Goal: Task Accomplishment & Management: Manage account settings

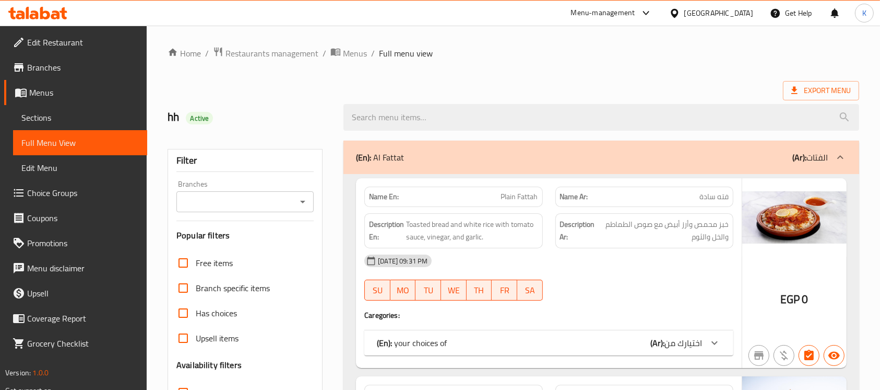
click at [42, 15] on icon at bounding box center [45, 13] width 10 height 13
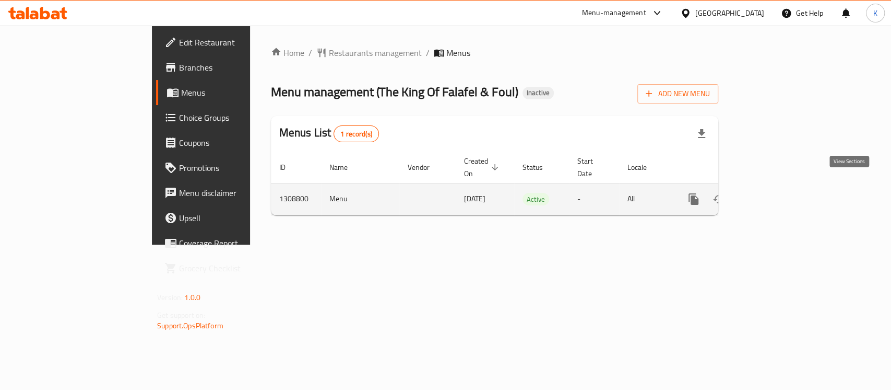
click at [775, 193] on icon "enhanced table" at bounding box center [769, 199] width 13 height 13
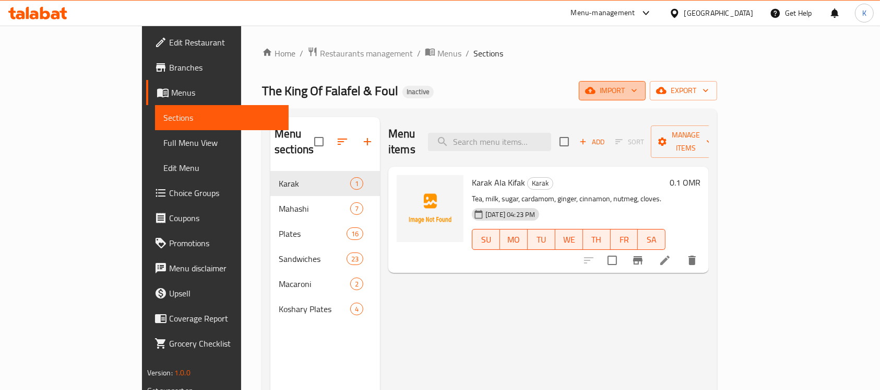
click at [638, 89] on span "import" at bounding box center [612, 90] width 50 height 13
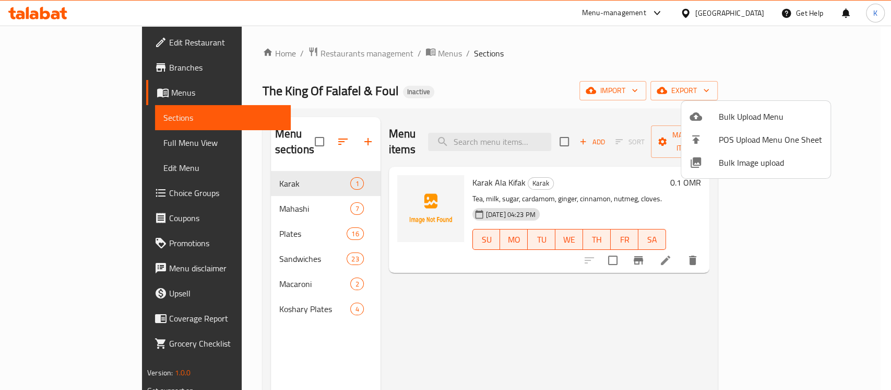
click at [734, 157] on span "Bulk Image upload" at bounding box center [770, 162] width 103 height 13
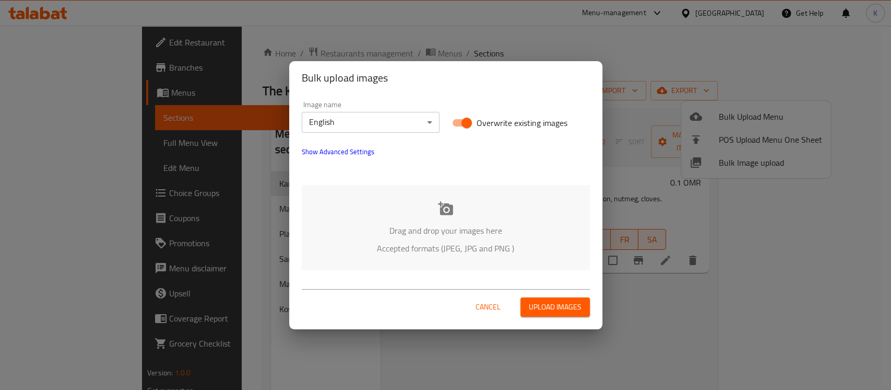
click at [455, 211] on div "Drag and drop your images here Accepted formats (JPEG, JPG and PNG )" at bounding box center [446, 227] width 288 height 85
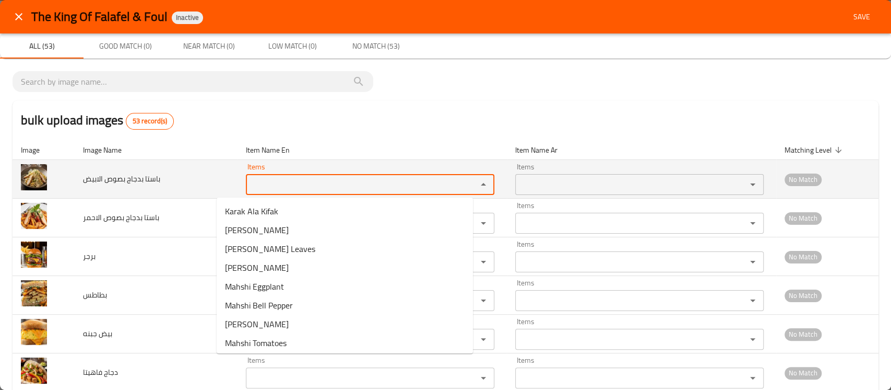
click at [310, 181] on الابيض "Items" at bounding box center [354, 184] width 211 height 15
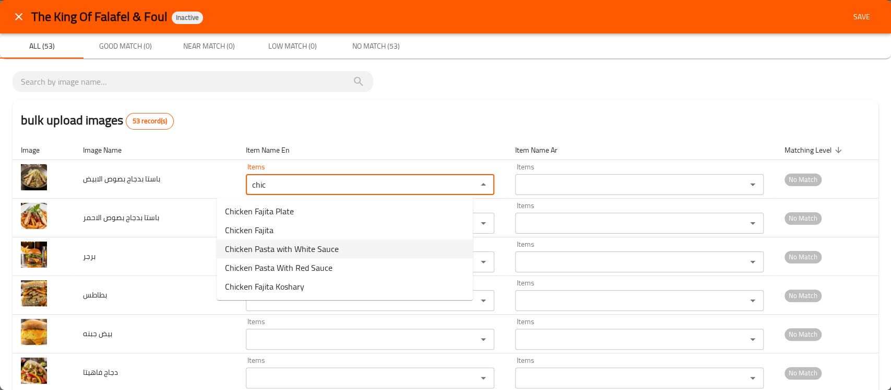
click at [295, 252] on span "Chicken Pasta with White Sauce" at bounding box center [282, 248] width 114 height 13
type الابيض "Chicken Pasta with White Sauce"
type الابيض-ar "باستا دجاج بصوص أبيض"
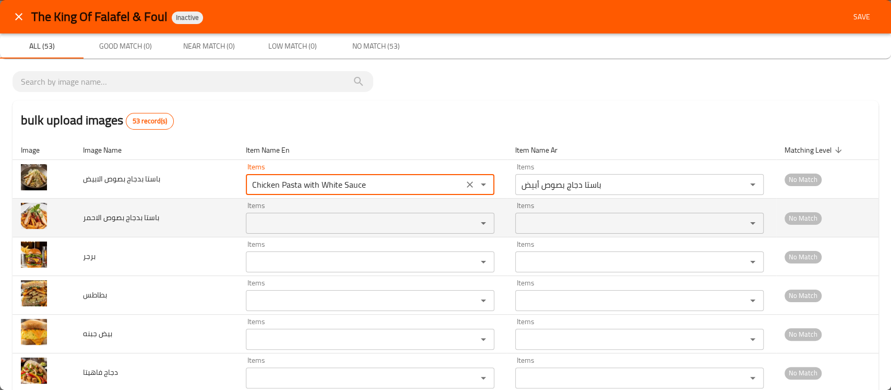
type الابيض "Chicken Pasta with White Sauce"
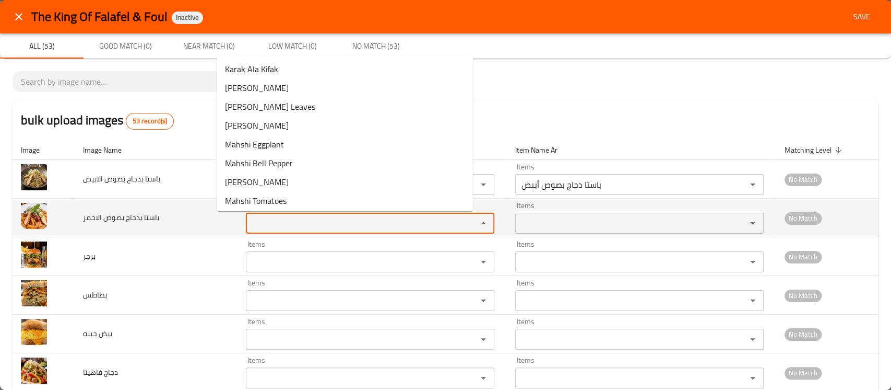
click at [275, 229] on الاحمر "Items" at bounding box center [354, 223] width 211 height 15
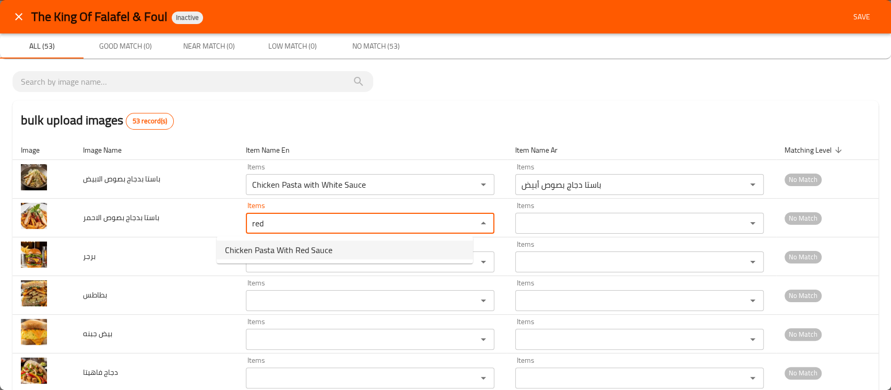
click at [272, 243] on span "Chicken Pasta With Red Sauce" at bounding box center [279, 249] width 108 height 13
type الاحمر "Chicken Pasta With Red Sauce"
type الاحمر-ar "باستا دجاج بصوص أحمر"
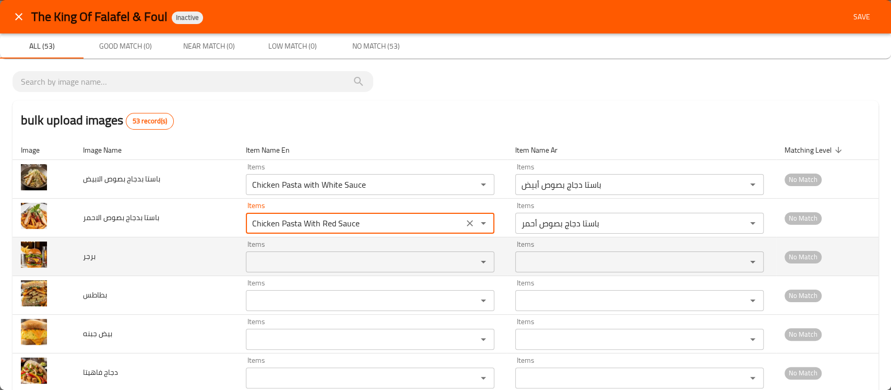
type الاحمر "Chicken Pasta With Red Sauce"
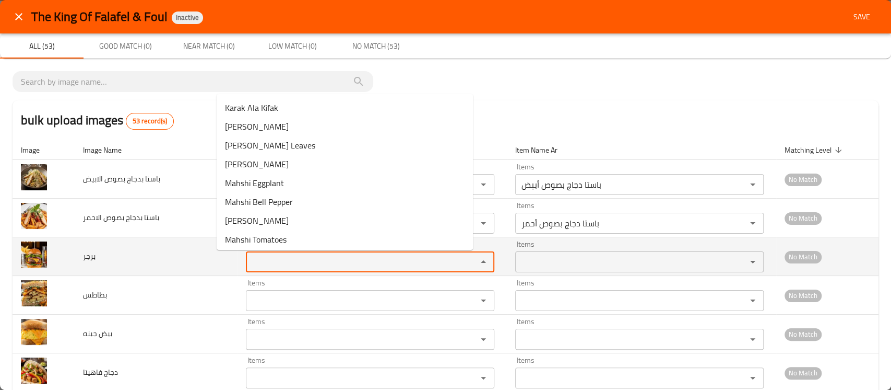
click at [264, 256] on input "Items" at bounding box center [354, 261] width 211 height 15
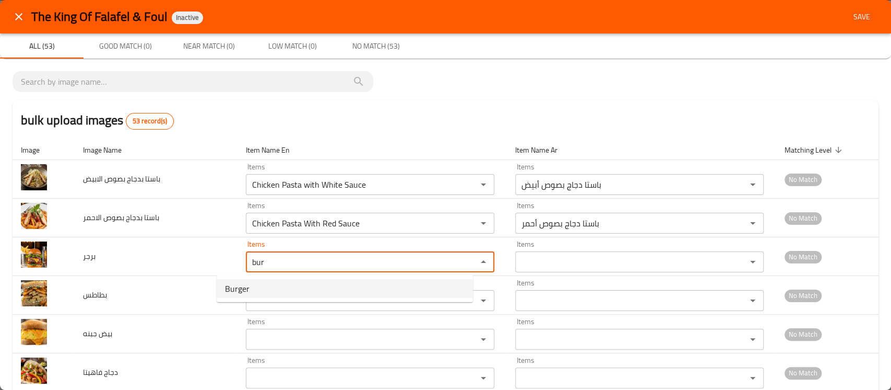
click at [247, 279] on li "Burger" at bounding box center [345, 288] width 256 height 19
type input "Burger"
type input "برجر"
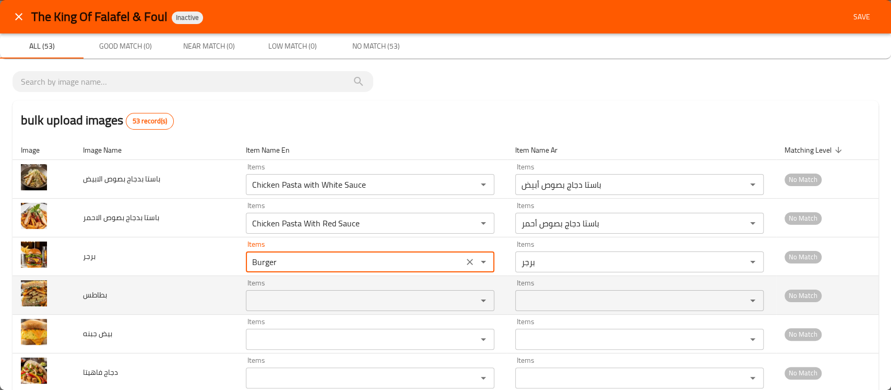
type input "Burger"
click at [249, 303] on input "Items" at bounding box center [354, 300] width 211 height 15
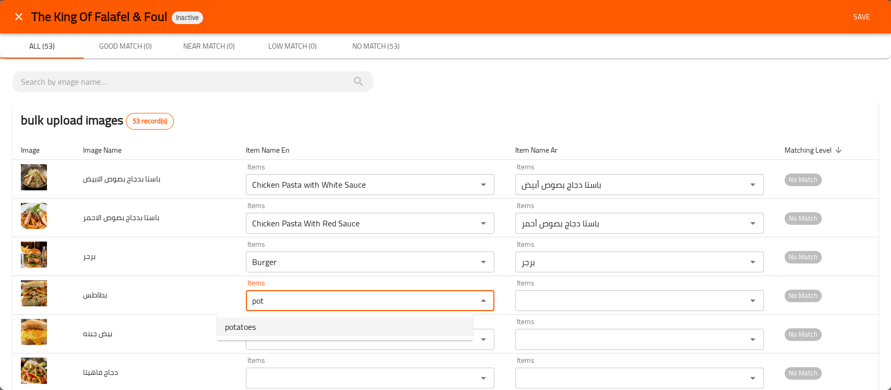
click at [248, 321] on span "potatoes" at bounding box center [240, 326] width 31 height 13
type input "potatoes"
type input "بطاطس"
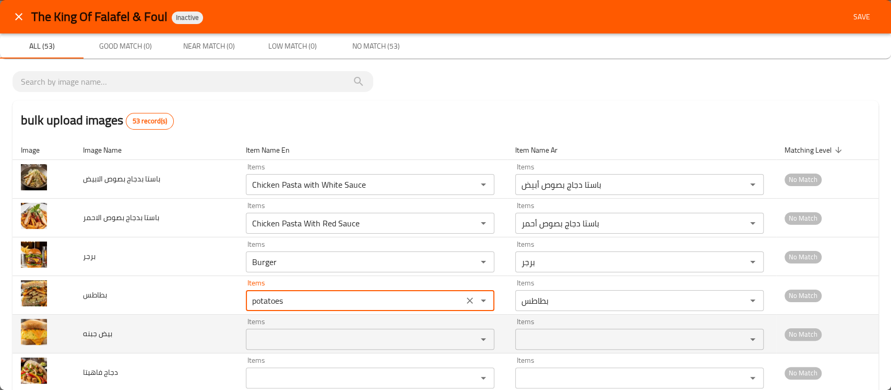
type input "potatoes"
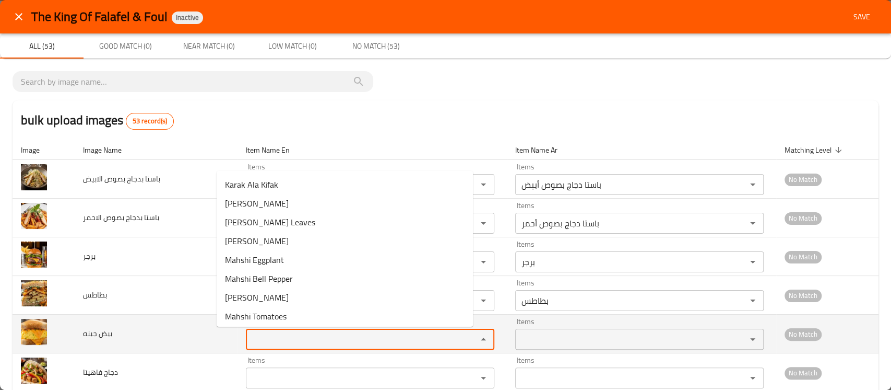
click at [249, 338] on جبنه "Items" at bounding box center [354, 339] width 211 height 15
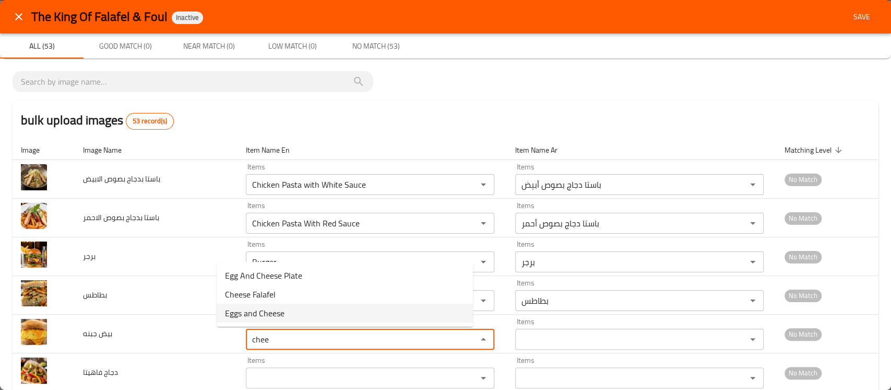
click at [255, 319] on span "Eggs and Cheese" at bounding box center [255, 313] width 60 height 13
type جبنه "Eggs and Cheese"
type جبنه-ar "بيض جبنه"
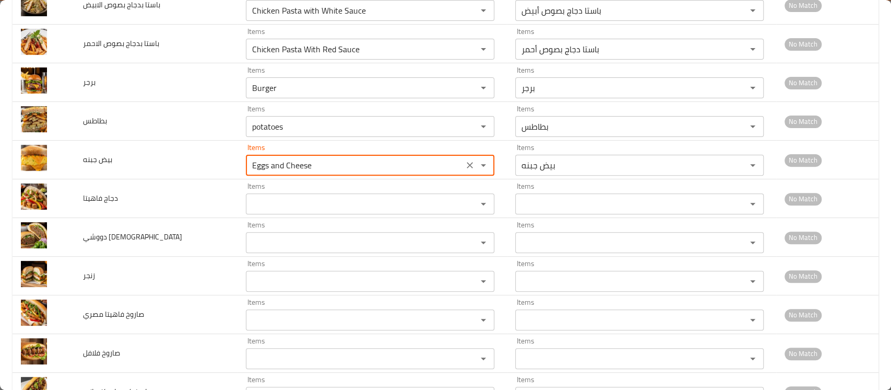
scroll to position [184, 0]
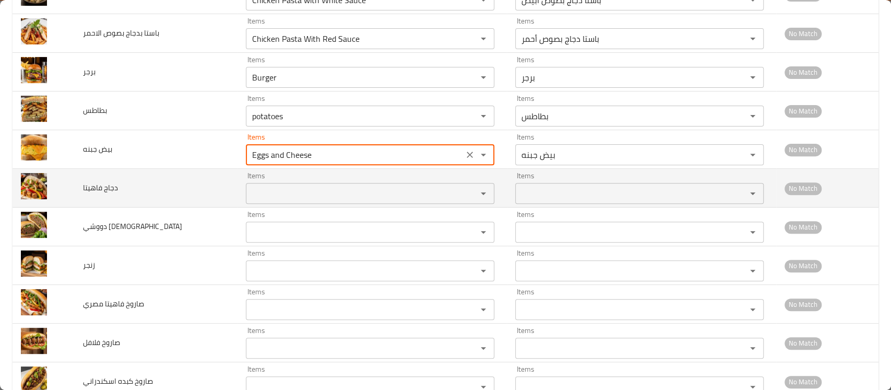
type جبنه "Eggs and Cheese"
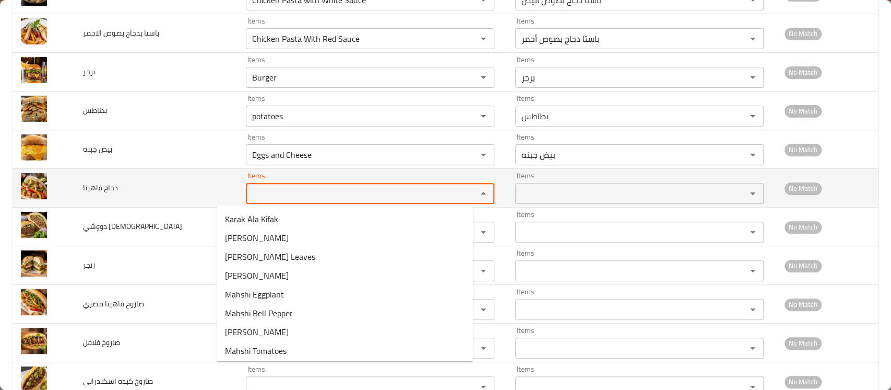
click at [252, 193] on فاهيتا "Items" at bounding box center [354, 193] width 211 height 15
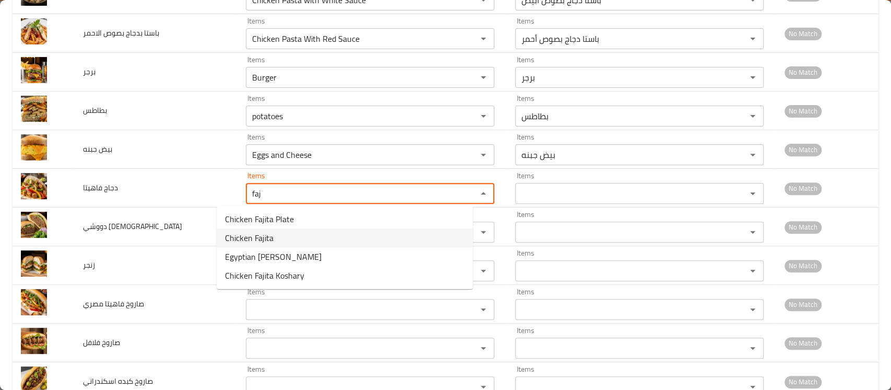
click at [252, 236] on span "Chicken Fajita" at bounding box center [249, 237] width 49 height 13
type فاهيتا "Chicken Fajita"
type فاهيتا-ar "دجاج فاهيتا"
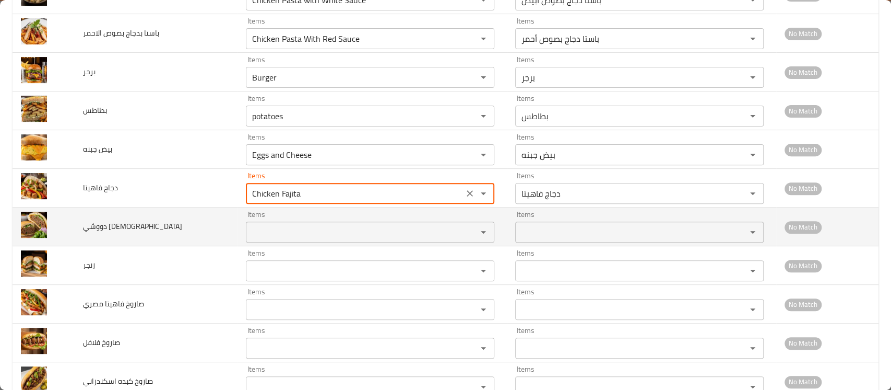
type فاهيتا "Chicken Fajita"
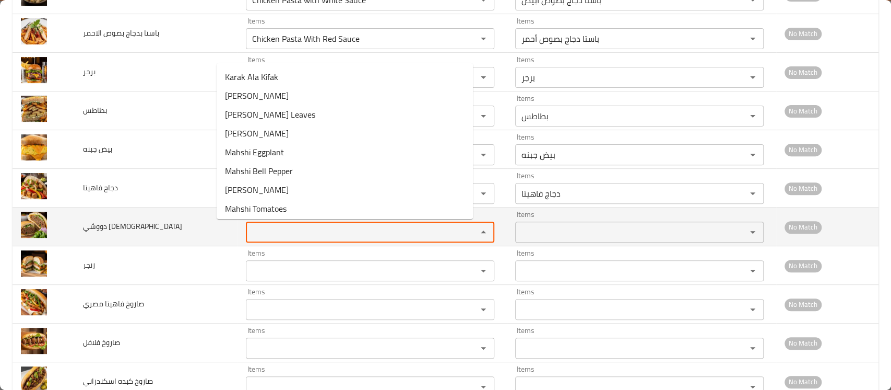
click at [249, 228] on مصري "Items" at bounding box center [354, 232] width 211 height 15
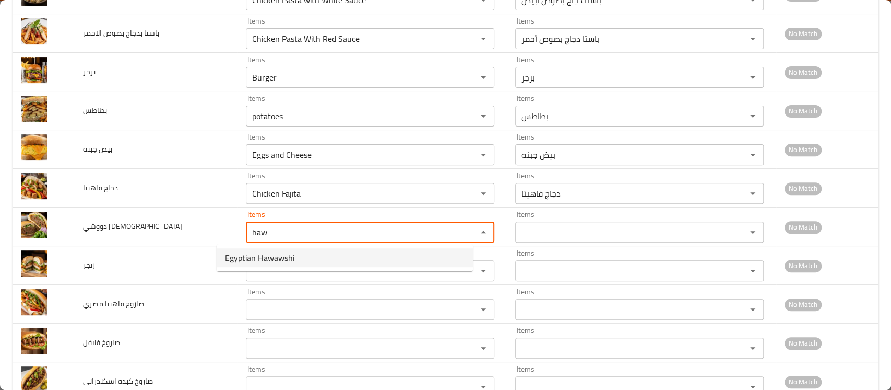
click at [246, 257] on span "Egyptian Hawawshi" at bounding box center [259, 257] width 69 height 13
type مصري "Egyptian Hawawshi"
type مصري-ar "حواوشي مصري"
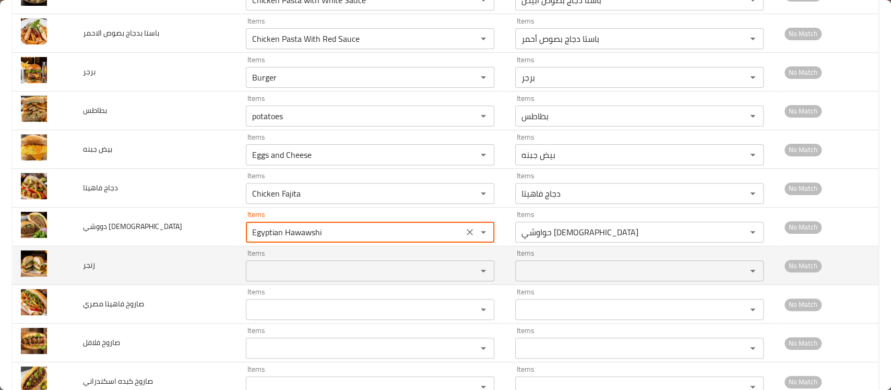
type مصري "Egyptian Hawawshi"
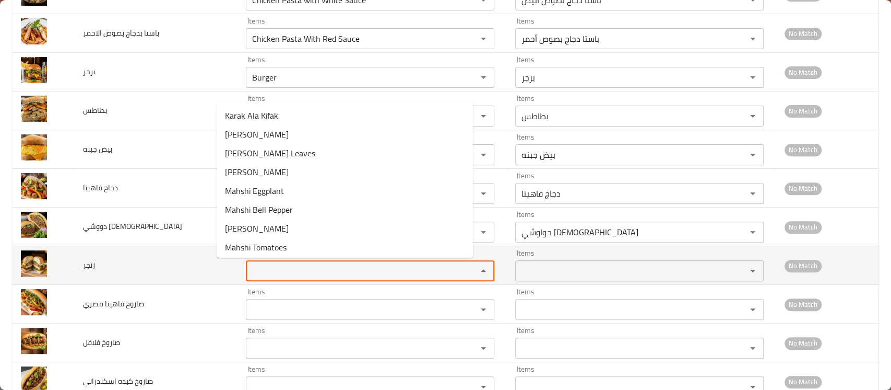
click at [249, 274] on input "Items" at bounding box center [354, 270] width 211 height 15
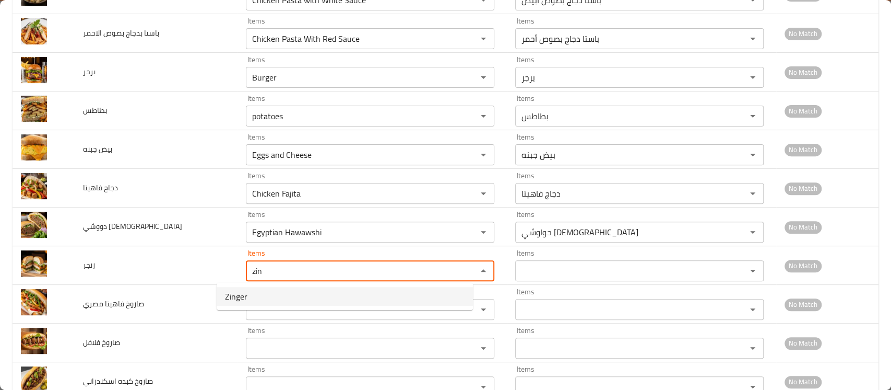
click at [255, 295] on li "Zinger" at bounding box center [345, 296] width 256 height 19
type input "Zinger"
type input "زنجر"
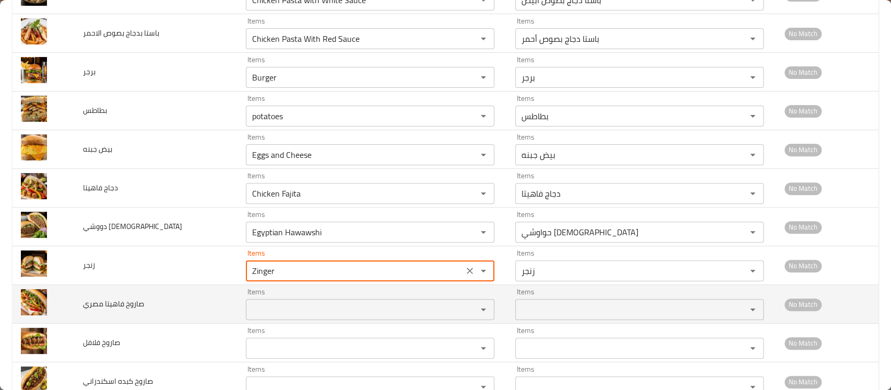
type input "Zinger"
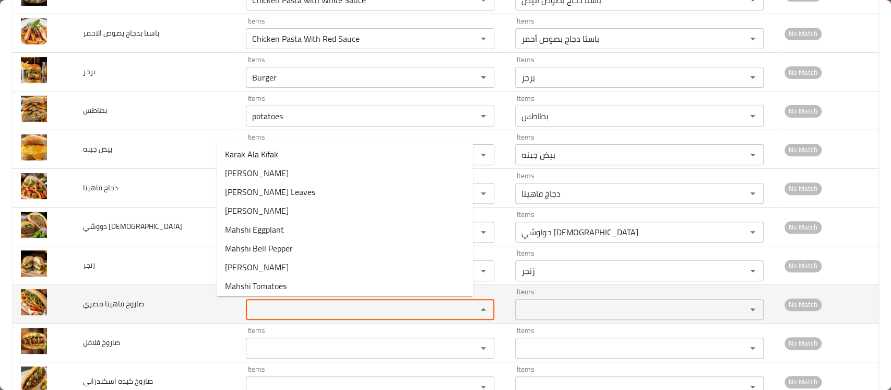
click at [251, 303] on مصري "Items" at bounding box center [354, 309] width 211 height 15
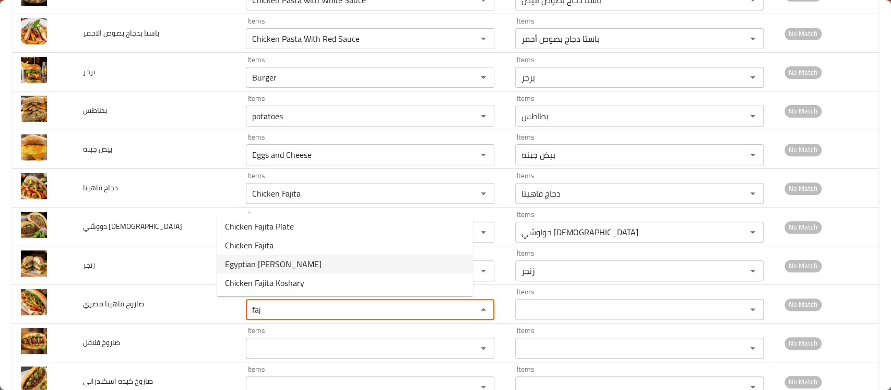
click at [287, 261] on span "Egyptian Fajita Saroukh" at bounding box center [273, 263] width 97 height 13
type مصري "Egyptian Fajita Saroukh"
type مصري-ar "صاروخ فاهيتا مصري"
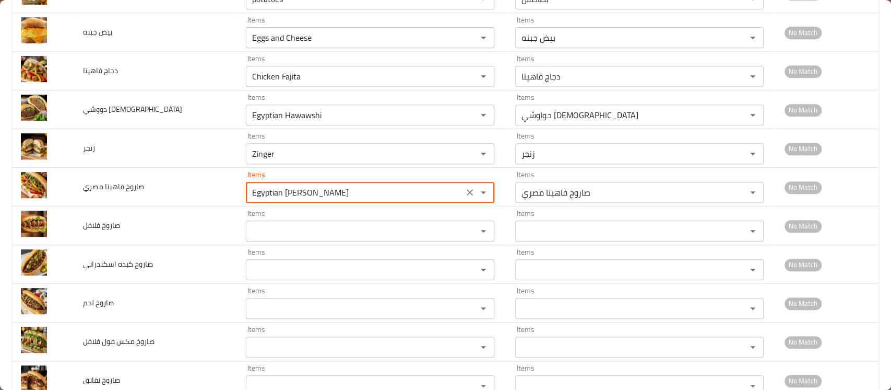
scroll to position [303, 0]
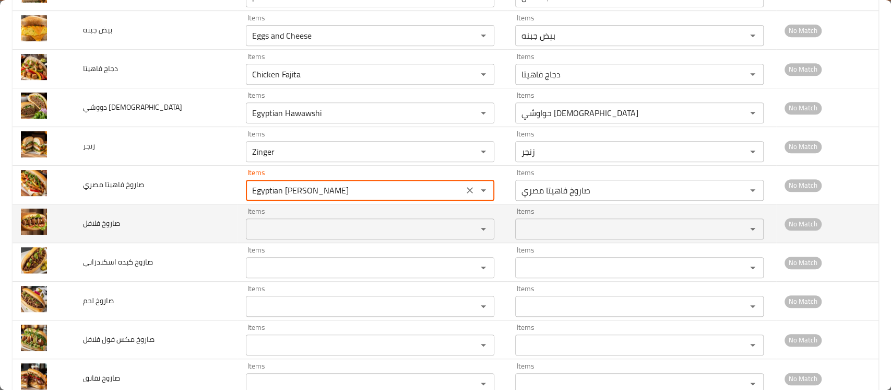
type مصري "Egyptian Fajita Saroukh"
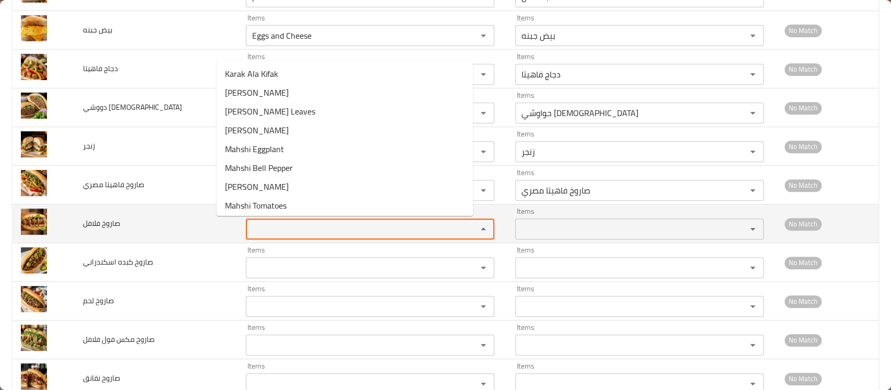
click at [274, 227] on فلافل "Items" at bounding box center [354, 228] width 211 height 15
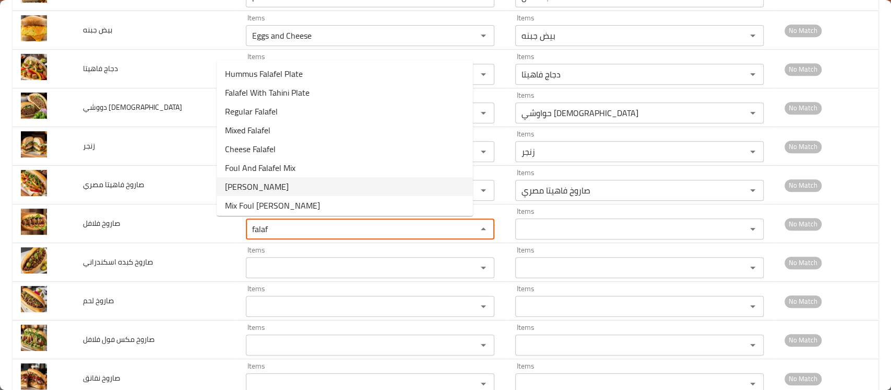
click at [276, 190] on span "Falafel Saroukh" at bounding box center [257, 186] width 64 height 13
type فلافل "Falafel Saroukh"
type فلافل-ar "صاروخ فلافل"
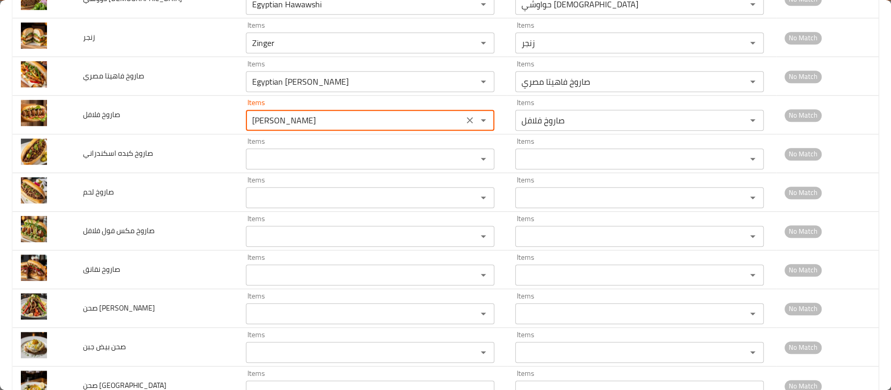
scroll to position [416, 0]
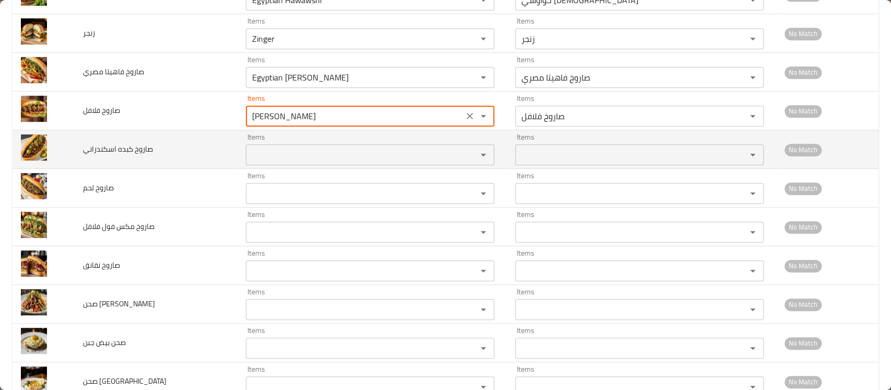
type فلافل "Falafel Saroukh"
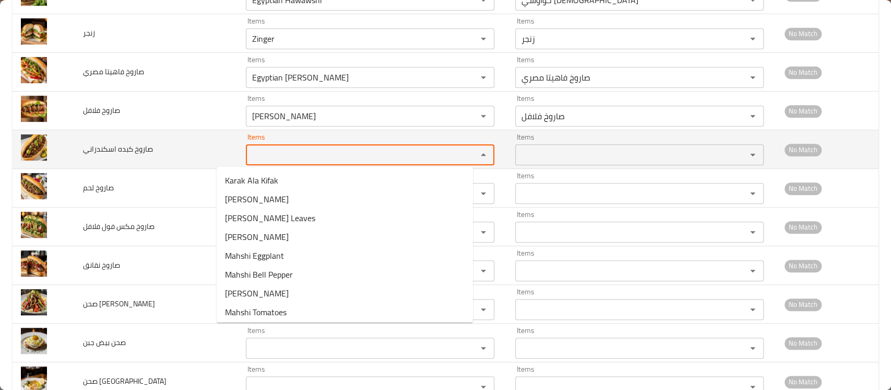
click at [267, 160] on اسكندراني "Items" at bounding box center [354, 154] width 211 height 15
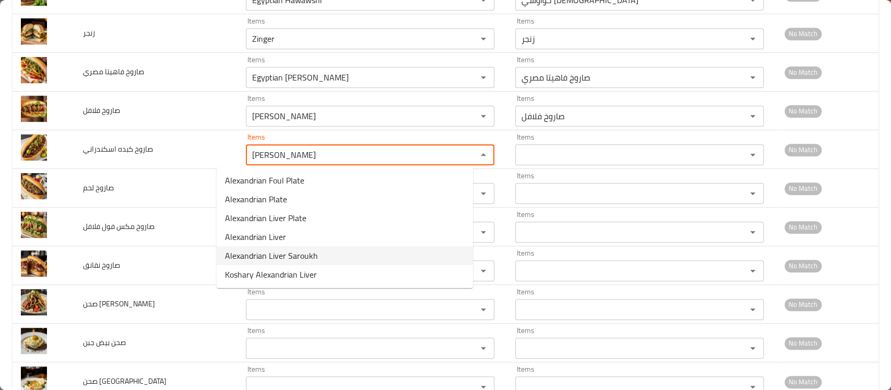
click at [277, 257] on span "Alexandrian Liver Saroukh" at bounding box center [271, 255] width 93 height 13
type اسكندراني "Alexandrian Liver Saroukh"
type اسكندراني-ar "صاروخ كبده اسكندراني"
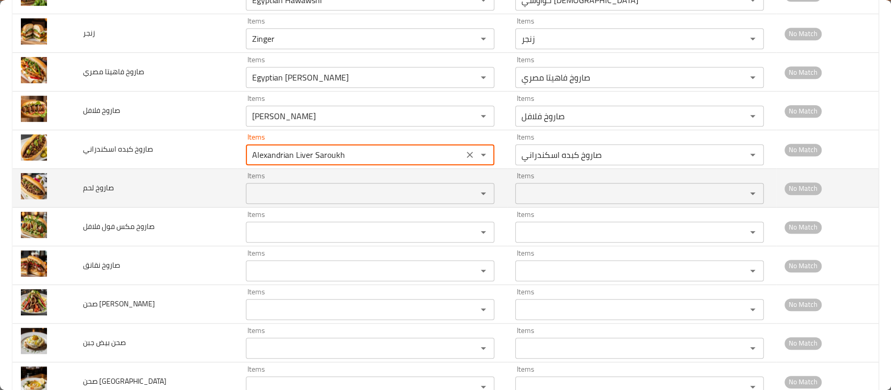
type اسكندراني "Alexandrian Liver Saroukh"
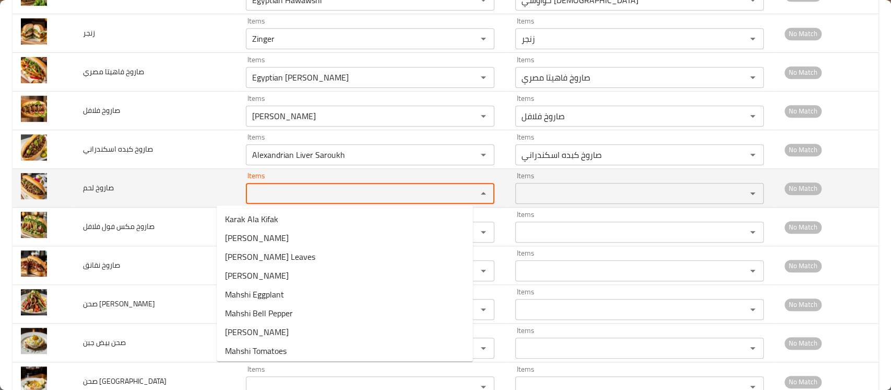
click at [284, 193] on لحم "Items" at bounding box center [354, 193] width 211 height 15
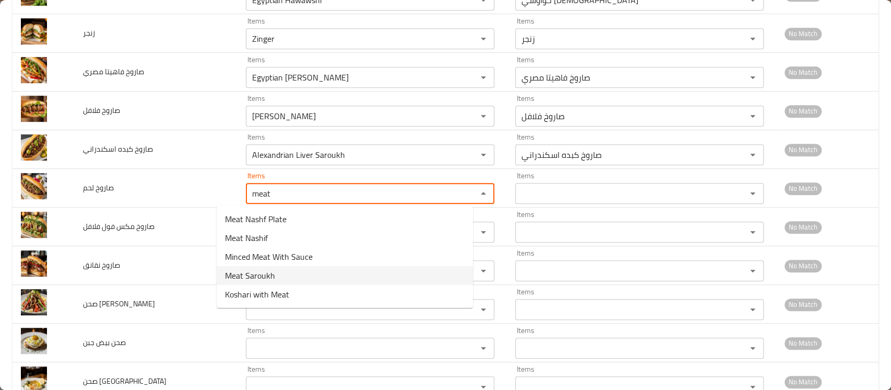
click at [270, 276] on span "Meat Saroukh" at bounding box center [250, 275] width 50 height 13
type لحم "Meat Saroukh"
type لحم-ar "صاروخ لحم"
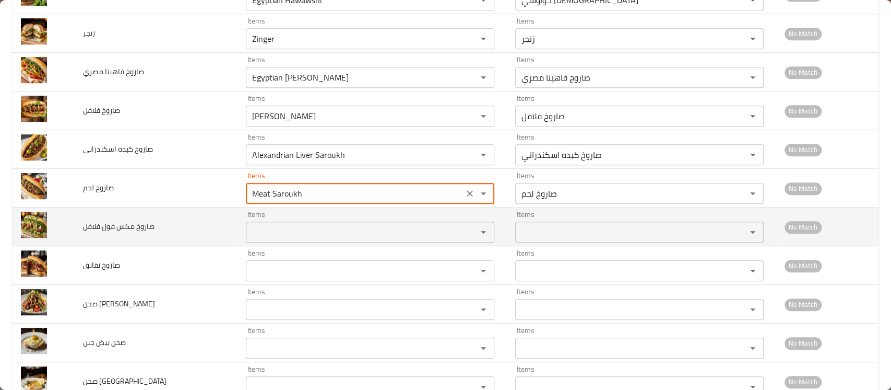
type لحم "Meat Saroukh"
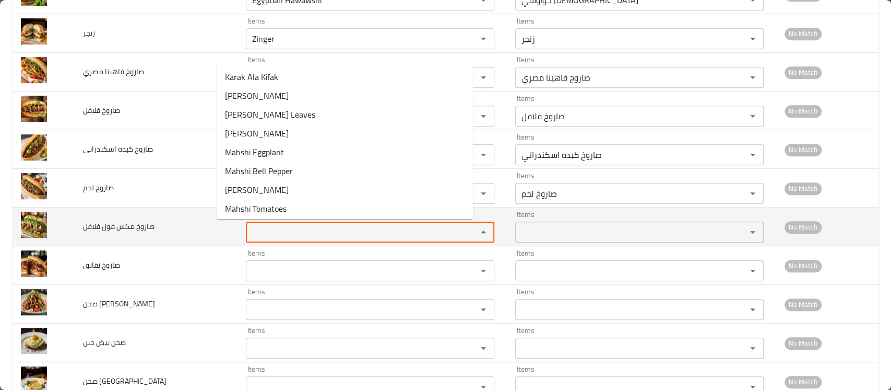
click at [282, 228] on فلافل "Items" at bounding box center [354, 232] width 211 height 15
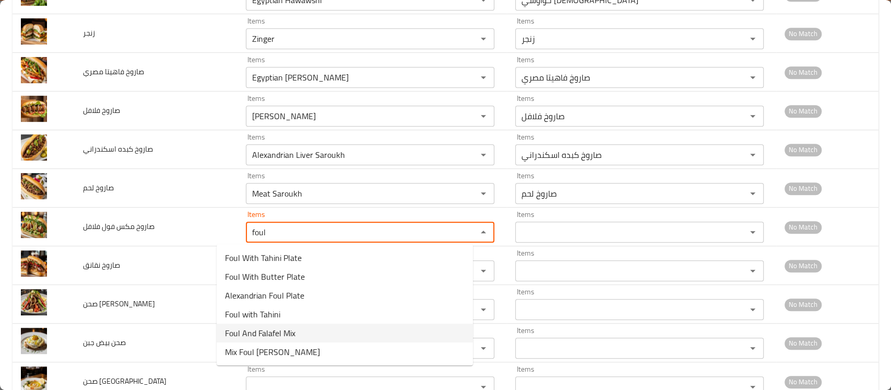
click at [276, 326] on span "Foul And Falafel Mix" at bounding box center [260, 332] width 70 height 13
type فلافل "Foul And Falafel Mix"
type فلافل-ar "مكس فول و فلافل"
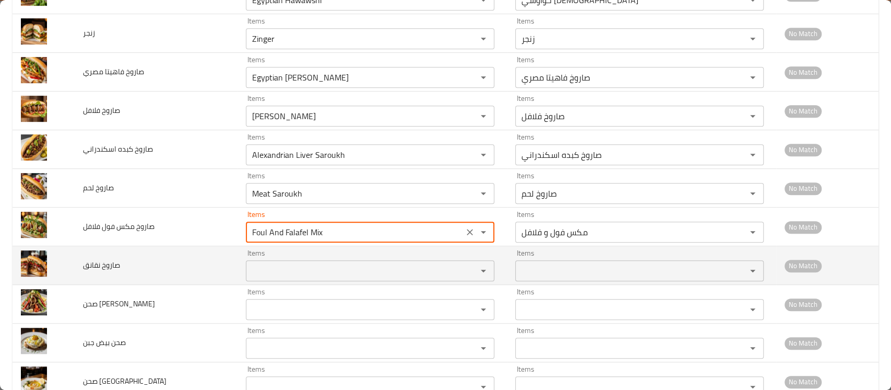
type فلافل "Foul And Falafel Mix"
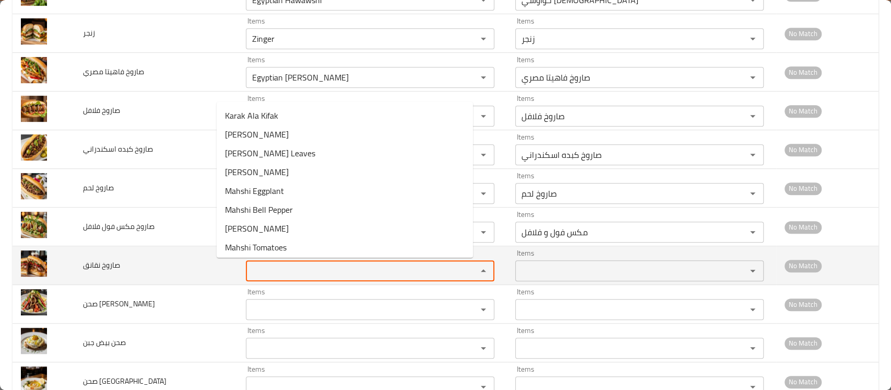
click at [281, 266] on نقانق "Items" at bounding box center [354, 270] width 211 height 15
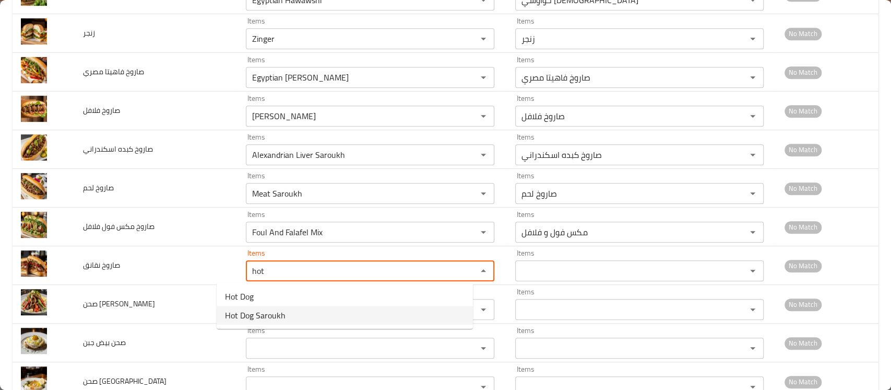
click at [272, 311] on span "Hot Dog Saroukh" at bounding box center [255, 315] width 61 height 13
type نقانق "Hot Dog Saroukh"
type نقانق-ar "صاروخ نقانق"
type نقانق "Hot Dog Saroukh"
click at [272, 311] on اسكندراني "Items" at bounding box center [354, 309] width 211 height 15
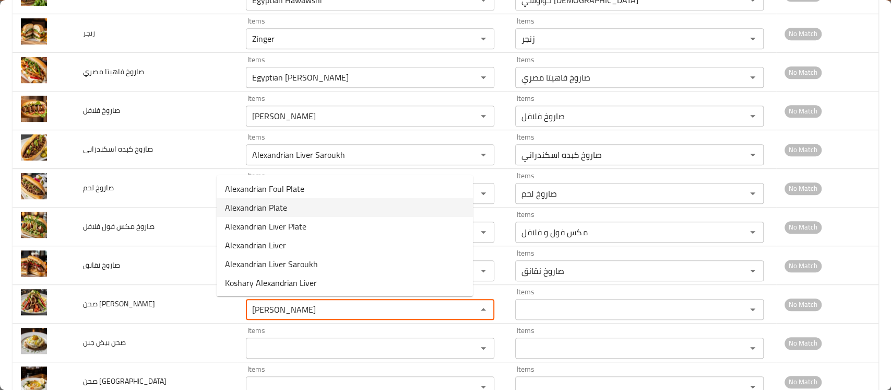
click at [280, 208] on span "Alexandrian Plate" at bounding box center [256, 207] width 62 height 13
type اسكندراني "Alexandrian Plate"
type اسكندراني-ar "صحن إسكندراني"
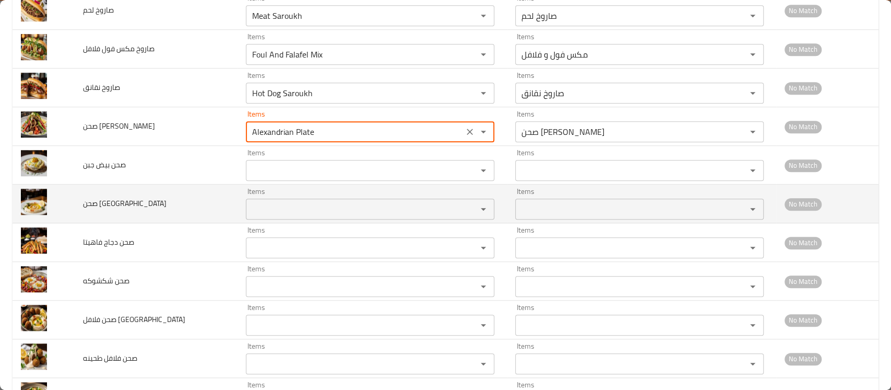
scroll to position [594, 0]
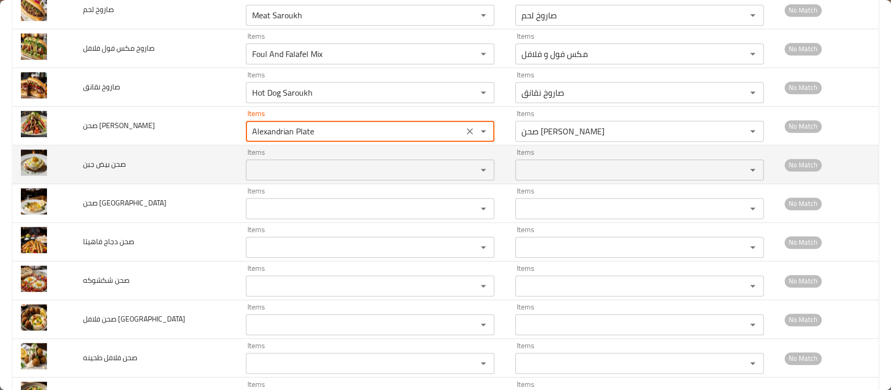
type اسكندراني "Alexandrian Plate"
click at [268, 169] on جبن "Items" at bounding box center [354, 169] width 211 height 15
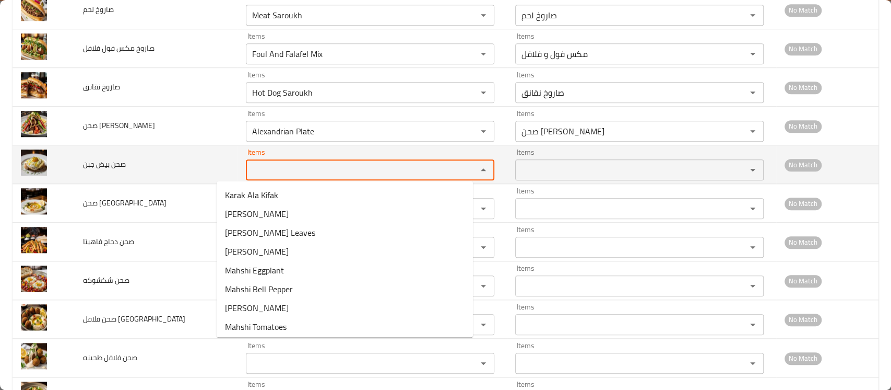
type جبن "f"
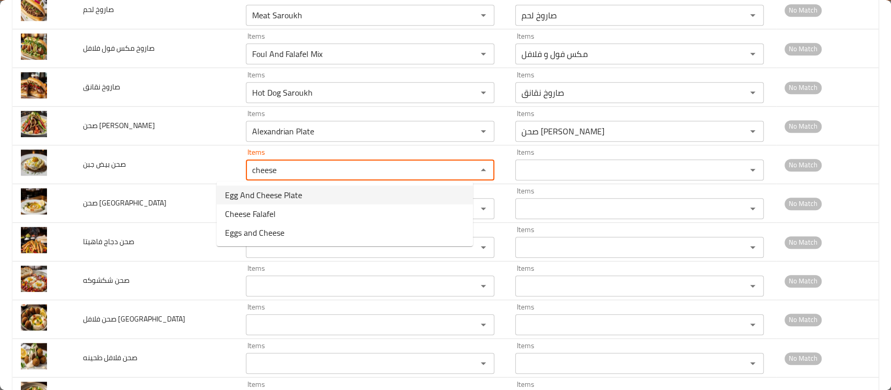
click at [266, 194] on span "Egg And Cheese Plate" at bounding box center [263, 195] width 77 height 13
type جبن "Egg And Cheese Plate"
type جبن-ar "صحن بيض جبن"
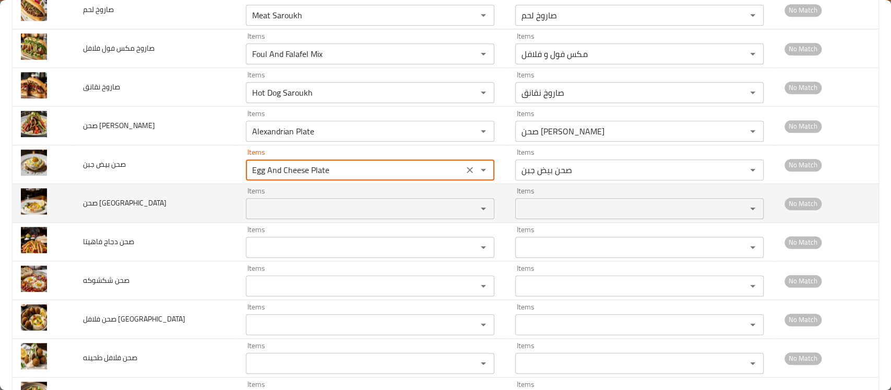
type جبن "Egg And Cheese Plate"
click at [263, 203] on حمص "Items" at bounding box center [354, 208] width 211 height 15
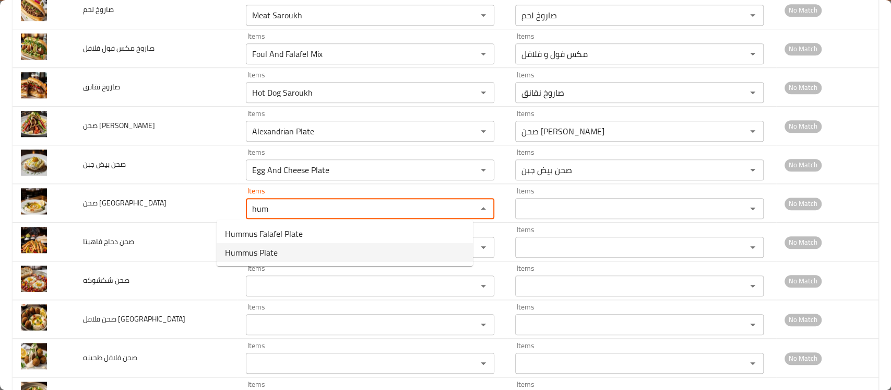
click at [259, 250] on span "Hummus Plate" at bounding box center [251, 252] width 53 height 13
type حمص "Hummus Plate"
type حمص-ar "صحن حمص"
type حمص "Hummus Plate"
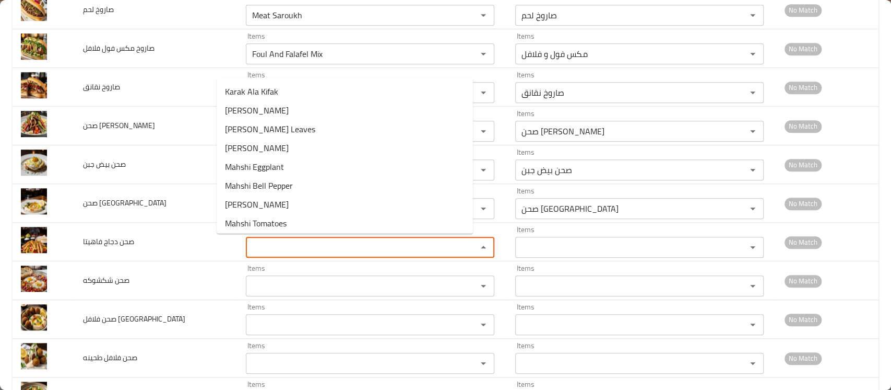
click at [259, 250] on فاهيتا "Items" at bounding box center [354, 247] width 211 height 15
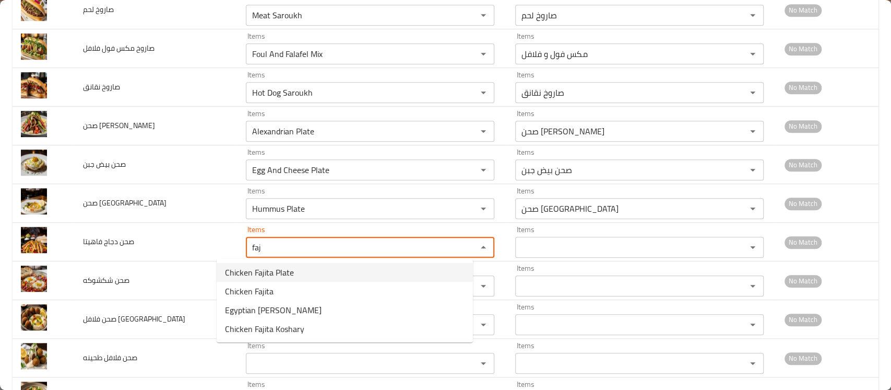
click at [282, 276] on span "Chicken Fajita Plate" at bounding box center [259, 272] width 69 height 13
type فاهيتا "Chicken Fajita Plate"
type فاهيتا-ar "صحن دجاج فاهيتا"
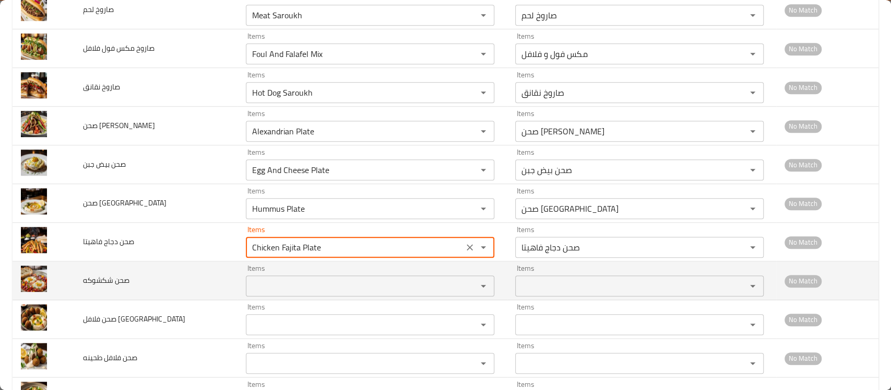
type فاهيتا "Chicken Fajita Plate"
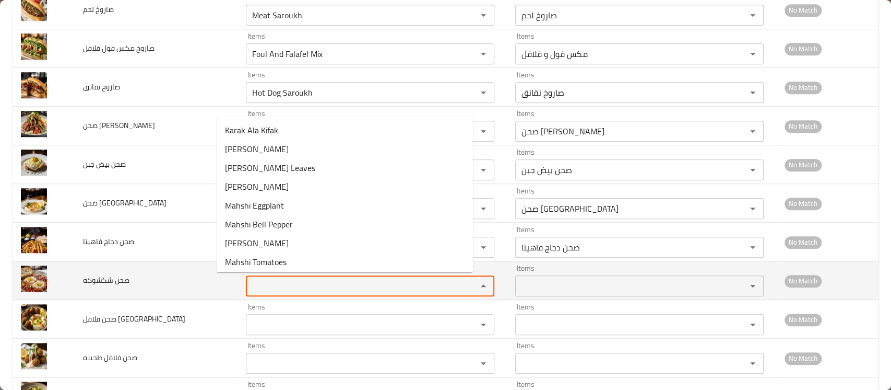
click at [274, 288] on شكشوكه "Items" at bounding box center [354, 285] width 211 height 15
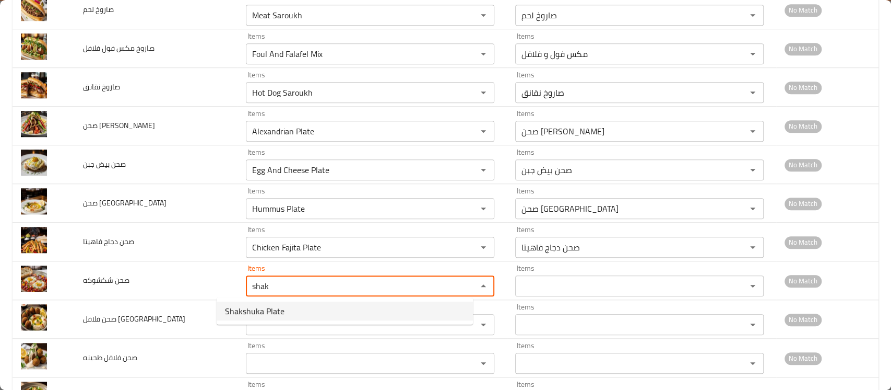
click at [273, 309] on span "Shakshuka Plate" at bounding box center [255, 310] width 60 height 13
type شكشوكه "Shakshuka Plate"
type شكشوكه-ar "صحن شكشوكة"
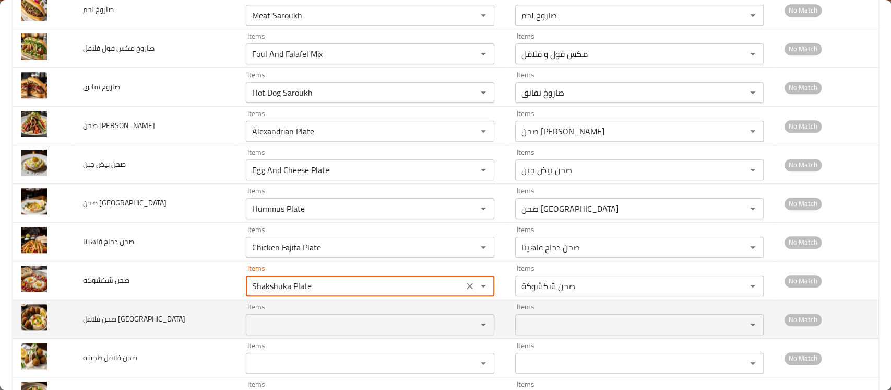
type شكشوكه "Shakshuka Plate"
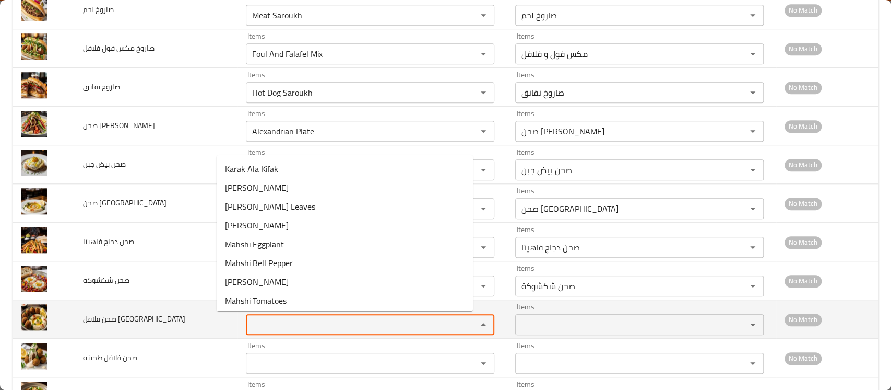
click at [267, 319] on حمص "Items" at bounding box center [354, 324] width 211 height 15
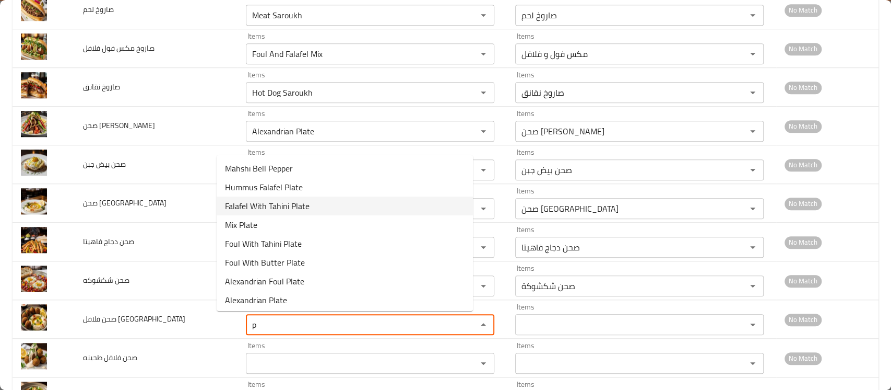
scroll to position [0, 0]
click at [290, 208] on span "Hummus Falafel Plate" at bounding box center [264, 206] width 78 height 13
type حمص "Hummus Falafel Plate"
type حمص-ar "صحن فلافل حمص"
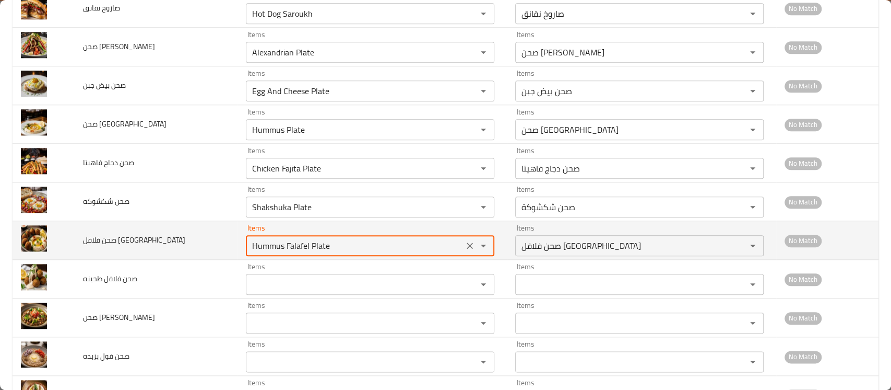
scroll to position [687, 0]
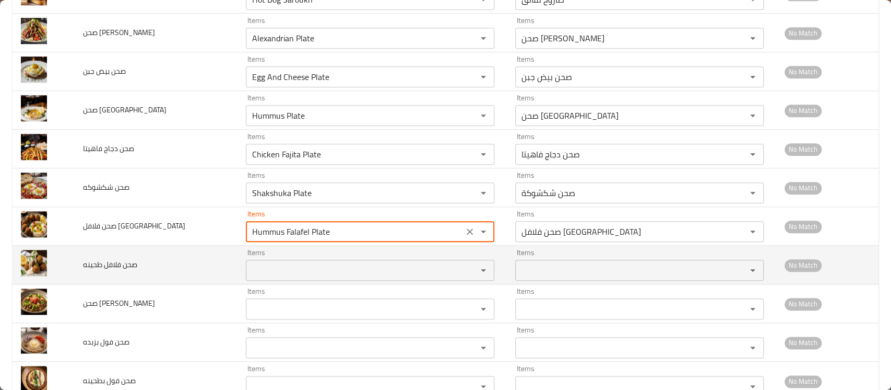
type حمص "Hummus Falafel Plate"
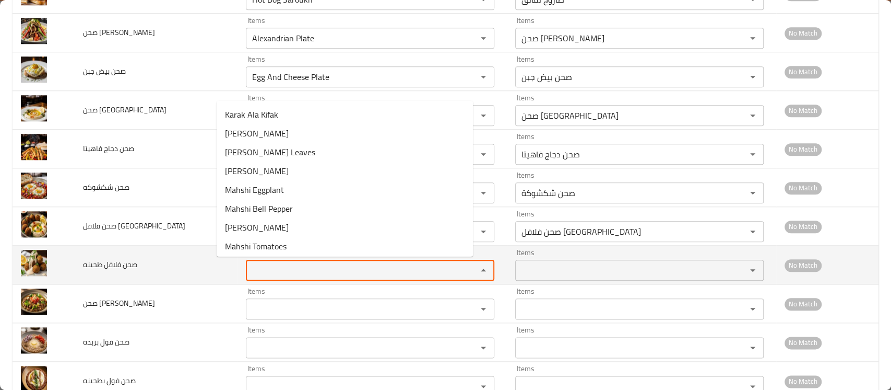
click at [266, 265] on طحينه "Items" at bounding box center [354, 270] width 211 height 15
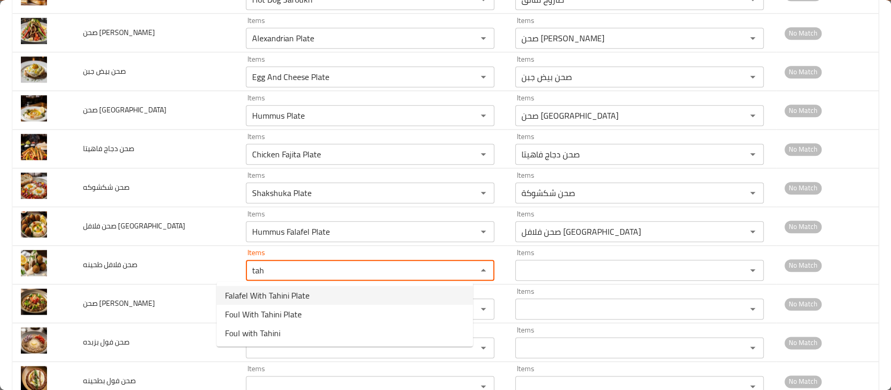
click at [293, 292] on span "Falafel With Tahini Plate" at bounding box center [267, 295] width 85 height 13
type طحينه "Falafel With Tahini Plate"
type طحينه-ar "صحن فلافل طحينة"
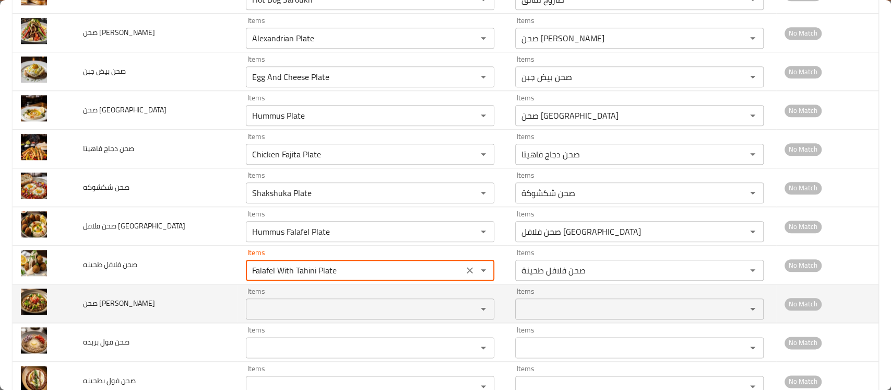
type طحينه "Falafel With Tahini Plate"
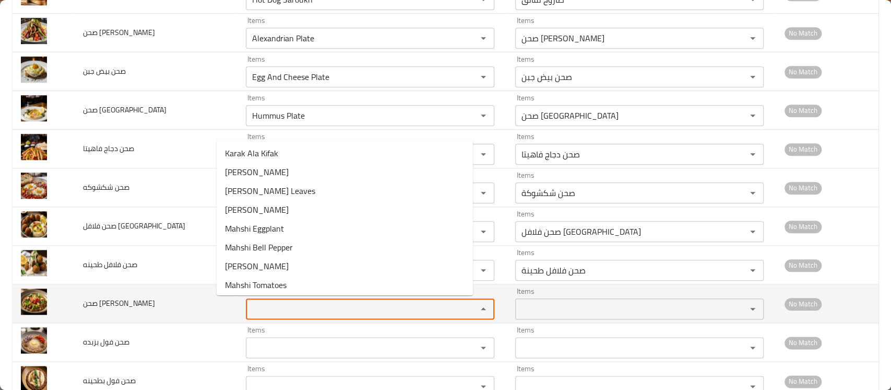
click at [284, 305] on اسكندراني "Items" at bounding box center [354, 308] width 211 height 15
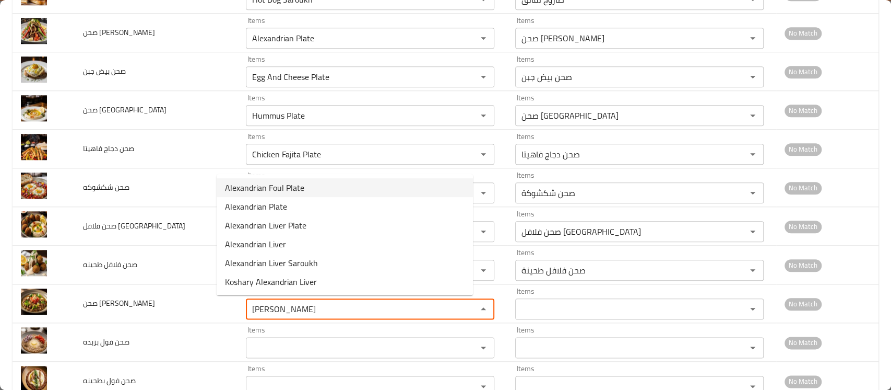
click at [288, 190] on span "Alexandrian Foul Plate" at bounding box center [264, 187] width 79 height 13
type اسكندراني "Alexandrian Foul Plate"
type اسكندراني-ar "صحن فول إسكندراني"
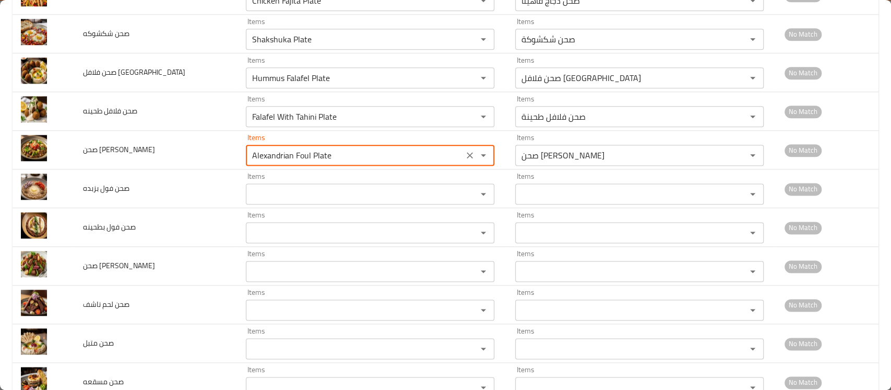
scroll to position [845, 0]
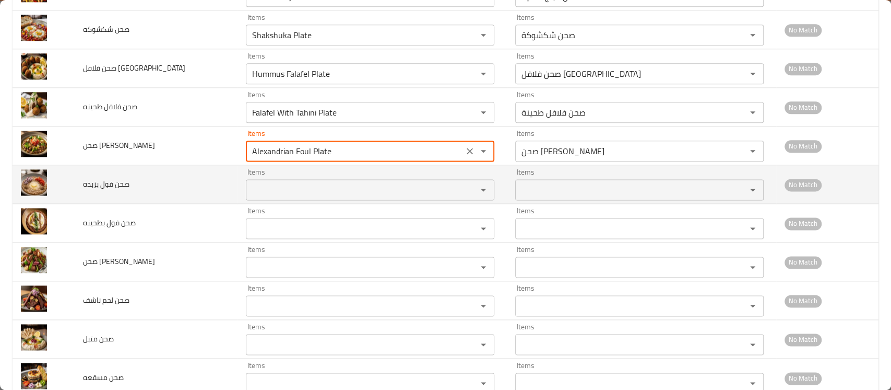
type اسكندراني "Alexandrian Foul Plate"
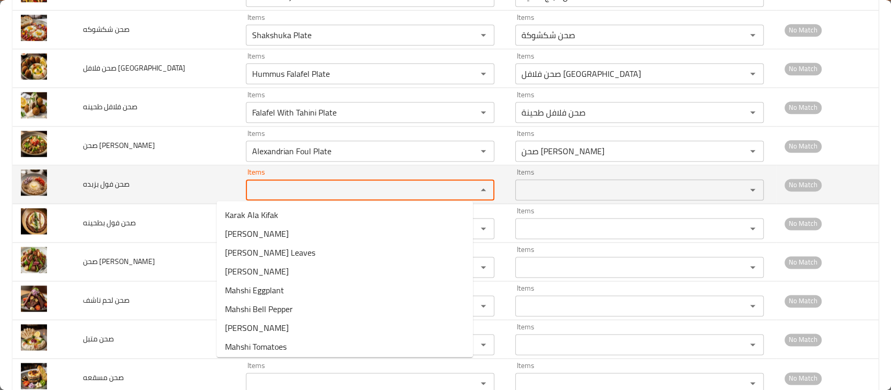
click at [268, 186] on بزبده "Items" at bounding box center [354, 189] width 211 height 15
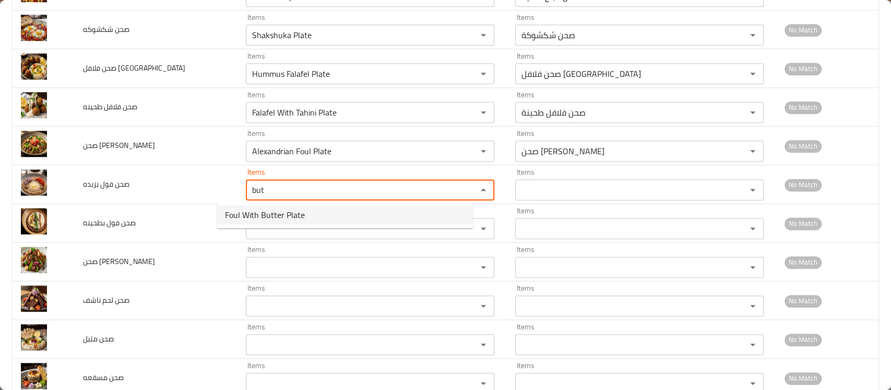
click at [268, 206] on بزبده-option-0 "Foul With Butter Plate" at bounding box center [345, 214] width 256 height 19
type بزبده "Foul With Butter Plate"
type بزبده-ar "صحن فول بزبدة"
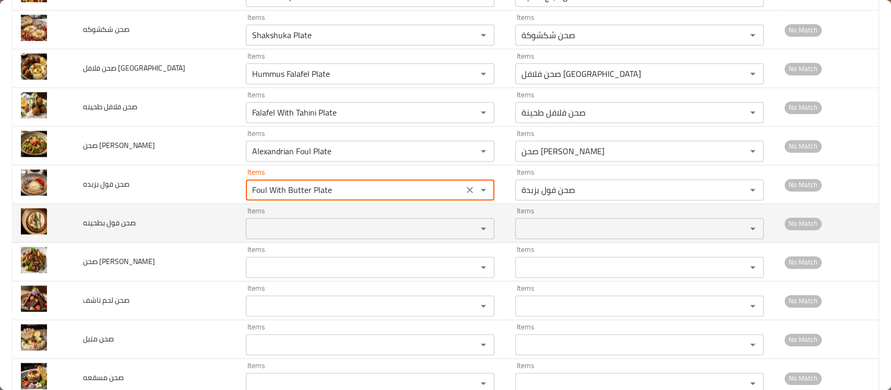
type بزبده "Foul With Butter Plate"
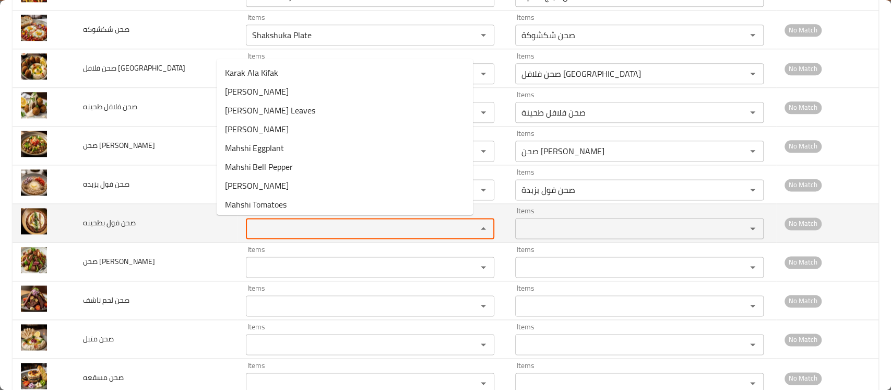
click at [259, 222] on بطحينه "Items" at bounding box center [354, 228] width 211 height 15
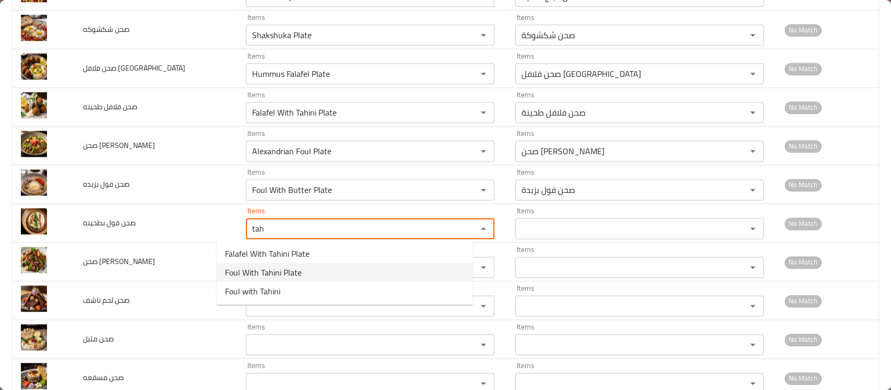
click at [264, 278] on span "Foul With Tahini Plate" at bounding box center [263, 272] width 77 height 13
type بطحينه "Foul With Tahini Plate"
type بطحينه-ar "صحن فول بطحينة"
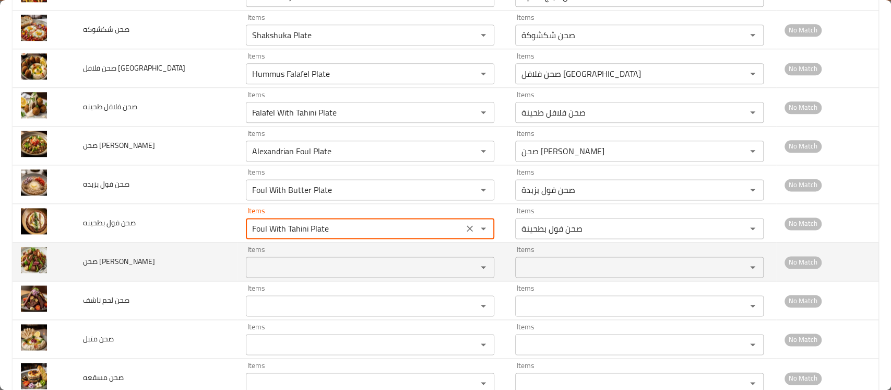
type بطحينه "Foul With Tahini Plate"
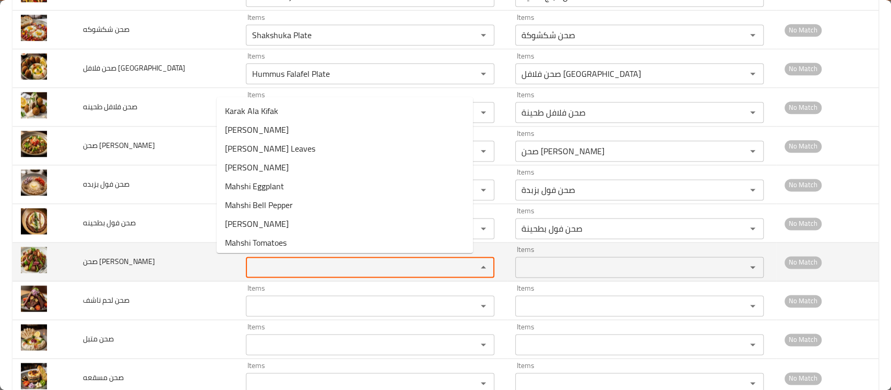
click at [259, 265] on اسكندراني "Items" at bounding box center [354, 267] width 211 height 15
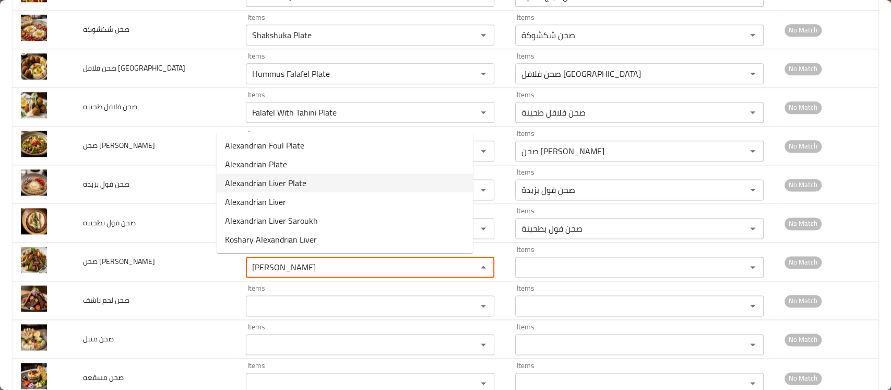
click at [272, 180] on span "Alexandrian Liver Plate" at bounding box center [265, 182] width 81 height 13
type اسكندراني "Alexandrian Liver Plate"
type اسكندراني-ar "صحن كبدة إسكندراني"
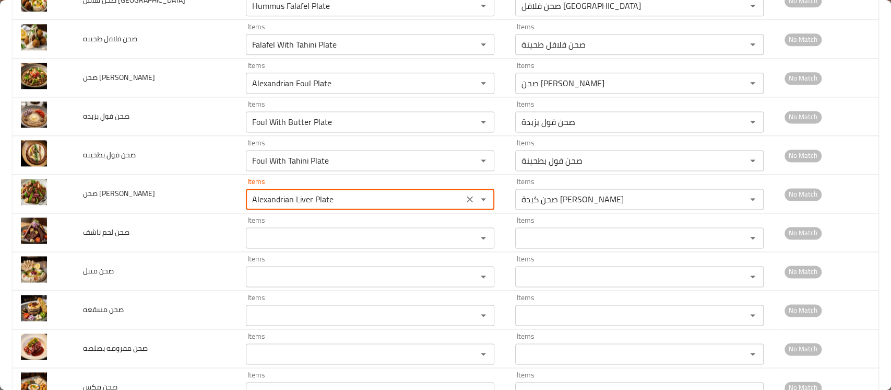
scroll to position [913, 0]
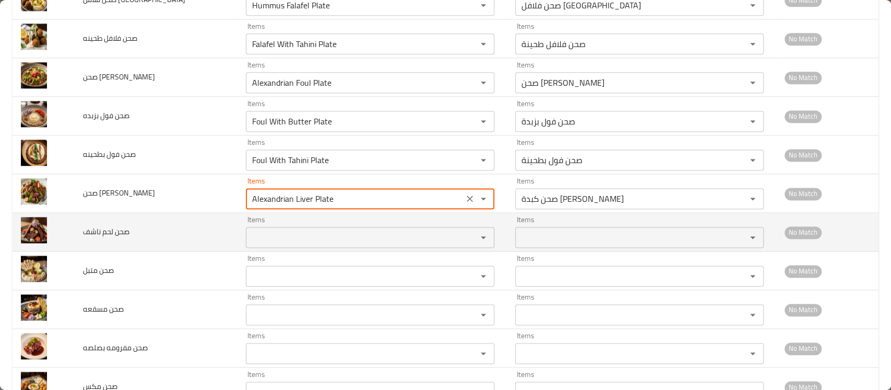
type اسكندراني "Alexandrian Liver Plate"
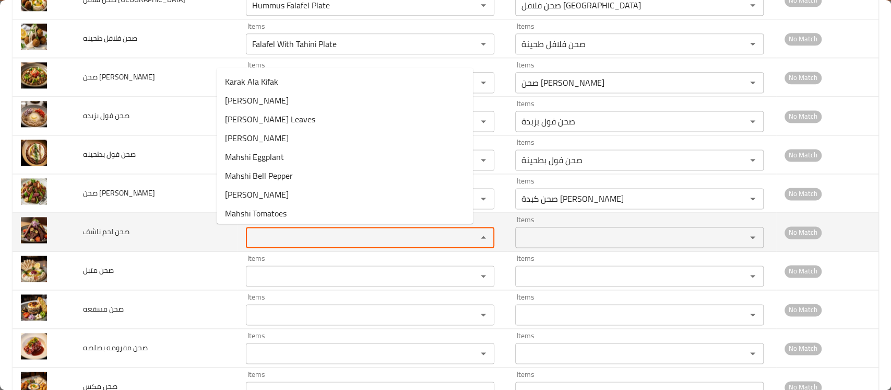
click at [258, 234] on ناشف "Items" at bounding box center [354, 237] width 211 height 15
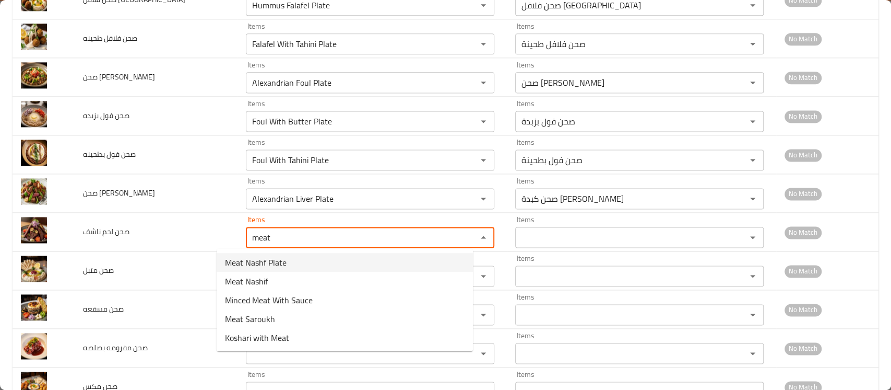
click at [268, 257] on span "Meat Nashf Plate" at bounding box center [256, 262] width 62 height 13
type ناشف "Meat Nashf Plate"
type ناشف-ar "صحن لحم ناشف"
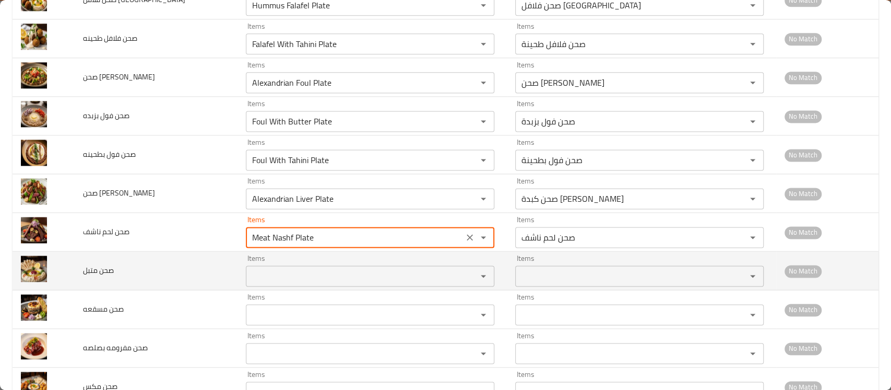
type ناشف "Meat Nashf Plate"
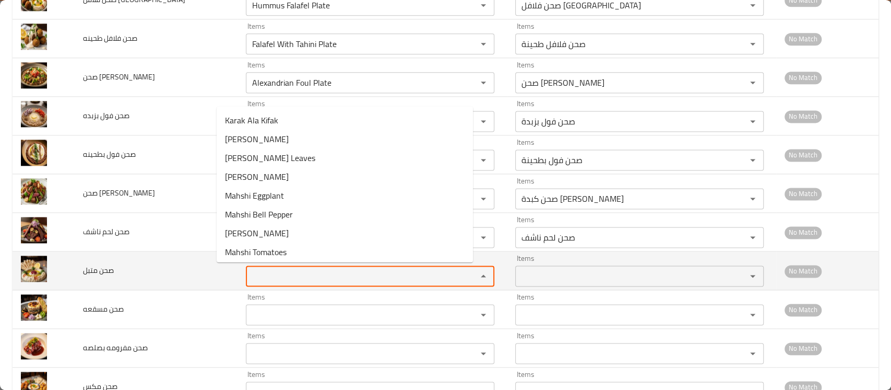
click at [252, 275] on متبل "Items" at bounding box center [354, 275] width 211 height 15
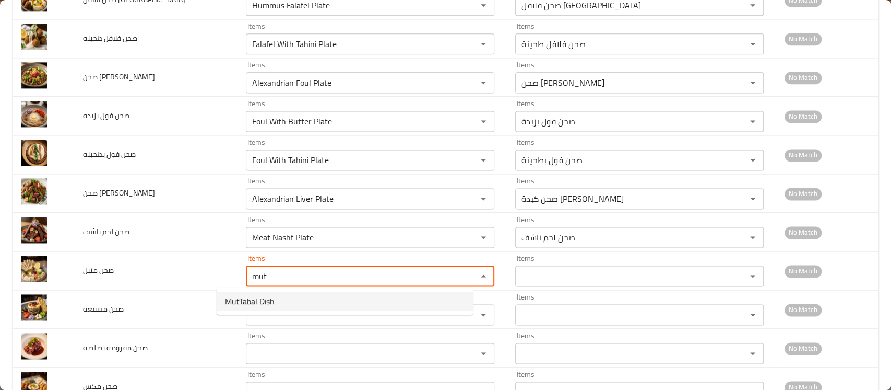
click at [252, 300] on span "MutTabal Dish" at bounding box center [250, 301] width 50 height 13
type متبل "MutTabal Dish"
type متبل-ar "صحن متبل"
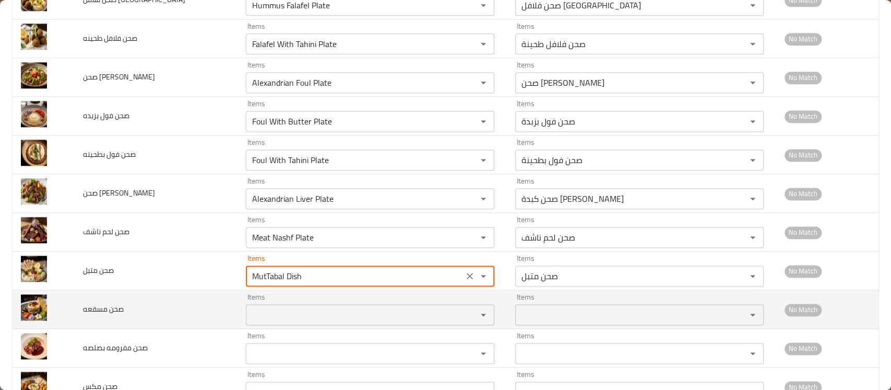
type متبل "MutTabal Dish"
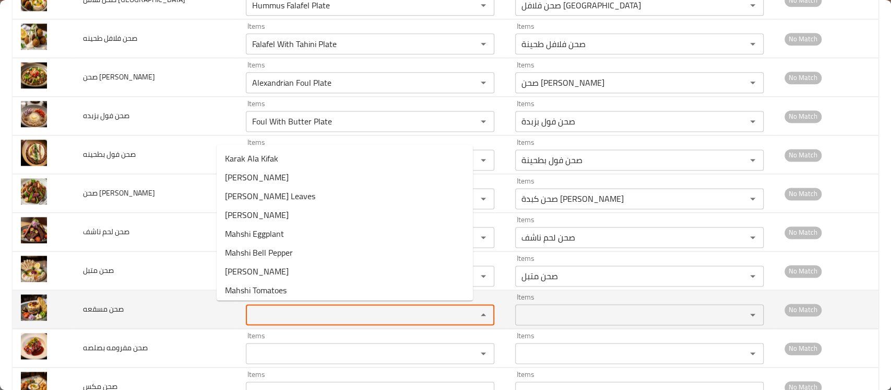
click at [250, 310] on مسقعه "Items" at bounding box center [354, 314] width 211 height 15
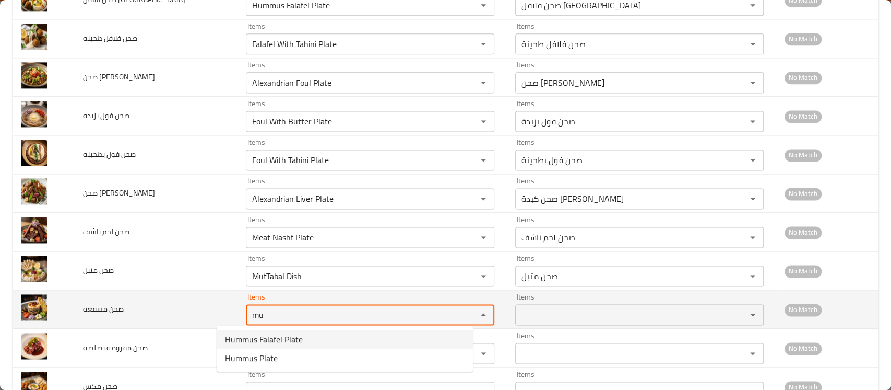
type مسقعه "m"
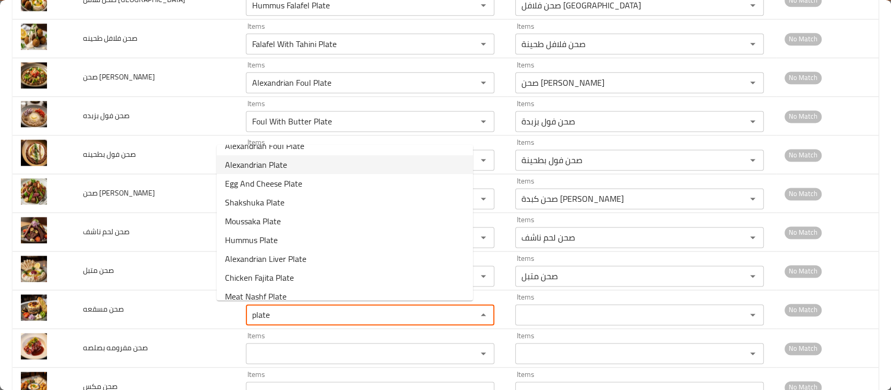
scroll to position [115, 0]
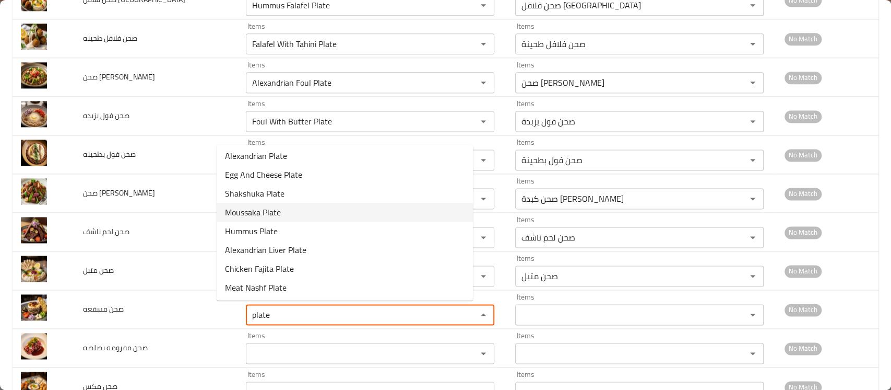
click at [280, 208] on span "Moussaka Plate" at bounding box center [253, 212] width 56 height 13
type مسقعه "Moussaka Plate"
type مسقعه-ar "صحن مسقعة"
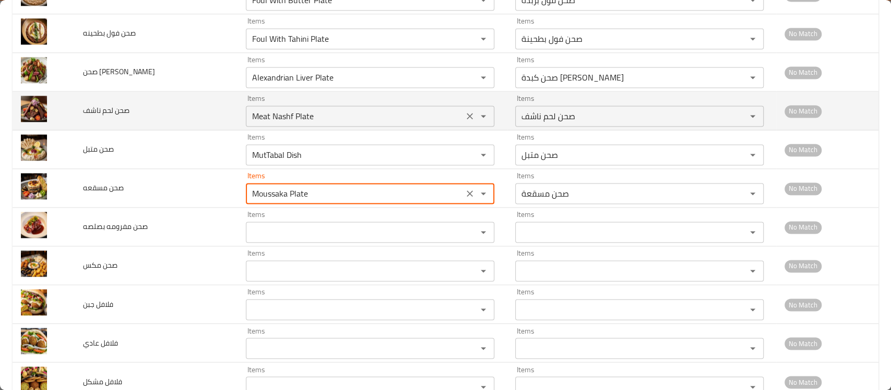
scroll to position [1035, 0]
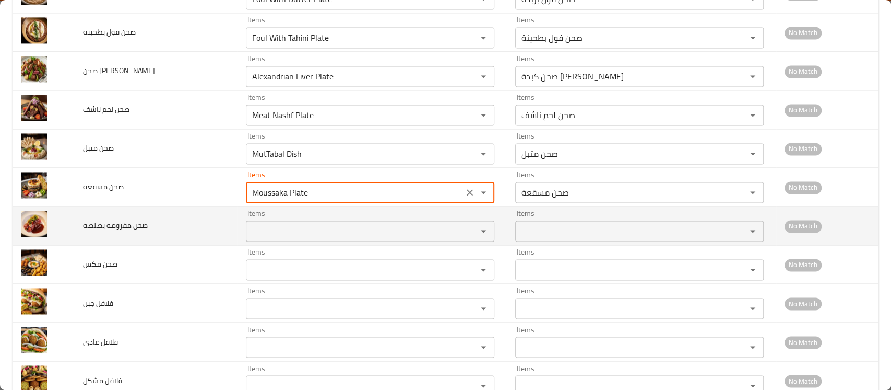
type مسقعه "Moussaka Plate"
click at [267, 236] on بصلصه "Items" at bounding box center [354, 230] width 211 height 15
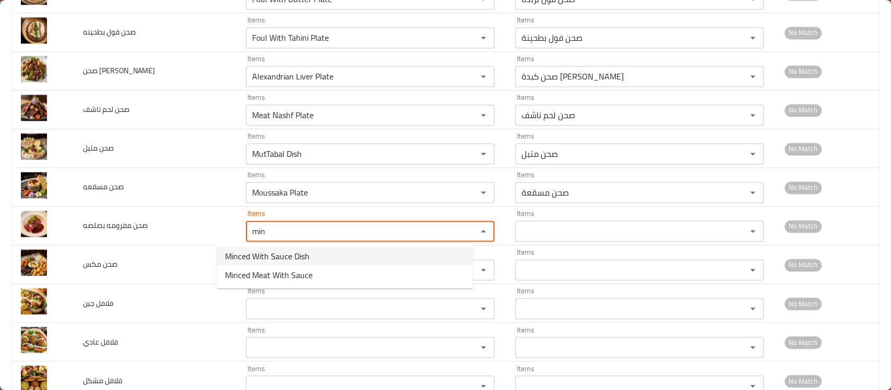
click at [279, 253] on span "Minced With Sauce Dish" at bounding box center [267, 256] width 85 height 13
type بصلصه "Minced With Sauce Dish"
type بصلصه-ar "صحن مفرومة بصلصة"
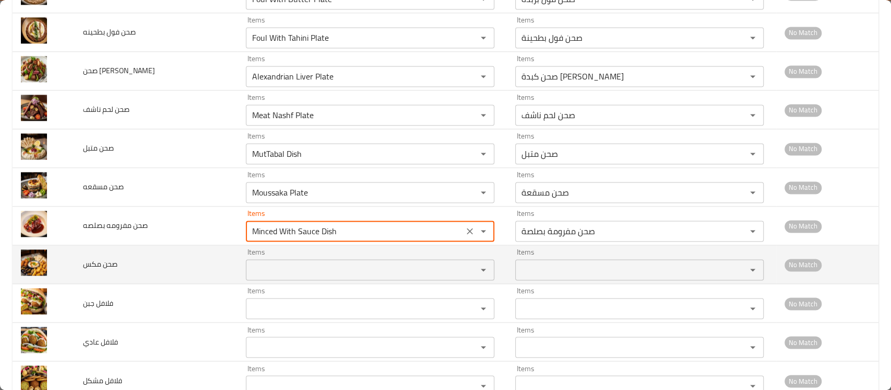
type بصلصه "Minced With Sauce Dish"
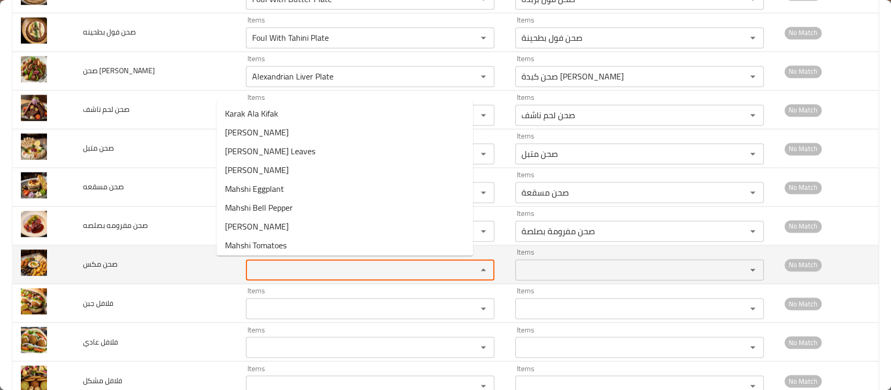
click at [263, 264] on مكس "Items" at bounding box center [354, 269] width 211 height 15
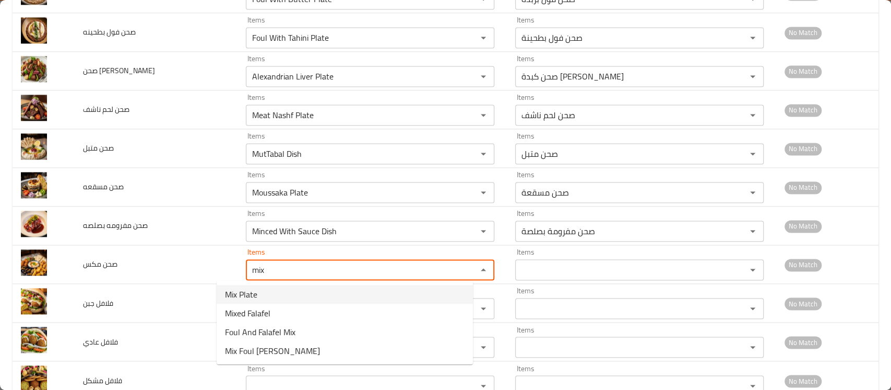
click at [261, 298] on مكس-option-0 "Mix Plate" at bounding box center [345, 294] width 256 height 19
type مكس "Mix Plate"
type مكس-ar "صحن مكس"
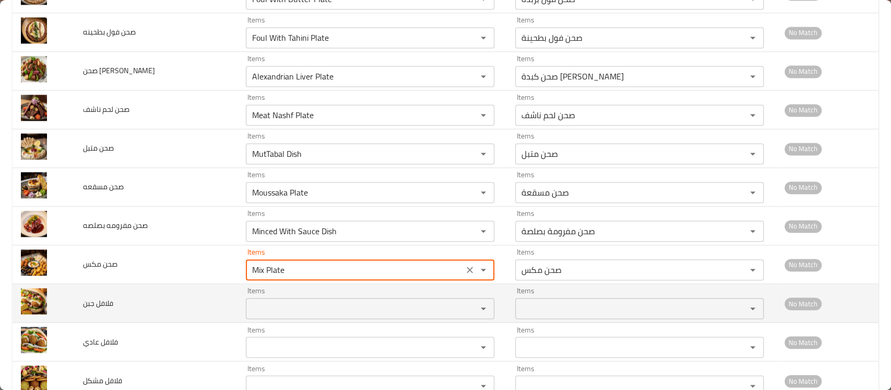
type مكس "Mix Plate"
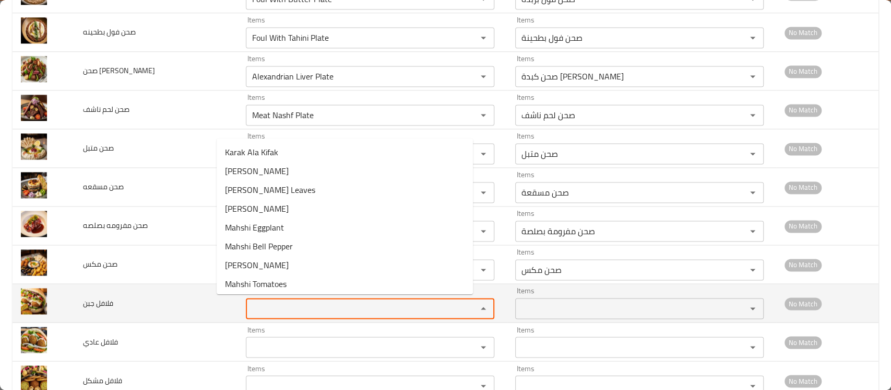
click at [253, 307] on جبن "Items" at bounding box center [354, 308] width 211 height 15
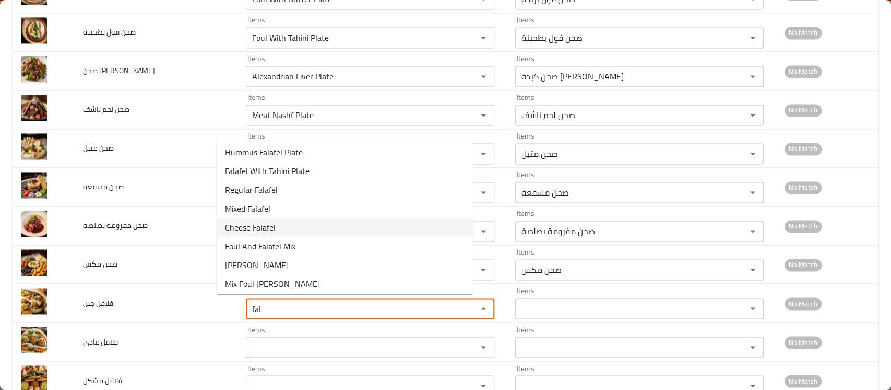
click at [276, 224] on span "Cheese Falafel" at bounding box center [250, 227] width 51 height 13
type جبن "Cheese Falafel"
type جبن-ar "فلافل جبن"
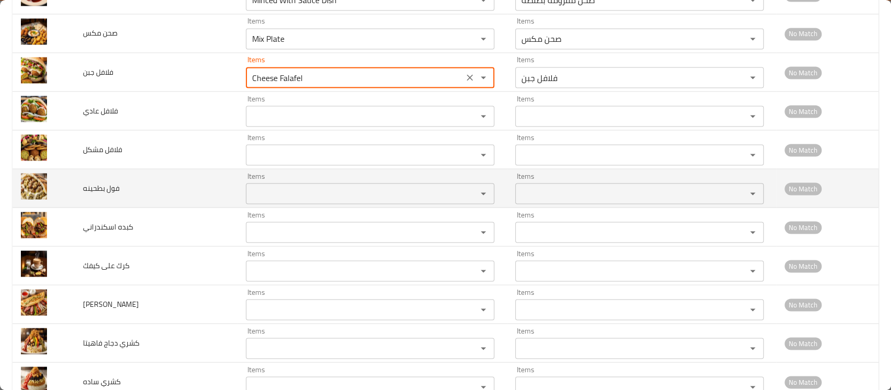
scroll to position [1268, 0]
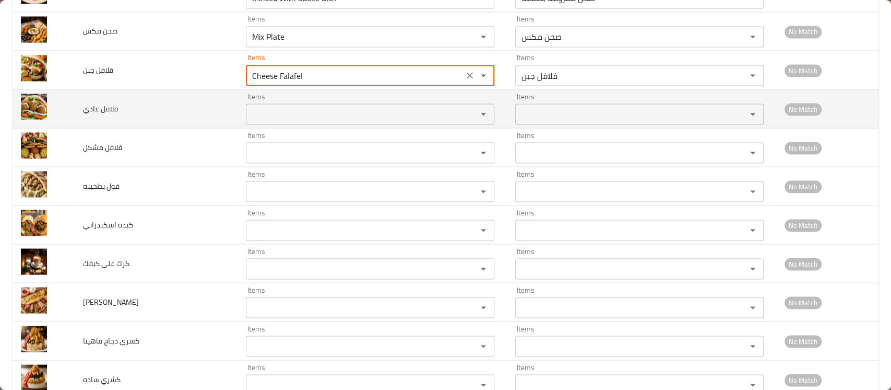
type جبن "Cheese Falafel"
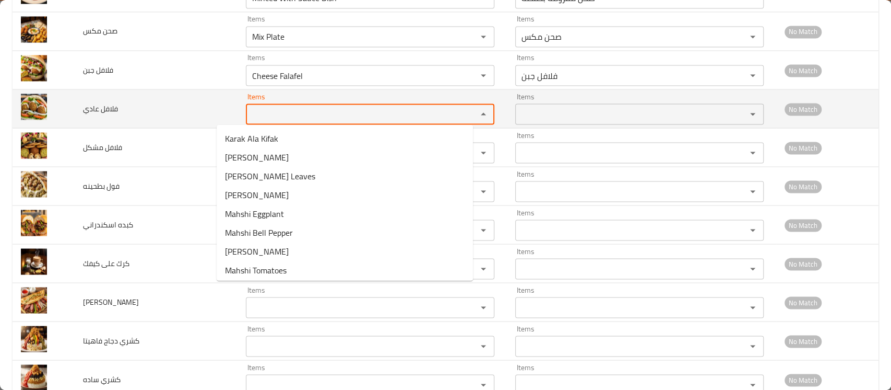
click at [264, 107] on عادي "Items" at bounding box center [354, 114] width 211 height 15
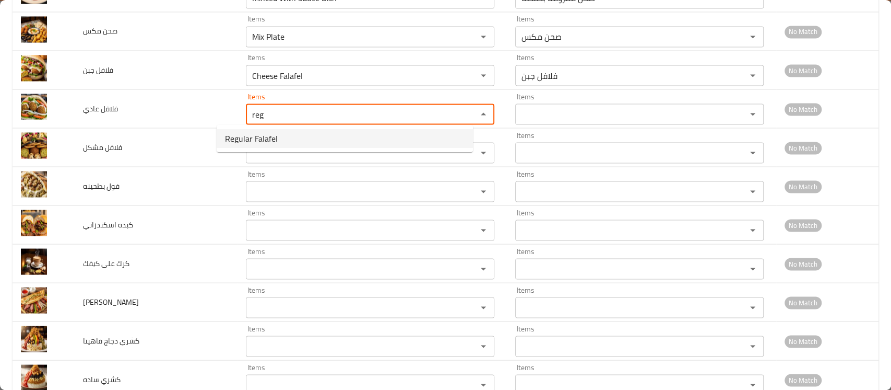
click at [257, 139] on span "Regular Falafel" at bounding box center [251, 138] width 53 height 13
type عادي "Regular Falafel"
type عادي-ar "فلافل عادي"
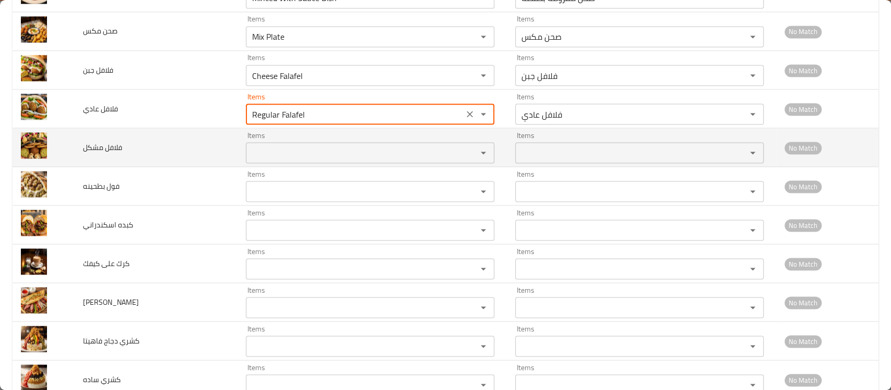
type عادي "Regular Falafel"
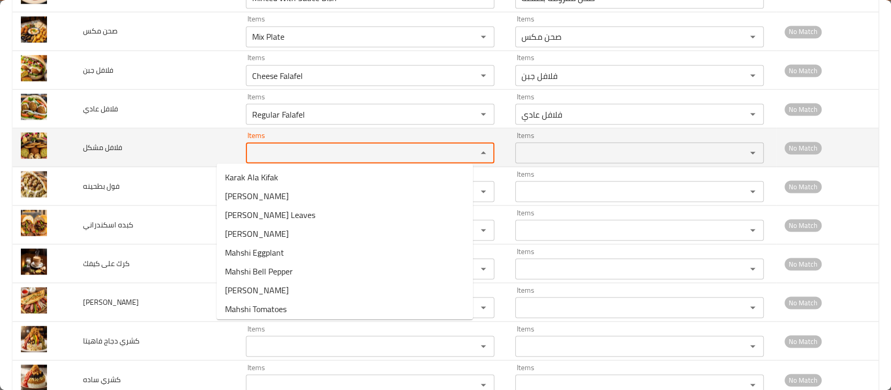
click at [253, 152] on مشكل "Items" at bounding box center [354, 152] width 211 height 15
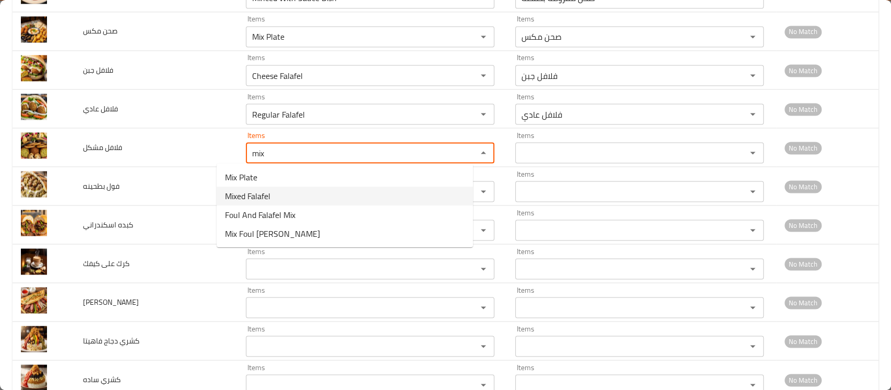
click at [248, 195] on span "Mixed Falafel" at bounding box center [247, 196] width 45 height 13
type مشكل "Mixed Falafel"
type مشكل-ar "فلافل مشكل"
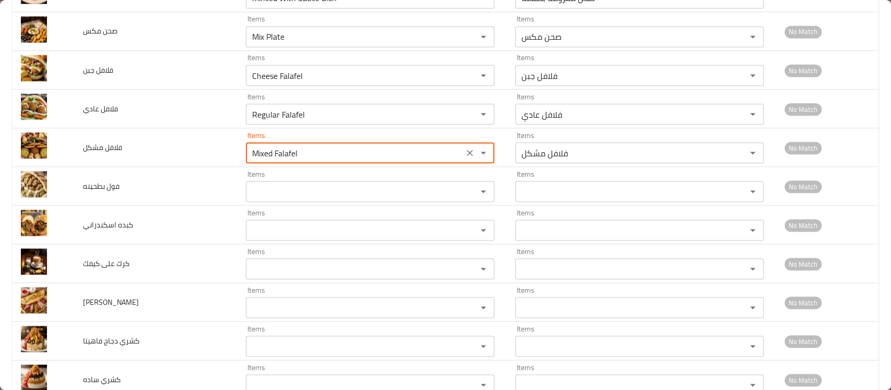
type مشكل "Mixed Falafel"
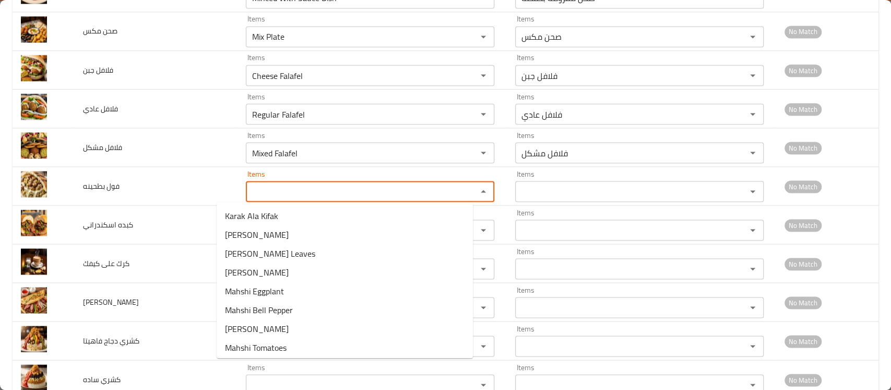
click at [249, 195] on بطحينه "Items" at bounding box center [354, 191] width 211 height 15
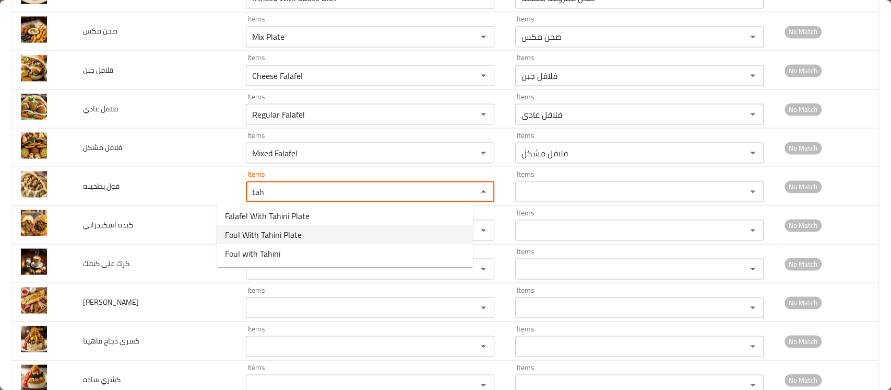
click at [265, 229] on span "Foul With Tahini Plate" at bounding box center [263, 234] width 77 height 13
type بطحينه "Foul With Tahini Plate"
type بطحينه-ar "صحن فول بطحينة"
type بطحينه "Foul With Tahini Plate"
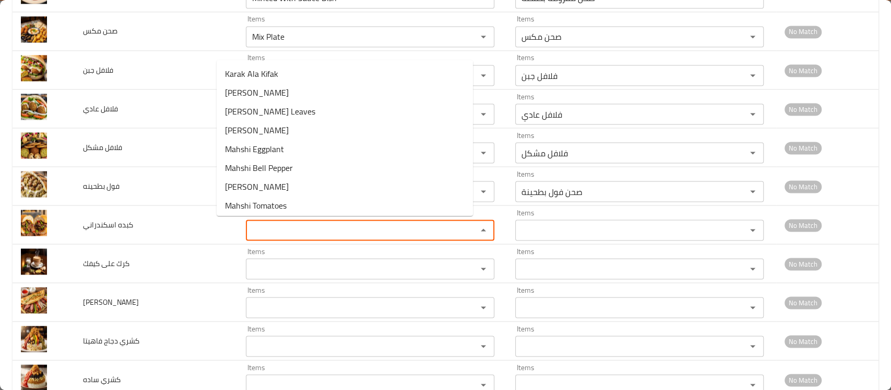
click at [265, 229] on اسكندراني "Items" at bounding box center [354, 229] width 211 height 15
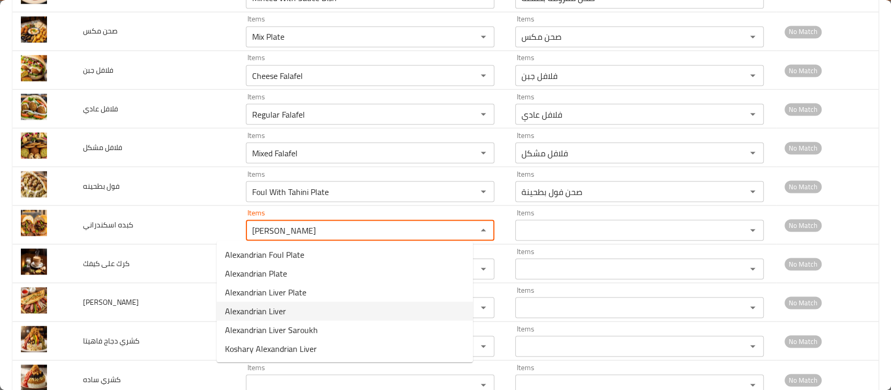
click at [299, 310] on اسكندراني-option-3 "Alexandrian Liver" at bounding box center [345, 310] width 256 height 19
type اسكندراني "Alexandrian Liver"
type اسكندراني-ar "كبده اسكندراني"
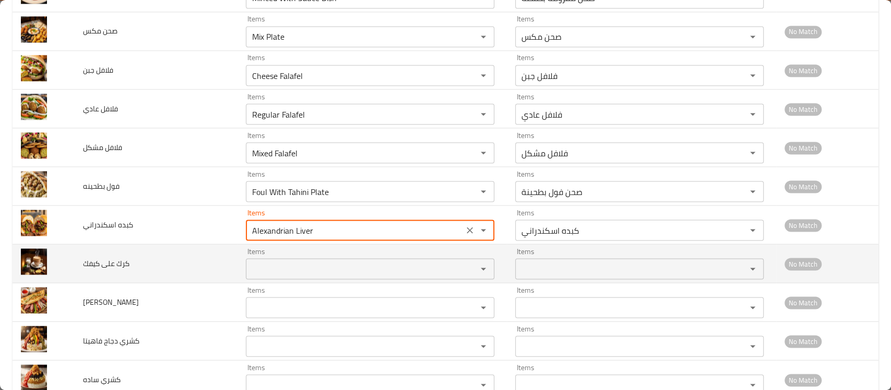
type اسكندراني "Alexandrian Liver"
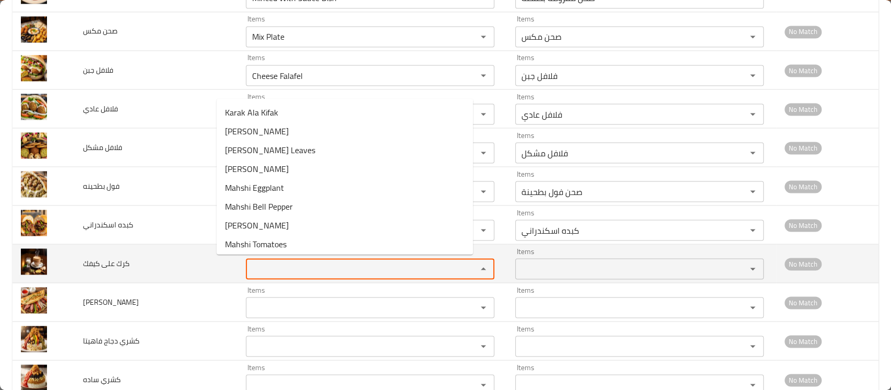
click at [293, 266] on كيفك "Items" at bounding box center [354, 268] width 211 height 15
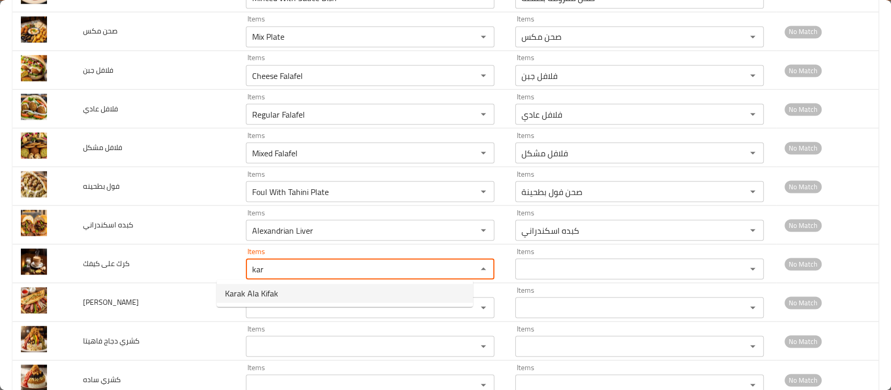
click at [291, 287] on كيفك-option-0 "Karak Ala Kifak" at bounding box center [345, 293] width 256 height 19
type كيفك "Karak Ala Kifak"
type كيفك-ar "كرك على كيفك"
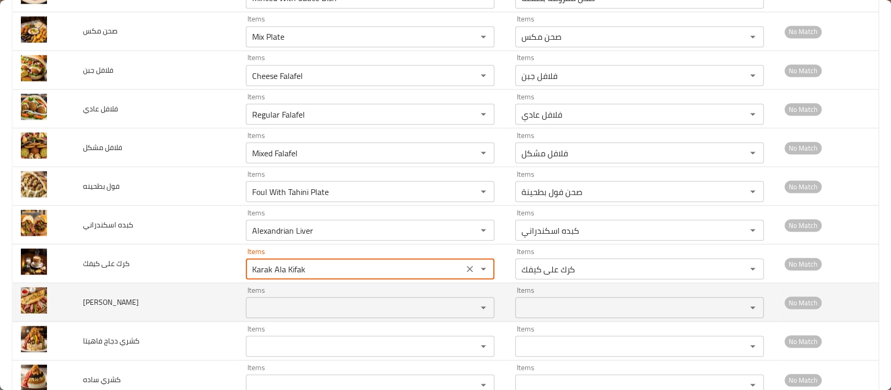
type كيفك "Karak Ala Kifak"
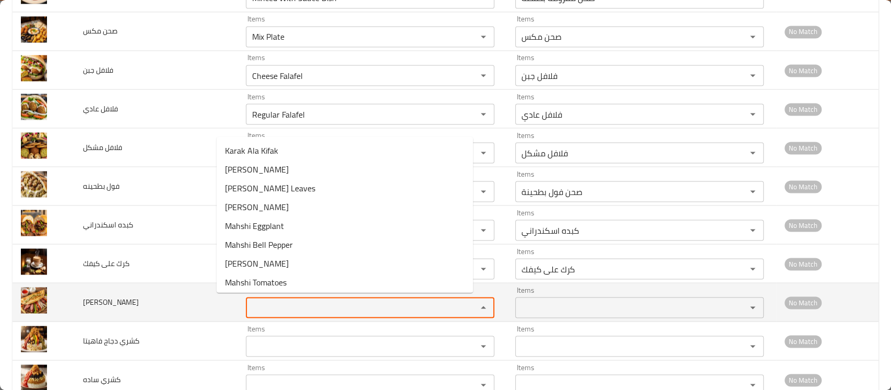
click at [276, 309] on الملك "Items" at bounding box center [354, 307] width 211 height 15
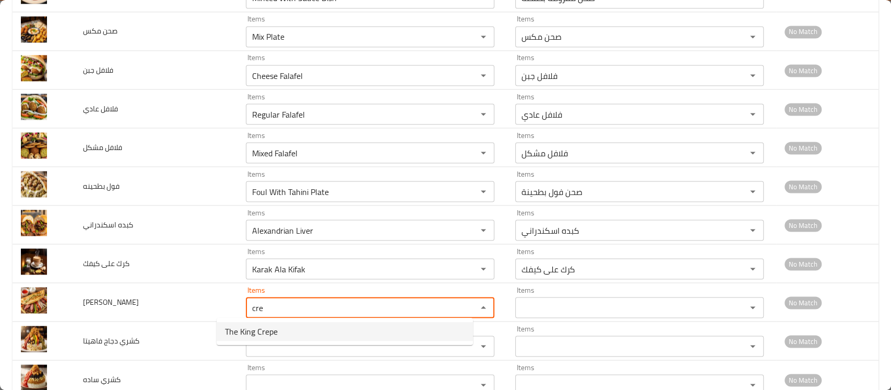
click at [273, 330] on span "The King Crepe" at bounding box center [251, 331] width 53 height 13
type الملك "The King Crepe"
type الملك-ar "كريب الملك"
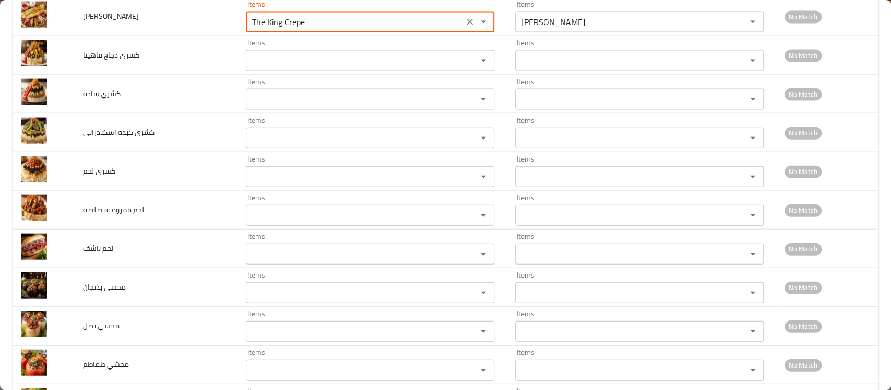
scroll to position [1554, 0]
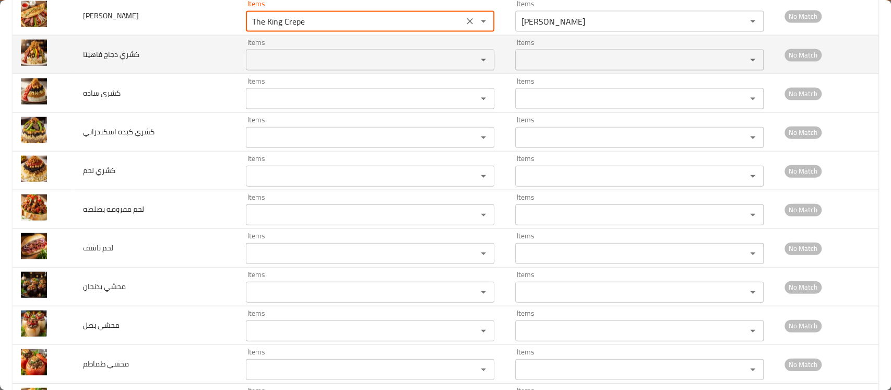
type الملك "The King Crepe"
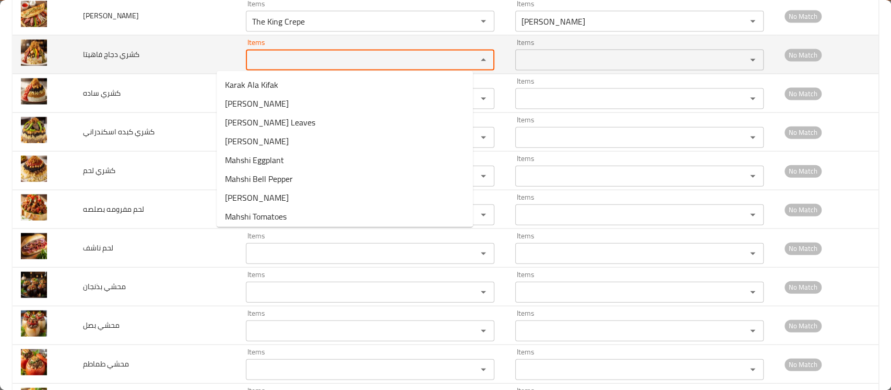
click at [249, 55] on فاهيتا "Items" at bounding box center [354, 60] width 211 height 15
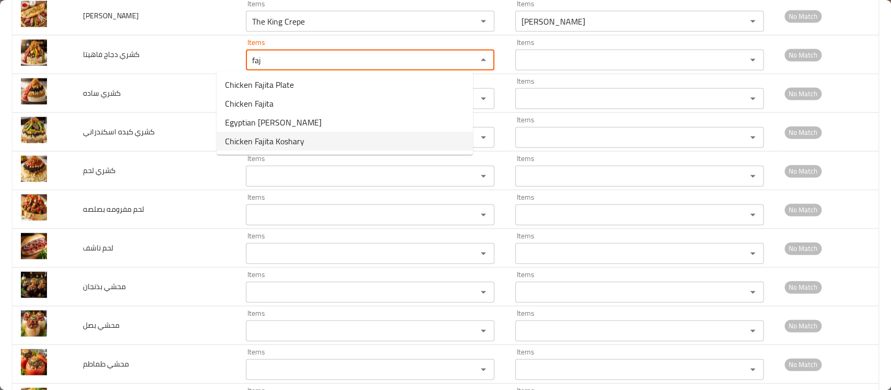
click at [257, 135] on span "Chicken Fajita Koshary" at bounding box center [264, 141] width 79 height 13
type فاهيتا "Chicken Fajita Koshary"
type فاهيتا-ar "كشري دجاج فاهيتا"
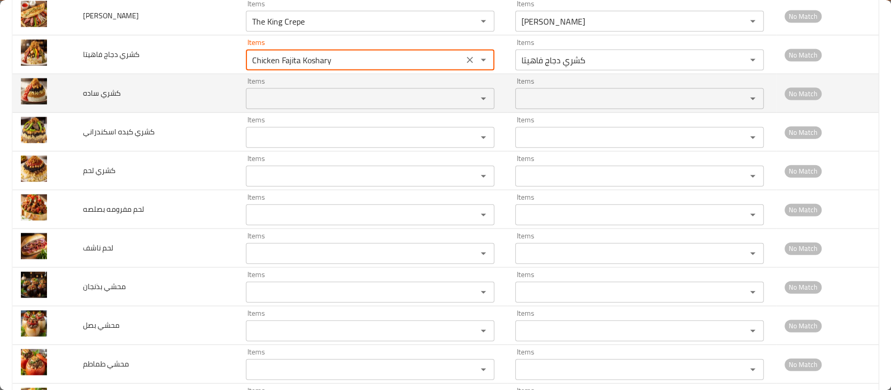
type فاهيتا "Chicken Fajita Koshary"
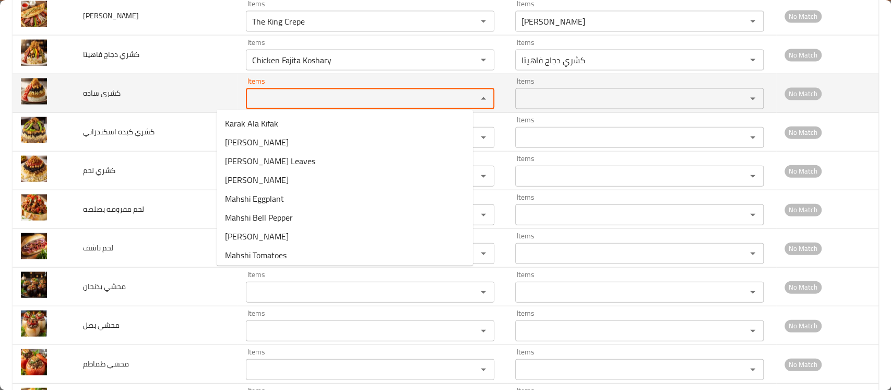
click at [250, 96] on ساده "Items" at bounding box center [354, 98] width 211 height 15
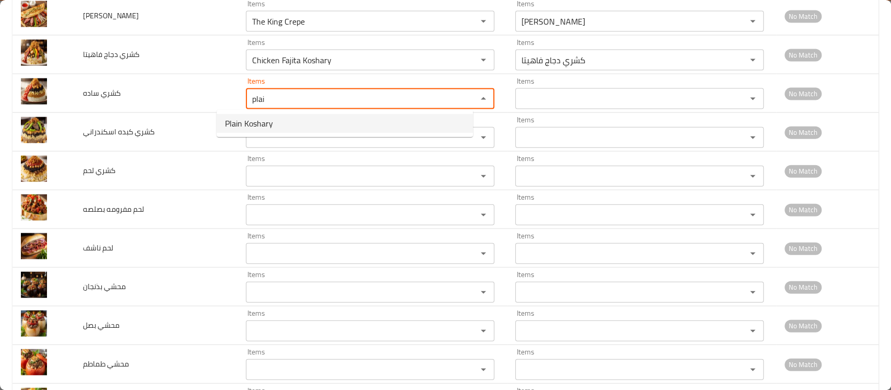
click at [245, 126] on span "Plain Koshary" at bounding box center [249, 123] width 48 height 13
type ساده "Plain Koshary"
type ساده-ar "كشري سادة"
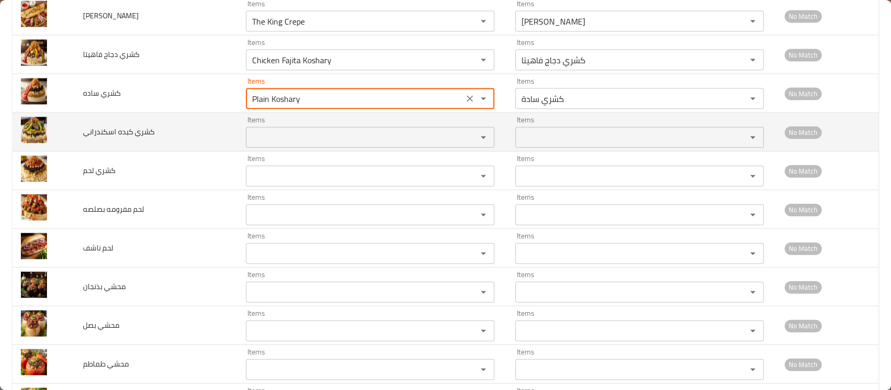
type ساده "Plain Koshary"
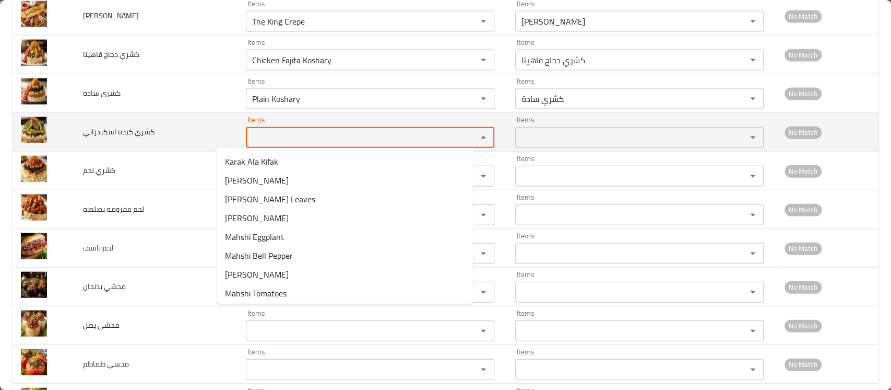
click at [252, 140] on اسكندراني "Items" at bounding box center [354, 137] width 211 height 15
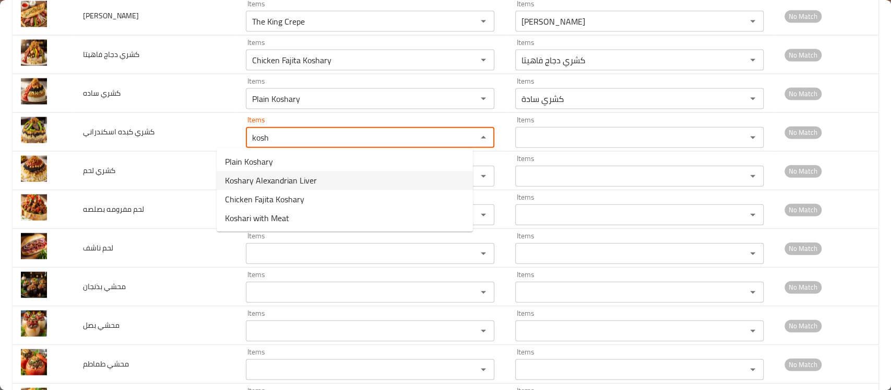
click at [256, 182] on span "Koshary Alexandrian Liver" at bounding box center [271, 180] width 92 height 13
type اسكندراني "Koshary Alexandrian Liver"
type اسكندراني-ar "كشري كبدة إسكندراني"
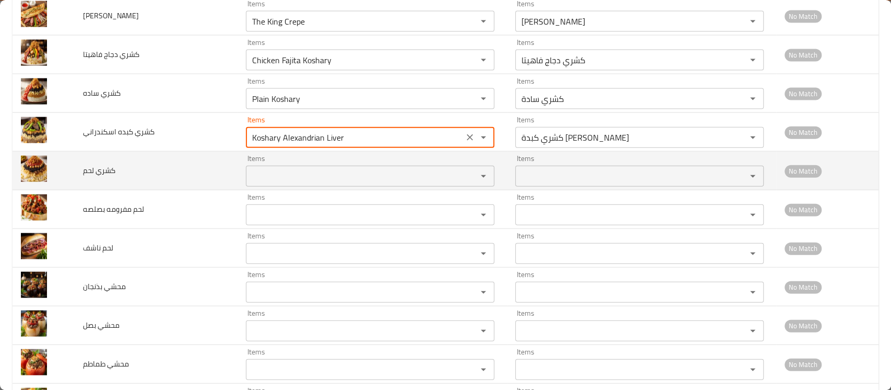
type اسكندراني "Koshary Alexandrian Liver"
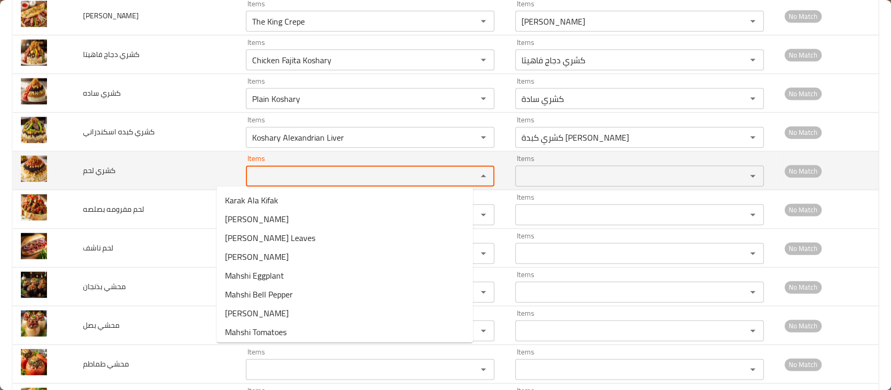
click at [256, 177] on لحم "Items" at bounding box center [354, 176] width 211 height 15
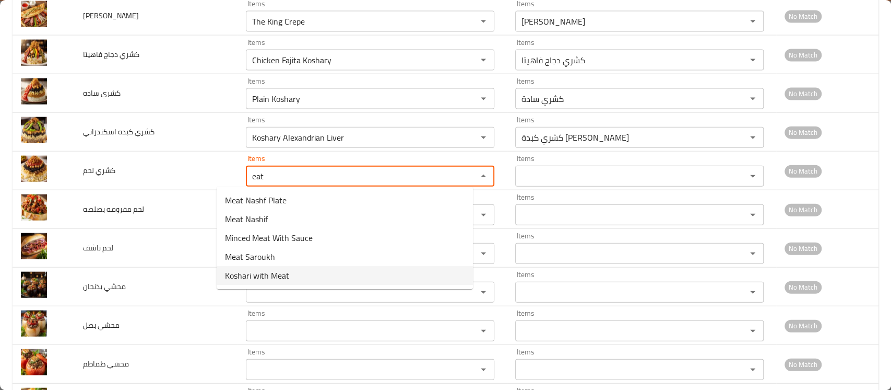
click at [276, 280] on span "Koshari with Meat" at bounding box center [257, 275] width 64 height 13
type لحم "Koshari with Meat"
type لحم-ar "كشري لحم"
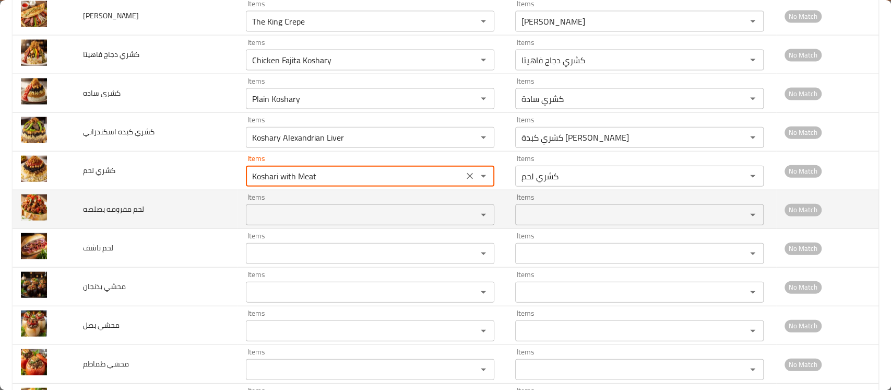
type لحم "Koshari with Meat"
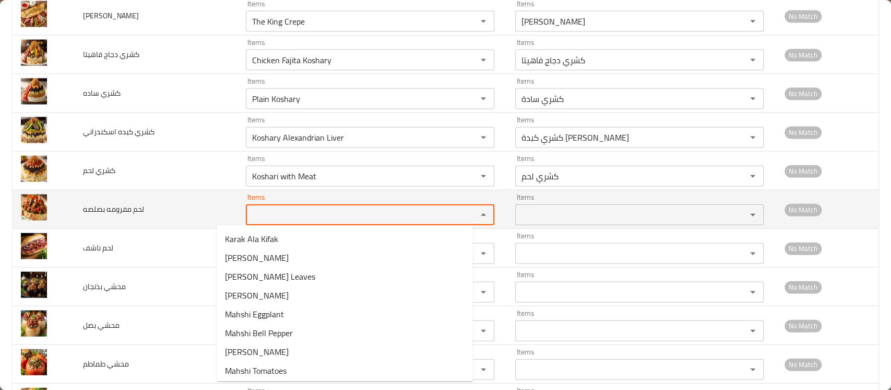
click at [261, 214] on بصلصه "Items" at bounding box center [354, 214] width 211 height 15
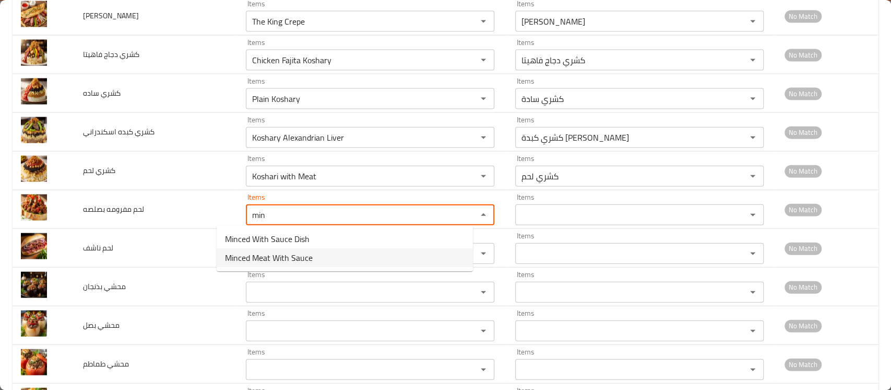
click at [277, 253] on span "Minced Meat With Sauce" at bounding box center [269, 257] width 88 height 13
type بصلصه "Minced Meat With Sauce"
type بصلصه-ar "لحم مفرومه بصلصه"
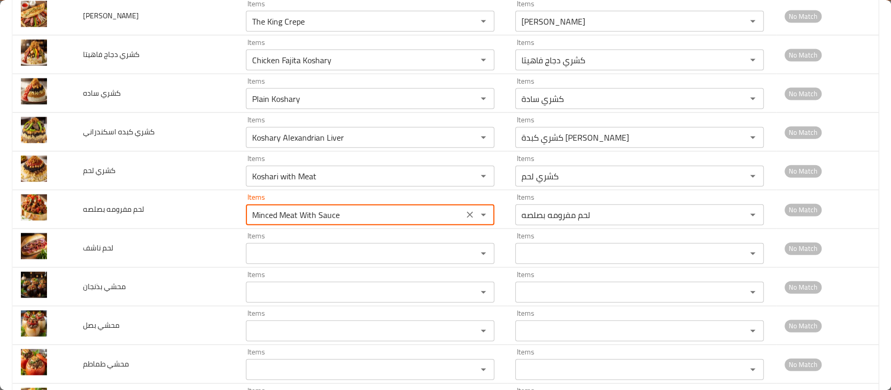
type بصلصه "Minced Meat With Sauce"
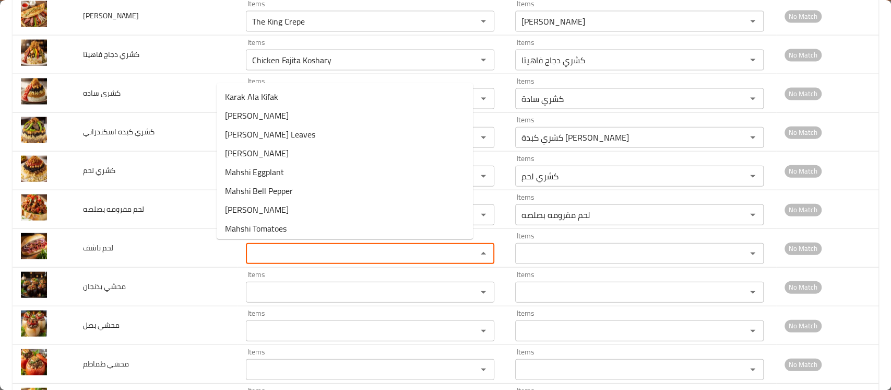
click at [277, 253] on ناشف "Items" at bounding box center [354, 253] width 211 height 15
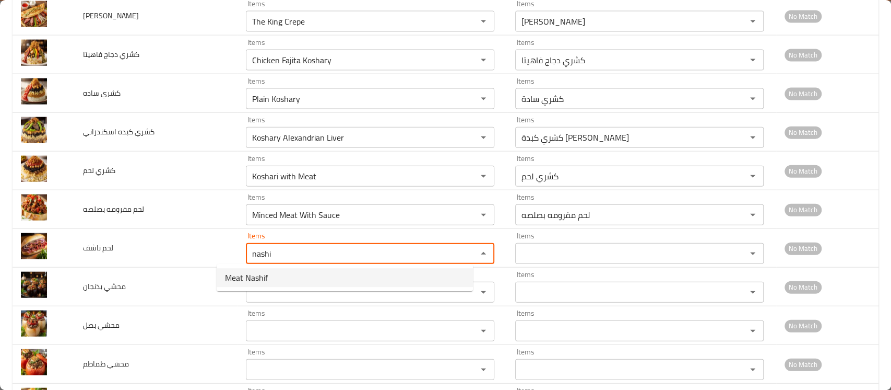
click at [272, 277] on ناشف-option-0 "Meat Nashif" at bounding box center [345, 277] width 256 height 19
type ناشف "Meat Nashif"
type ناشف-ar "لحم ناشف"
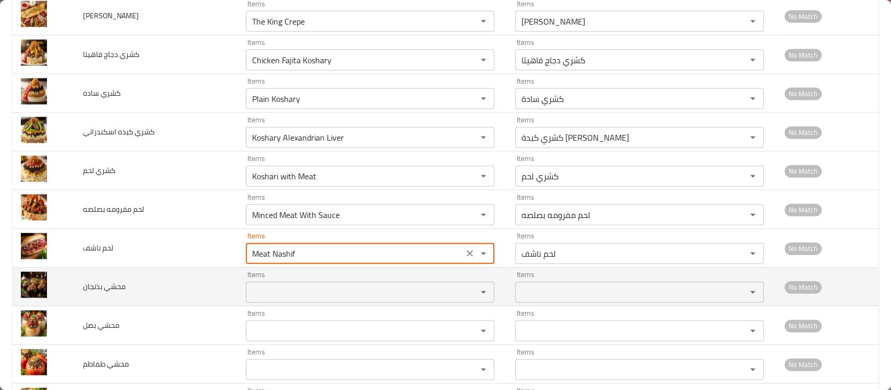
type ناشف "Meat Nashif"
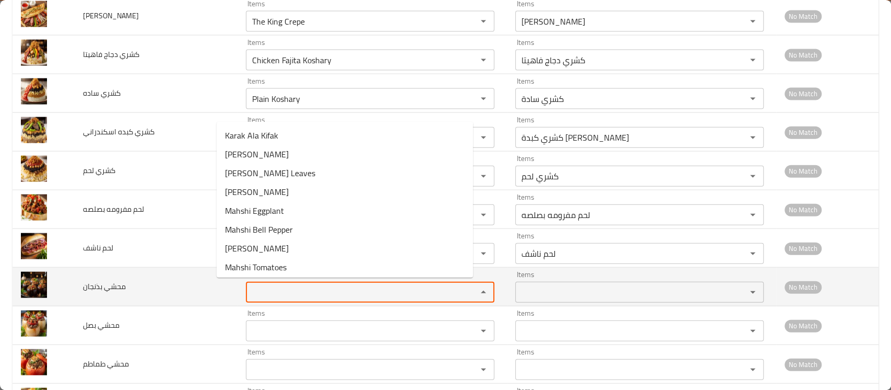
click at [263, 285] on بذنجان "Items" at bounding box center [354, 292] width 211 height 15
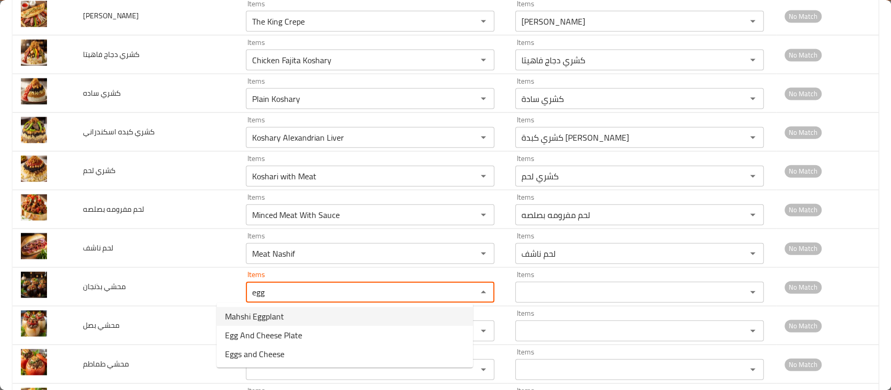
click at [265, 311] on span "Mahshi Eggplant" at bounding box center [254, 316] width 59 height 13
type بذنجان "Mahshi Eggplant"
type بذنجان-ar "محشي بذنجان"
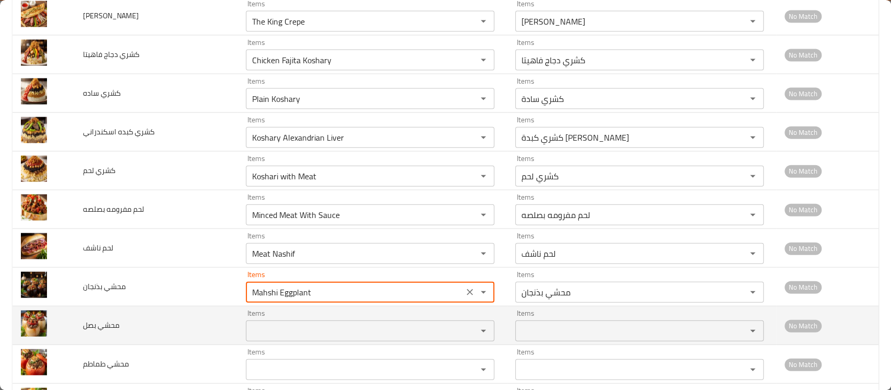
type بذنجان "Mahshi Eggplant"
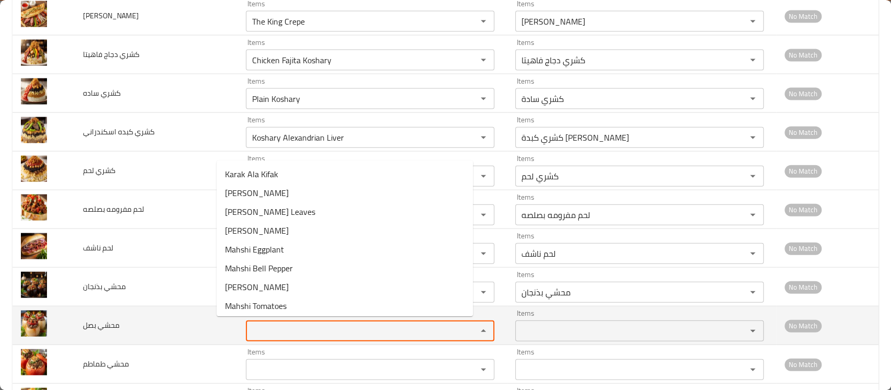
click at [253, 334] on بصل "Items" at bounding box center [354, 330] width 211 height 15
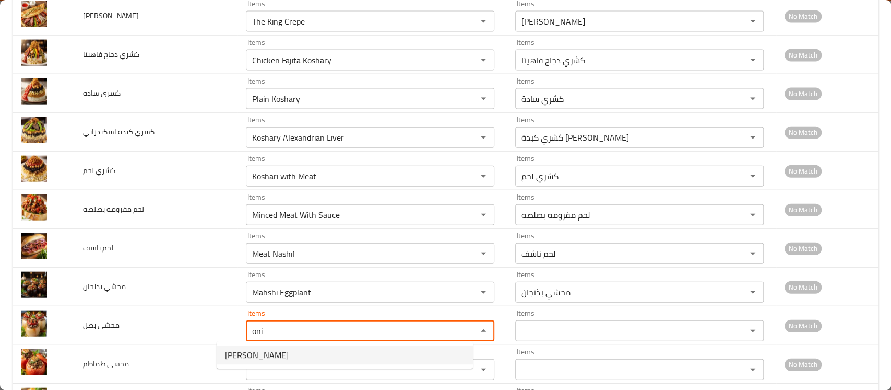
click at [254, 349] on span "Mahshi Onions" at bounding box center [257, 354] width 64 height 13
type بصل "Mahshi Onions"
type بصل-ar "محشي بصل"
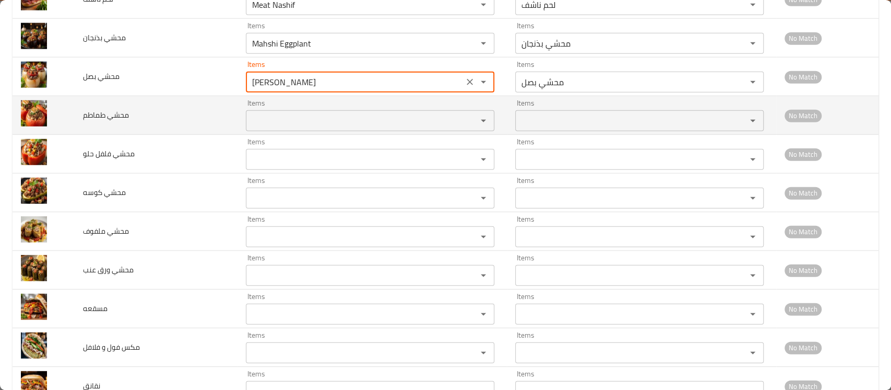
scroll to position [1836, 0]
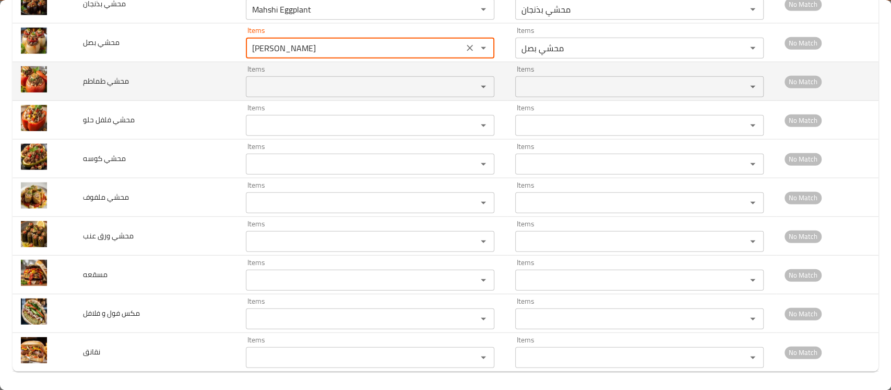
type بصل "Mahshi Onions"
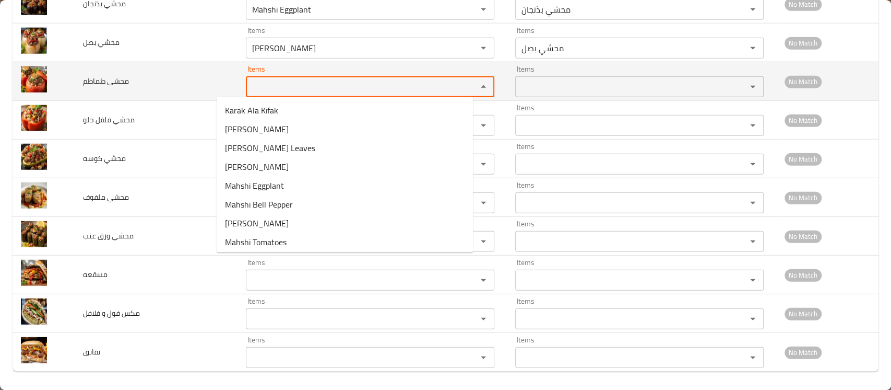
click at [279, 79] on طماطم "Items" at bounding box center [354, 86] width 211 height 15
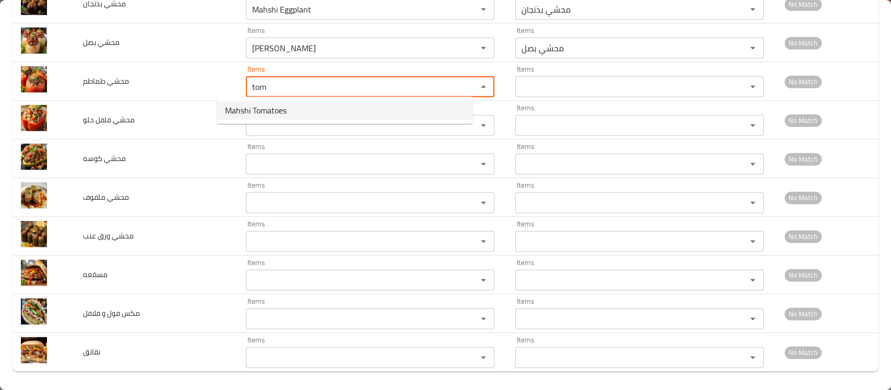
click at [267, 102] on طماطم-option-0 "Mahshi Tomatoes" at bounding box center [345, 110] width 256 height 19
type طماطم "Mahshi Tomatoes"
type طماطم-ar "محشي طماطم"
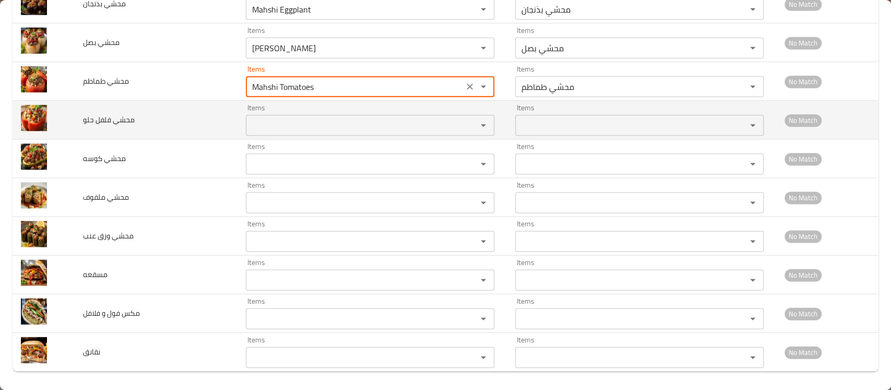
type طماطم "Mahshi Tomatoes"
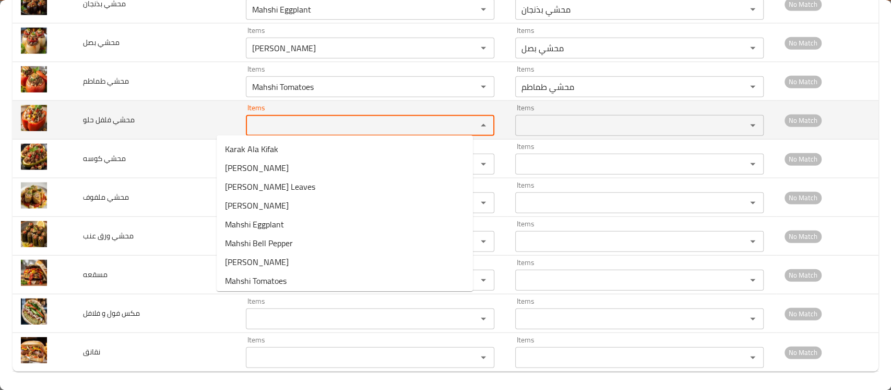
click at [260, 120] on حلو "Items" at bounding box center [354, 125] width 211 height 15
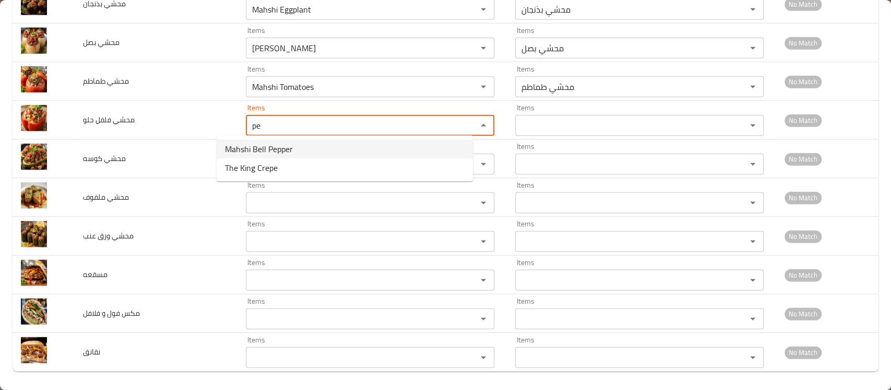
click at [264, 145] on span "Mahshi Bell Pepper" at bounding box center [259, 149] width 68 height 13
type حلو "Mahshi Bell Pepper"
type حلو-ar "محشي فلفل حلو"
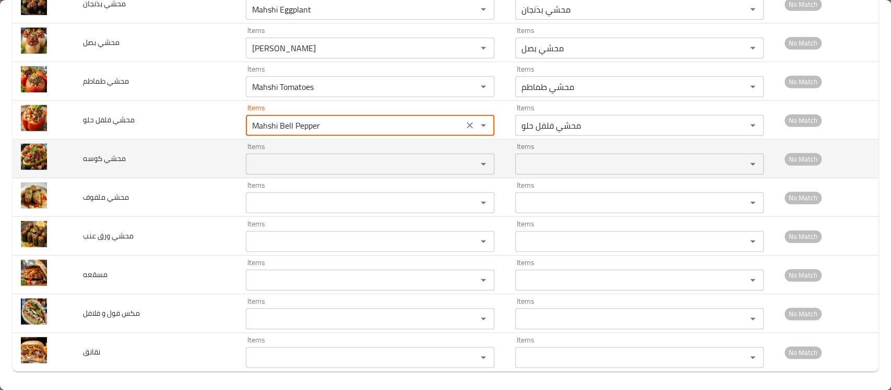
type حلو "Mahshi Bell Pepper"
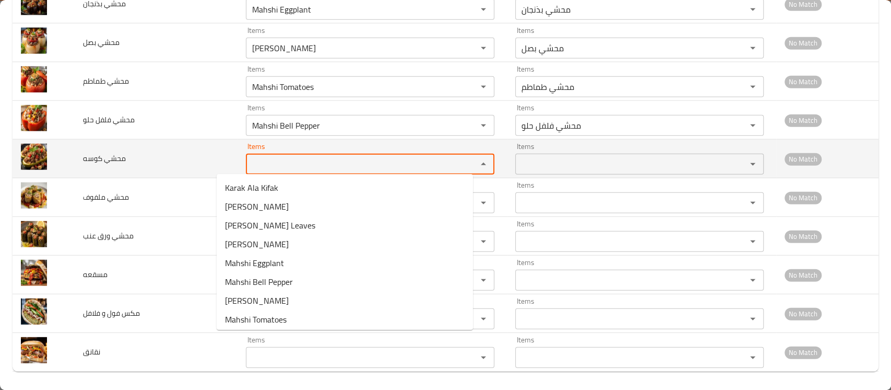
click at [259, 159] on كوسه "Items" at bounding box center [354, 164] width 211 height 15
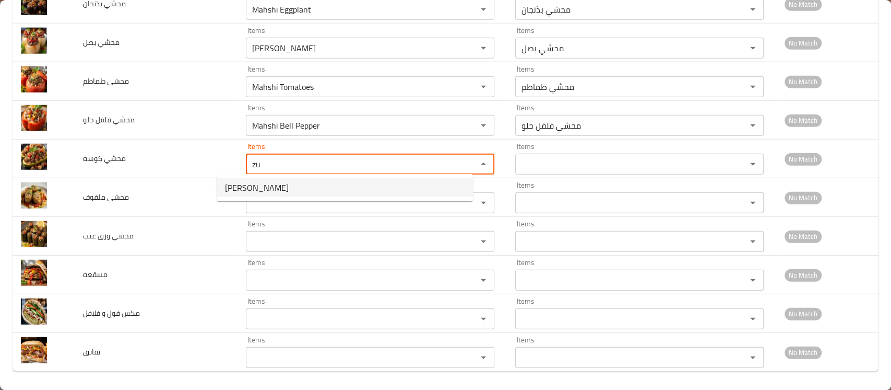
click at [260, 188] on span "Mahshi Zucchini" at bounding box center [257, 187] width 64 height 13
type كوسه "Mahshi Zucchini"
type كوسه-ar "محشي كوسة"
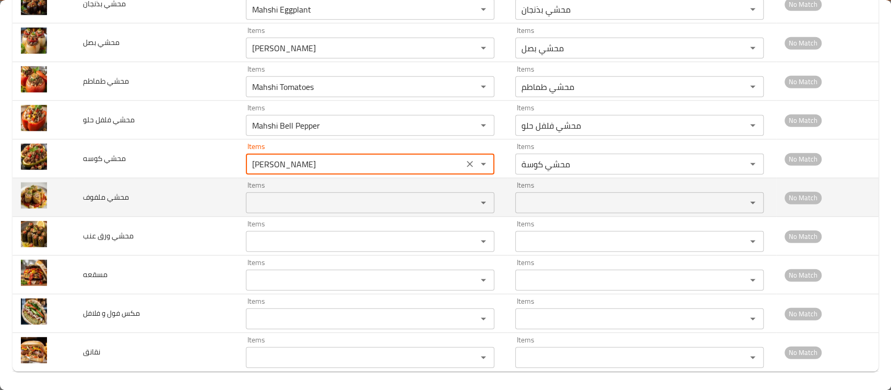
type كوسه "Mahshi Zucchini"
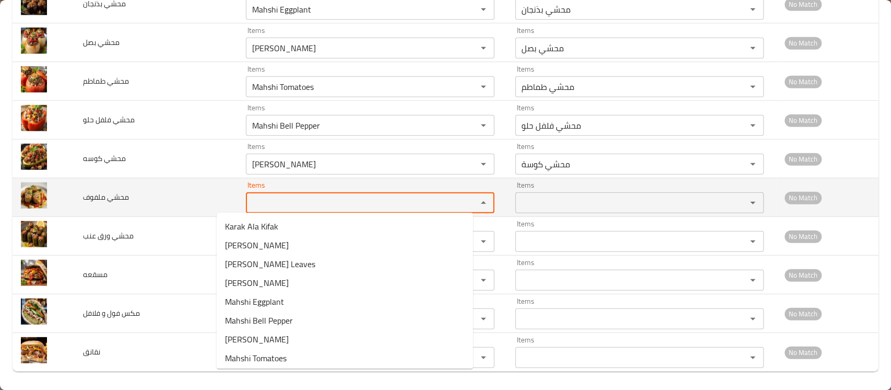
click at [256, 195] on ملفوف "Items" at bounding box center [354, 202] width 211 height 15
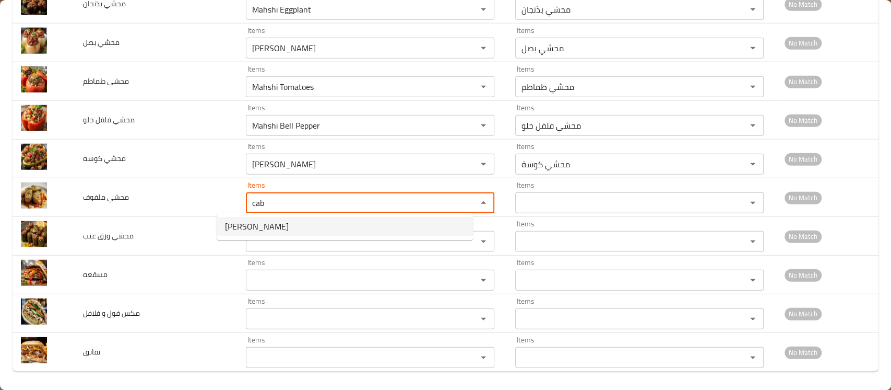
click at [256, 222] on span "Mahshi Cabbage" at bounding box center [257, 226] width 64 height 13
type ملفوف "Mahshi Cabbage"
type ملفوف-ar "محشي ملفوف"
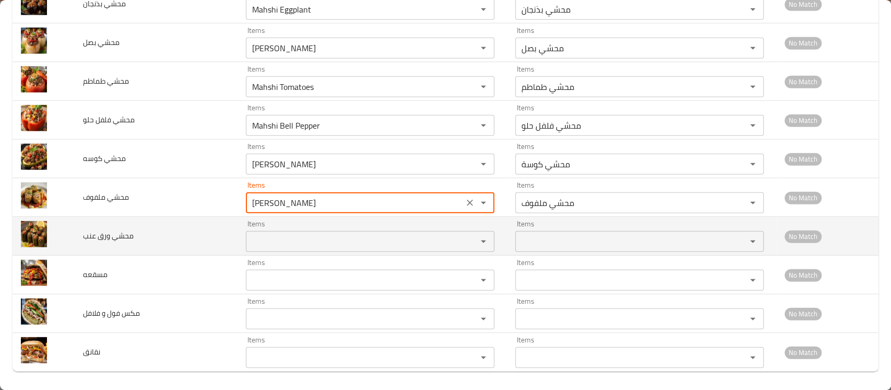
type ملفوف "Mahshi Cabbage"
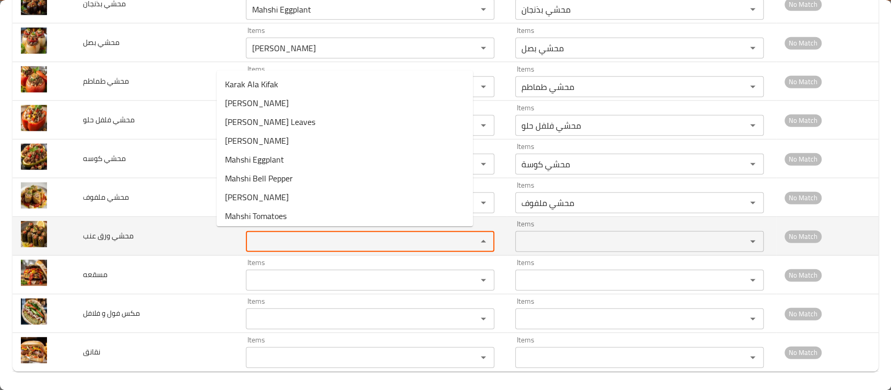
click at [252, 236] on عنب "Items" at bounding box center [354, 241] width 211 height 15
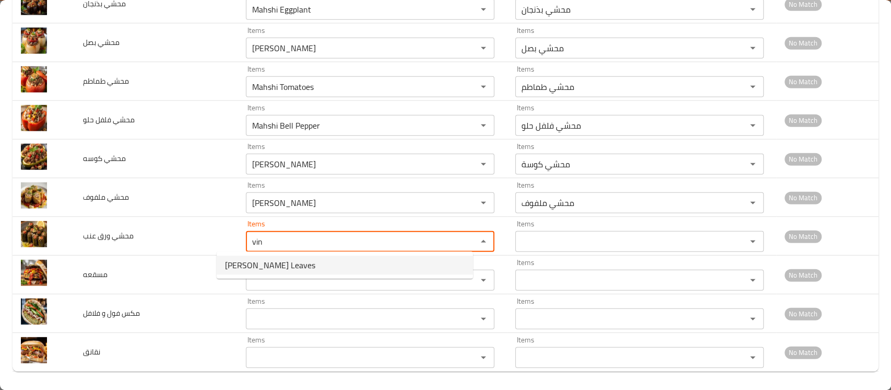
click at [246, 266] on span "Mahshi Vine Leaves" at bounding box center [270, 264] width 90 height 13
type عنب "Mahshi Vine Leaves"
type عنب-ar "محشي ورق عنب"
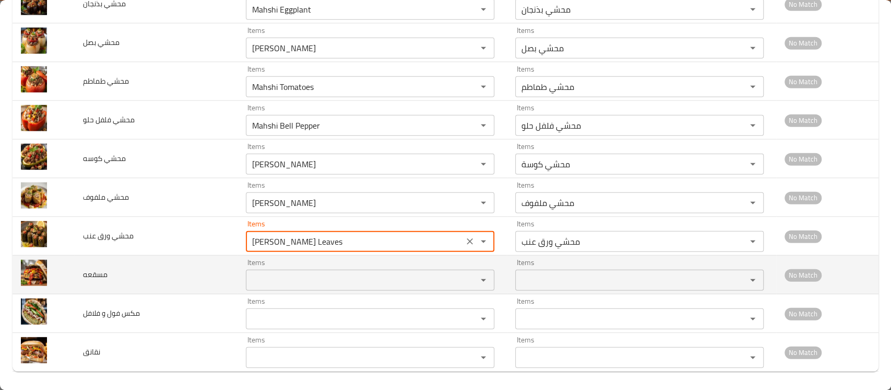
type عنب "Mahshi Vine Leaves"
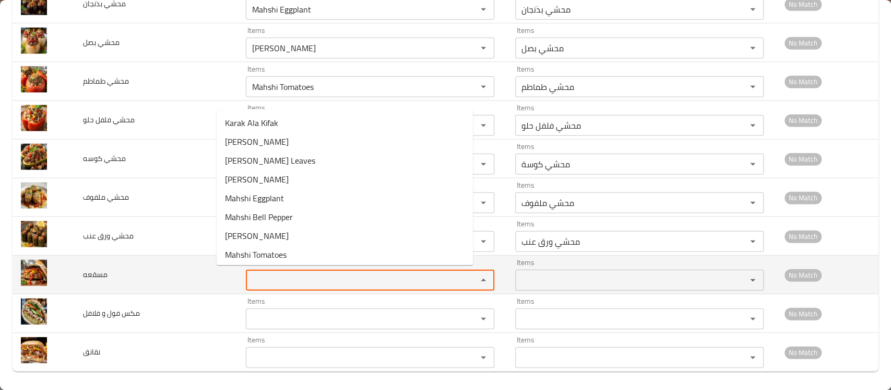
click at [249, 276] on input "Items" at bounding box center [354, 280] width 211 height 15
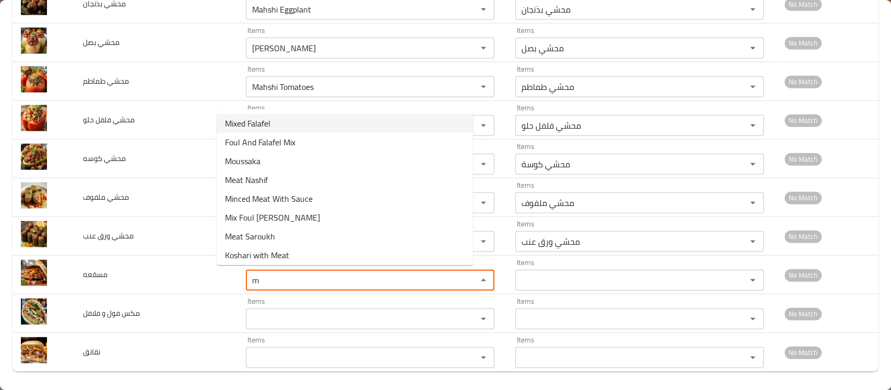
scroll to position [264, 0]
click at [267, 167] on li "Moussaka" at bounding box center [345, 159] width 256 height 19
type input "Moussaka"
type input "مسقعه"
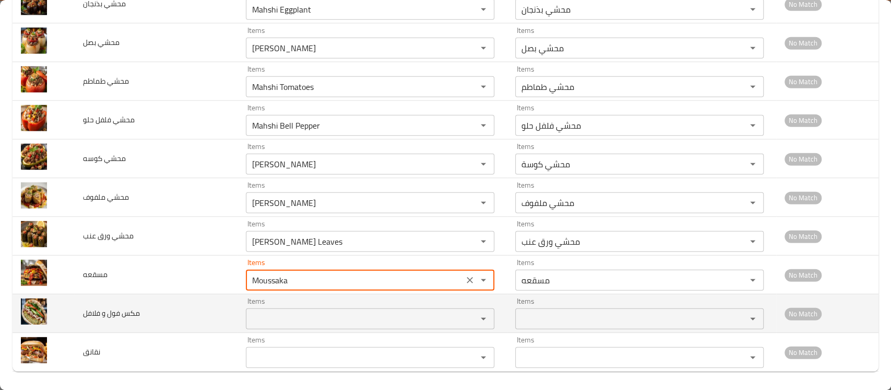
type input "Moussaka"
click at [249, 316] on فلافل "Items" at bounding box center [354, 318] width 211 height 15
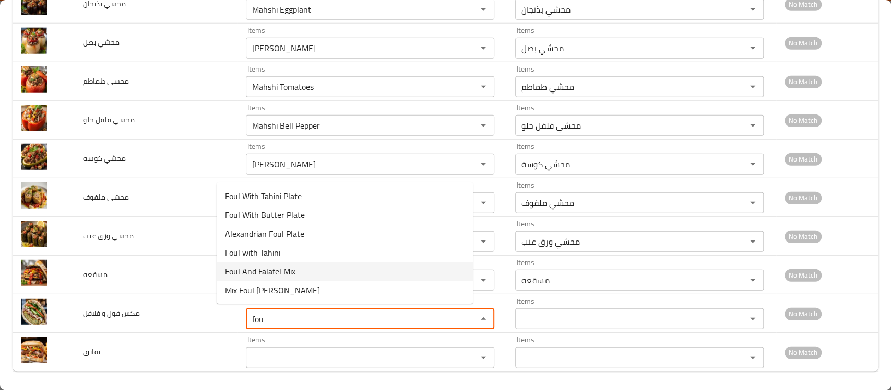
click at [273, 272] on span "Foul And Falafel Mix" at bounding box center [260, 271] width 70 height 13
type فلافل "Foul And Falafel Mix"
type فلافل-ar "مكس فول و فلافل"
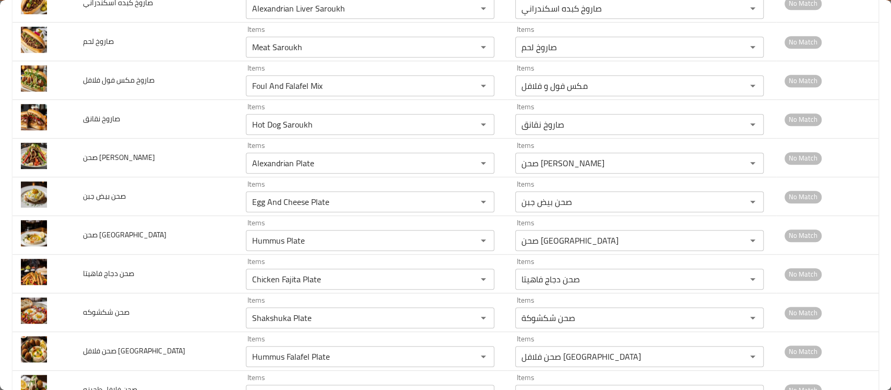
scroll to position [564, 0]
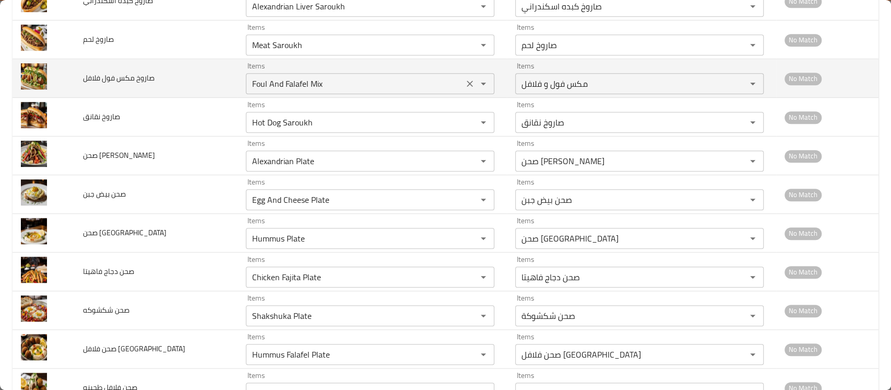
type فلافل "Foul And Falafel Mix"
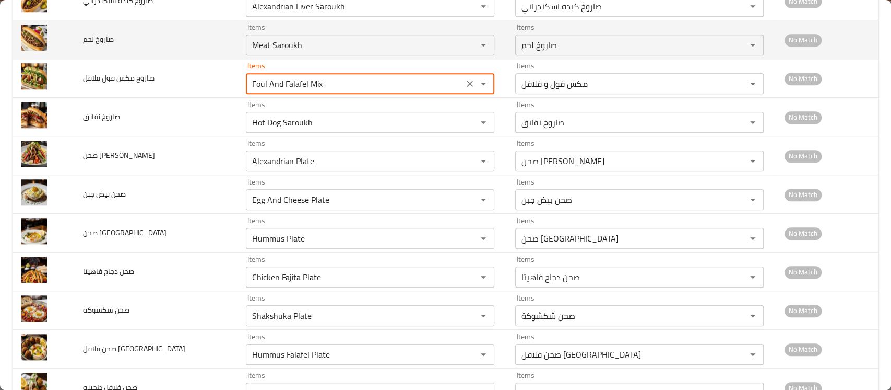
drag, startPoint x: 301, startPoint y: 85, endPoint x: 147, endPoint y: 56, distance: 157.2
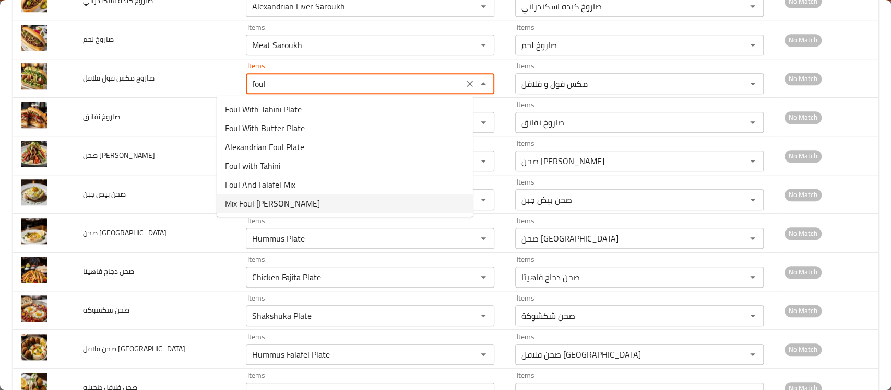
click at [242, 198] on span "Mix Foul Falafel Saroukh" at bounding box center [272, 203] width 95 height 13
type فلافل "Mix Foul Falafel Saroukh"
type فلافل-ar "صاروخ مكس فول فلافل"
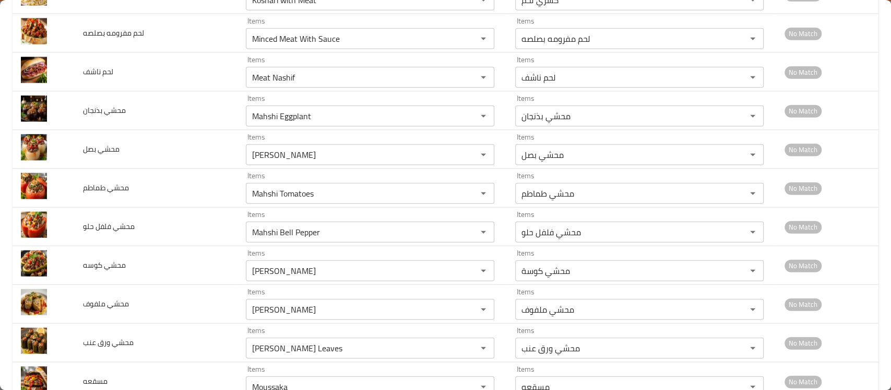
scroll to position [1836, 0]
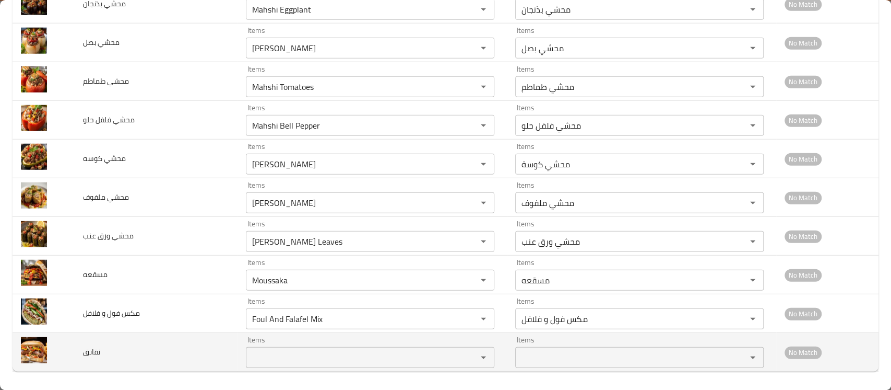
type فلافل "Mix Foul Falafel Saroukh"
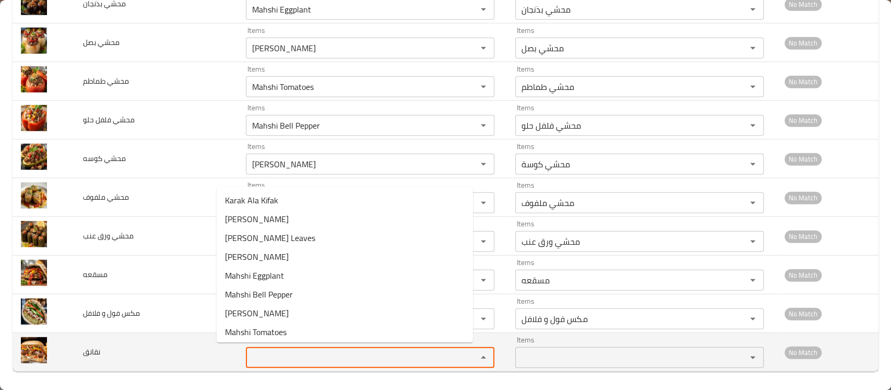
click at [249, 350] on input "Items" at bounding box center [354, 357] width 211 height 15
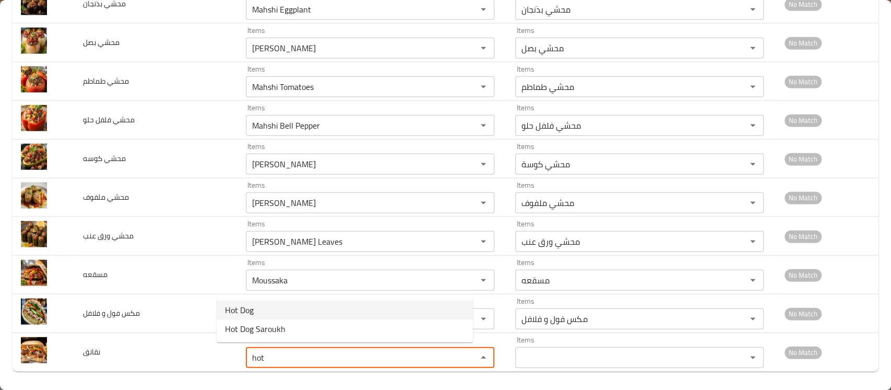
click at [247, 307] on span "Hot Dog" at bounding box center [239, 309] width 29 height 13
type input "Hot Dog"
type input "نقانق"
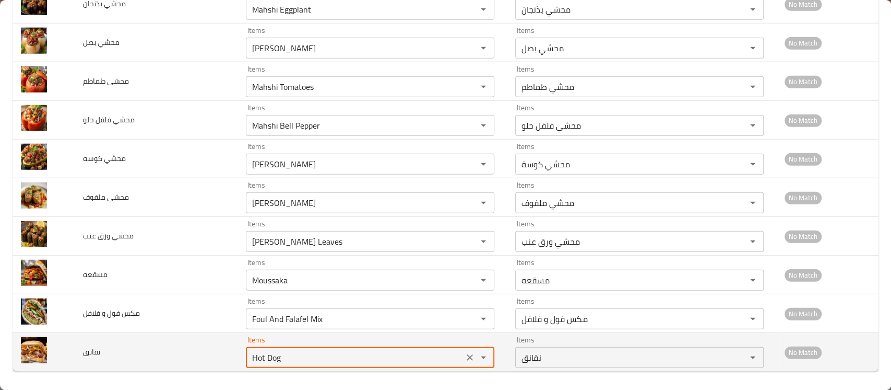
type input "Hot Dog"
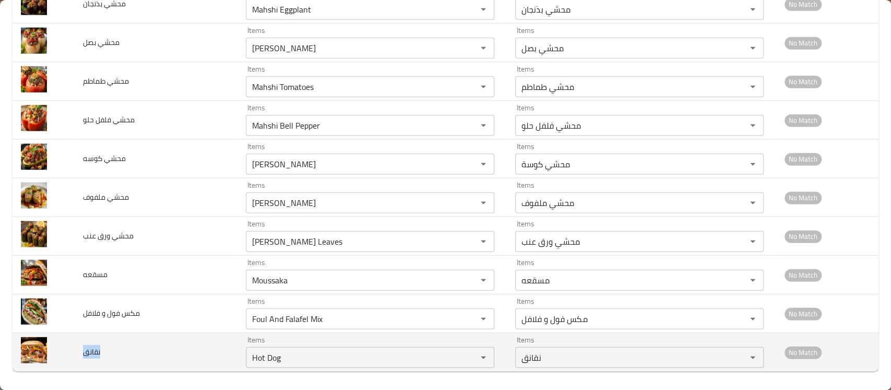
drag, startPoint x: 110, startPoint y: 353, endPoint x: 81, endPoint y: 350, distance: 28.8
click at [81, 350] on td "نقانق" at bounding box center [156, 352] width 163 height 39
copy span "نقانق"
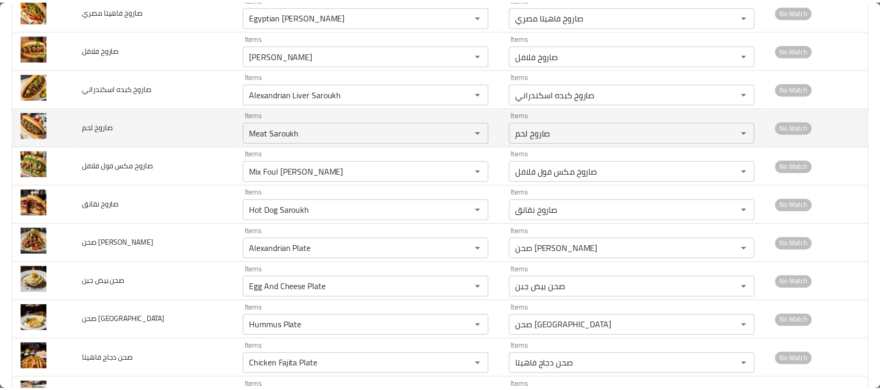
scroll to position [0, 0]
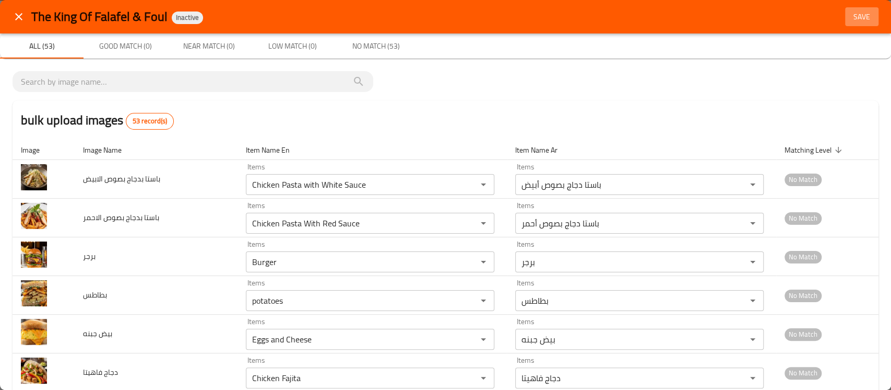
click at [850, 15] on span "Save" at bounding box center [862, 16] width 25 height 13
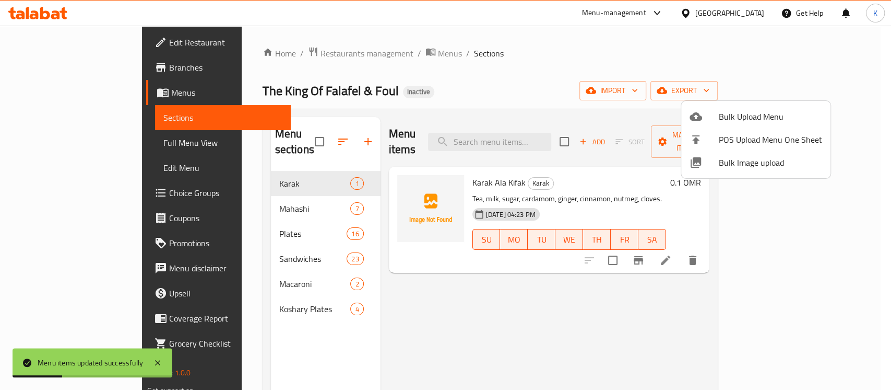
click at [42, 149] on div at bounding box center [445, 195] width 891 height 390
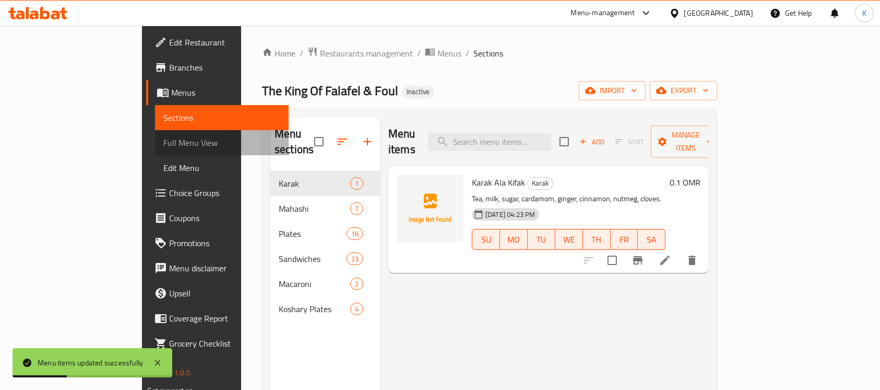
click at [163, 149] on span "Full Menu View" at bounding box center [221, 142] width 117 height 13
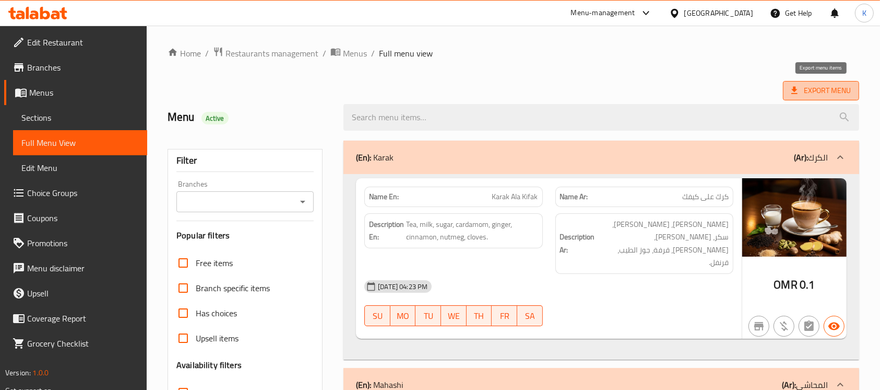
click at [813, 91] on span "Export Menu" at bounding box center [822, 90] width 60 height 13
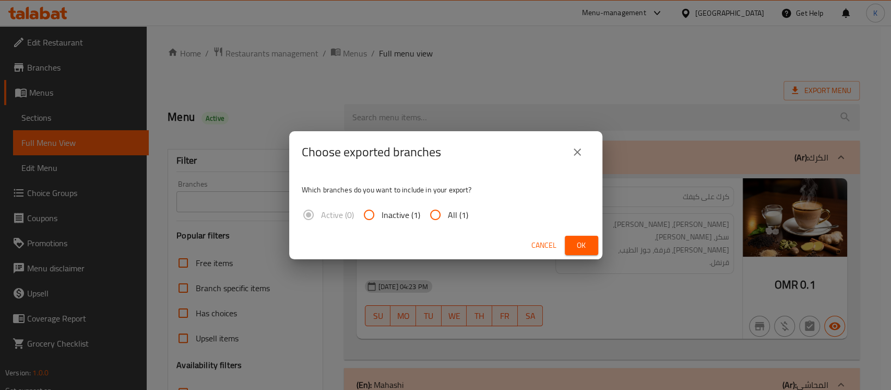
click at [449, 218] on span "All (1)" at bounding box center [458, 214] width 20 height 13
click at [448, 218] on input "All (1)" at bounding box center [435, 214] width 25 height 25
radio input "true"
click at [572, 251] on button "Ok" at bounding box center [581, 245] width 33 height 19
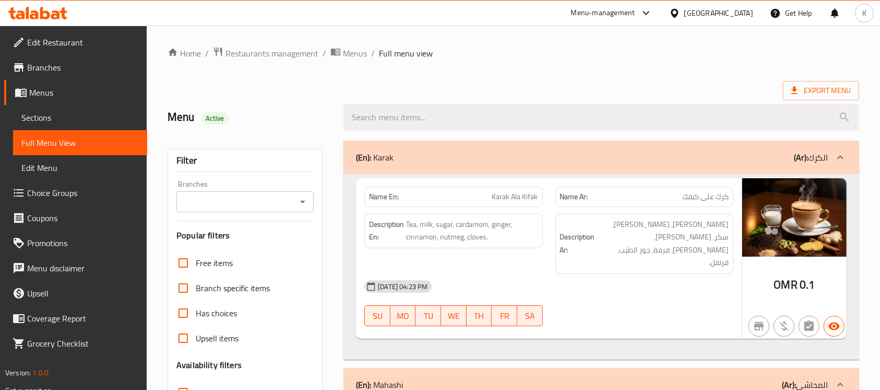
click at [735, 9] on div "Oman" at bounding box center [719, 12] width 69 height 11
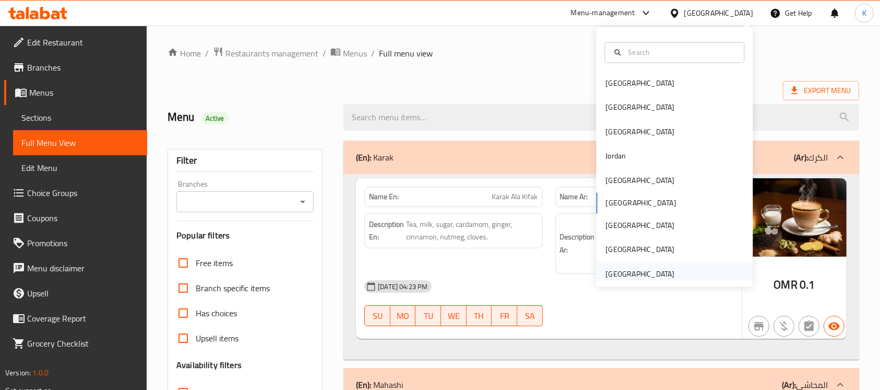
click at [613, 272] on div "United Arab Emirates" at bounding box center [640, 273] width 69 height 11
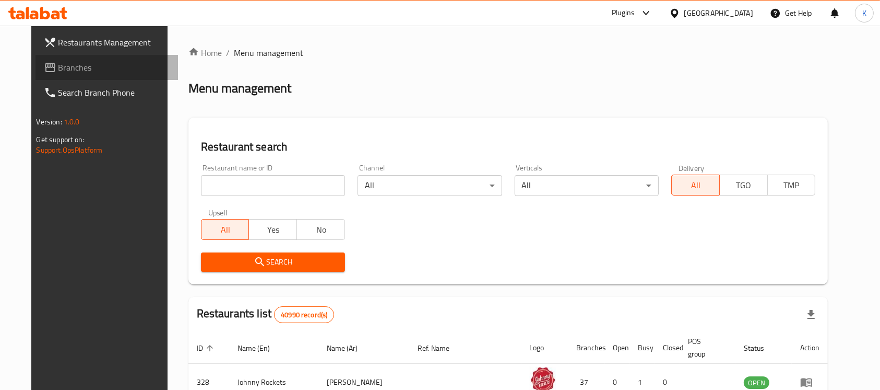
click at [93, 68] on span "Branches" at bounding box center [114, 67] width 112 height 13
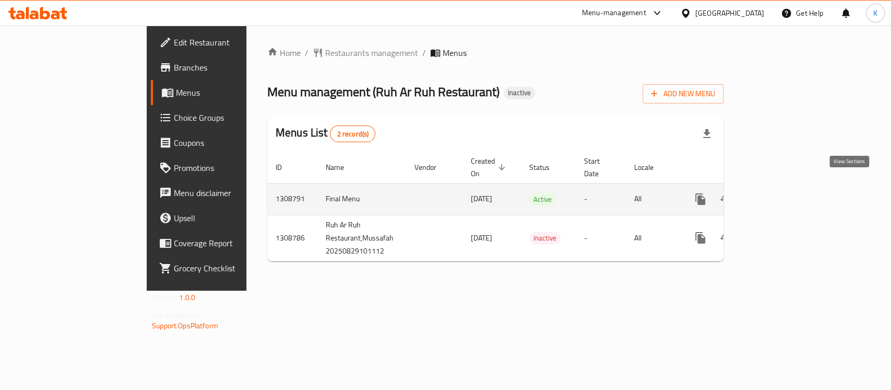
click at [782, 193] on icon "enhanced table" at bounding box center [776, 199] width 13 height 13
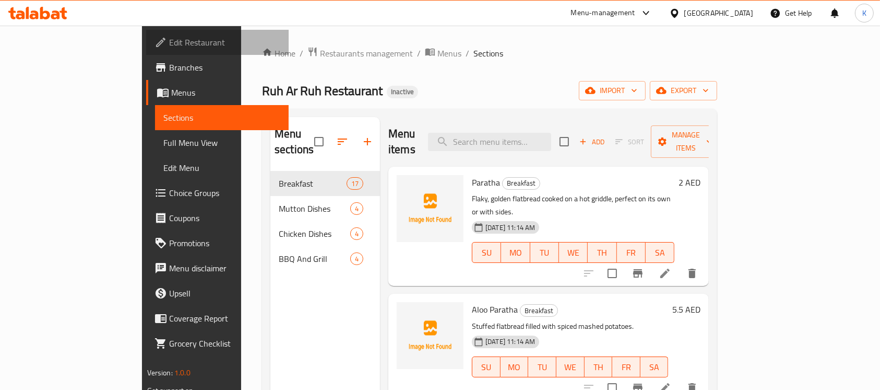
click at [169, 46] on span "Edit Restaurant" at bounding box center [225, 42] width 112 height 13
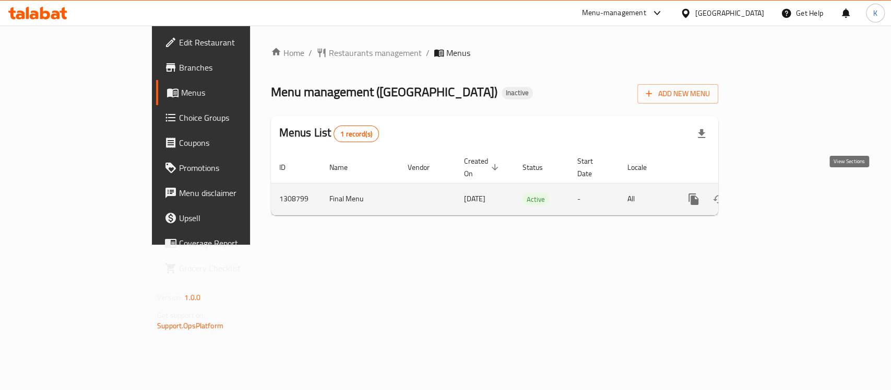
click at [774, 194] on icon "enhanced table" at bounding box center [768, 198] width 9 height 9
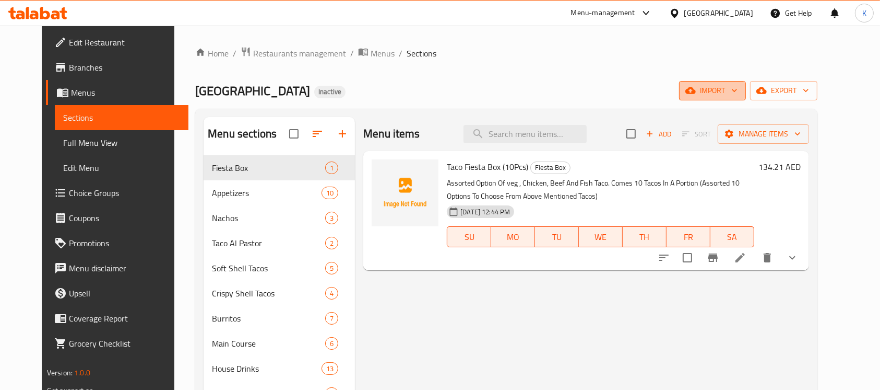
click at [738, 90] on span "import" at bounding box center [713, 90] width 50 height 13
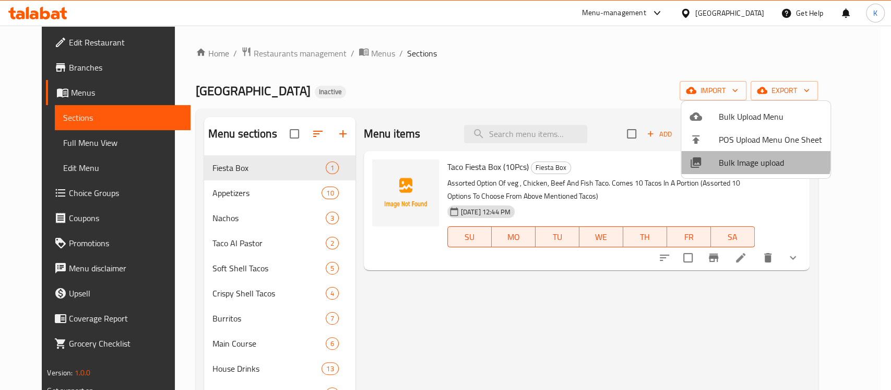
click at [732, 156] on span "Bulk Image upload" at bounding box center [770, 162] width 103 height 13
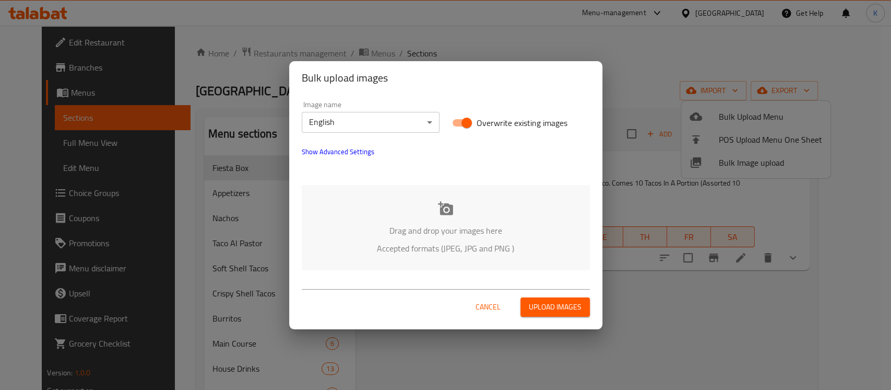
click at [443, 211] on icon at bounding box center [446, 209] width 16 height 16
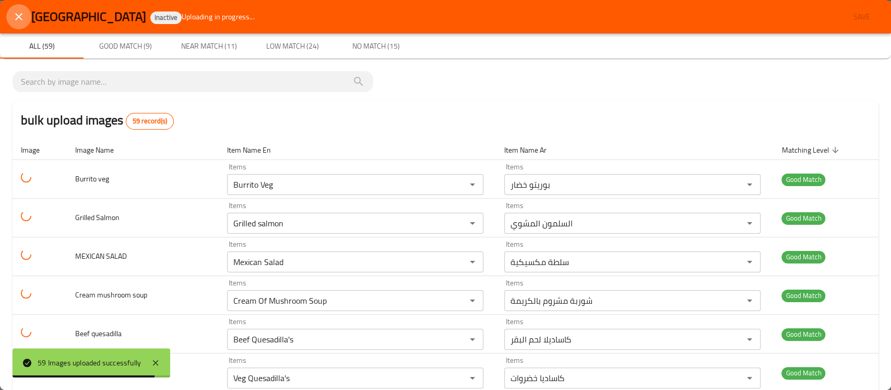
click at [21, 23] on button "close" at bounding box center [18, 16] width 25 height 25
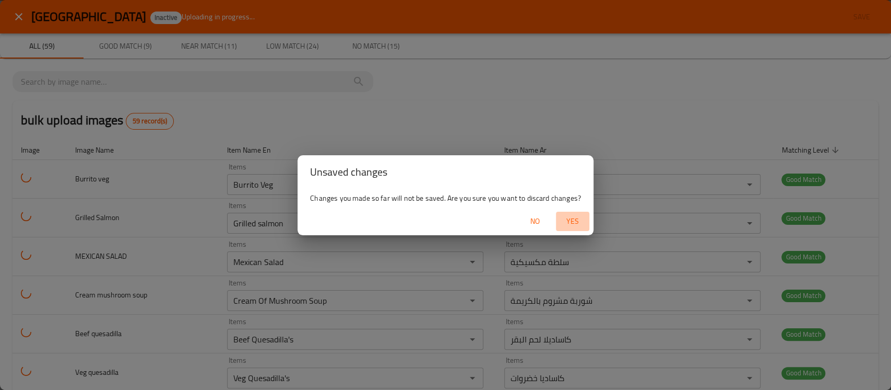
click at [572, 219] on span "Yes" at bounding box center [572, 221] width 25 height 13
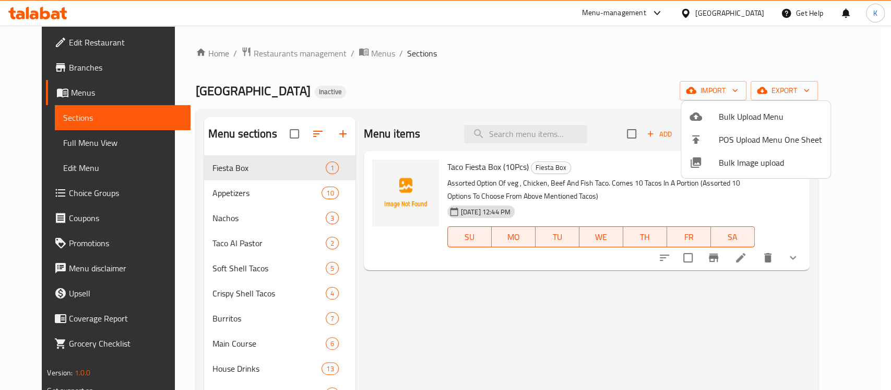
click at [563, 76] on div at bounding box center [445, 195] width 891 height 390
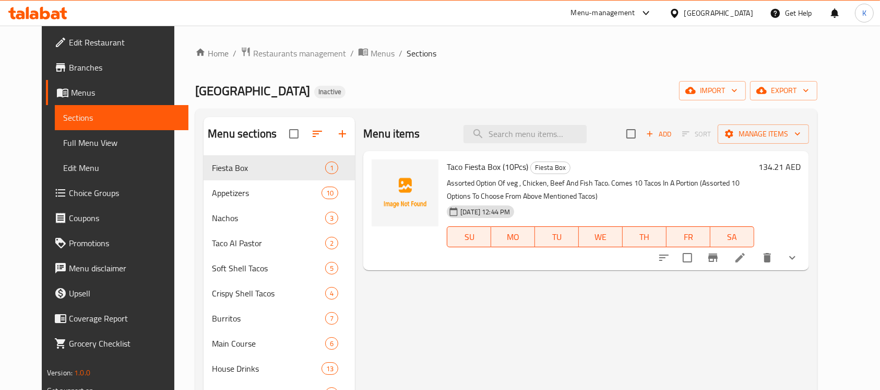
click at [568, 72] on div "Home / Restaurants management / Menus / Sections Casa De Mexico Inactive import…" at bounding box center [506, 280] width 622 height 468
click at [515, 270] on div "Menu items Add Sort Manage items Taco Fiesta Box (10Pcs) Fiesta Box Assorted Op…" at bounding box center [582, 312] width 454 height 390
click at [746, 98] on button "import" at bounding box center [712, 90] width 67 height 19
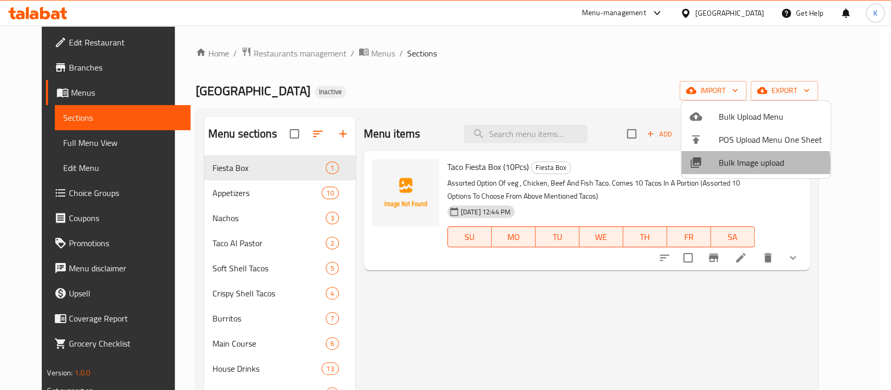
click at [748, 164] on span "Bulk Image upload" at bounding box center [770, 162] width 103 height 13
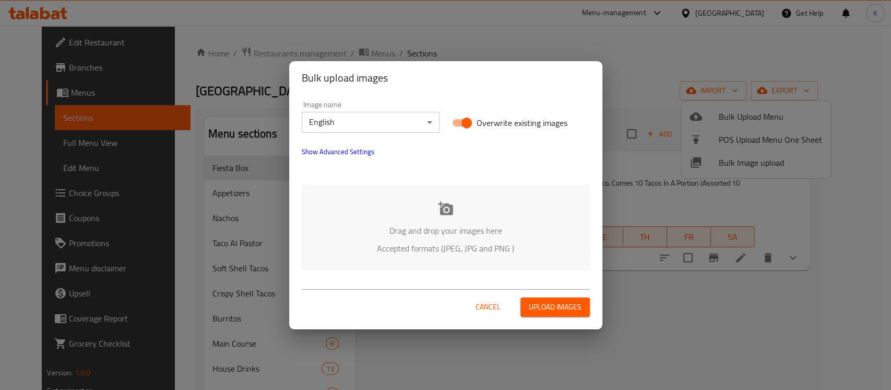
click at [441, 205] on icon at bounding box center [446, 209] width 16 height 16
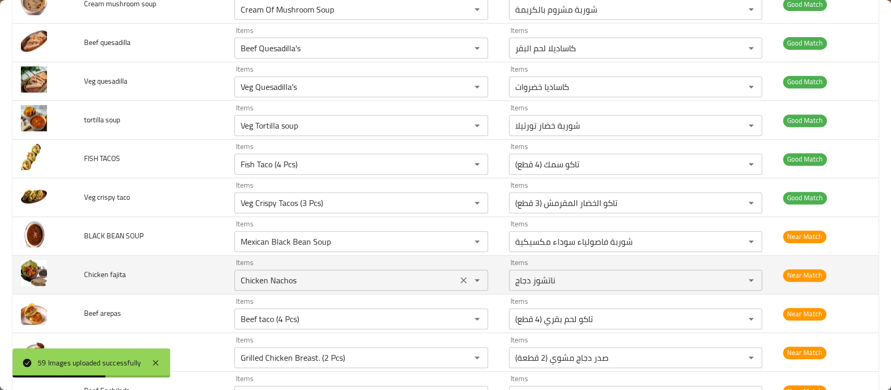
scroll to position [292, 0]
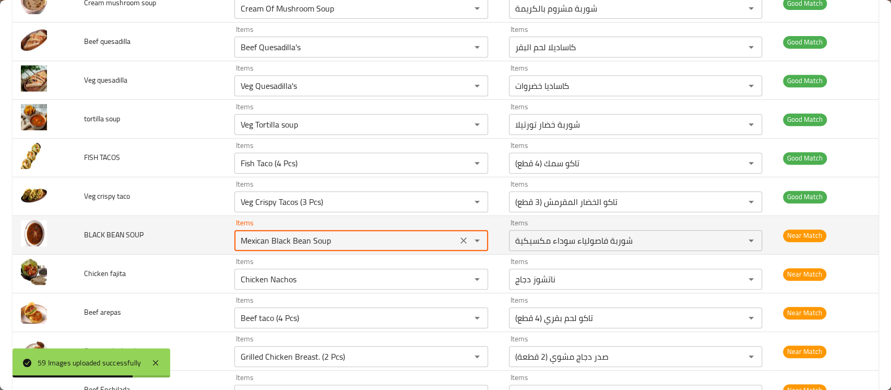
drag, startPoint x: 332, startPoint y: 239, endPoint x: 199, endPoint y: 224, distance: 134.0
click at [199, 224] on tr "BLACK BEAN SOUP Items Mexican Black Bean Soup Items Items شوربة فاصولياء سوداء …" at bounding box center [446, 235] width 866 height 39
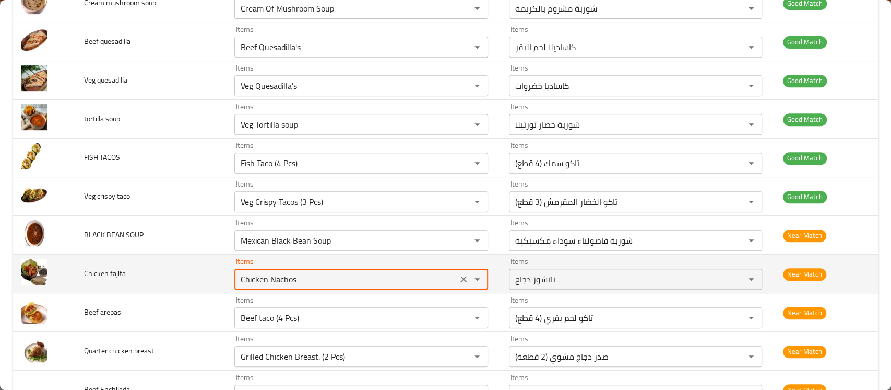
drag, startPoint x: 295, startPoint y: 279, endPoint x: 214, endPoint y: 269, distance: 81.6
click at [214, 269] on tr "Chicken fajita Items Chicken Nachos Items Items ناتشوز دجاج Items Near Match" at bounding box center [446, 273] width 866 height 39
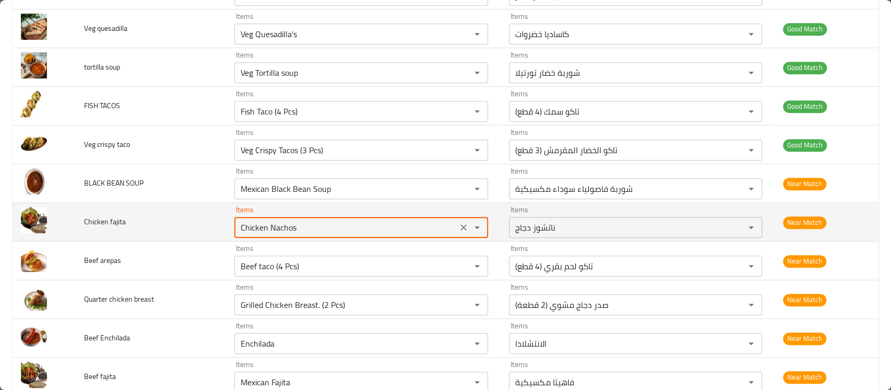
scroll to position [345, 0]
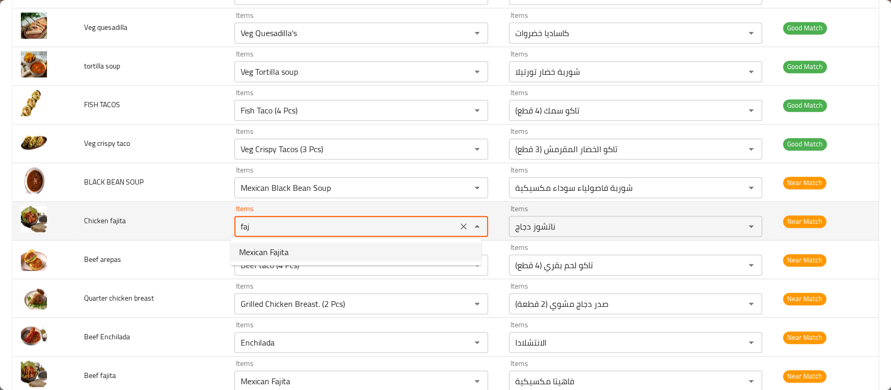
drag, startPoint x: 266, startPoint y: 229, endPoint x: 158, endPoint y: 226, distance: 108.7
click at [158, 226] on tr "Chicken fajita Items faj Items Items ناتشوز دجاج Items Near Match" at bounding box center [446, 221] width 866 height 39
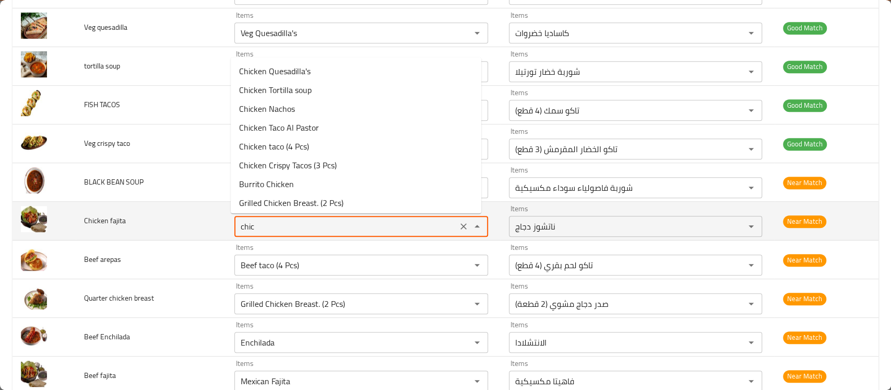
drag, startPoint x: 261, startPoint y: 223, endPoint x: 192, endPoint y: 218, distance: 69.2
click at [192, 218] on tr "Chicken fajita Items chic Items Items ناتشوز دجاج Items Near Match" at bounding box center [446, 221] width 866 height 39
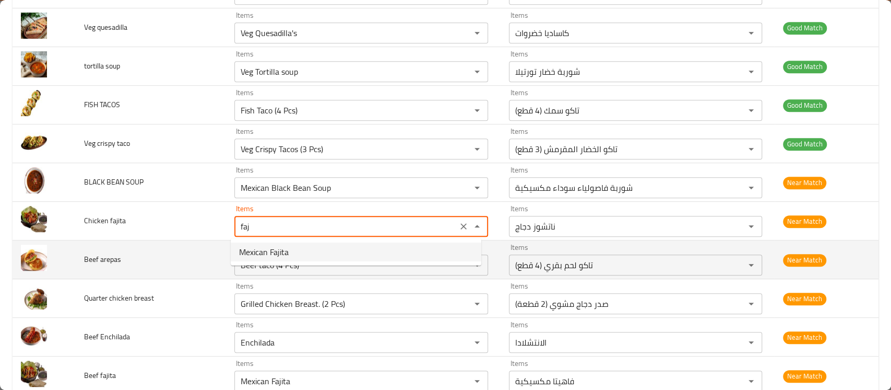
type fajita "Chicken Nachos"
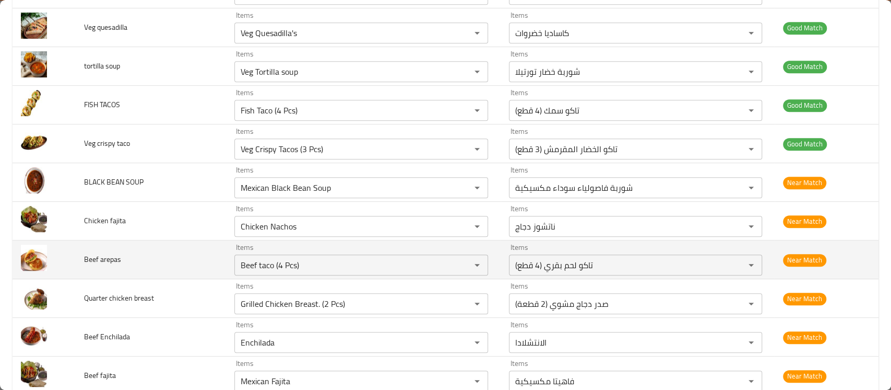
click at [177, 245] on td "Beef arepas" at bounding box center [151, 259] width 150 height 39
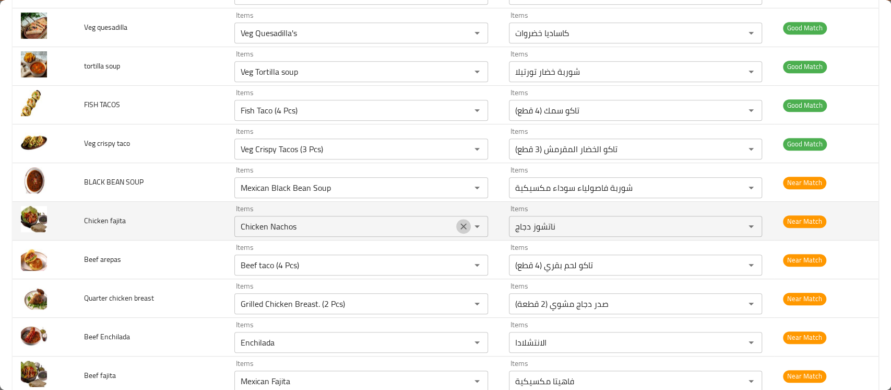
click at [458, 219] on button "Clear" at bounding box center [463, 226] width 15 height 15
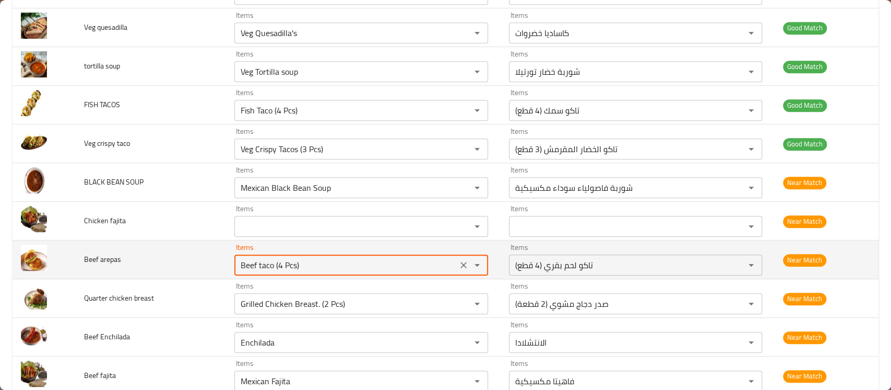
drag, startPoint x: 312, startPoint y: 269, endPoint x: 140, endPoint y: 272, distance: 171.8
click at [140, 272] on tr "Beef arepas Items Beef taco (4 Pcs) Items Items تاكو لحم بقري (4 قطع) Items Nea…" at bounding box center [446, 259] width 866 height 39
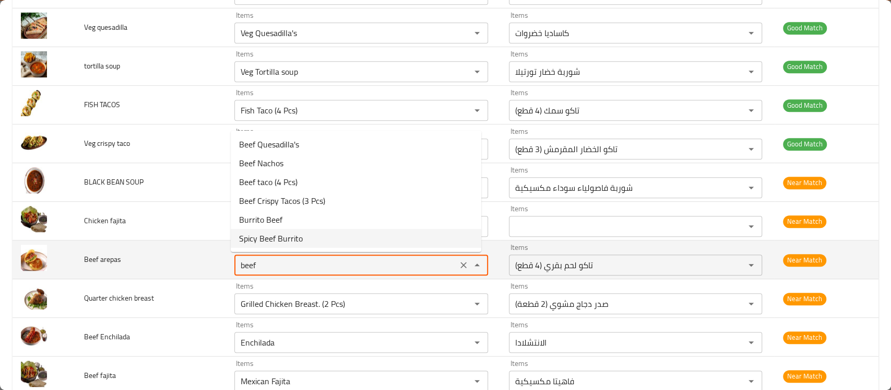
type arepas "Beef taco (4 Pcs)"
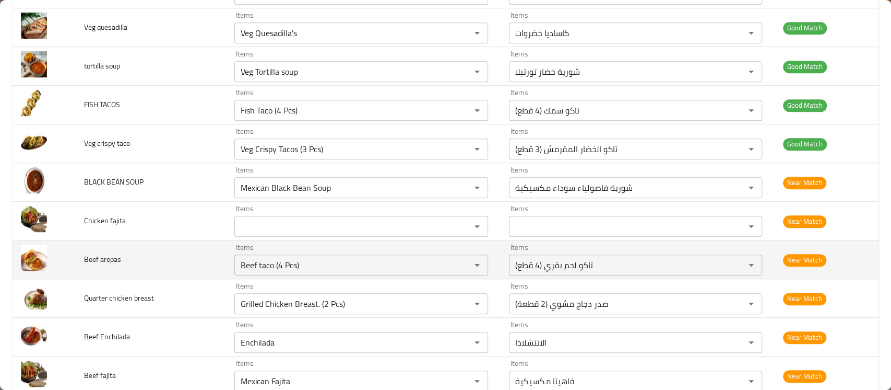
click at [202, 264] on td "Beef arepas" at bounding box center [151, 259] width 150 height 39
click at [458, 264] on icon "Clear" at bounding box center [463, 265] width 10 height 10
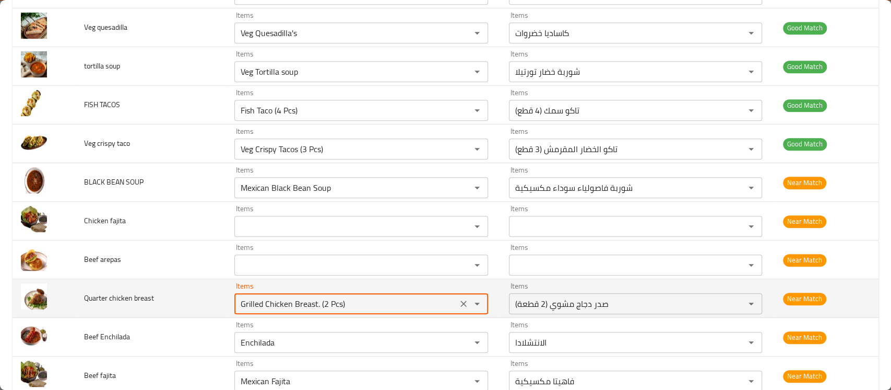
drag, startPoint x: 355, startPoint y: 299, endPoint x: 150, endPoint y: 301, distance: 204.7
click at [150, 301] on tr "Quarter chicken breast Items Grilled Chicken Breast. (2 Pcs) Items Items صدر دج…" at bounding box center [446, 298] width 866 height 39
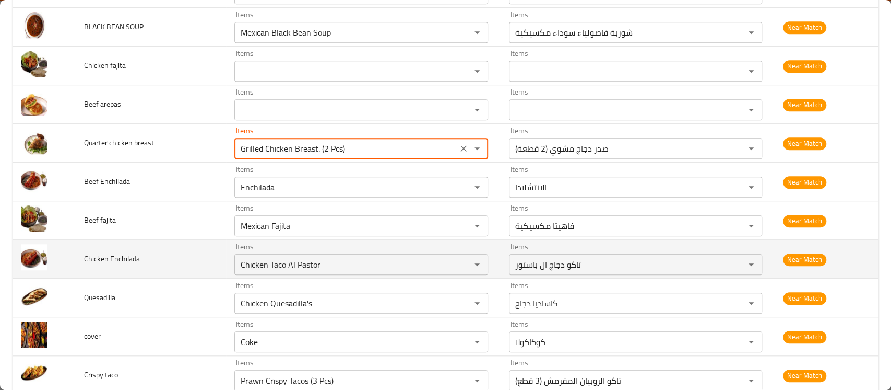
scroll to position [501, 0]
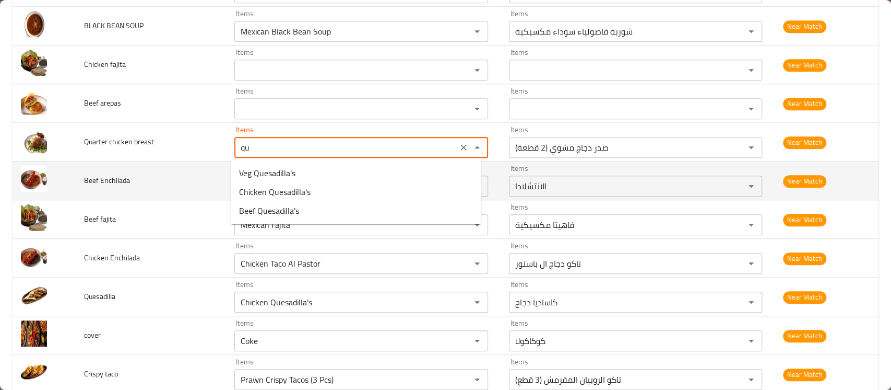
type breast "qua"
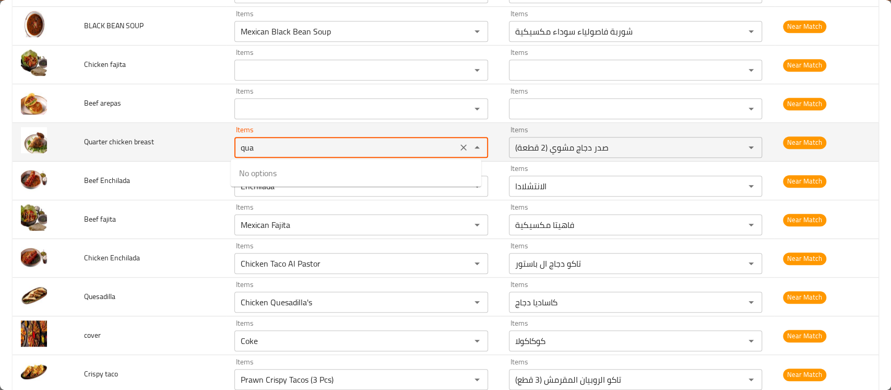
drag, startPoint x: 267, startPoint y: 151, endPoint x: 150, endPoint y: 147, distance: 116.5
click at [150, 147] on tr "Quarter chicken breast Items qua Items Items صدر دجاج مشوي (2 قطعة) Items Near …" at bounding box center [446, 142] width 866 height 39
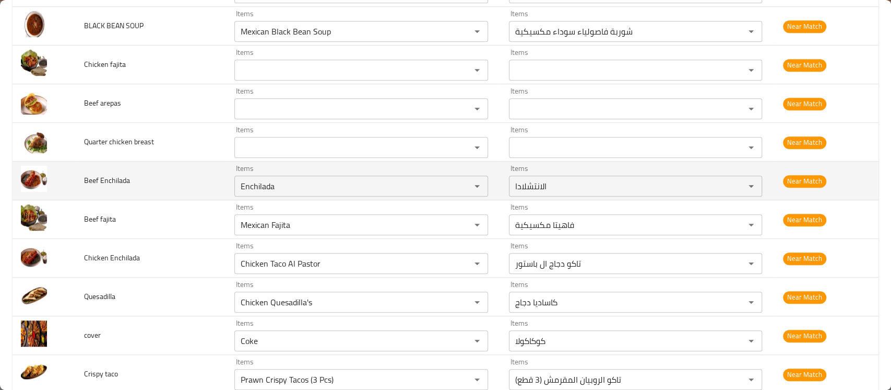
click at [167, 187] on td "Beef Enchilada" at bounding box center [151, 180] width 150 height 39
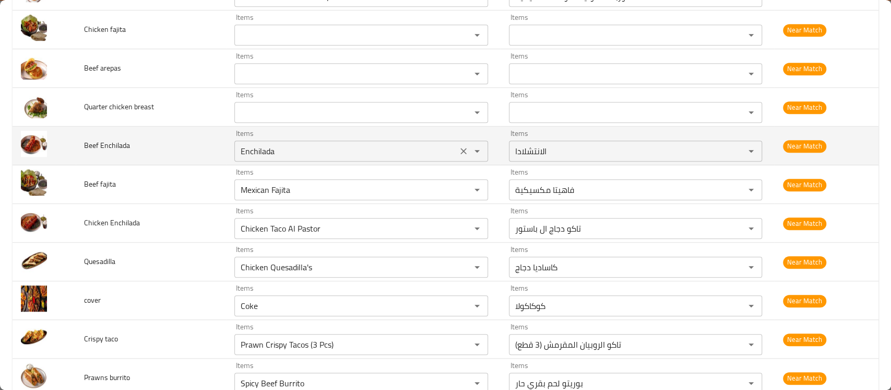
scroll to position [547, 0]
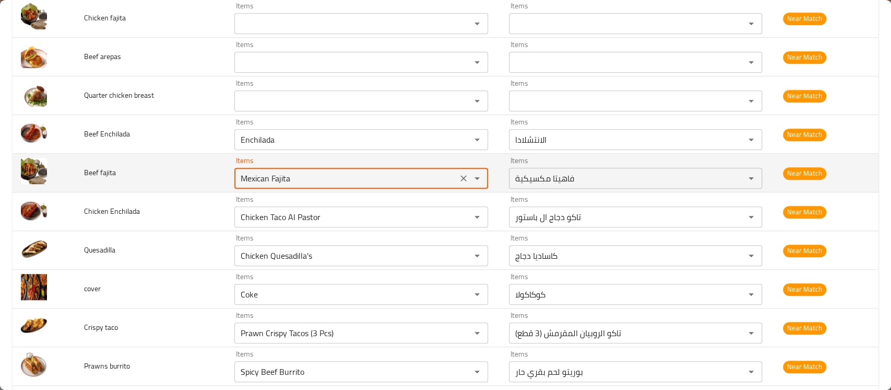
drag, startPoint x: 295, startPoint y: 178, endPoint x: 181, endPoint y: 176, distance: 113.8
click at [181, 176] on tr "Beef fajita Items Mexican Fajita Items Items فاهيتا مكسيكية Items Near Match" at bounding box center [446, 173] width 866 height 39
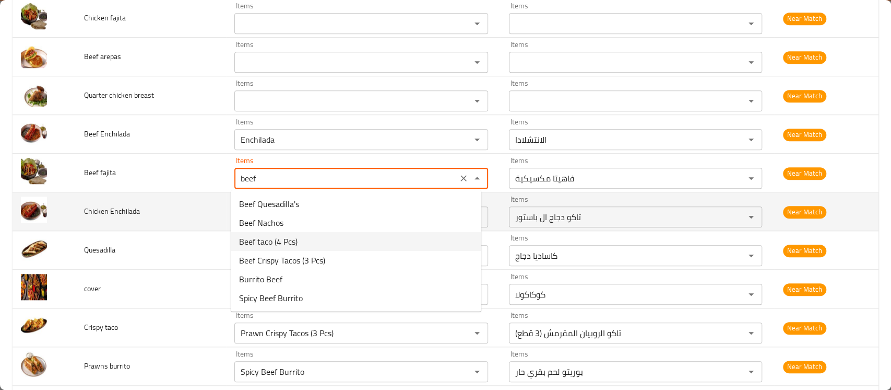
type fajita "Mexican Fajita"
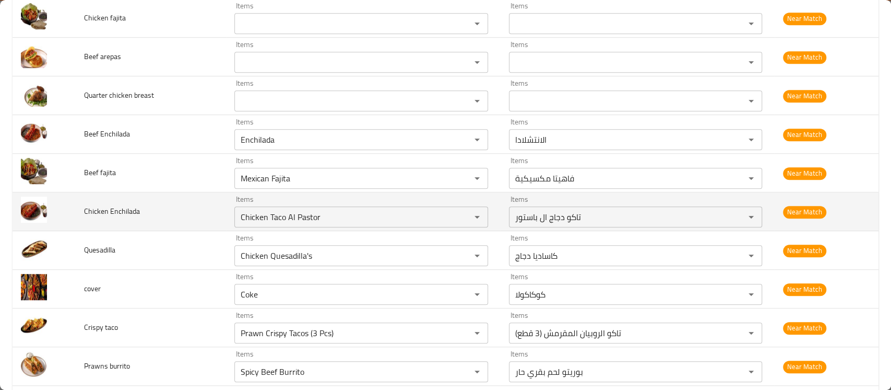
click at [205, 218] on td "Chicken Enchilada" at bounding box center [151, 211] width 150 height 39
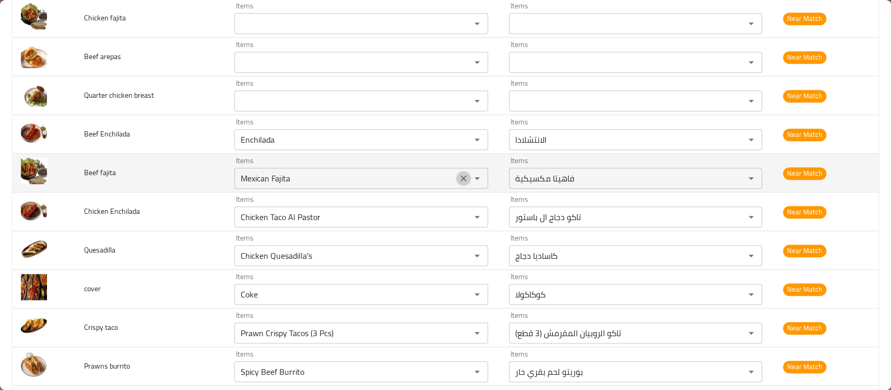
click at [460, 182] on icon "Clear" at bounding box center [463, 178] width 10 height 10
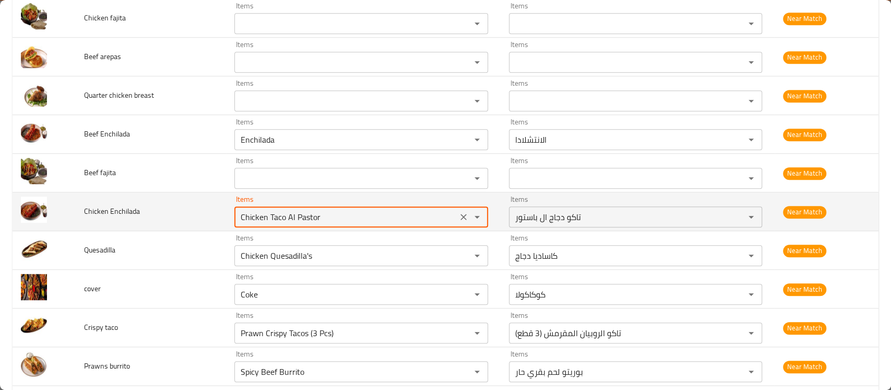
drag, startPoint x: 334, startPoint y: 216, endPoint x: 183, endPoint y: 207, distance: 151.1
click at [183, 207] on tr "Chicken Enchilada Items Chicken Taco Al Pastor Items Items تاكو دجاج ال باستور …" at bounding box center [446, 211] width 866 height 39
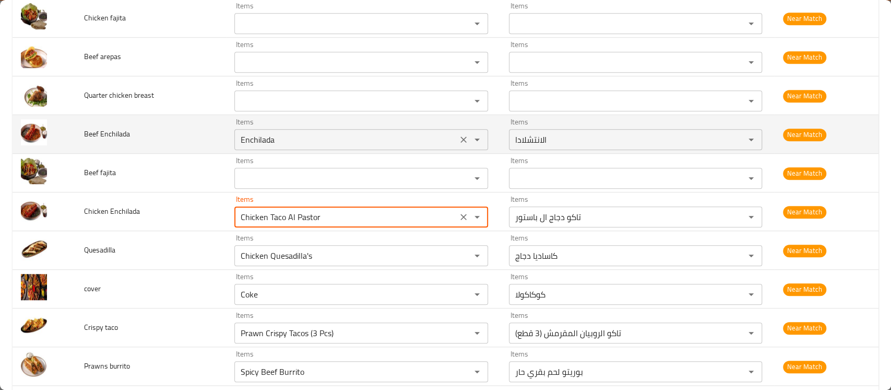
click at [254, 138] on Enchilada "Enchilada" at bounding box center [346, 139] width 216 height 15
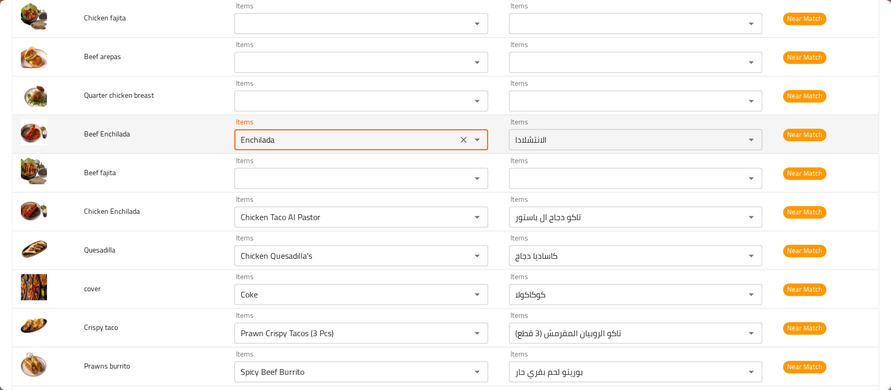
click at [254, 138] on Enchilada "Enchilada" at bounding box center [346, 139] width 216 height 15
click at [260, 140] on Enchilada "Enchilada" at bounding box center [346, 139] width 216 height 15
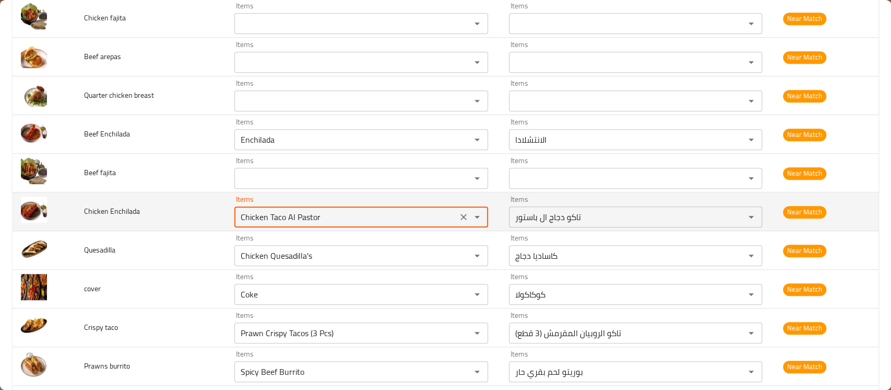
click at [284, 213] on Enchilada "Chicken Taco Al Pastor" at bounding box center [346, 216] width 216 height 15
click at [293, 219] on Enchilada "Chicken Taco Al Pastor" at bounding box center [346, 216] width 216 height 15
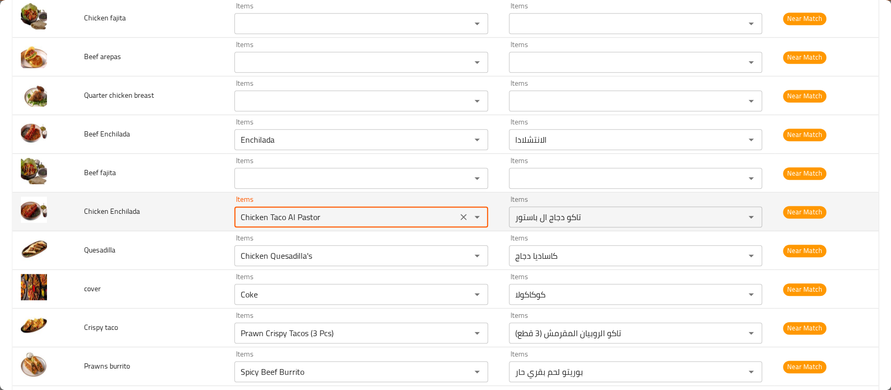
click at [293, 219] on Enchilada "Chicken Taco Al Pastor" at bounding box center [346, 216] width 216 height 15
paste Enchilada "Enchilada"
type Enchilada "Enchilada"
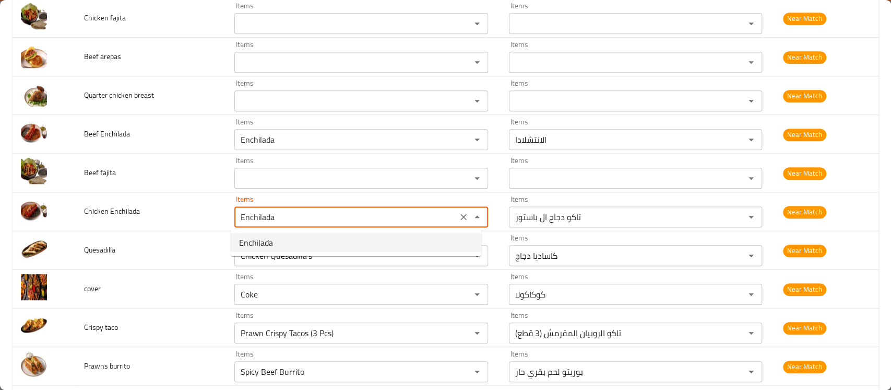
click at [282, 245] on Enchilada-option-0 "Enchilada" at bounding box center [356, 242] width 251 height 19
type Enchilada-ar "الانتشلادا"
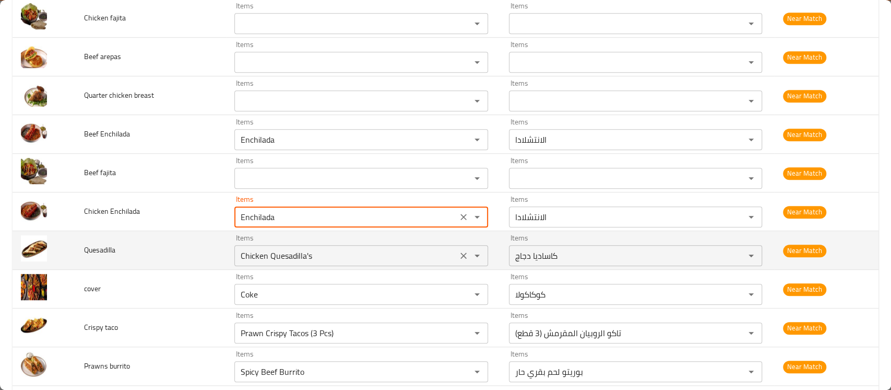
type Enchilada "Enchilada"
click at [267, 253] on input "Chicken Quesadilla's" at bounding box center [346, 255] width 216 height 15
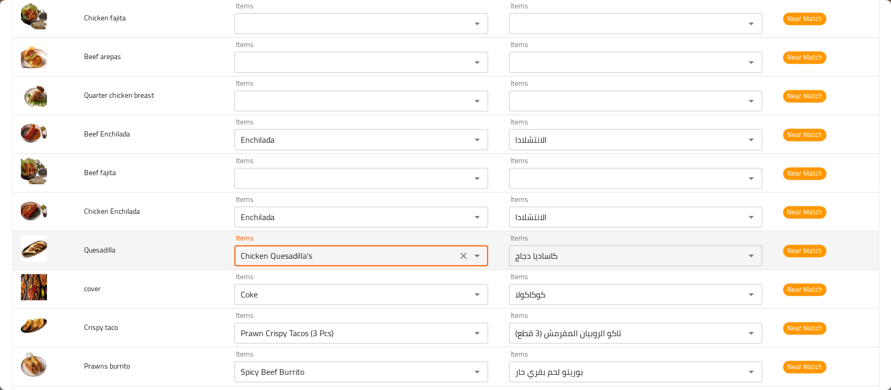
click at [267, 253] on input "Chicken Quesadilla's" at bounding box center [346, 255] width 216 height 15
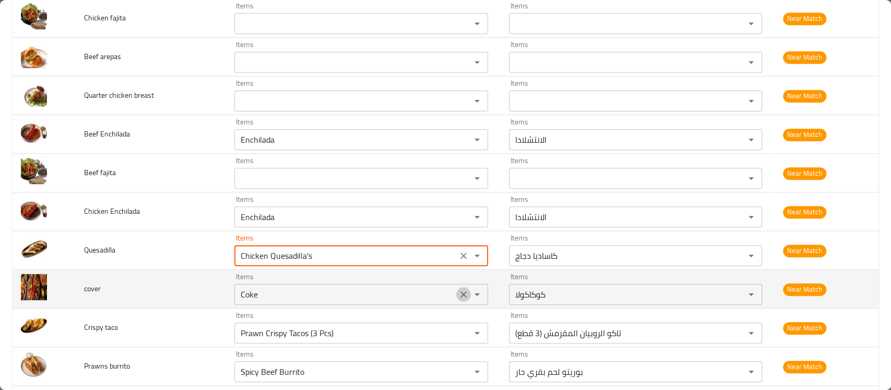
click at [458, 296] on icon "Clear" at bounding box center [463, 294] width 10 height 10
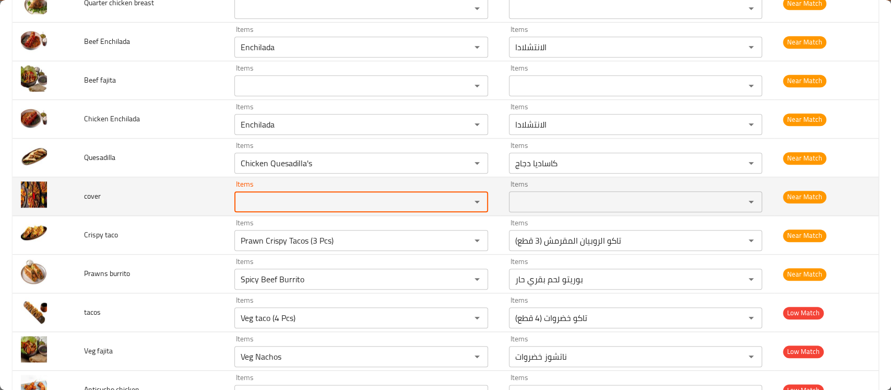
scroll to position [643, 0]
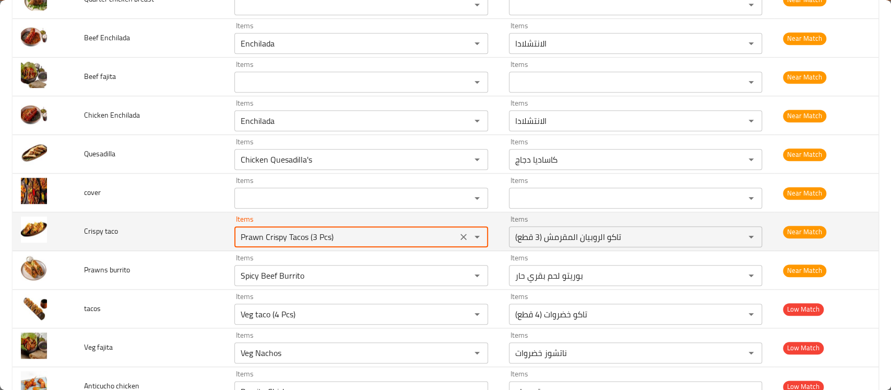
drag, startPoint x: 338, startPoint y: 236, endPoint x: 147, endPoint y: 235, distance: 191.6
click at [147, 235] on tr "Crispy taco Items Prawn Crispy Tacos (3 Pcs) Items Items تاكو الروبيان المقرمش …" at bounding box center [446, 231] width 866 height 39
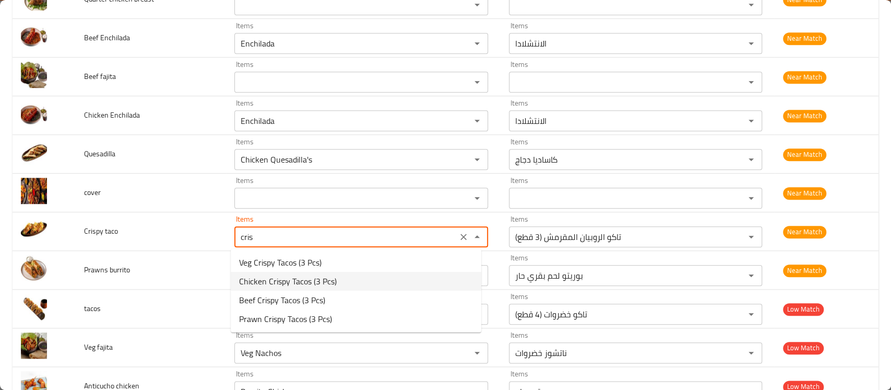
click at [292, 281] on span "Chicken Crispy Tacos (3 Pcs)" at bounding box center [288, 281] width 98 height 13
type taco "Chicken Crispy Tacos (3 Pcs)"
type taco-ar "تاكو الدجاج المقرمش (3 قطع)"
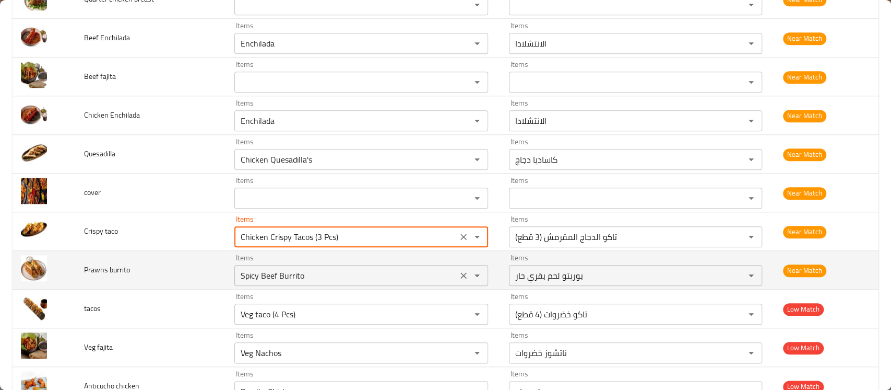
type taco "Chicken Crispy Tacos (3 Pcs)"
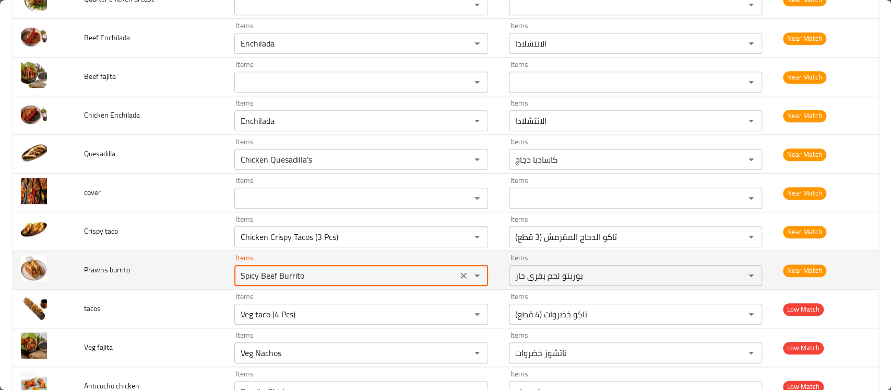
drag, startPoint x: 309, startPoint y: 274, endPoint x: 177, endPoint y: 271, distance: 132.1
click at [177, 271] on tr "Prawns burrito Items Spicy Beef Burrito Items Items بوريتو لحم بقري حار Items N…" at bounding box center [446, 270] width 866 height 39
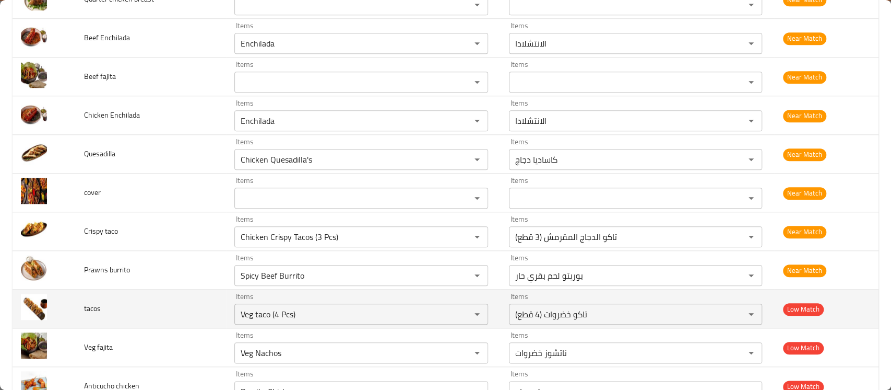
click at [209, 298] on td "tacos" at bounding box center [151, 308] width 150 height 39
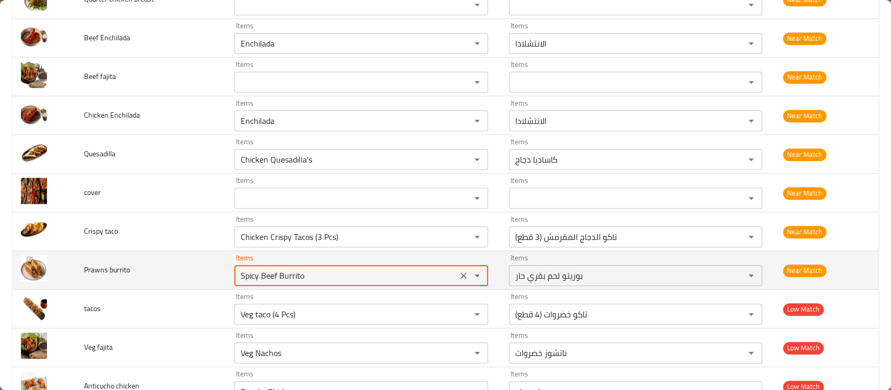
drag, startPoint x: 303, startPoint y: 275, endPoint x: 167, endPoint y: 282, distance: 136.5
click at [167, 282] on tr "Prawns burrito Items Spicy Beef Burrito Items Items بوريتو لحم بقري حار Items N…" at bounding box center [446, 270] width 866 height 39
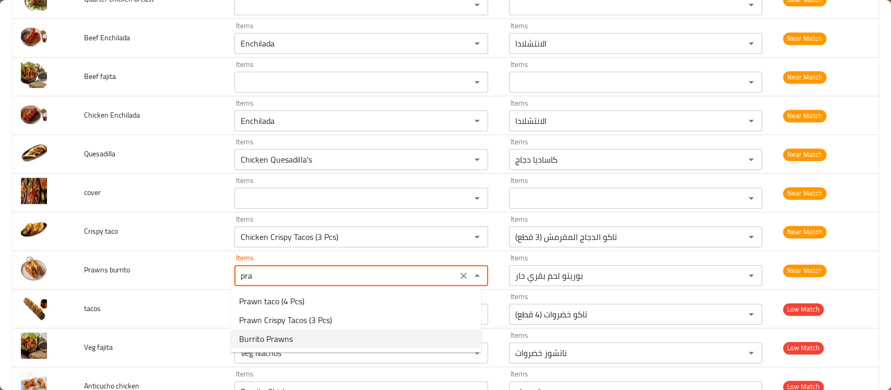
click at [248, 333] on span "Burrito Prawns" at bounding box center [266, 338] width 54 height 13
type burrito "Burrito Prawns"
type burrito-ar "بوريتو الروبيان"
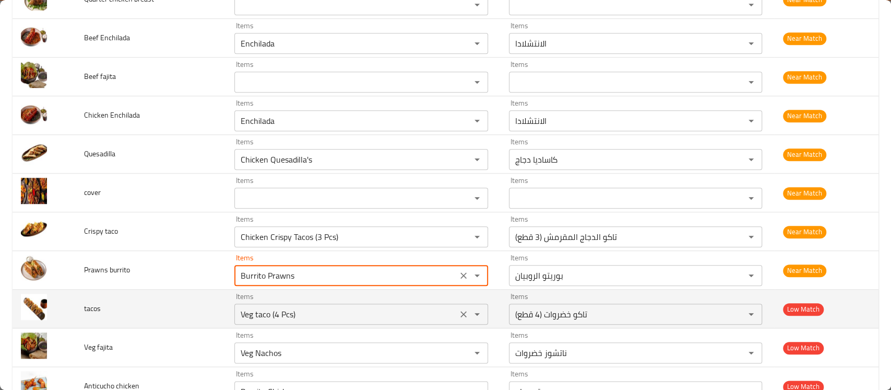
type burrito "Burrito Prawns"
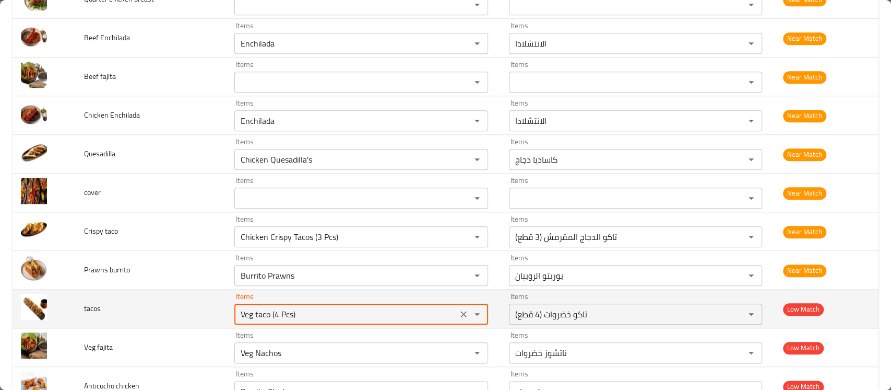
drag, startPoint x: 305, startPoint y: 307, endPoint x: 180, endPoint y: 307, distance: 124.8
click at [180, 307] on tr "tacos Items Veg taco (4 Pcs) Items Items تاكو خضروات (4 قطع) Items Low Match" at bounding box center [446, 308] width 866 height 39
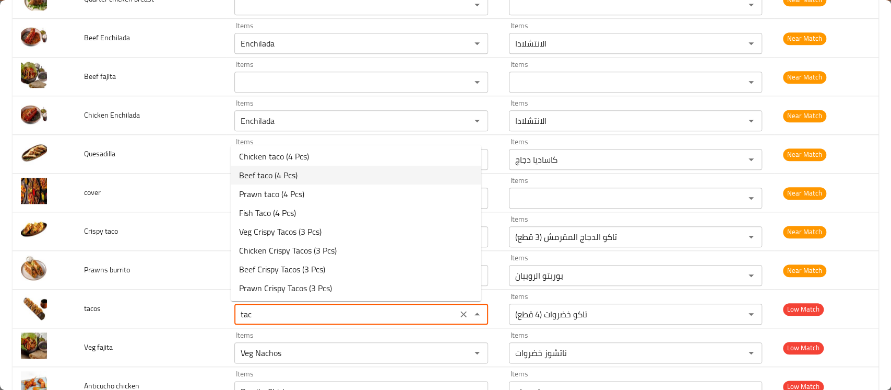
scroll to position [0, 0]
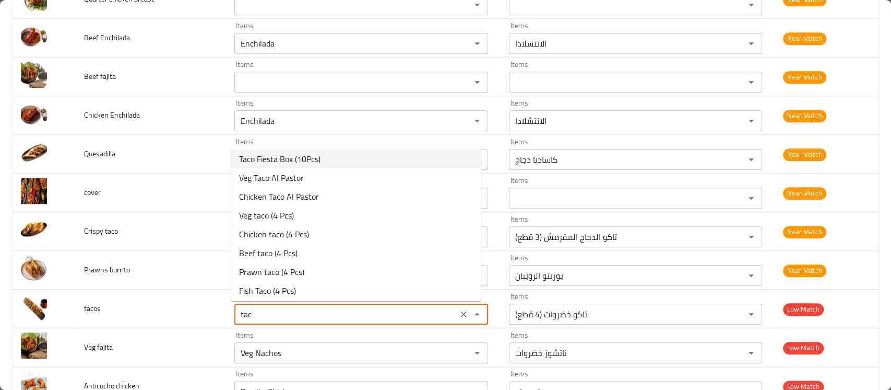
click at [290, 158] on span "Taco Fiesta Box (10Pcs)" at bounding box center [279, 158] width 81 height 13
type input "Taco Fiesta Box (10Pcs)"
type input "بوكس تاكو فيستا (10 قطع)"
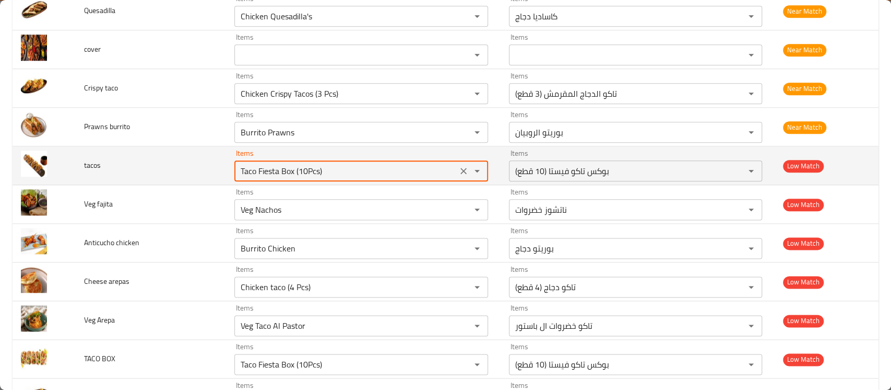
scroll to position [798, 0]
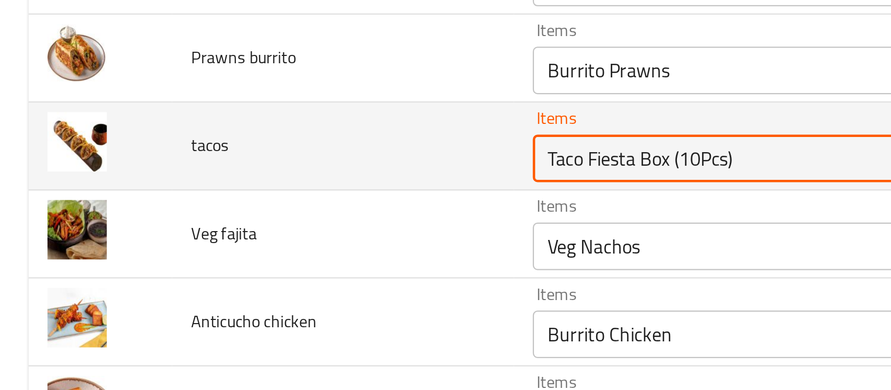
drag, startPoint x: 324, startPoint y: 160, endPoint x: 194, endPoint y: 157, distance: 130.0
click at [194, 157] on tr "tacos Items Taco Fiesta Box (10Pcs) Items Items بوكس تاكو فيستا (10 قطع) Items …" at bounding box center [446, 153] width 866 height 39
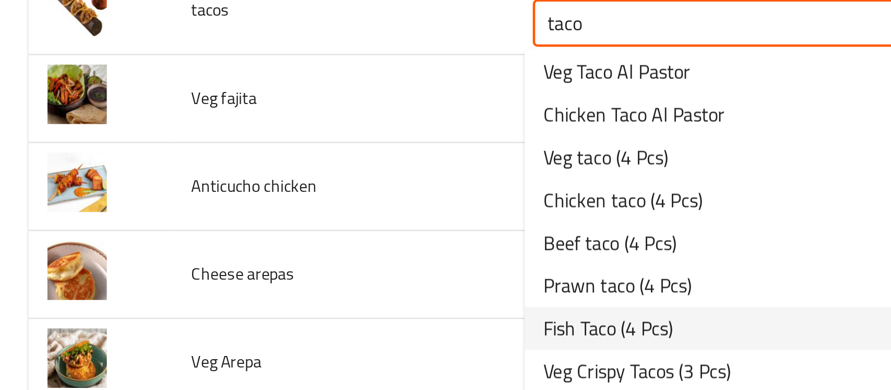
scroll to position [33, 0]
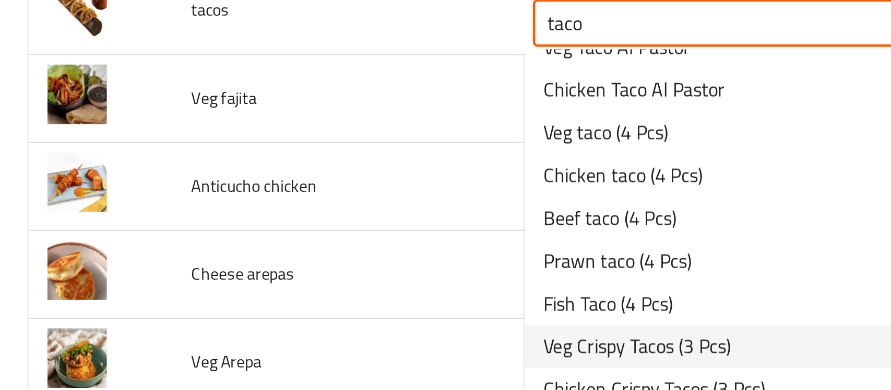
click at [275, 240] on span "Veg Crispy Tacos (3 Pcs)" at bounding box center [280, 241] width 83 height 13
type input "Veg Crispy Tacos (3 Pcs)"
type input "تاكو الخضار المقرمش (3 قطع)"
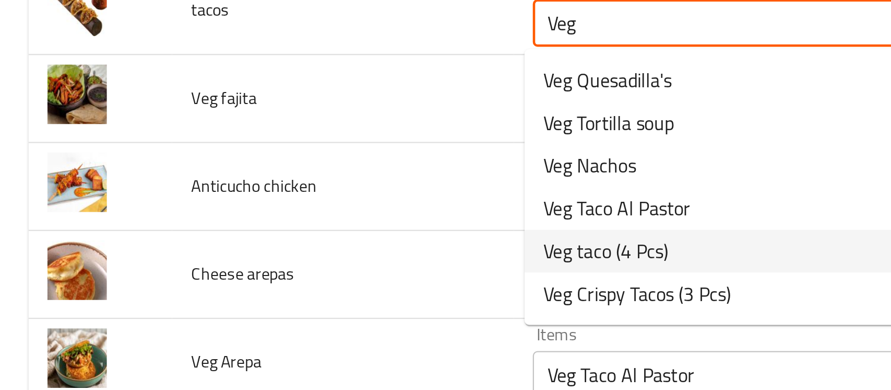
click at [288, 201] on span "Veg taco (4 Pcs)" at bounding box center [266, 199] width 55 height 13
type input "Veg taco (4 Pcs)"
type input "تاكو خضروات (4 قطع)"
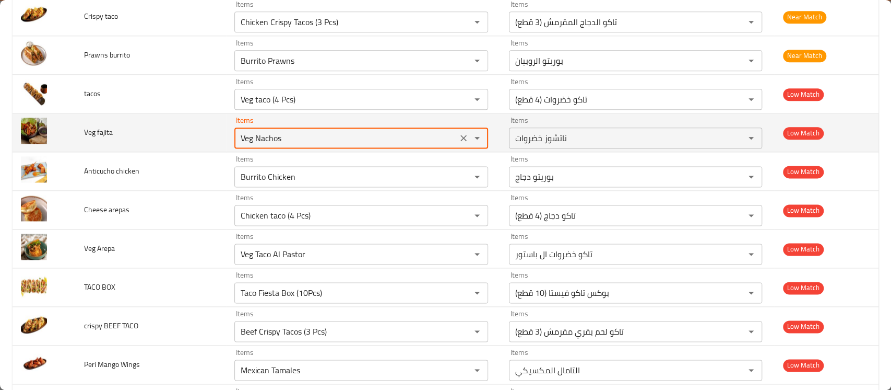
drag, startPoint x: 329, startPoint y: 137, endPoint x: 218, endPoint y: 139, distance: 110.7
click at [218, 139] on tr "Veg fajita Items Veg Nachos Items Items ناتشوز خضروات Items Low Match" at bounding box center [446, 132] width 866 height 39
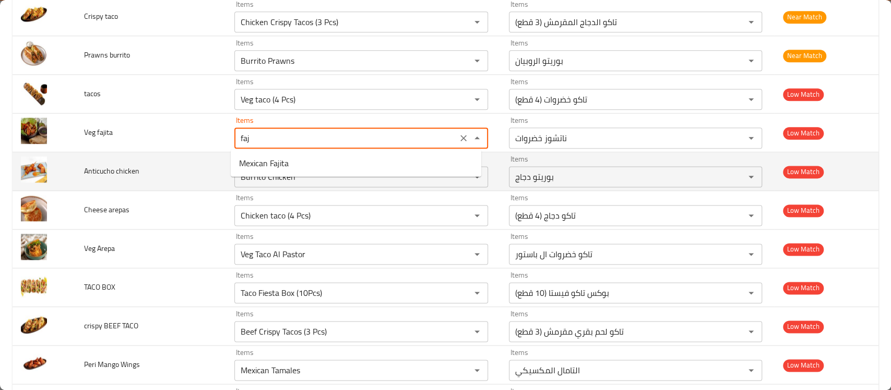
type fajita "Veg Nachos"
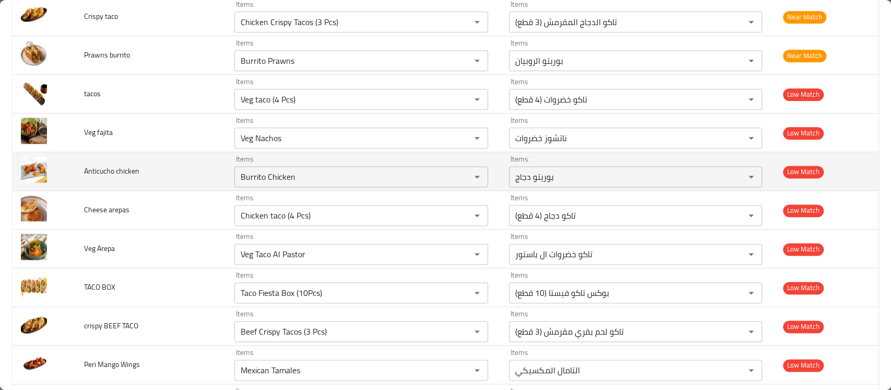
click at [217, 163] on td "Anticucho chicken" at bounding box center [151, 171] width 150 height 39
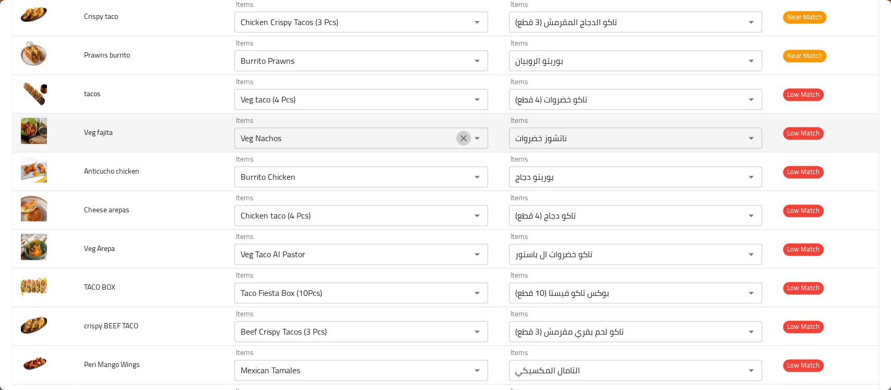
click at [461, 138] on icon "Clear" at bounding box center [464, 138] width 6 height 6
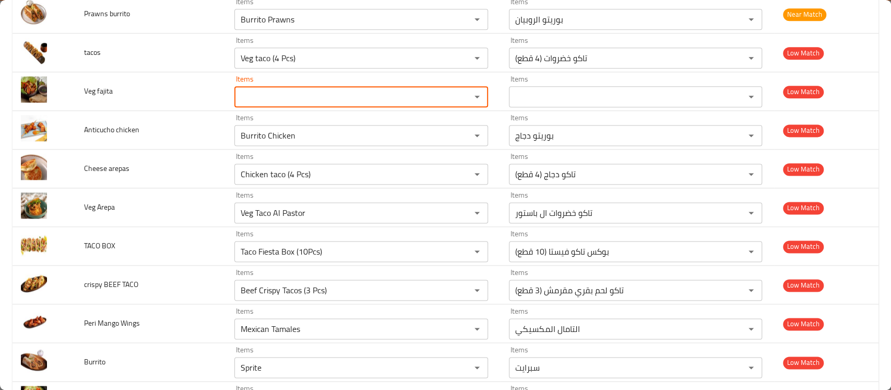
scroll to position [898, 0]
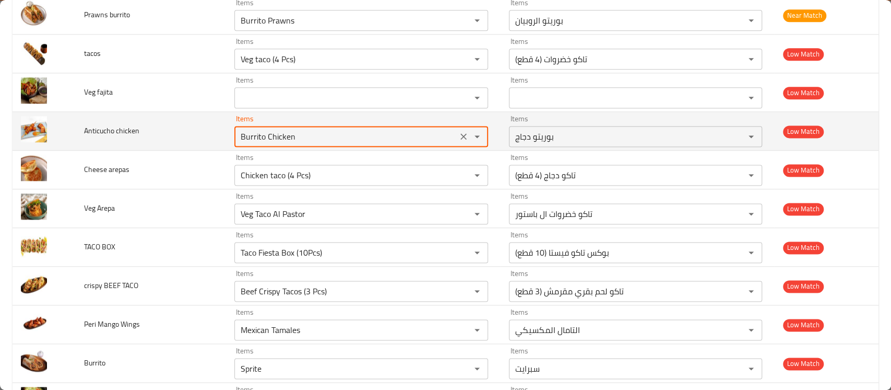
drag, startPoint x: 294, startPoint y: 136, endPoint x: 189, endPoint y: 119, distance: 106.4
click at [189, 119] on tr "Anticucho chicken Items Burrito Chicken Items Items بوريتو دجاج Items Low Match" at bounding box center [446, 131] width 866 height 39
type chicken "a"
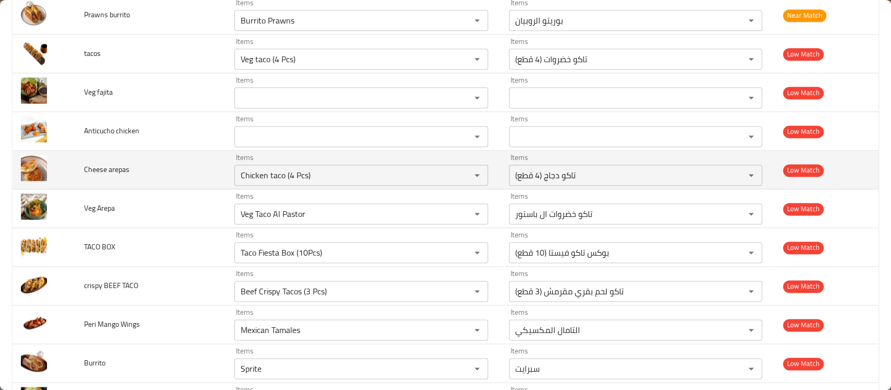
click at [180, 160] on td "Cheese arepas" at bounding box center [151, 169] width 150 height 39
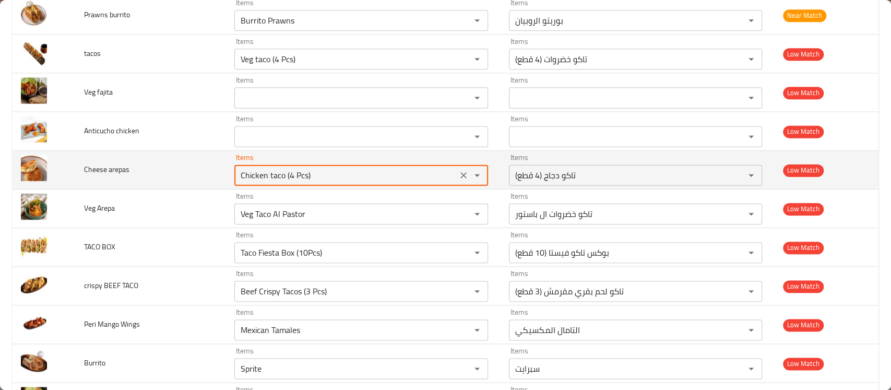
drag, startPoint x: 327, startPoint y: 179, endPoint x: 170, endPoint y: 175, distance: 157.2
click at [170, 175] on tr "Cheese arepas Items Chicken taco (4 Pcs) Items Items تاكو دجاج (4 قطع) Items Lo…" at bounding box center [446, 169] width 866 height 39
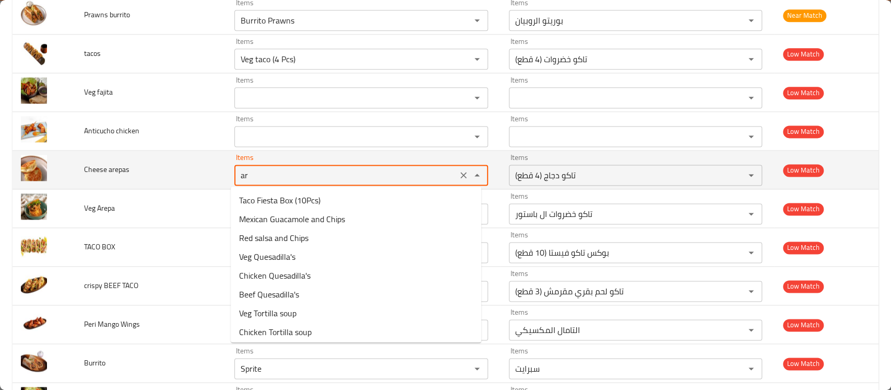
type arepas "are"
click at [460, 178] on icon "Clear" at bounding box center [463, 175] width 10 height 10
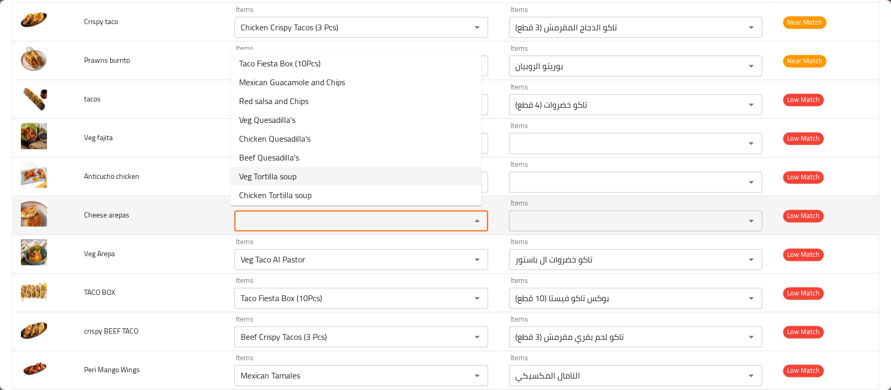
scroll to position [855, 0]
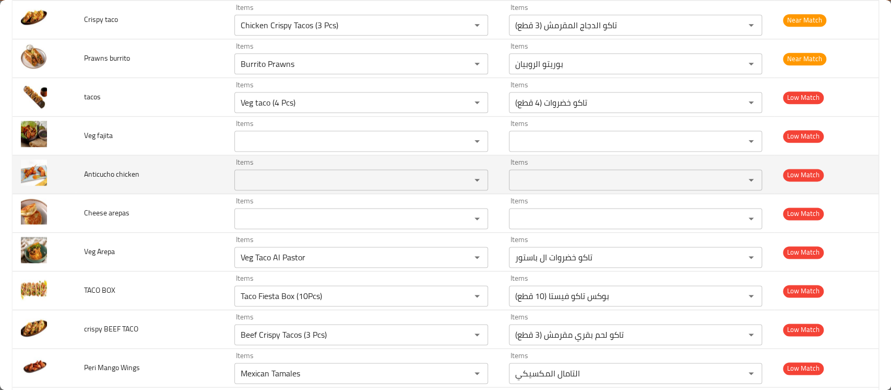
click at [172, 155] on td "Anticucho chicken" at bounding box center [151, 174] width 150 height 39
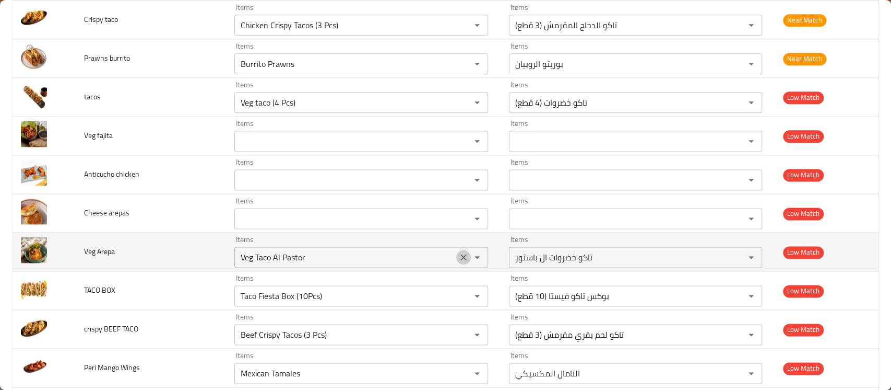
click at [463, 257] on button "Clear" at bounding box center [463, 257] width 15 height 15
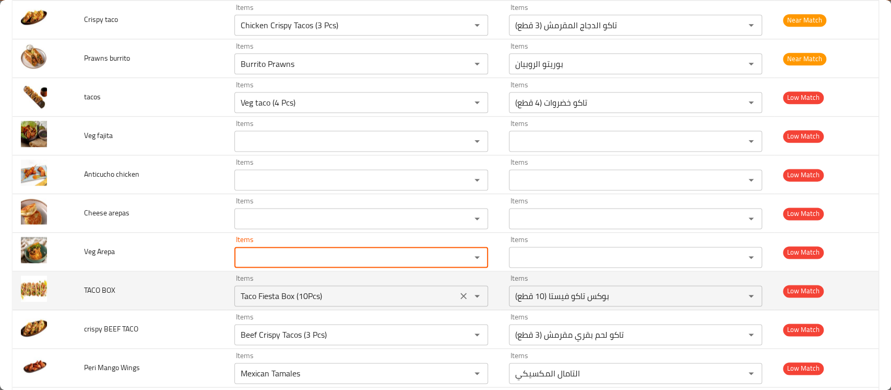
click at [458, 299] on icon "Clear" at bounding box center [463, 295] width 10 height 10
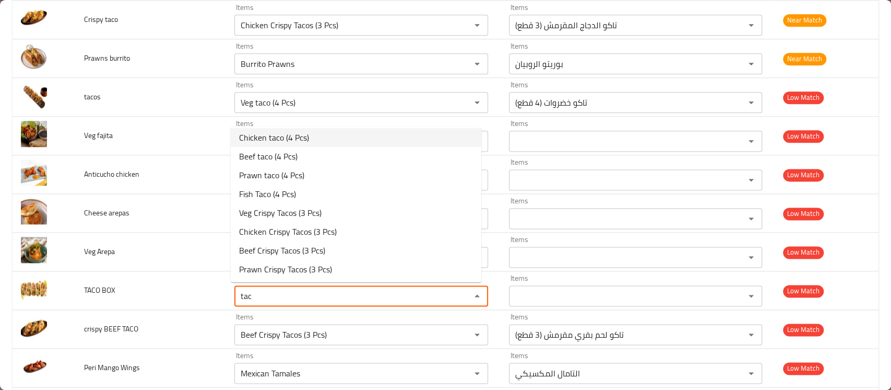
scroll to position [0, 0]
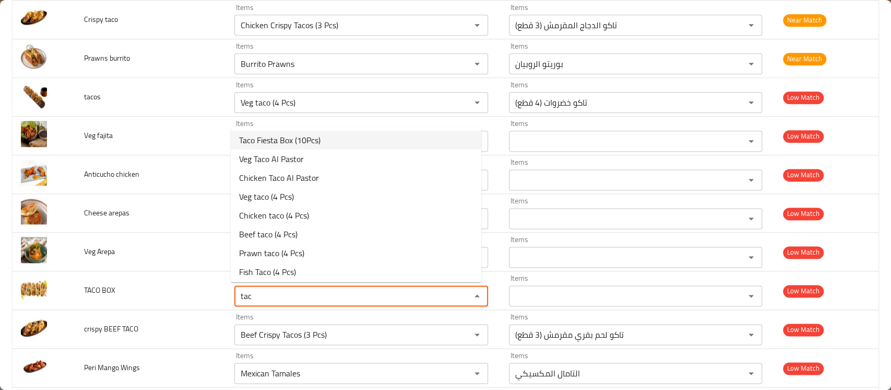
click at [334, 137] on BOX-option-0 "Taco Fiesta Box (10Pcs)" at bounding box center [356, 140] width 251 height 19
type BOX "Taco Fiesta Box (10Pcs)"
type BOX-ar "بوكس تاكو فيستا (10 قطع)"
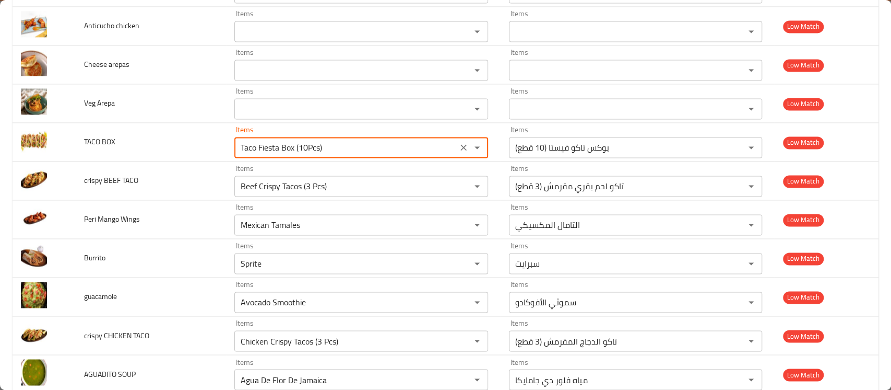
scroll to position [1023, 0]
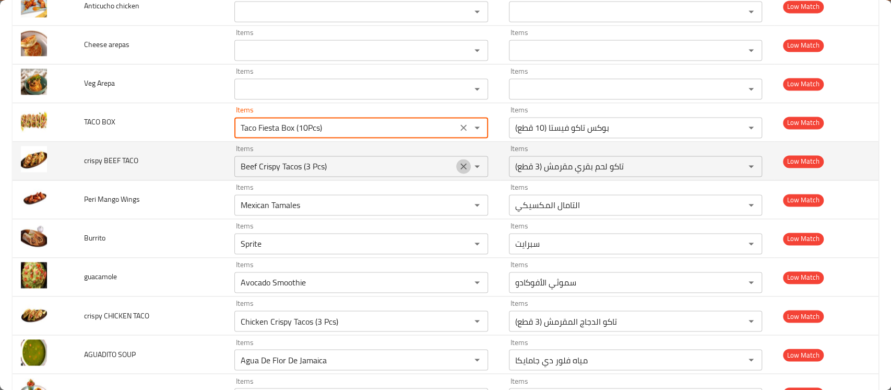
click at [458, 167] on icon "Clear" at bounding box center [463, 166] width 10 height 10
type BOX "Taco Fiesta Box (10Pcs)"
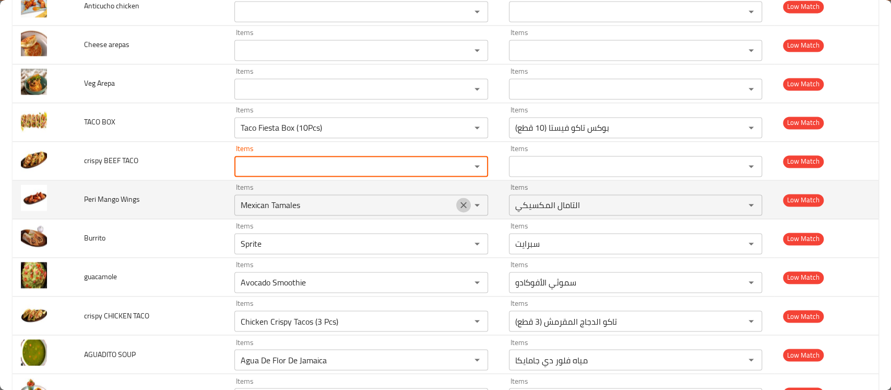
click at [459, 204] on icon "Clear" at bounding box center [463, 204] width 10 height 10
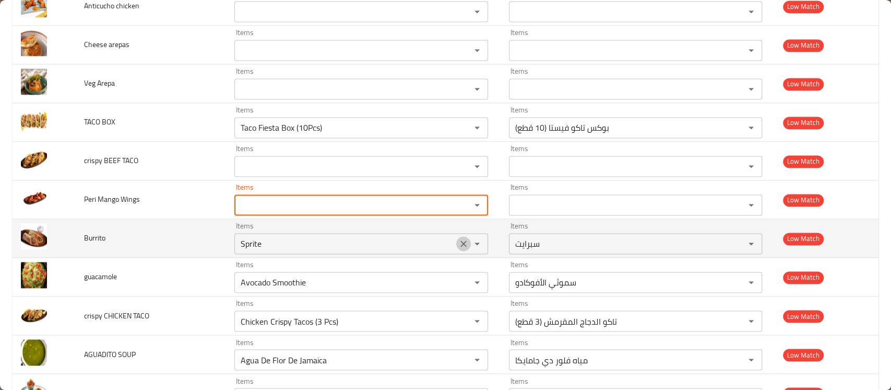
click at [458, 244] on icon "Clear" at bounding box center [463, 243] width 10 height 10
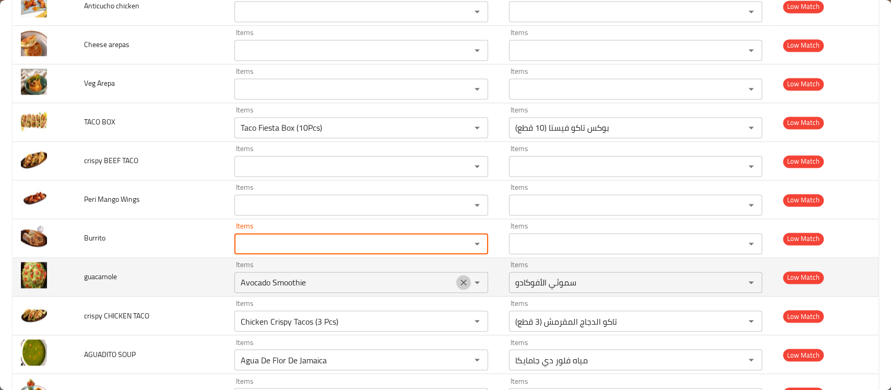
click at [458, 281] on icon "Clear" at bounding box center [463, 282] width 10 height 10
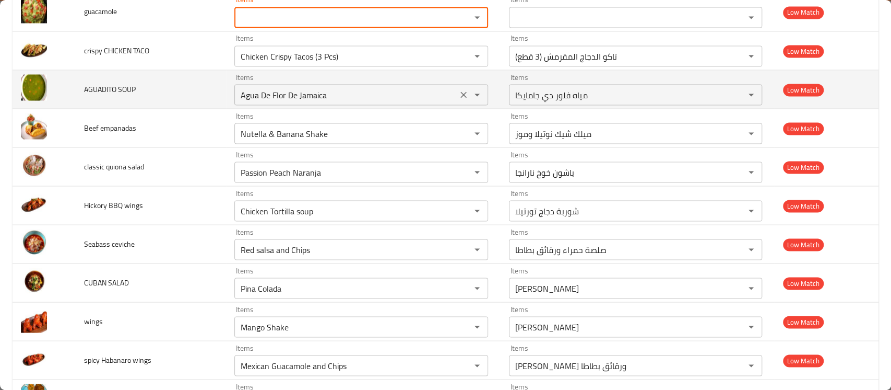
scroll to position [1289, 0]
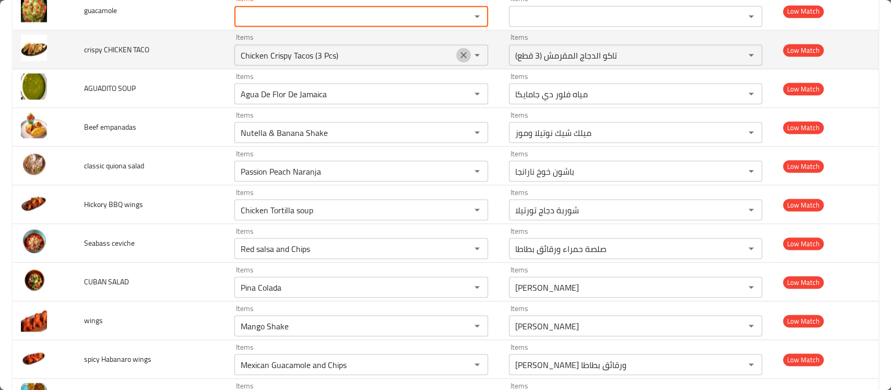
click at [459, 53] on icon "Clear" at bounding box center [463, 55] width 10 height 10
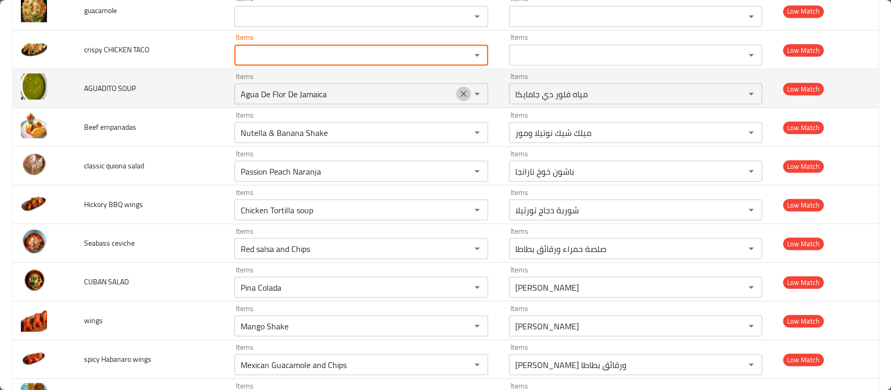
click at [458, 89] on icon "Clear" at bounding box center [463, 93] width 10 height 10
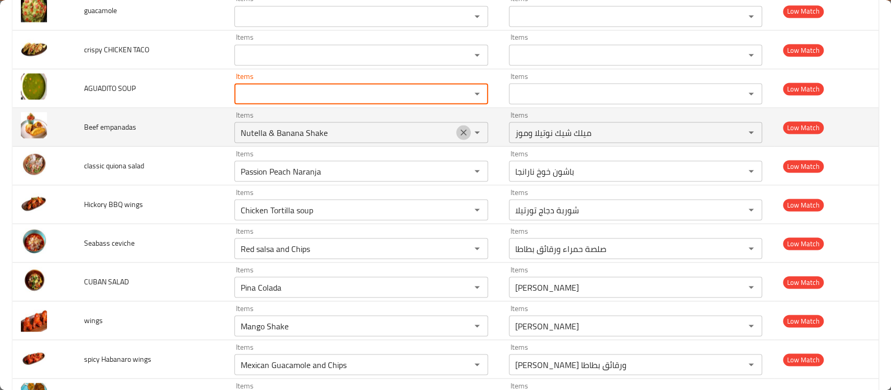
click at [458, 131] on icon "Clear" at bounding box center [463, 132] width 10 height 10
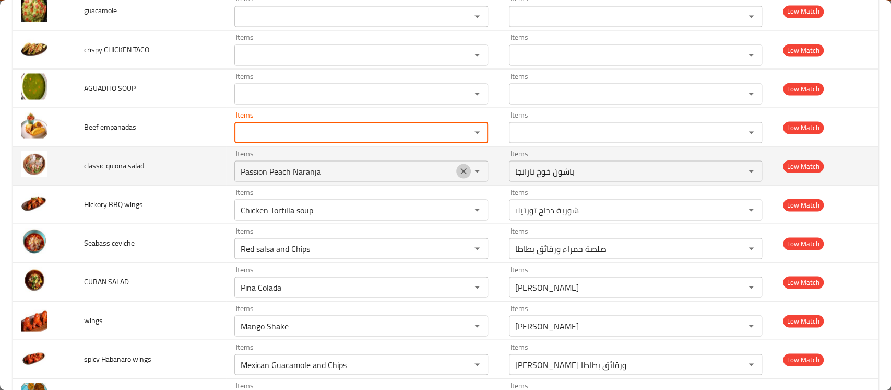
click at [460, 173] on icon "Clear" at bounding box center [463, 171] width 10 height 10
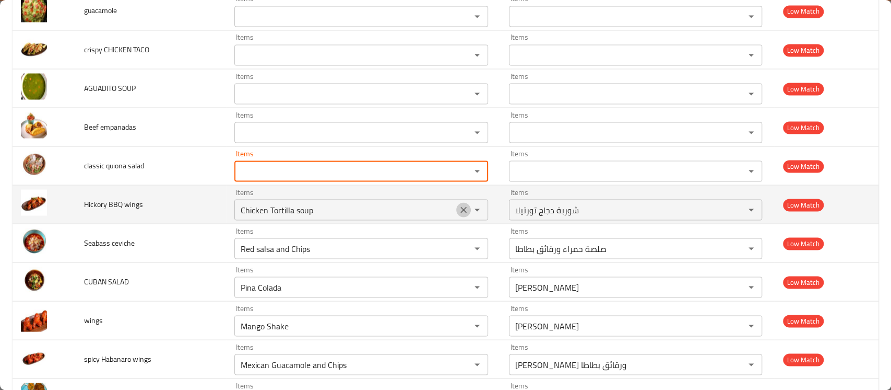
click at [461, 210] on icon "Clear" at bounding box center [463, 209] width 10 height 10
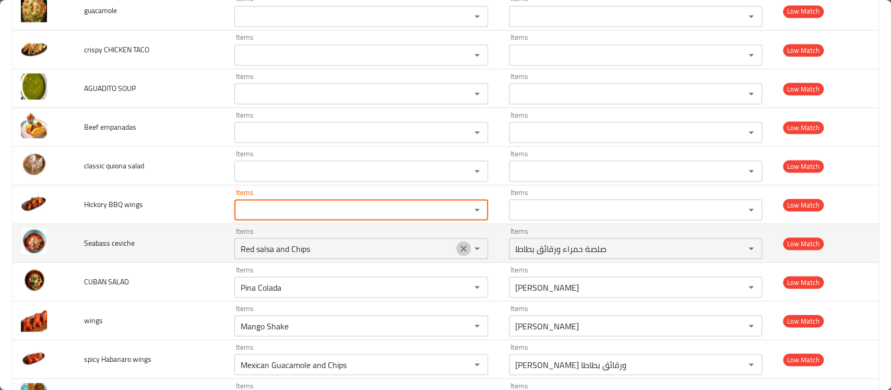
click at [458, 249] on icon "Clear" at bounding box center [463, 248] width 10 height 10
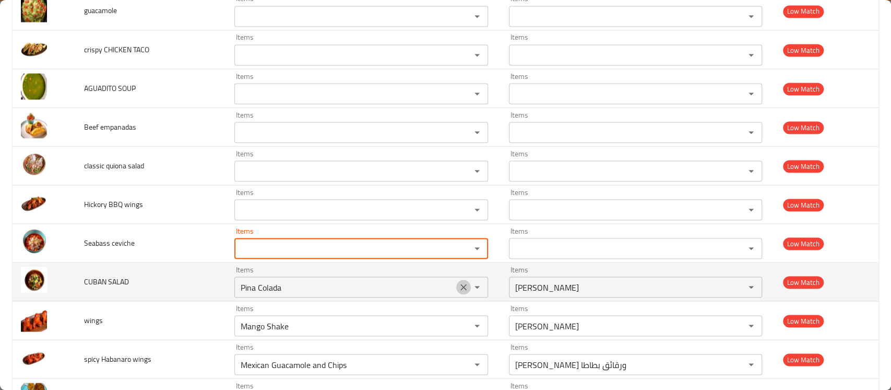
click at [457, 279] on button "Clear" at bounding box center [463, 286] width 15 height 15
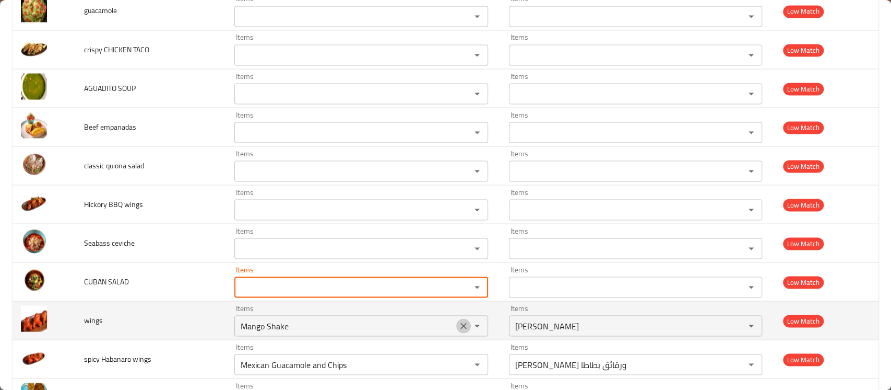
click at [458, 326] on icon "Clear" at bounding box center [463, 325] width 10 height 10
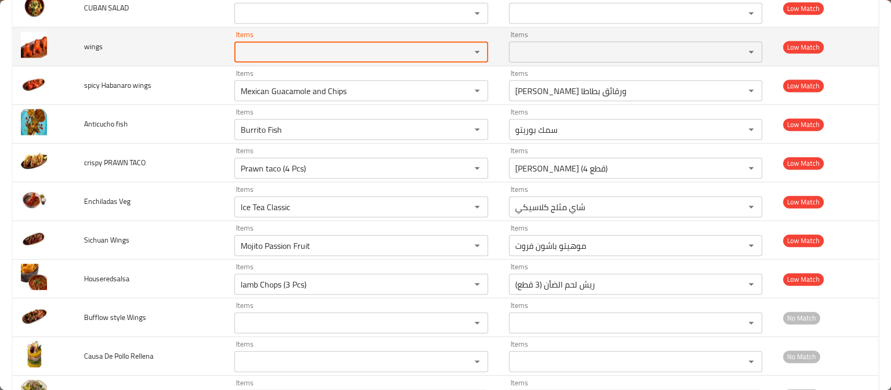
scroll to position [1564, 0]
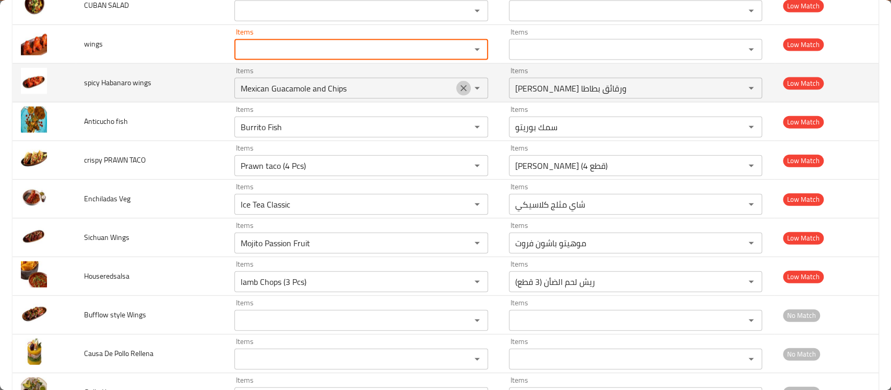
click at [459, 92] on button "Clear" at bounding box center [463, 88] width 15 height 15
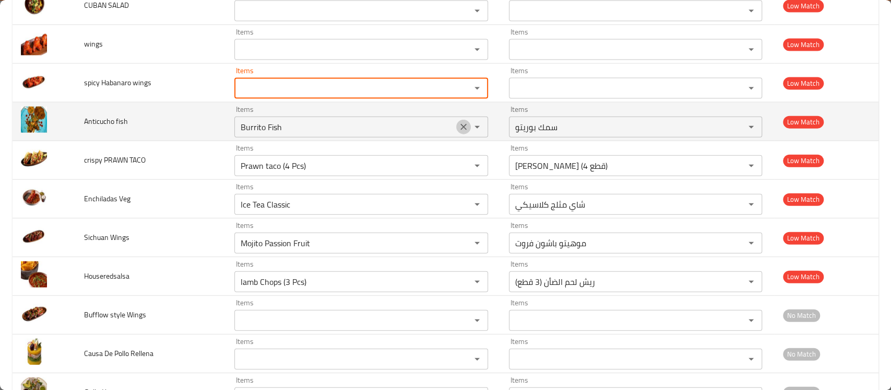
click at [460, 123] on icon "Clear" at bounding box center [463, 127] width 10 height 10
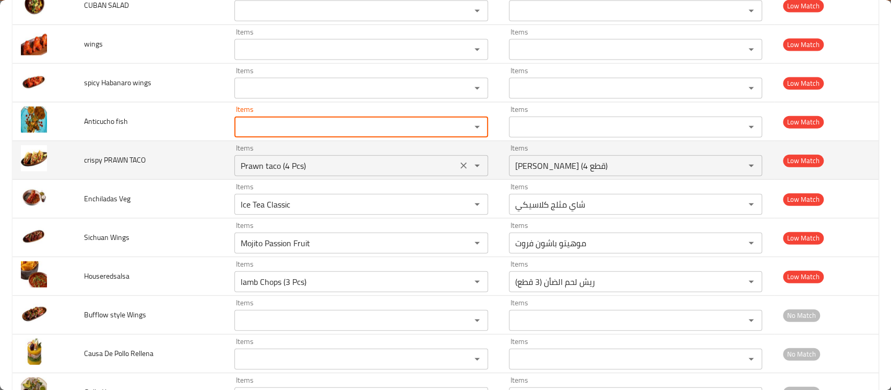
click at [461, 162] on icon "Clear" at bounding box center [463, 165] width 10 height 10
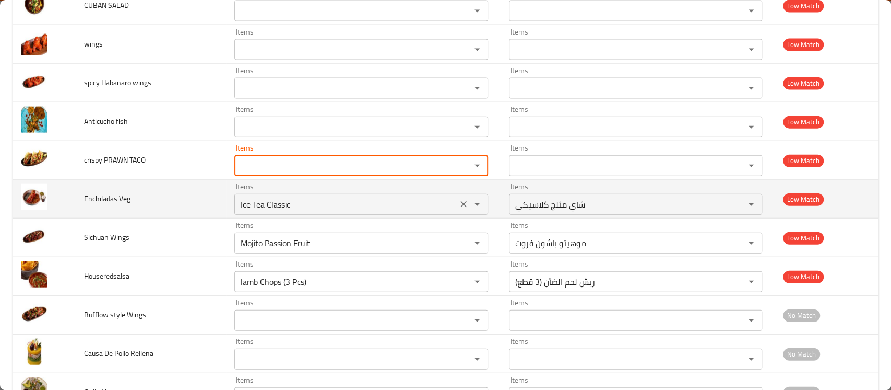
click at [458, 203] on icon "Clear" at bounding box center [463, 204] width 10 height 10
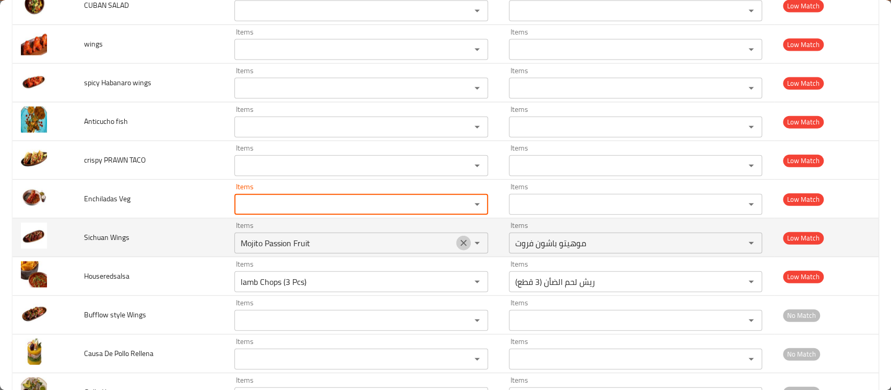
click at [456, 245] on button "Clear" at bounding box center [463, 243] width 15 height 15
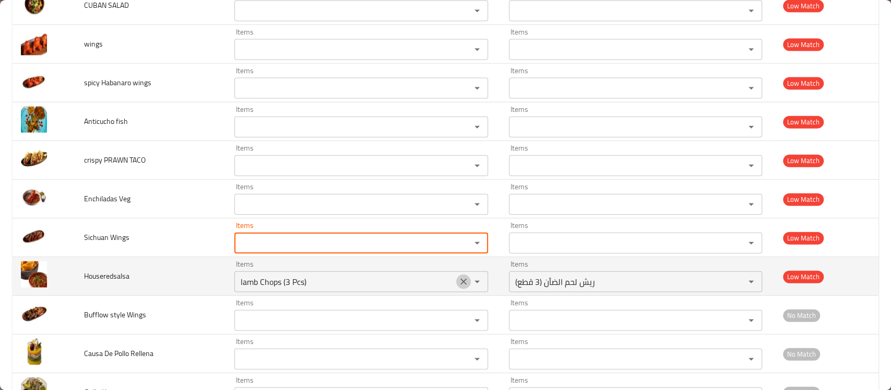
click at [458, 284] on icon "Clear" at bounding box center [463, 281] width 10 height 10
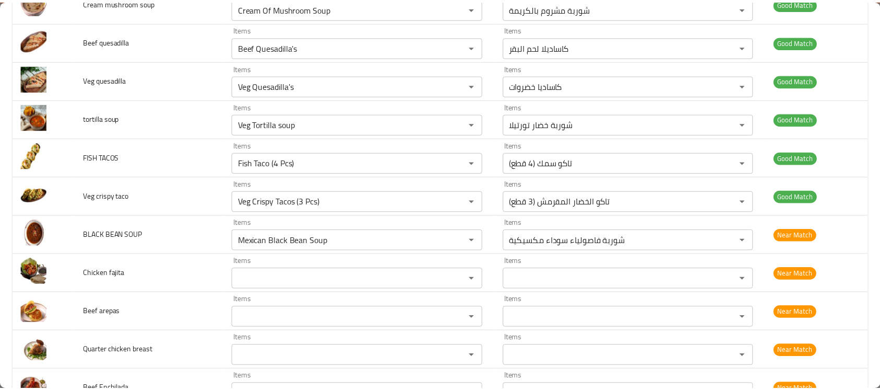
scroll to position [0, 0]
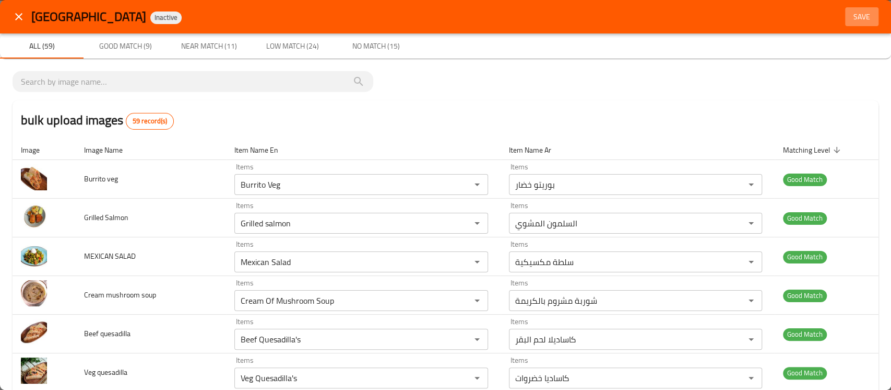
click at [850, 14] on span "Save" at bounding box center [862, 16] width 25 height 13
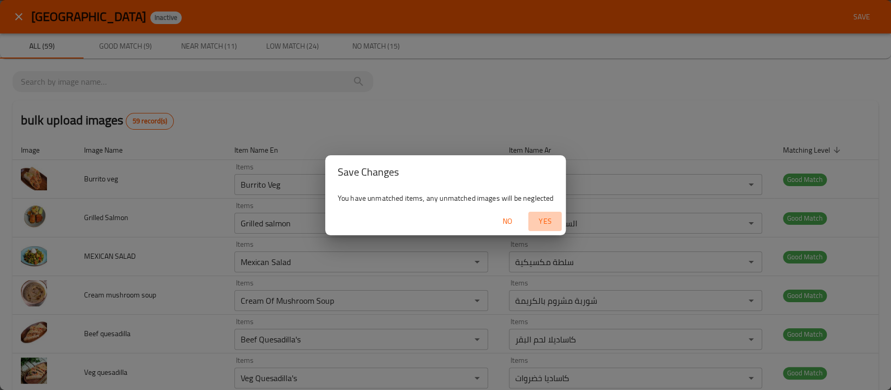
click at [541, 217] on span "Yes" at bounding box center [545, 221] width 25 height 13
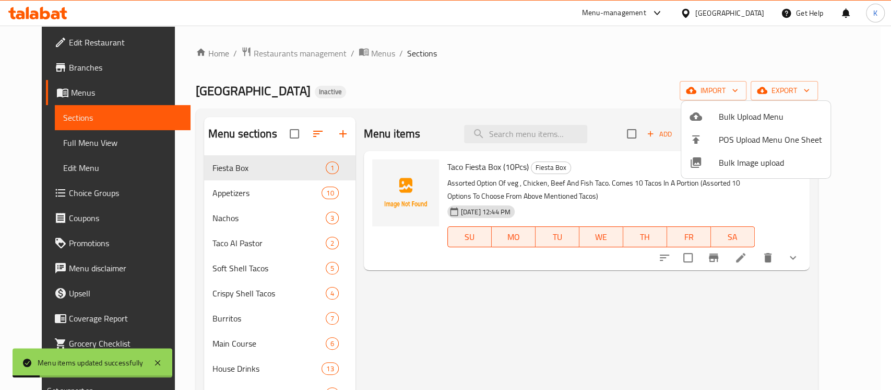
click at [53, 150] on div at bounding box center [445, 195] width 891 height 390
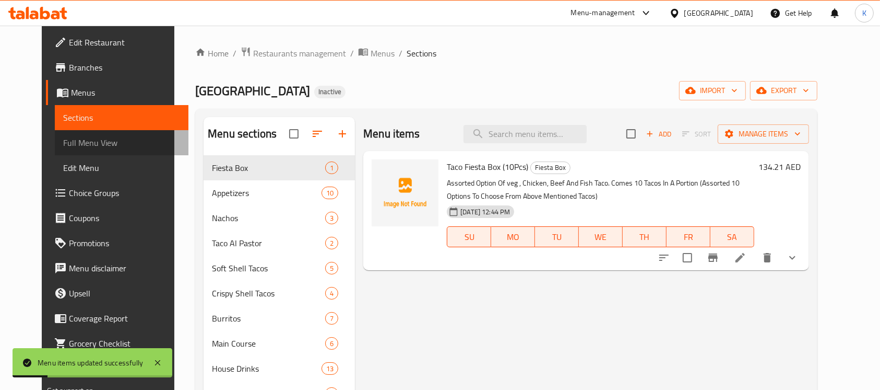
click at [63, 149] on span "Full Menu View" at bounding box center [121, 142] width 117 height 13
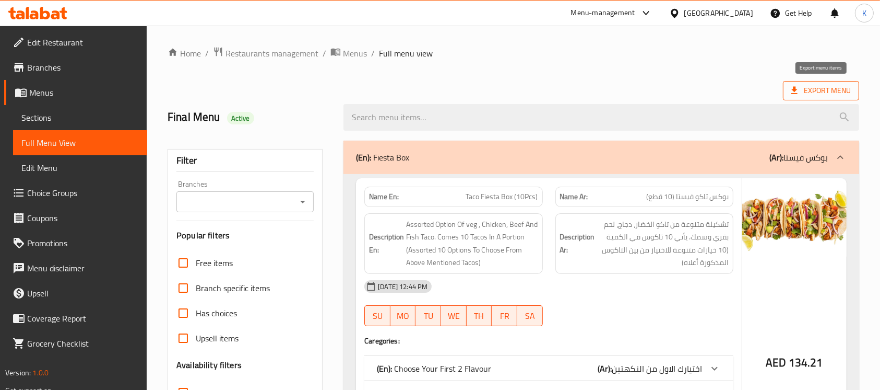
click at [801, 98] on span "Export Menu" at bounding box center [821, 90] width 76 height 19
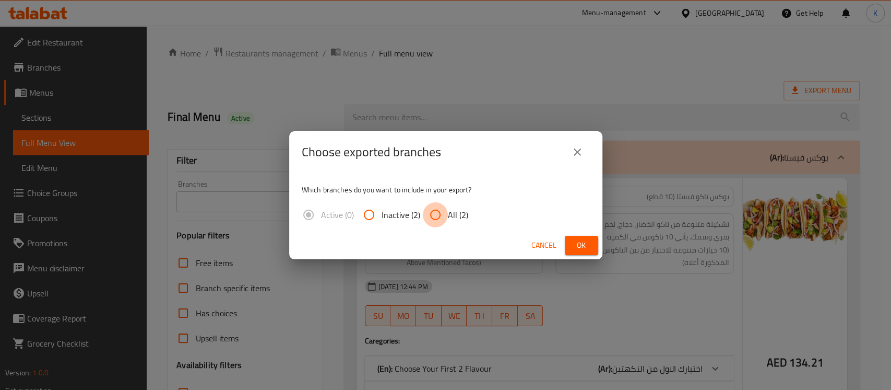
click at [441, 213] on input "All (2)" at bounding box center [435, 214] width 25 height 25
radio input "true"
click at [574, 246] on span "Ok" at bounding box center [581, 245] width 17 height 13
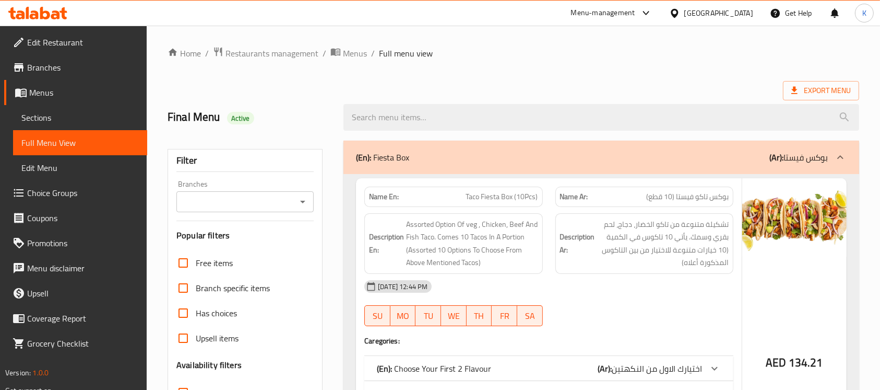
click at [680, 15] on icon at bounding box center [674, 13] width 11 height 11
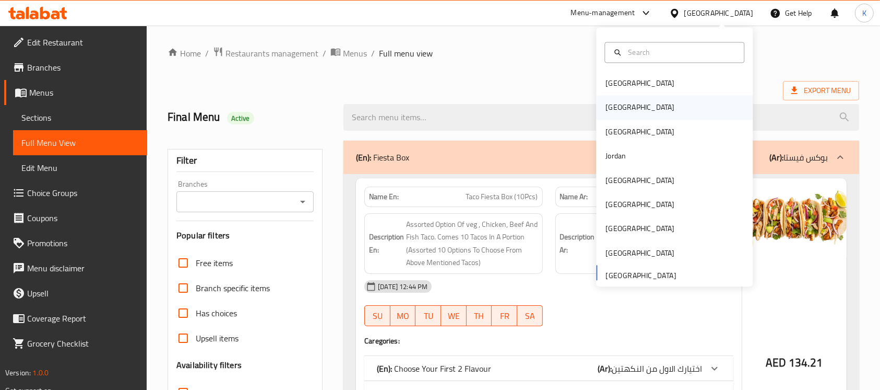
click at [625, 112] on div "Egypt" at bounding box center [674, 108] width 157 height 24
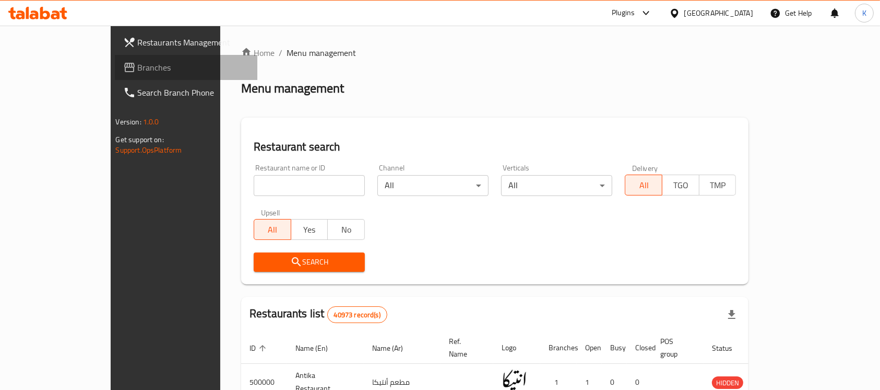
click at [138, 71] on span "Branches" at bounding box center [194, 67] width 112 height 13
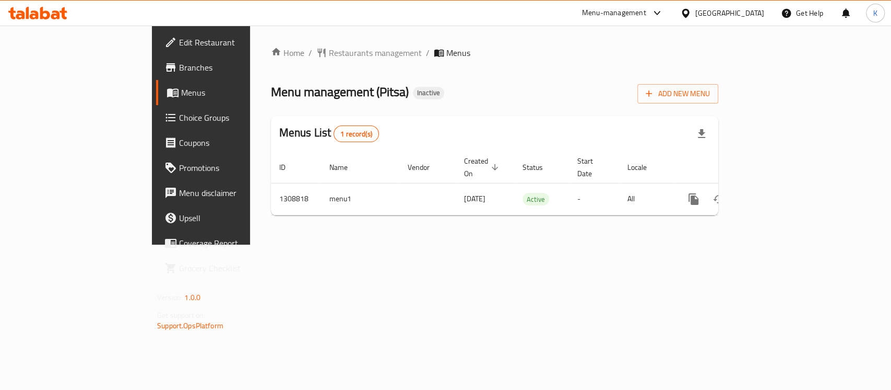
click at [632, 118] on div "Menus List 1 record(s)" at bounding box center [495, 134] width 448 height 36
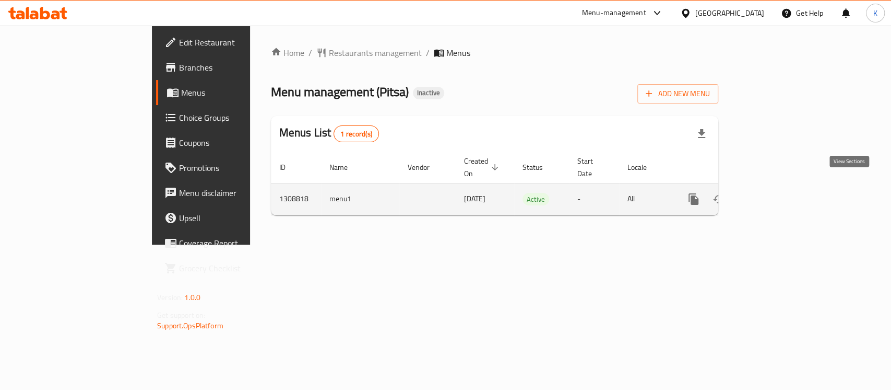
click at [775, 193] on icon "enhanced table" at bounding box center [769, 199] width 13 height 13
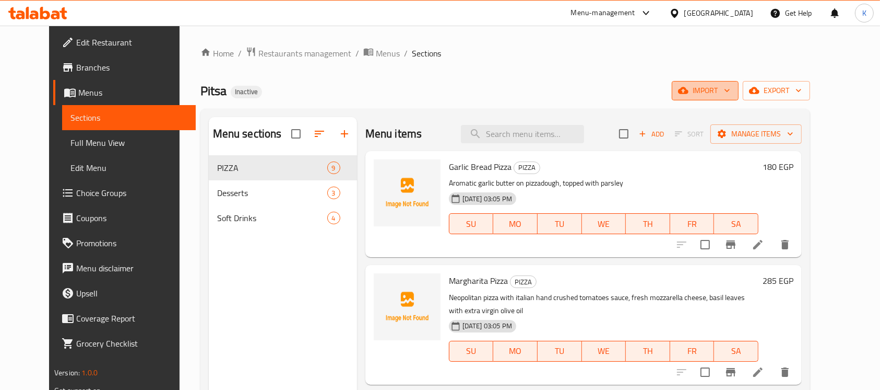
click at [731, 90] on span "import" at bounding box center [705, 90] width 50 height 13
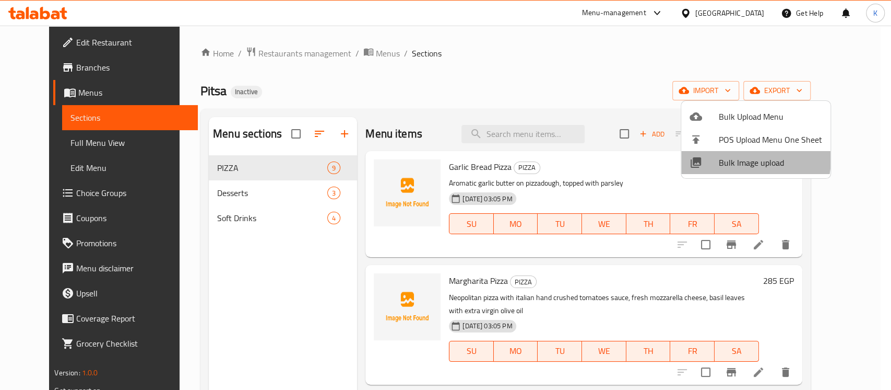
click at [727, 157] on span "Bulk Image upload" at bounding box center [770, 162] width 103 height 13
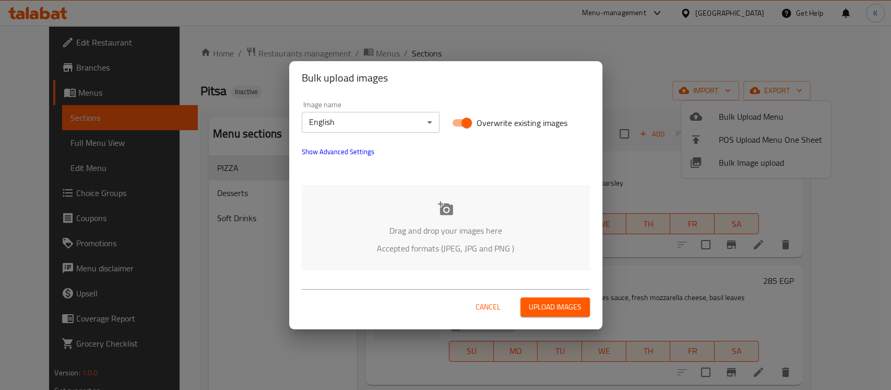
click at [451, 209] on icon at bounding box center [445, 208] width 15 height 14
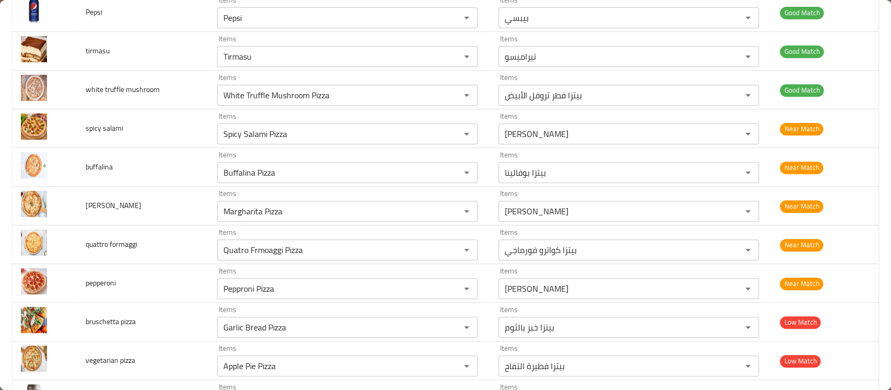
scroll to position [332, 0]
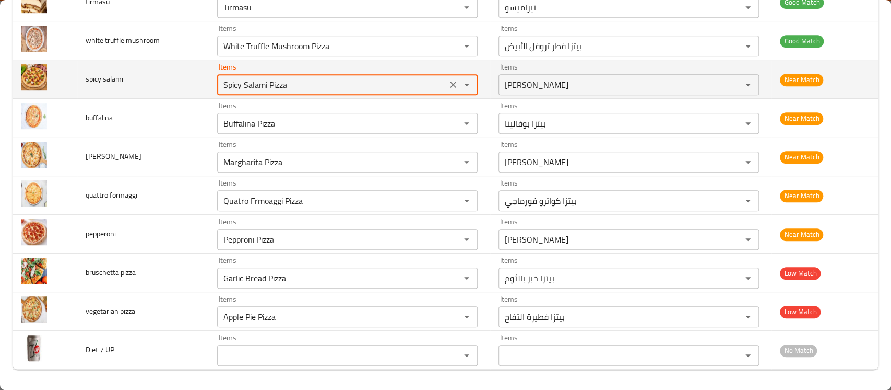
drag, startPoint x: 302, startPoint y: 86, endPoint x: 171, endPoint y: 86, distance: 131.1
click at [171, 86] on tr "spicy salami Items Spicy Salami Pizza Items Items بيتزا سلامي حار Items Near Ma…" at bounding box center [446, 79] width 866 height 39
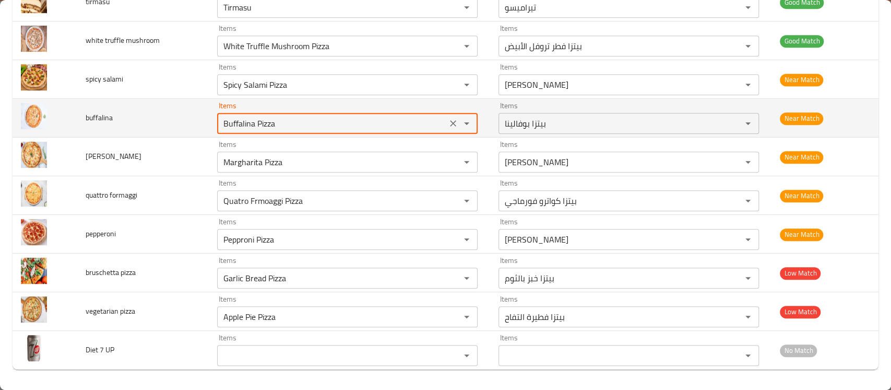
drag, startPoint x: 280, startPoint y: 124, endPoint x: 180, endPoint y: 114, distance: 100.8
click at [180, 114] on tr "buffalina Items Buffalina Pizza Items Items بيتزا بوفالينا Items Near Match" at bounding box center [446, 118] width 866 height 39
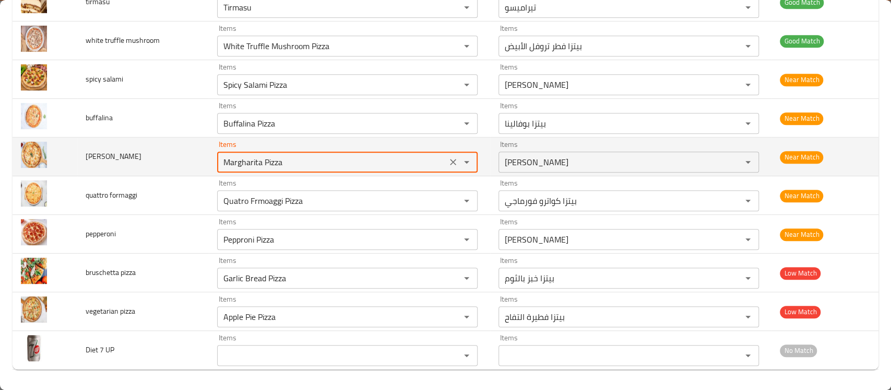
drag, startPoint x: 287, startPoint y: 164, endPoint x: 191, endPoint y: 162, distance: 96.6
click at [191, 162] on tr "margherita Items Margharita Pizza Items Items بيتزا مارجريتا Items Near Match" at bounding box center [446, 156] width 866 height 39
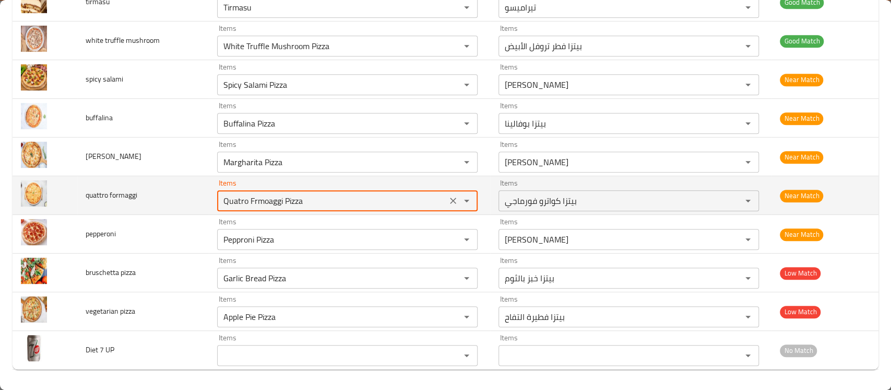
drag, startPoint x: 304, startPoint y: 201, endPoint x: 187, endPoint y: 205, distance: 117.1
click at [187, 205] on tr "quattro formaggi Items Quatro Frmoaggi Pizza Items Items بيتزا كواترو فورماجي I…" at bounding box center [446, 195] width 866 height 39
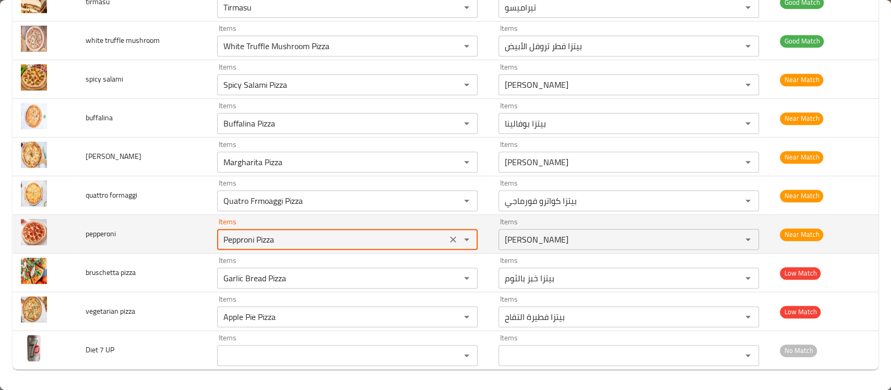
drag, startPoint x: 288, startPoint y: 243, endPoint x: 178, endPoint y: 242, distance: 110.2
click at [178, 242] on tr "pepperoni Items Pepproni Pizza Items Items بيتزا بيبروني Items Near Match" at bounding box center [446, 234] width 866 height 39
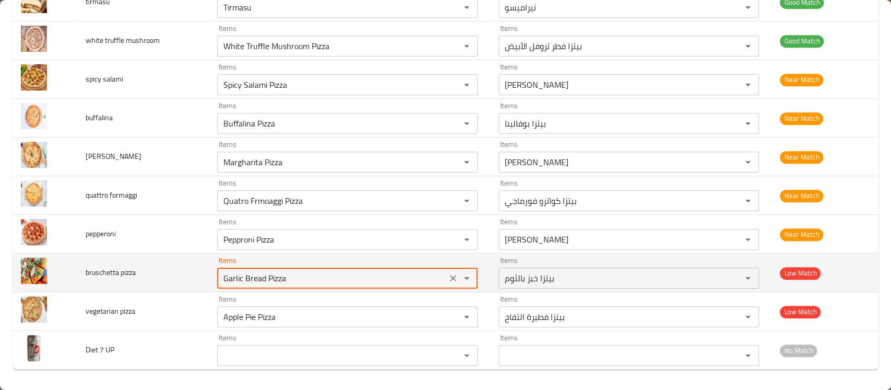
drag, startPoint x: 292, startPoint y: 280, endPoint x: 180, endPoint y: 285, distance: 112.9
click at [180, 285] on tr "bruschetta pizza Items Garlic Bread Pizza Items Items بيتزا خبز بالثوم Items Lo…" at bounding box center [446, 272] width 866 height 39
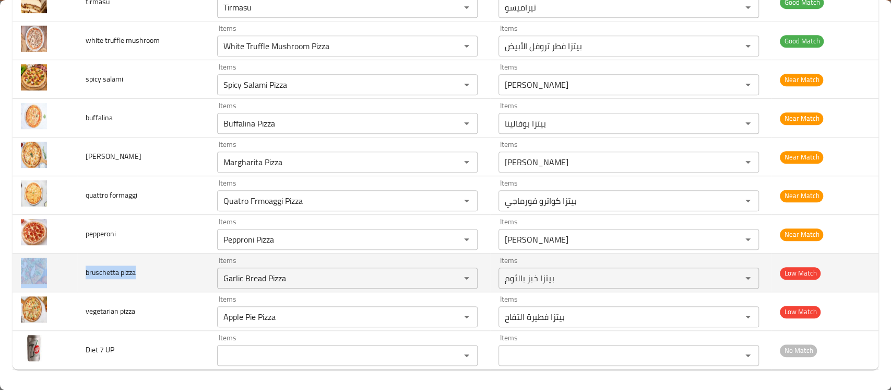
drag, startPoint x: 147, startPoint y: 278, endPoint x: 71, endPoint y: 278, distance: 75.7
click at [71, 278] on tr "bruschetta pizza Items Garlic Bread Pizza Items Items بيتزا خبز بالثوم Items Lo…" at bounding box center [446, 272] width 866 height 39
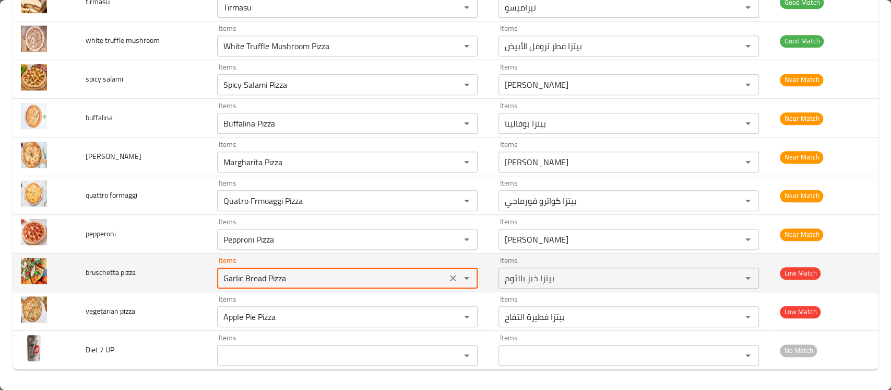
drag, startPoint x: 287, startPoint y: 281, endPoint x: 170, endPoint y: 280, distance: 117.0
click at [170, 280] on tr "bruschetta pizza Items Garlic Bread Pizza Items Items بيتزا خبز بالثوم Items Lo…" at bounding box center [446, 272] width 866 height 39
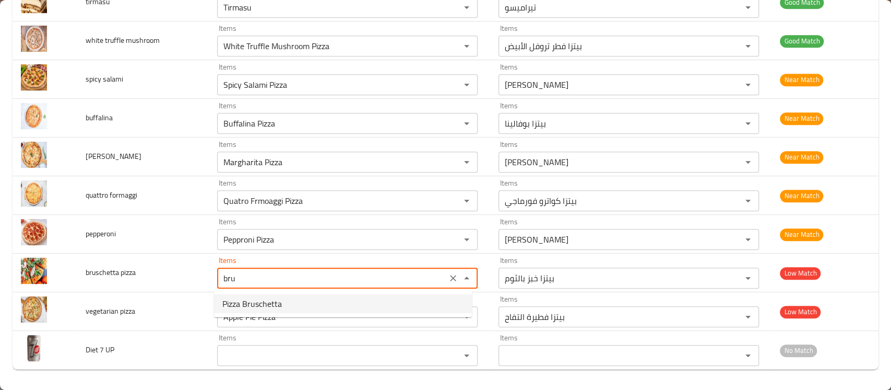
click at [242, 301] on span "Pizza Bruschetta" at bounding box center [252, 303] width 60 height 13
type pizza "Pizza Bruschetta"
type pizza-ar "بيتزا بروشيتا"
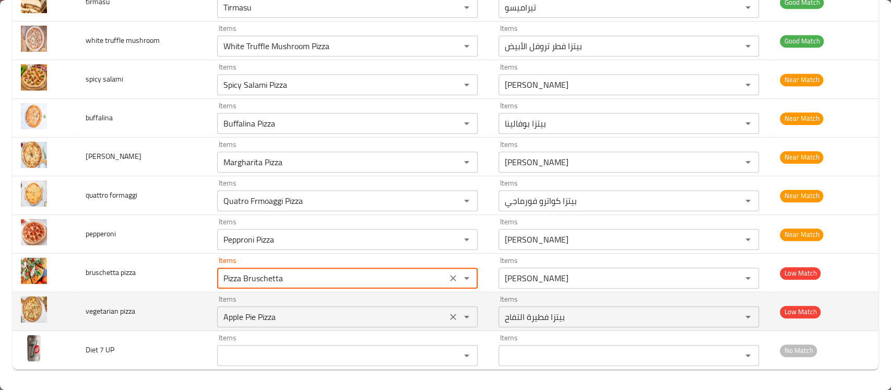
type pizza "Pizza Bruschetta"
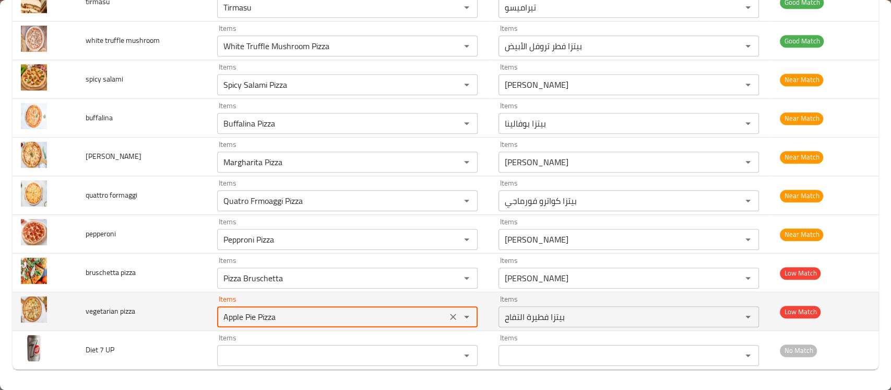
drag, startPoint x: 285, startPoint y: 318, endPoint x: 165, endPoint y: 313, distance: 120.2
click at [165, 313] on tr "vegetarian pizza Items Apple Pie Pizza Items Items بيتزا فطيرة التفاح Items Low…" at bounding box center [446, 311] width 866 height 39
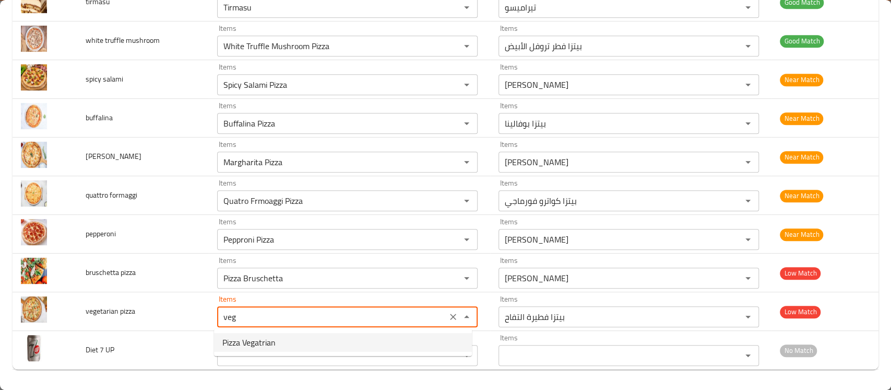
click at [236, 344] on span "Pizza Vegatrian" at bounding box center [248, 342] width 53 height 13
type pizza "Pizza Vegatrian"
type pizza-ar "بيتزا نباتية"
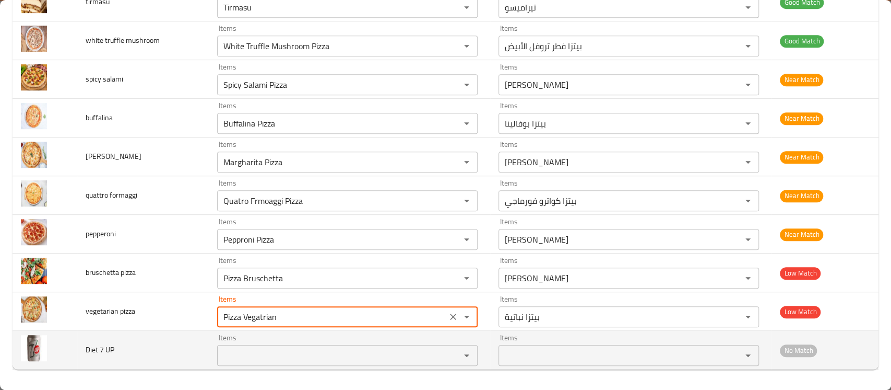
type pizza "Pizza Vegatrian"
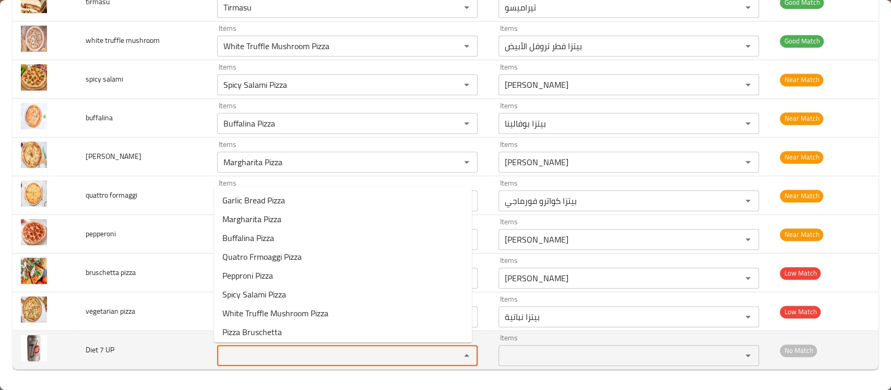
click at [241, 350] on UP "Items" at bounding box center [331, 355] width 223 height 15
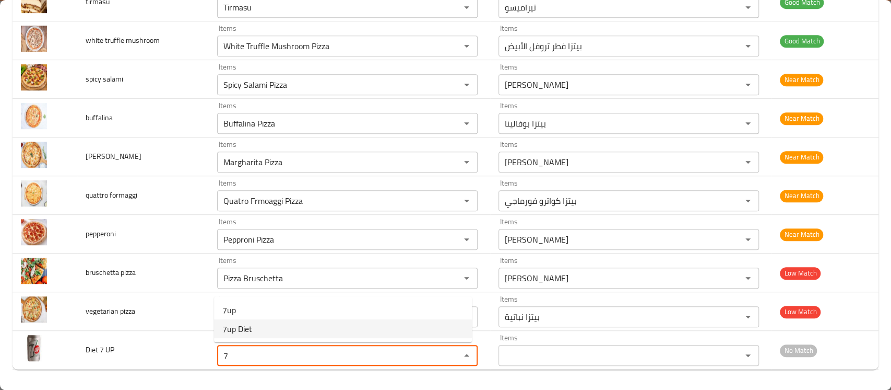
click at [251, 330] on span "7up Diet" at bounding box center [237, 328] width 30 height 13
type UP "7up Diet"
type UP-ar "سفن أب دايت"
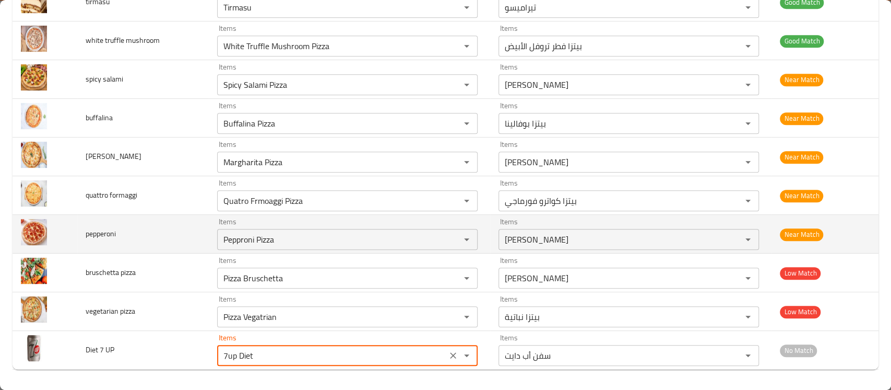
type UP "7up Diet"
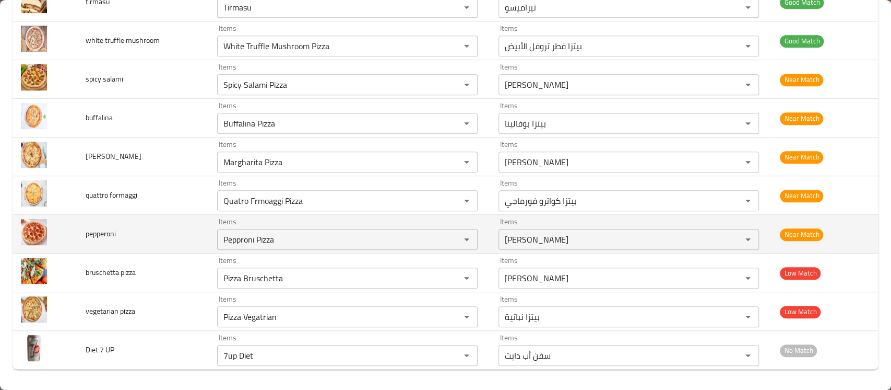
click at [490, 233] on td "Items بيتزا بيبروني Items" at bounding box center [630, 234] width 281 height 39
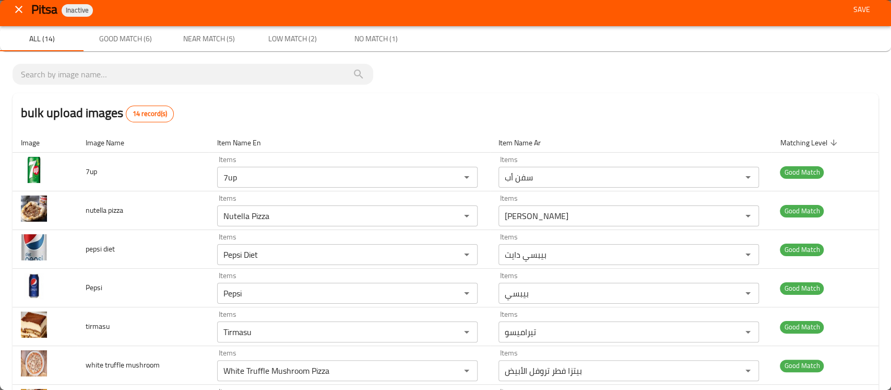
scroll to position [0, 0]
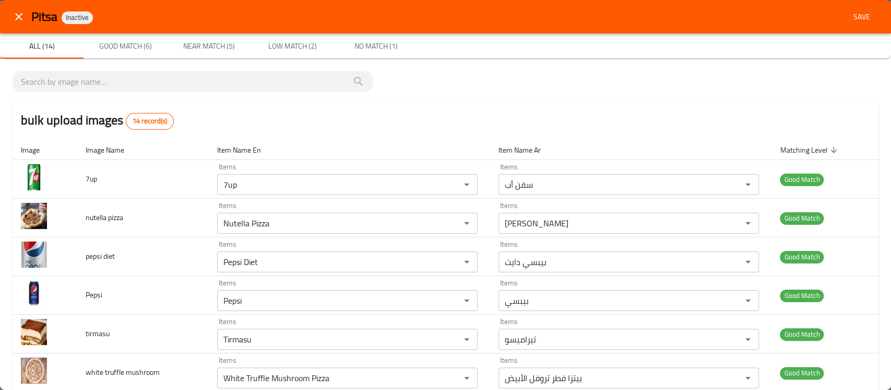
click at [484, 126] on div "bulk upload images 14 record(s)" at bounding box center [446, 120] width 866 height 40
click at [852, 25] on button "Save" at bounding box center [861, 16] width 33 height 19
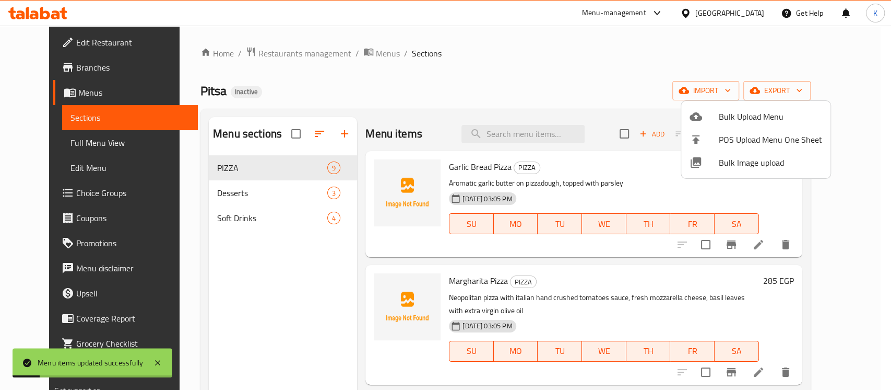
click at [104, 151] on div at bounding box center [445, 195] width 891 height 390
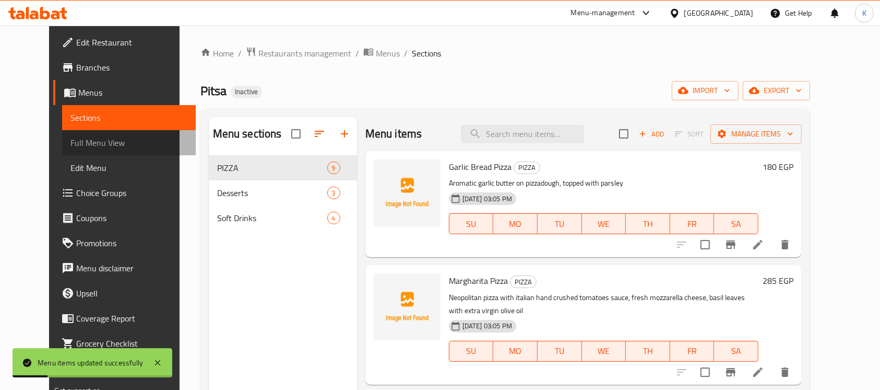
click at [104, 151] on link "Full Menu View" at bounding box center [129, 142] width 134 height 25
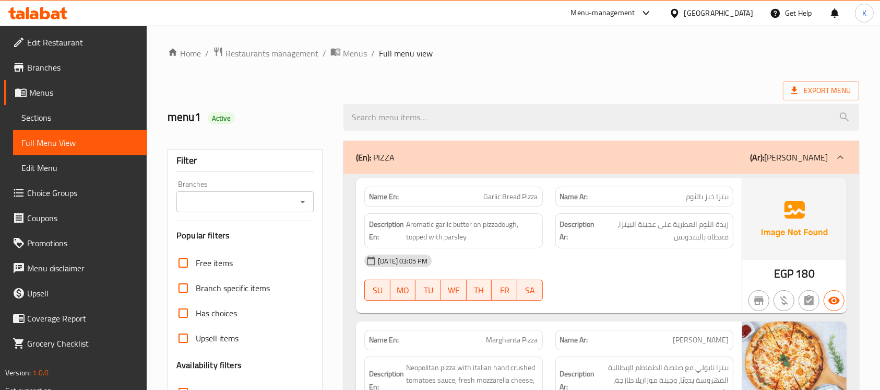
click at [583, 98] on div at bounding box center [601, 117] width 528 height 39
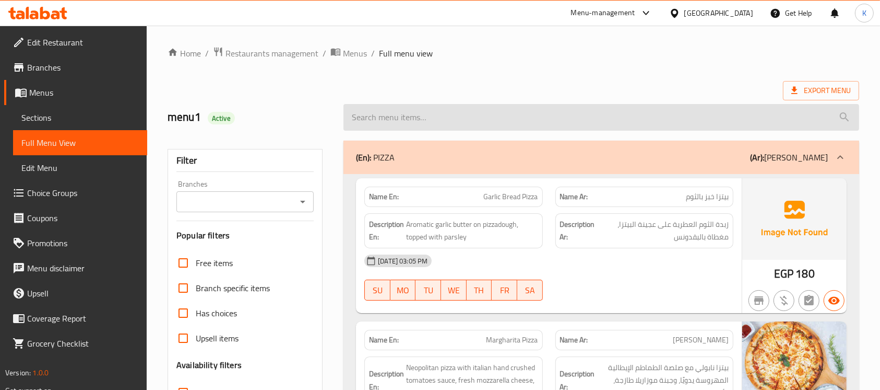
click at [417, 117] on input "search" at bounding box center [602, 117] width 516 height 27
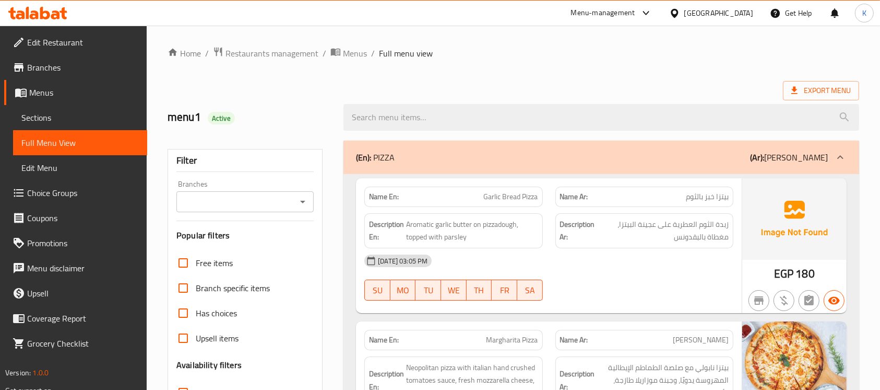
click at [442, 84] on div "Export Menu" at bounding box center [514, 90] width 692 height 19
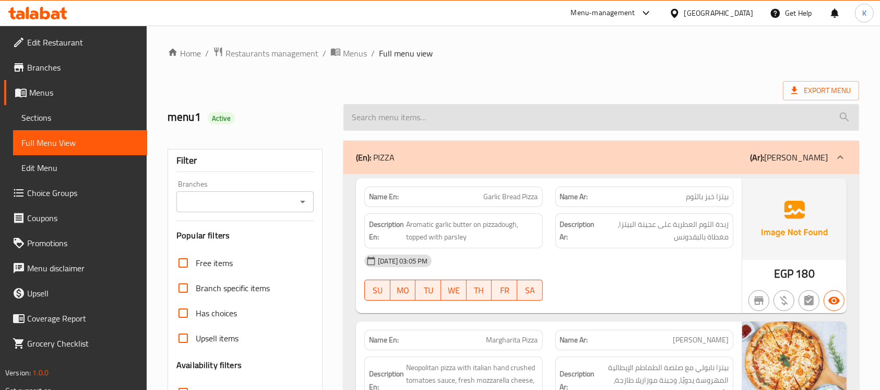
click at [427, 122] on input "search" at bounding box center [602, 117] width 516 height 27
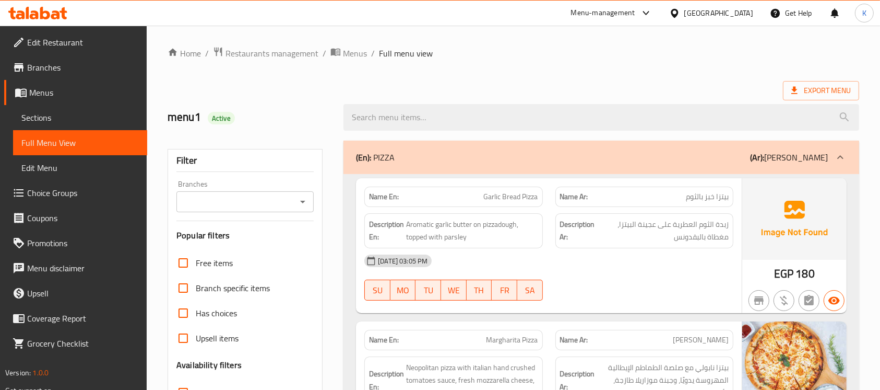
click at [305, 90] on div "Export Menu" at bounding box center [514, 90] width 692 height 19
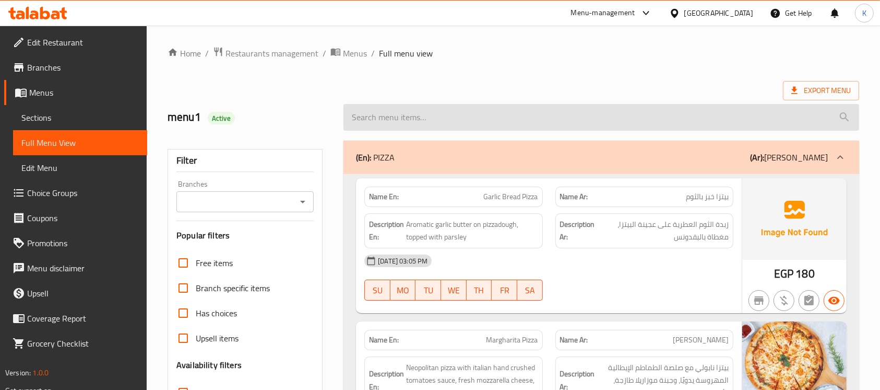
click at [380, 117] on input "search" at bounding box center [602, 117] width 516 height 27
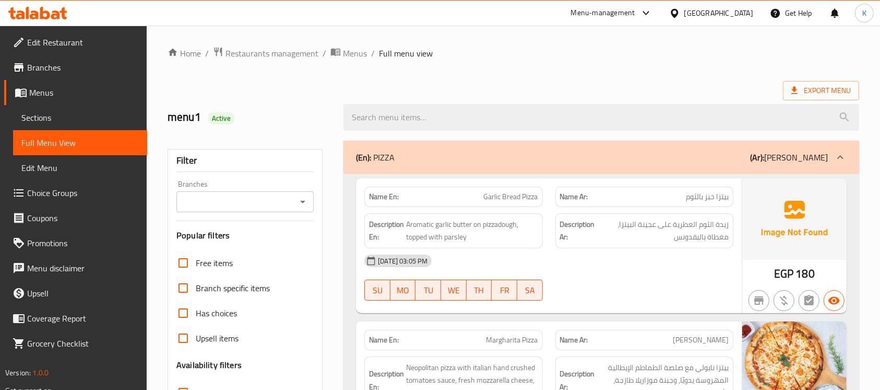
click at [382, 99] on div at bounding box center [601, 117] width 528 height 39
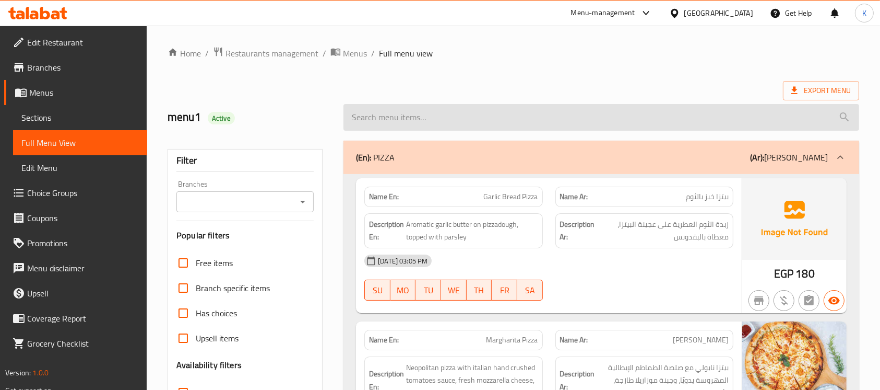
click at [382, 117] on input "search" at bounding box center [602, 117] width 516 height 27
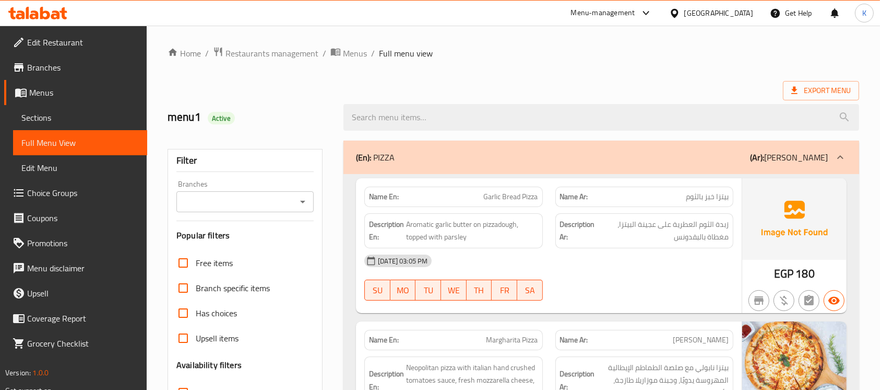
click at [380, 99] on div at bounding box center [601, 117] width 528 height 39
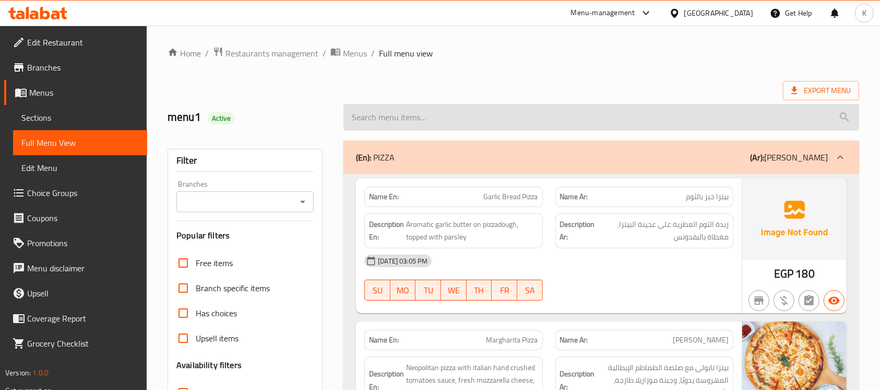
click at [376, 127] on input "search" at bounding box center [602, 117] width 516 height 27
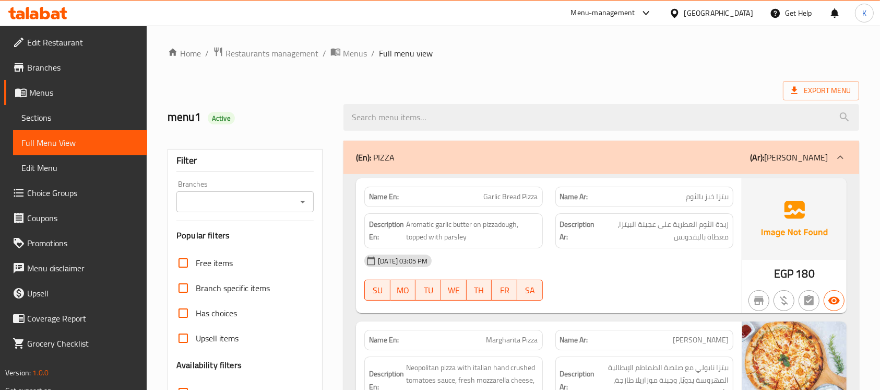
click at [380, 88] on div "Export Menu" at bounding box center [514, 90] width 692 height 19
click at [794, 99] on span "Export Menu" at bounding box center [821, 90] width 76 height 19
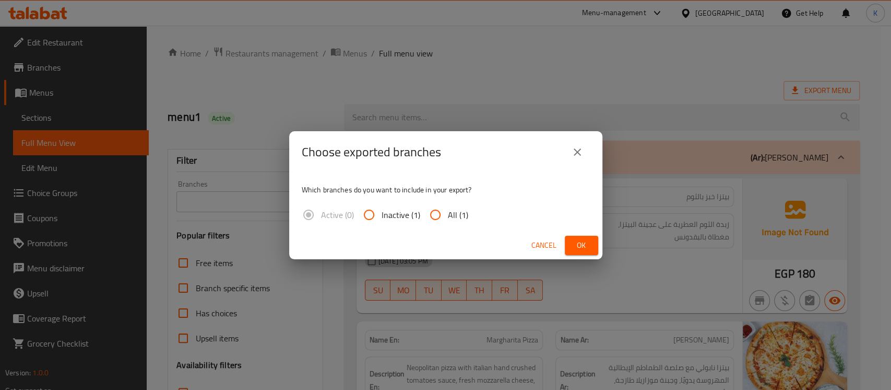
click at [448, 214] on span "All (1)" at bounding box center [458, 214] width 20 height 13
click at [448, 214] on input "All (1)" at bounding box center [435, 214] width 25 height 25
radio input "true"
click at [585, 245] on span "Ok" at bounding box center [581, 245] width 17 height 13
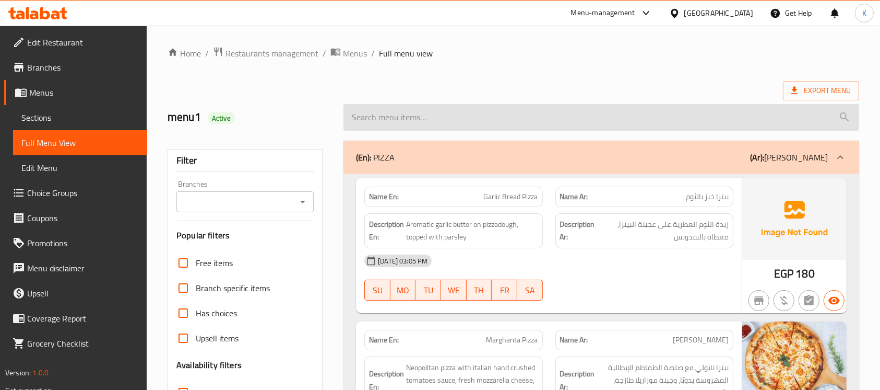
click at [379, 120] on input "search" at bounding box center [602, 117] width 516 height 27
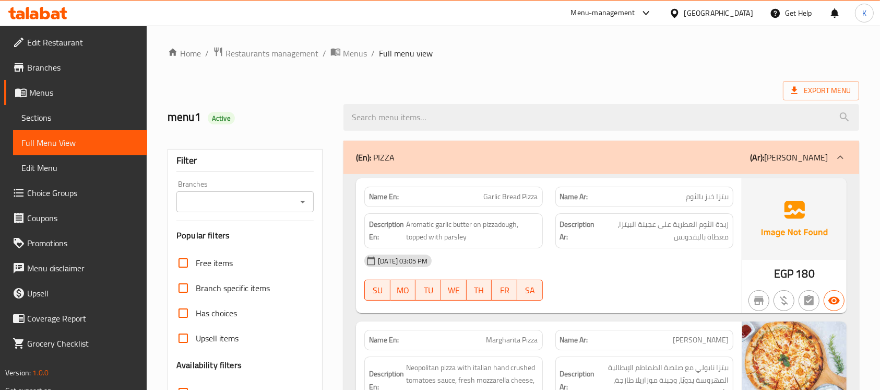
click at [737, 10] on div "[GEOGRAPHIC_DATA]" at bounding box center [719, 12] width 69 height 11
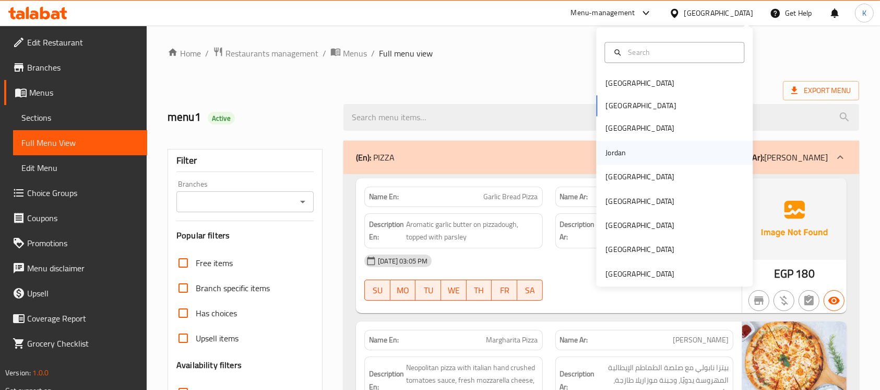
click at [633, 148] on div "Jordan" at bounding box center [674, 152] width 157 height 24
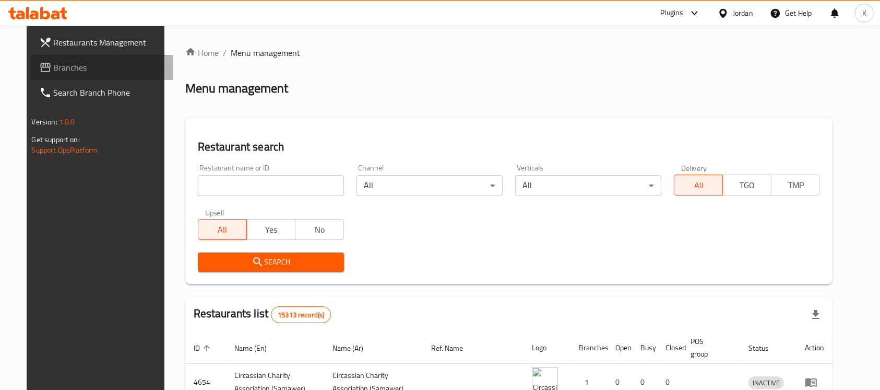
click at [54, 67] on span "Branches" at bounding box center [110, 67] width 112 height 13
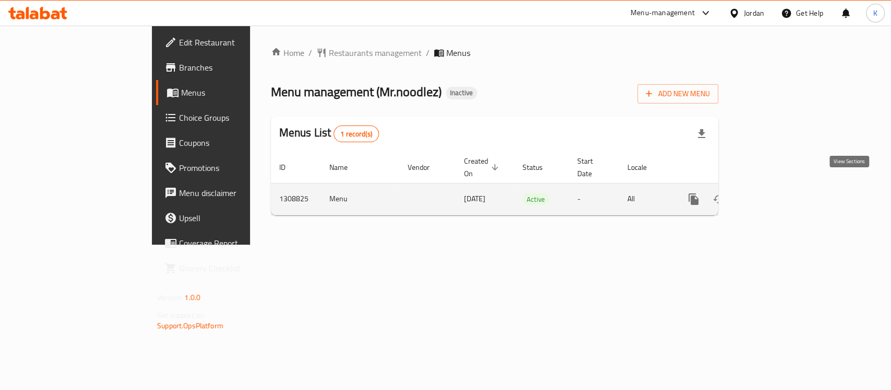
click at [775, 193] on icon "enhanced table" at bounding box center [769, 199] width 13 height 13
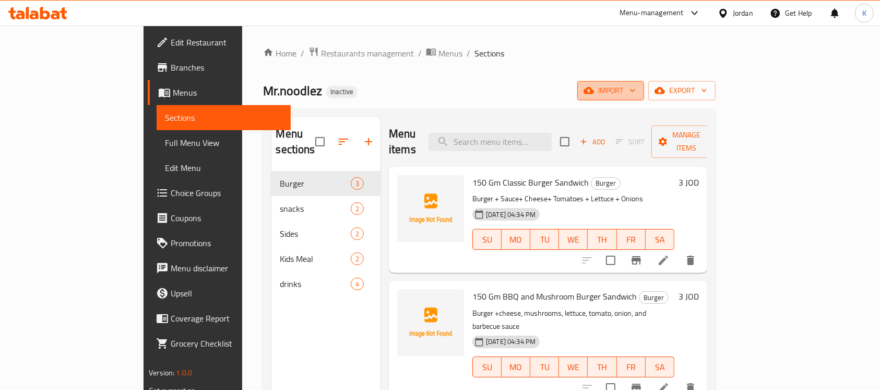
click at [636, 93] on span "import" at bounding box center [611, 90] width 50 height 13
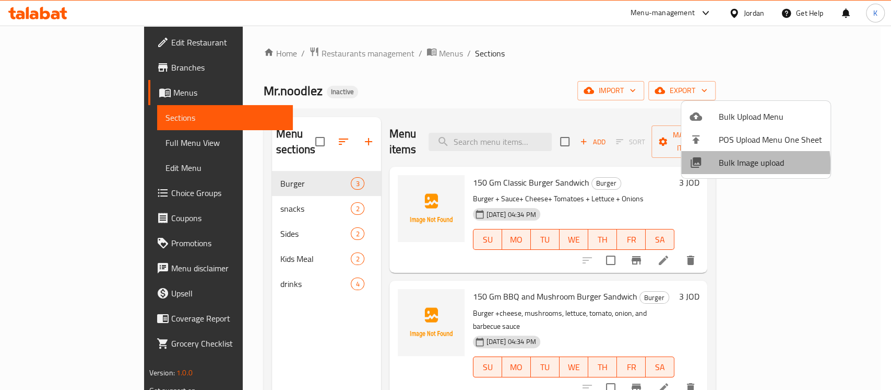
click at [743, 164] on span "Bulk Image upload" at bounding box center [770, 162] width 103 height 13
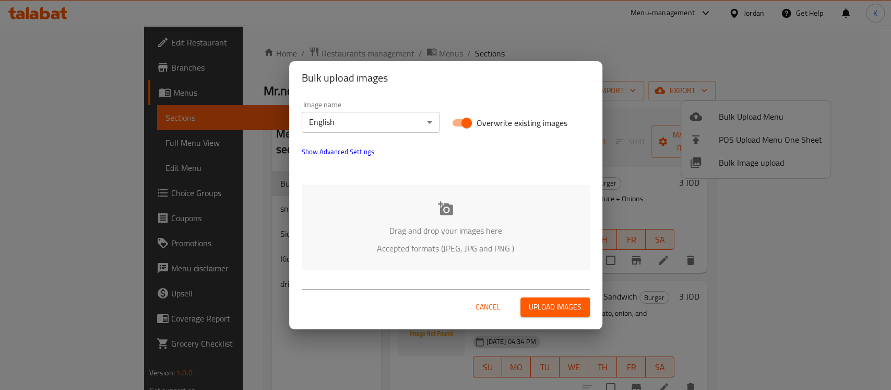
click at [449, 217] on div "Drag and drop your images here Accepted formats (JPEG, JPG and PNG )" at bounding box center [446, 227] width 288 height 85
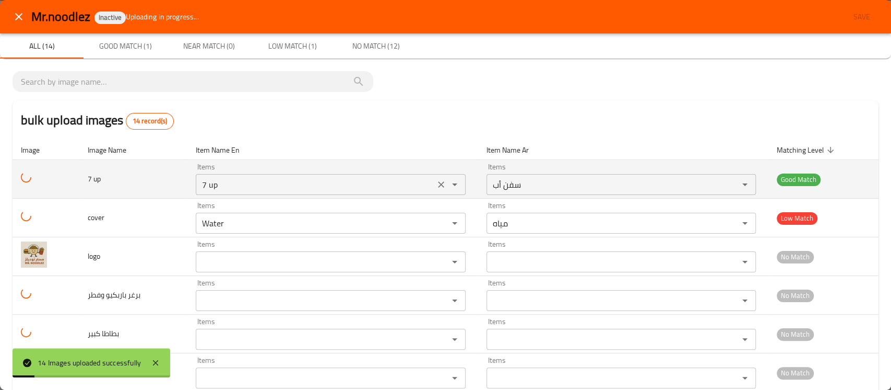
scroll to position [33, 0]
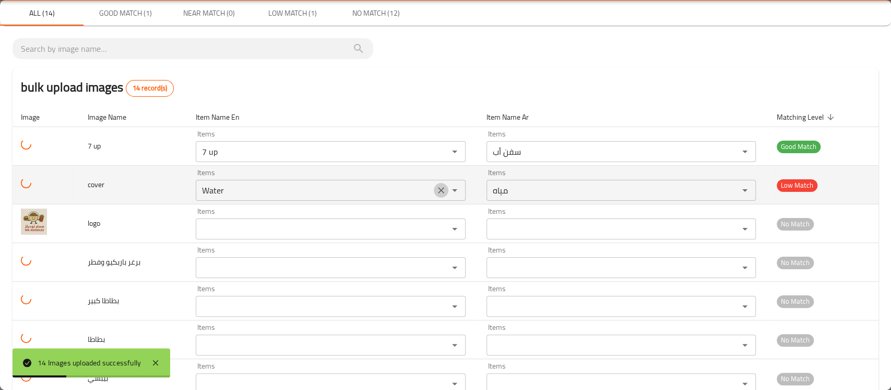
click at [436, 190] on icon "Clear" at bounding box center [441, 190] width 10 height 10
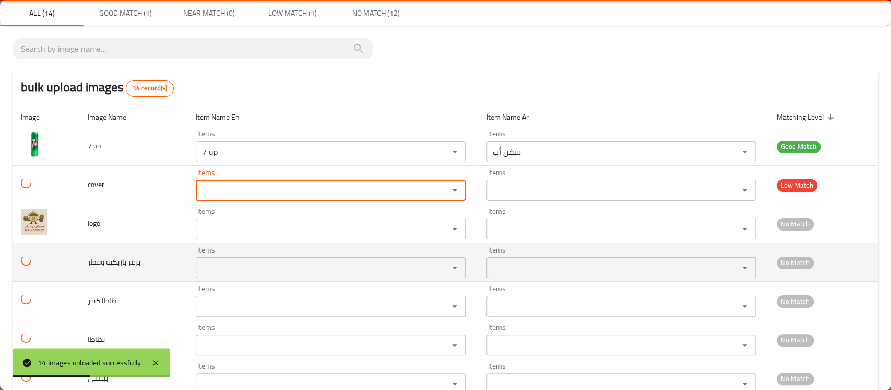
click at [284, 260] on div "Items" at bounding box center [330, 267] width 269 height 21
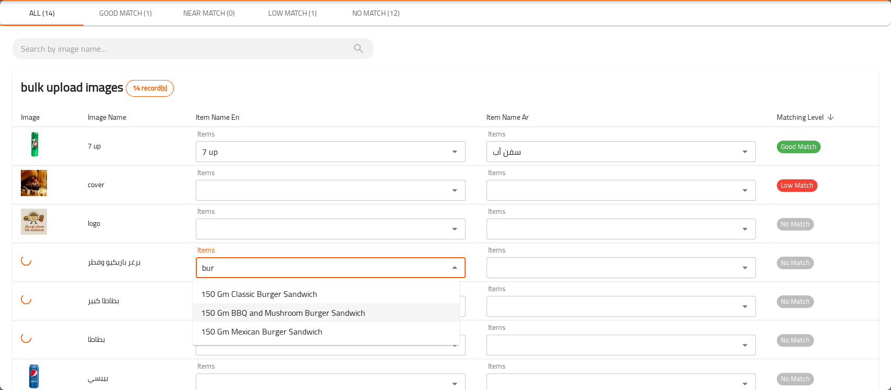
click at [292, 312] on span "150 Gm BBQ and Mushroom Burger Sandwich" at bounding box center [283, 312] width 164 height 13
type وفطر "150 Gm BBQ and Mushroom Burger Sandwich"
type وفطر-ar "150 جم باربكيو وفطر [PERSON_NAME]"
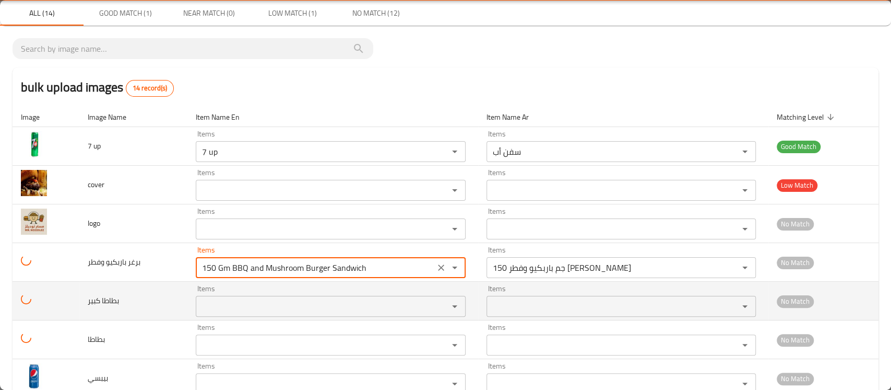
type وفطر "150 Gm BBQ and Mushroom Burger Sandwich"
click at [261, 306] on كبير "Items" at bounding box center [315, 306] width 232 height 15
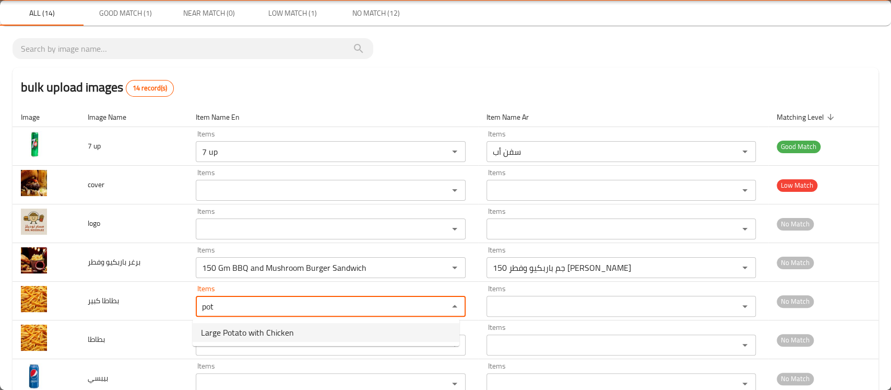
click at [265, 336] on span "Large Potato with Chicken" at bounding box center [247, 332] width 93 height 13
type كبير "Large Potato with Chicken"
type كبير-ar "بطاطا مع جاج كبير"
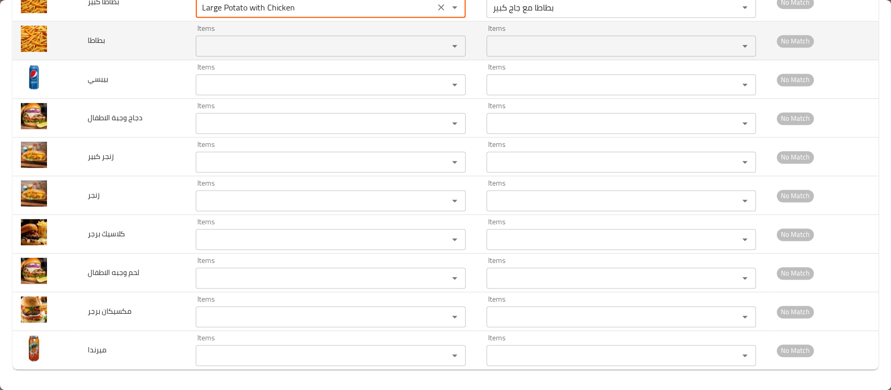
type كبير "Large Potato with Chicken"
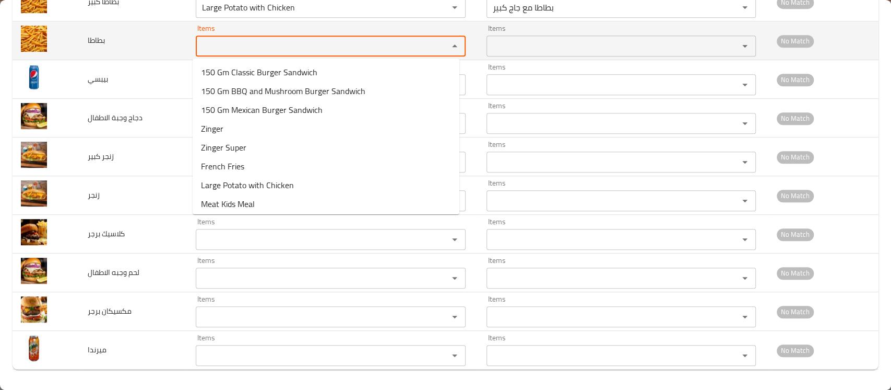
click at [267, 40] on input "Items" at bounding box center [315, 46] width 232 height 15
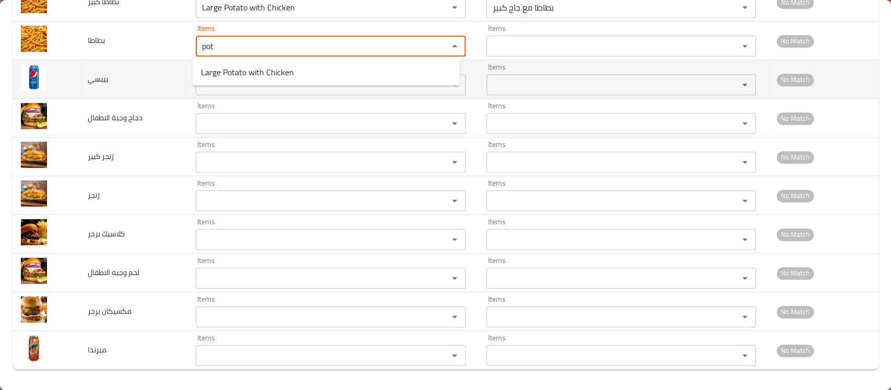
type input "pot"
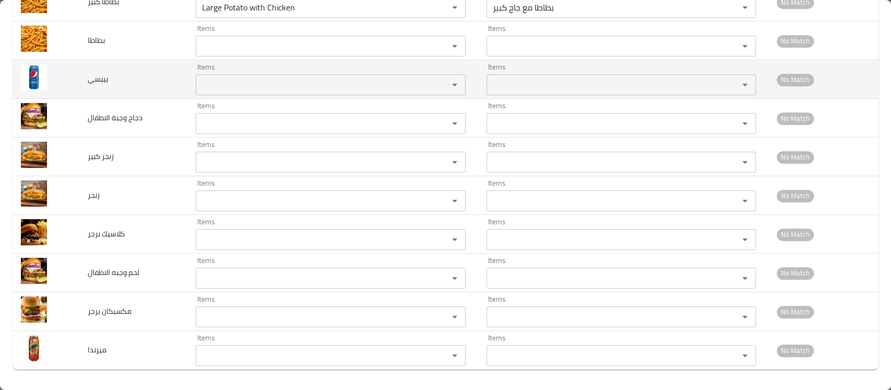
click at [131, 79] on td "بيبسي" at bounding box center [133, 79] width 108 height 39
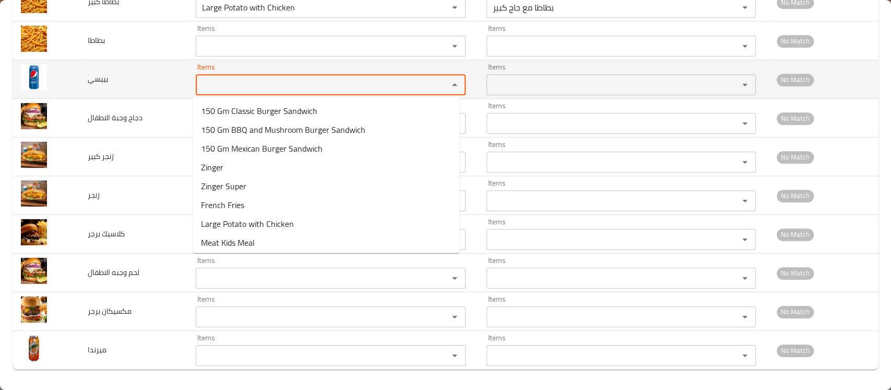
click at [203, 86] on input "Items" at bounding box center [315, 84] width 232 height 15
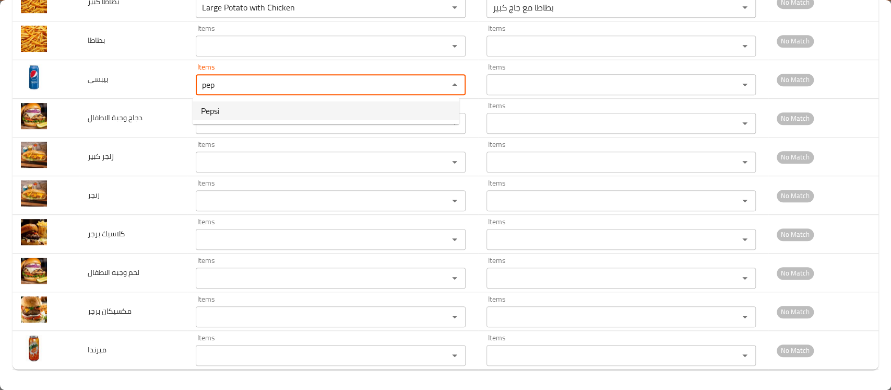
click at [245, 111] on li "Pepsi" at bounding box center [326, 110] width 267 height 19
type input "Pepsi"
type input "بيبسي"
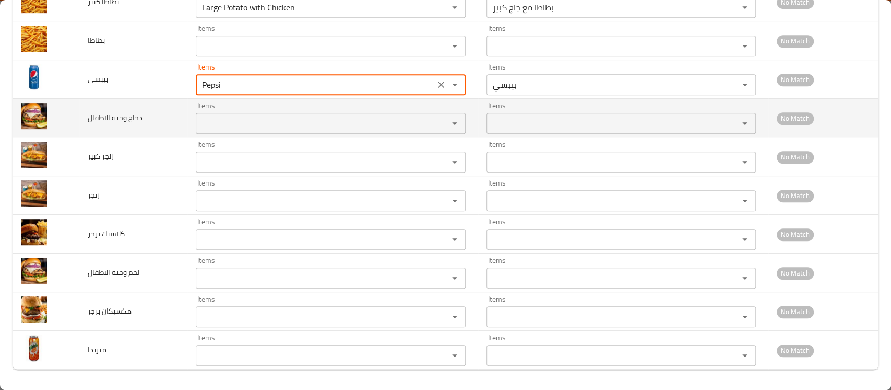
type input "Pepsi"
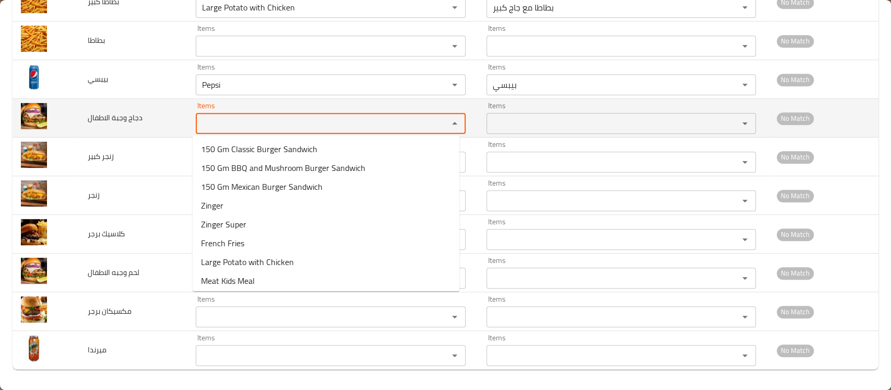
click at [239, 129] on الاطفال "Items" at bounding box center [315, 123] width 232 height 15
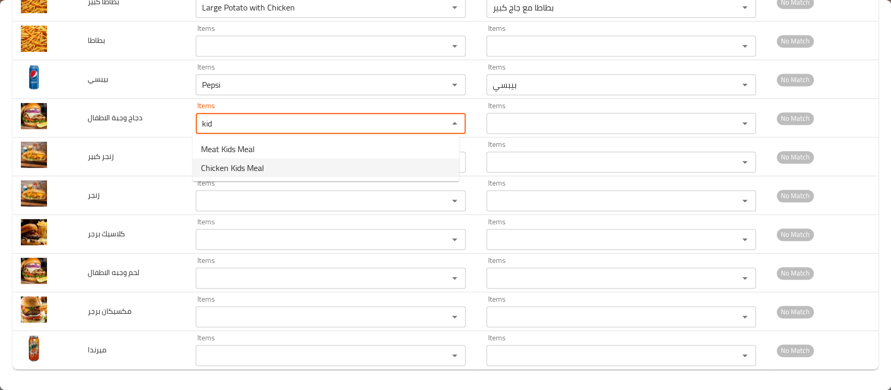
click at [237, 168] on span "Chicken Kids Meal" at bounding box center [232, 167] width 63 height 13
type الاطفال "Chicken Kids Meal"
type الاطفال-ar "كيدز ميل دجاج"
type الاطفال "Chicken Kids Meal"
click at [237, 168] on كبير "Items" at bounding box center [315, 162] width 232 height 15
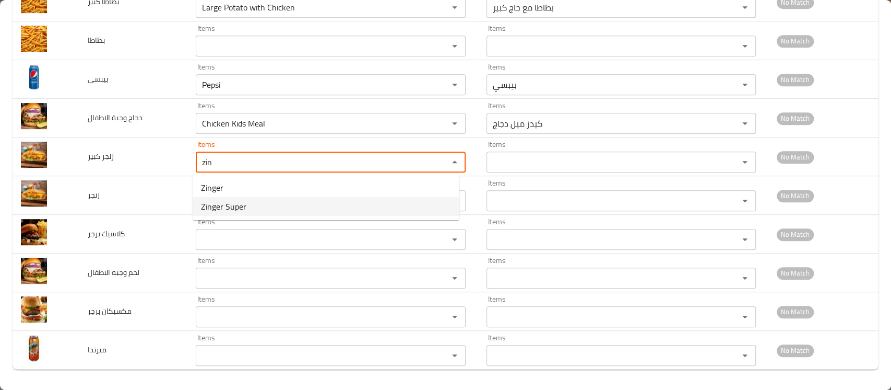
click at [232, 206] on span "Zinger Super" at bounding box center [223, 206] width 45 height 13
type كبير "Zinger Super"
type كبير-ar "زنجر سوبر"
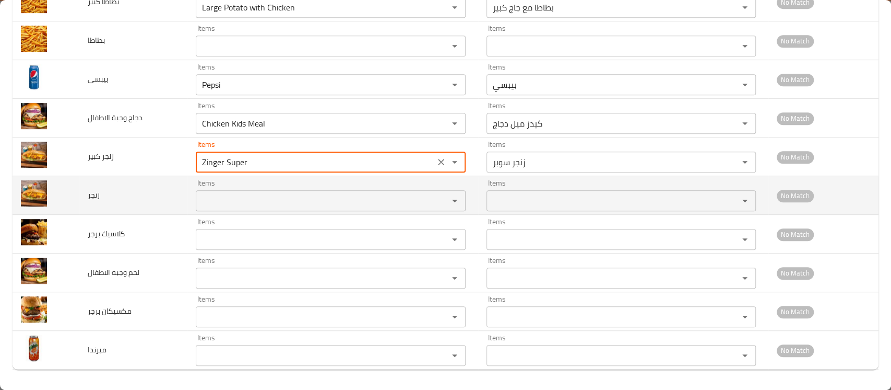
type كبير "Zinger Super"
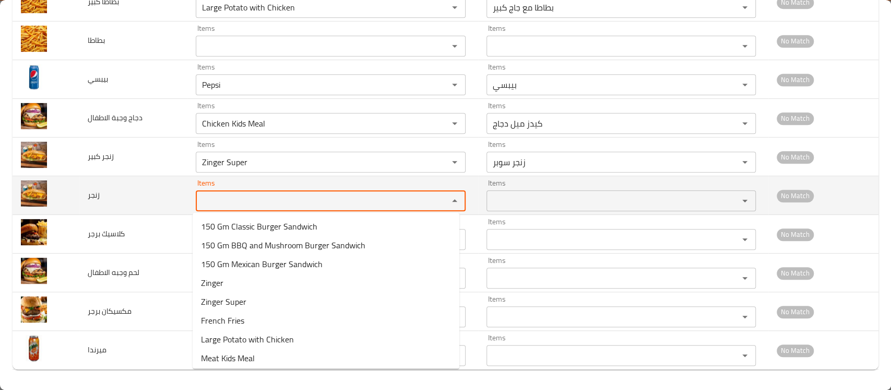
click at [230, 198] on input "Items" at bounding box center [315, 200] width 232 height 15
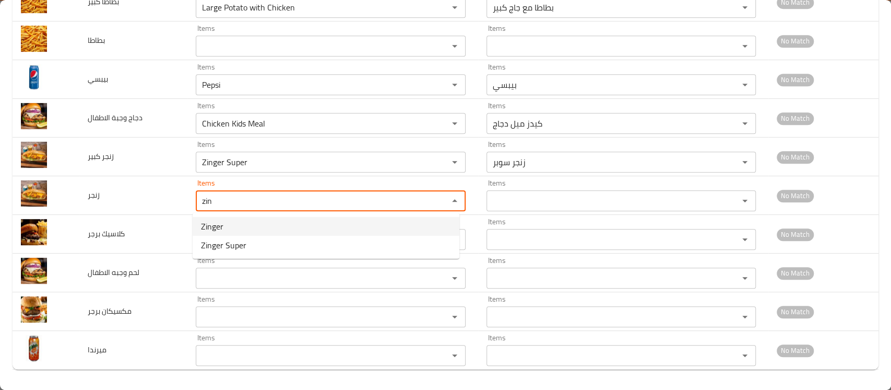
click at [238, 221] on li "Zinger" at bounding box center [326, 226] width 267 height 19
type input "Zinger"
type input "زنجر"
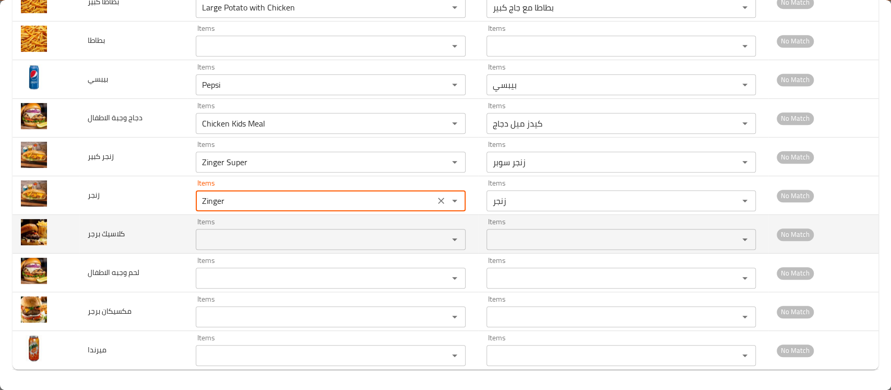
type input "Zinger"
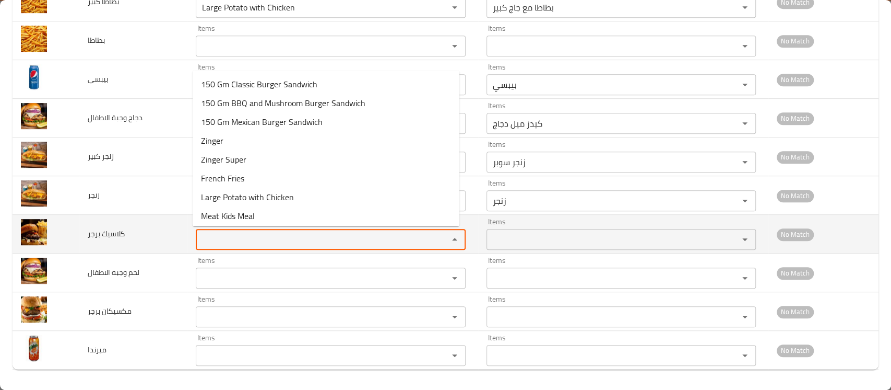
click at [244, 240] on برجر "Items" at bounding box center [315, 239] width 232 height 15
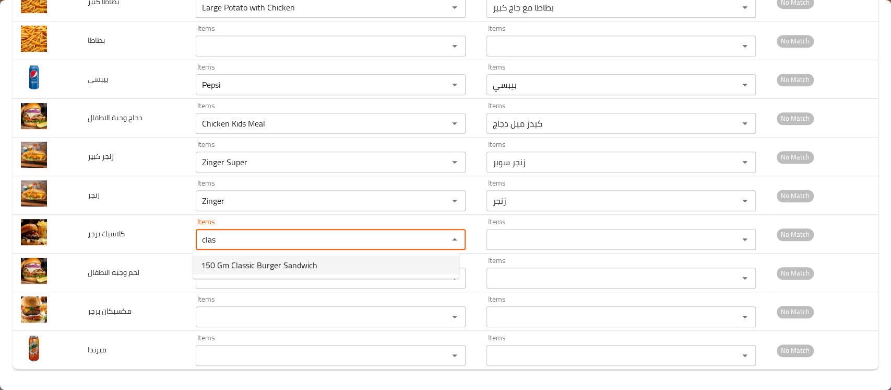
click at [253, 268] on span "150 Gm Classic Burger Sandwich" at bounding box center [259, 264] width 116 height 13
type برجر "150 Gm Classic Burger Sandwich"
type برجر-ar "150 جم كلاسيك [PERSON_NAME]"
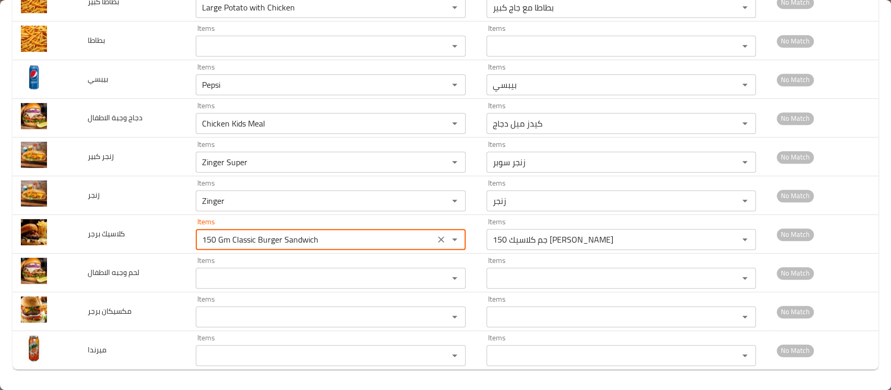
click at [253, 268] on div "Items" at bounding box center [330, 277] width 269 height 21
type برجر "150 Gm Classic Burger Sandwich"
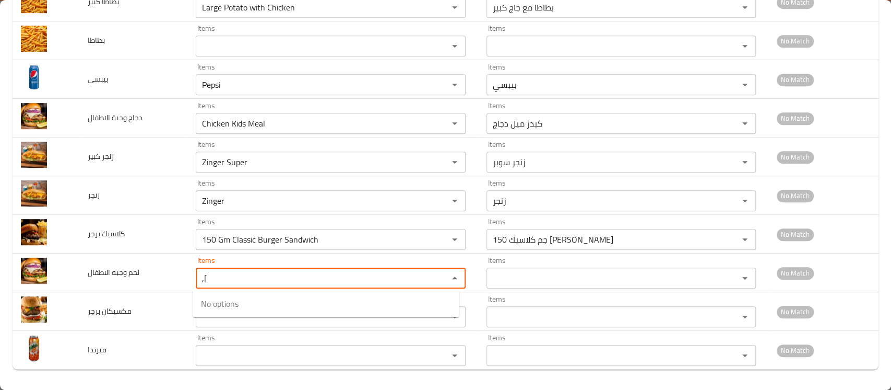
type الاطفال ","
click at [239, 302] on span "Meat Kids Meal" at bounding box center [228, 303] width 54 height 13
type الاطفال "Meat Kids Meal"
type الاطفال-ar "كيدز ميل لحم"
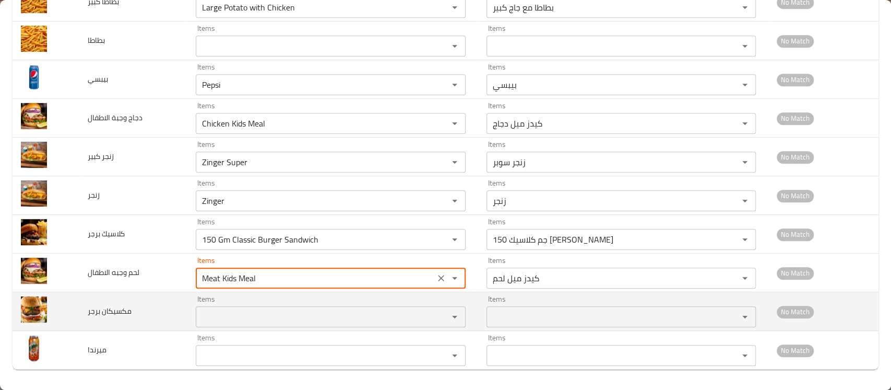
type الاطفال "Meat Kids Meal"
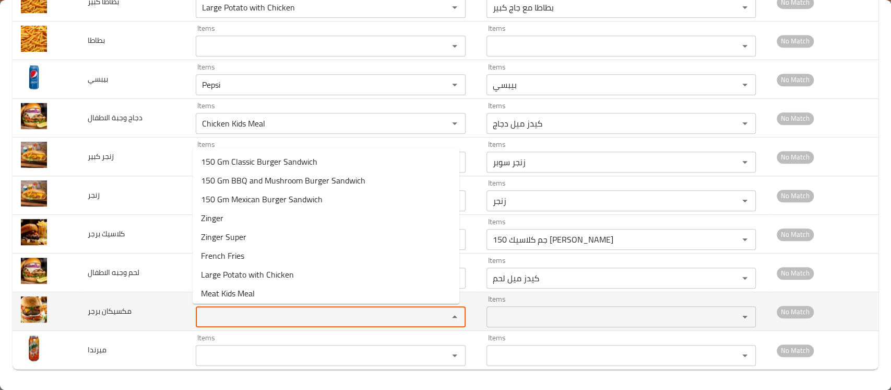
click at [236, 318] on برجر "Items" at bounding box center [315, 316] width 232 height 15
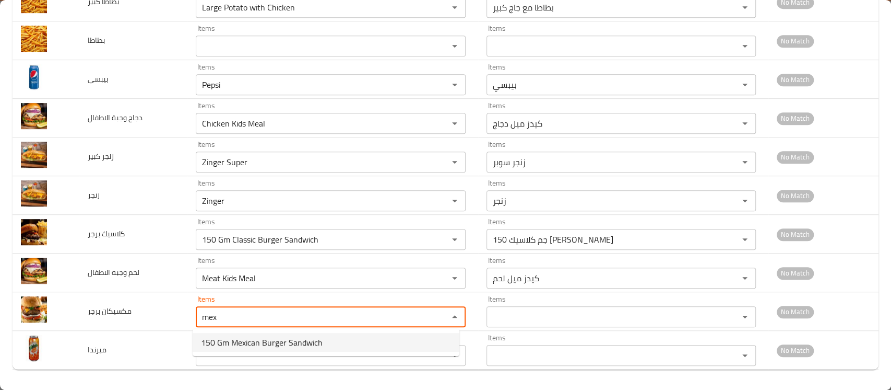
click at [243, 339] on span "150 Gm Mexican Burger Sandwich" at bounding box center [262, 342] width 122 height 13
type برجر "150 Gm Mexican Burger Sandwich"
type برجر-ar "150 جم ماكسيكان برجر ساندوتش"
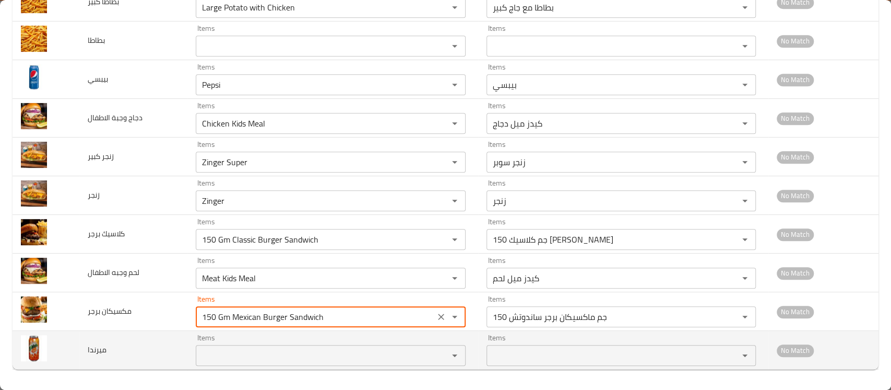
type برجر "150 Gm Mexican Burger Sandwich"
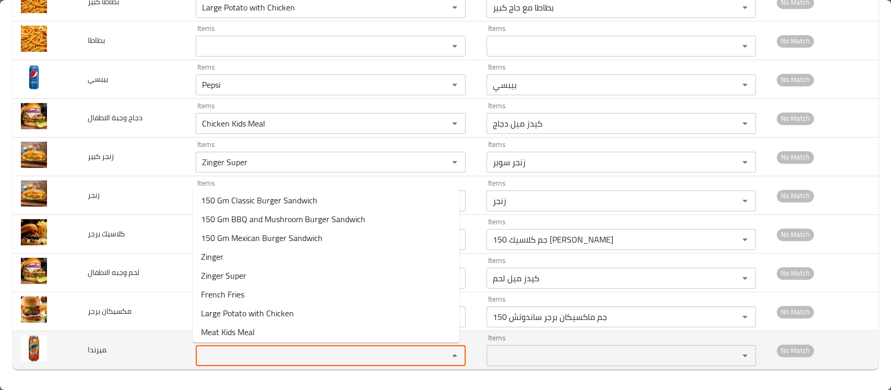
click at [243, 356] on input "Items" at bounding box center [315, 355] width 232 height 15
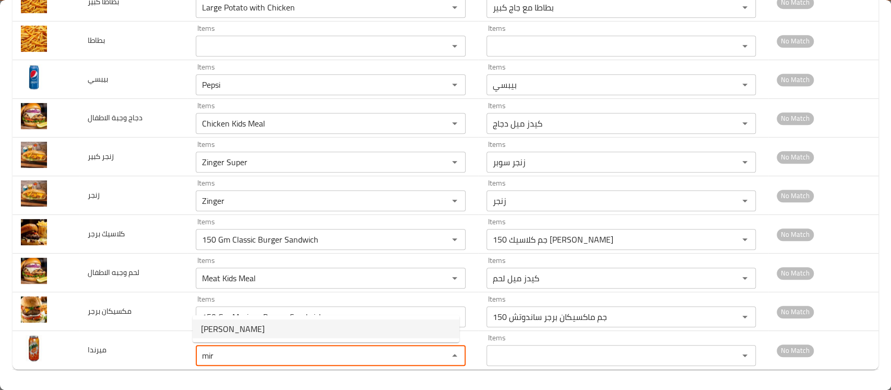
click at [249, 333] on li "[PERSON_NAME]" at bounding box center [326, 328] width 267 height 19
type input "[PERSON_NAME]"
type input "ميرندا"
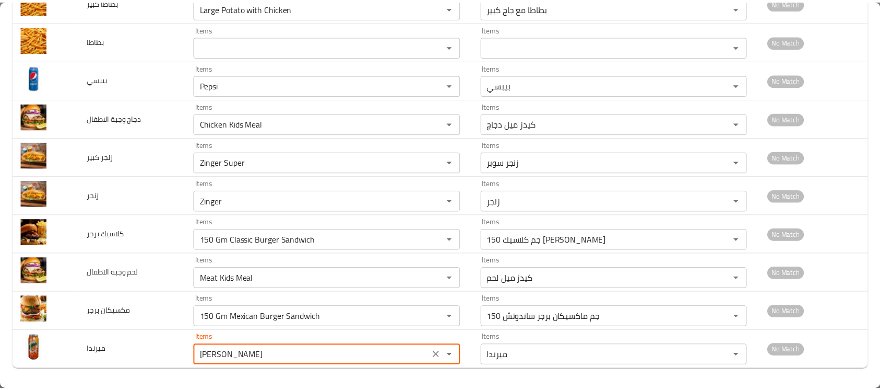
scroll to position [0, 0]
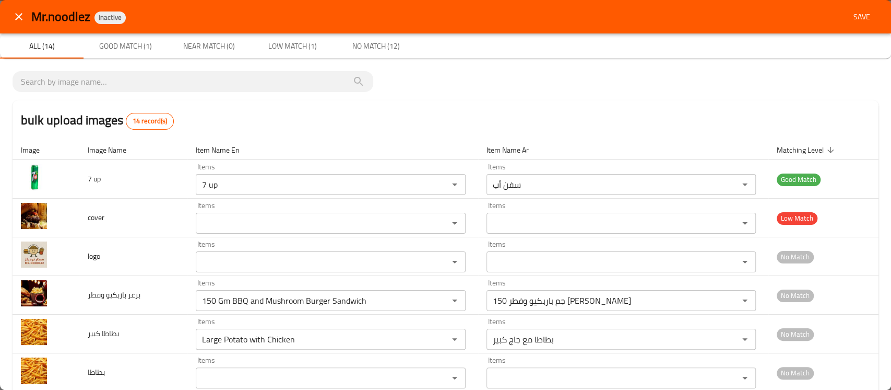
type input "[PERSON_NAME]"
click at [856, 15] on span "Save" at bounding box center [862, 16] width 25 height 13
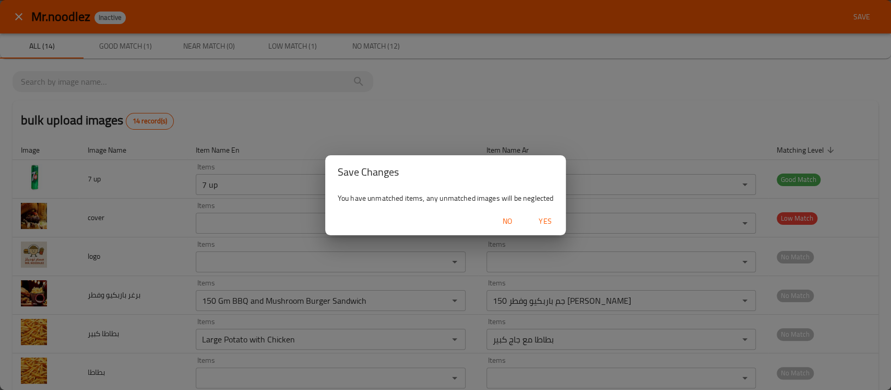
click at [545, 215] on span "Yes" at bounding box center [545, 221] width 25 height 13
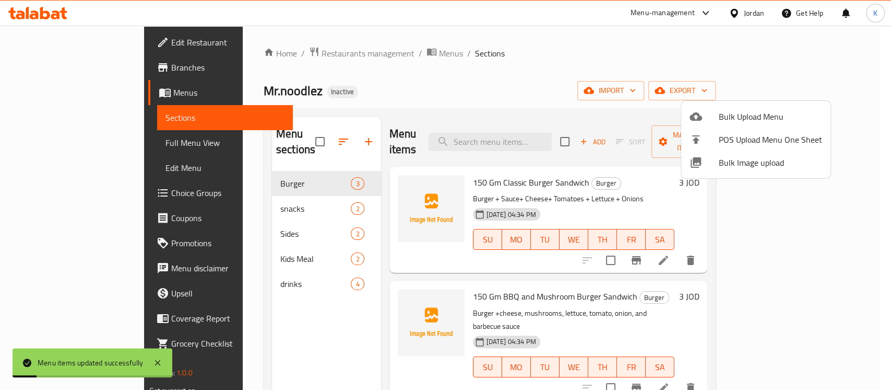
click at [64, 146] on div at bounding box center [445, 195] width 891 height 390
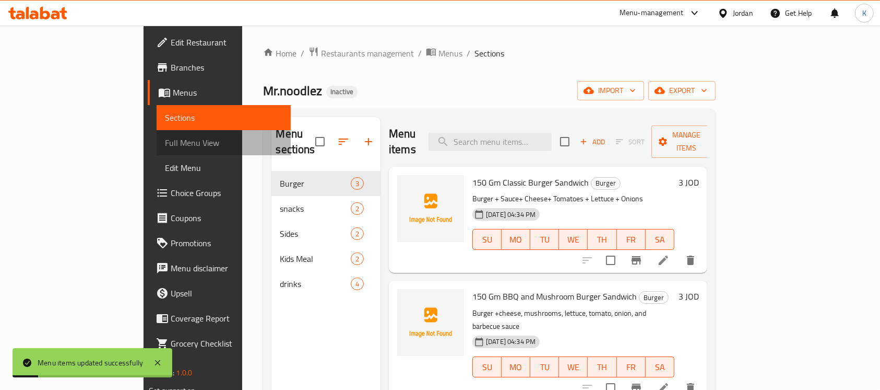
click at [165, 146] on span "Full Menu View" at bounding box center [223, 142] width 117 height 13
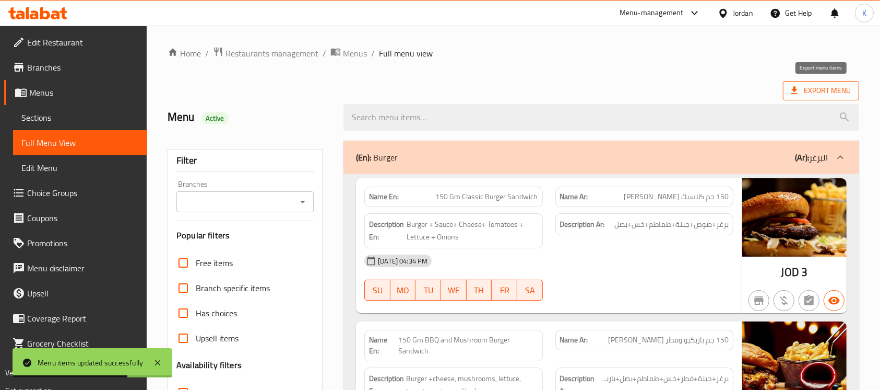
click at [810, 85] on span "Export Menu" at bounding box center [822, 90] width 60 height 13
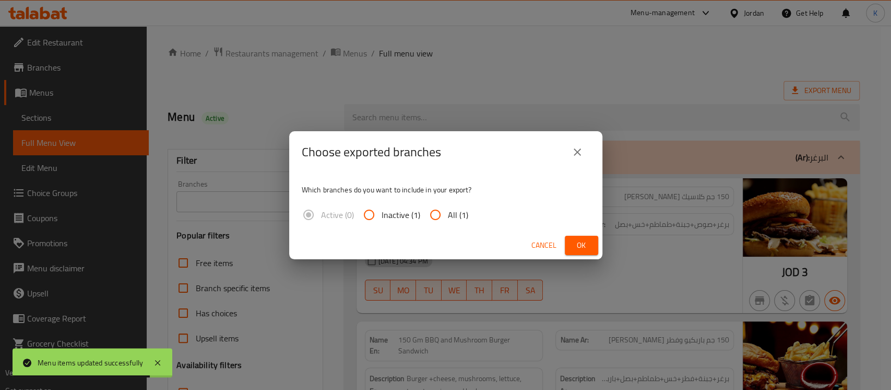
click at [454, 211] on span "All (1)" at bounding box center [458, 214] width 20 height 13
click at [448, 211] on input "All (1)" at bounding box center [435, 214] width 25 height 25
radio input "true"
click at [579, 244] on span "Ok" at bounding box center [581, 245] width 17 height 13
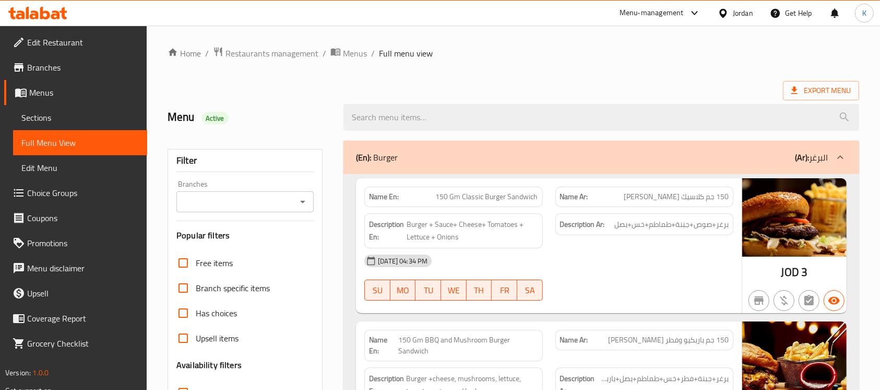
click at [802, 99] on span "Export Menu" at bounding box center [821, 90] width 76 height 19
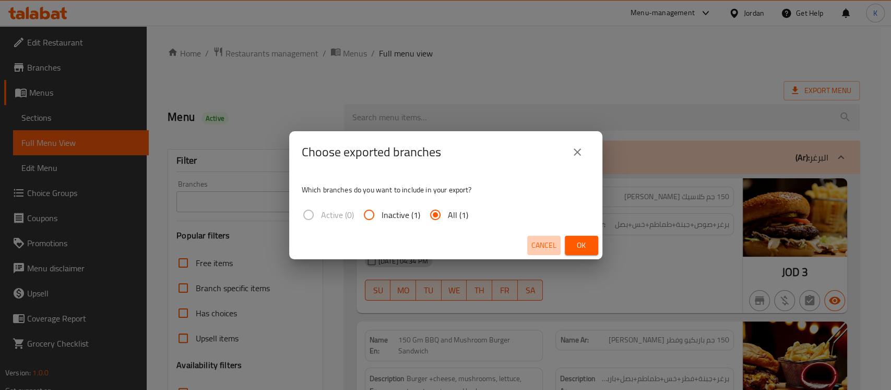
click at [536, 246] on span "Cancel" at bounding box center [544, 245] width 25 height 13
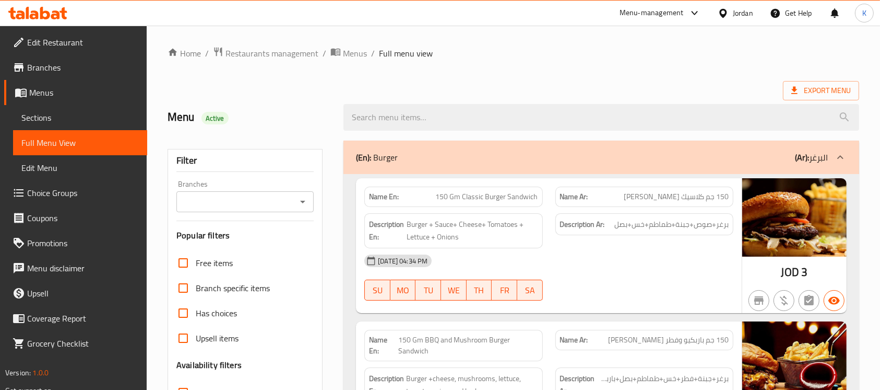
click at [734, 14] on div "Jordan" at bounding box center [743, 12] width 20 height 11
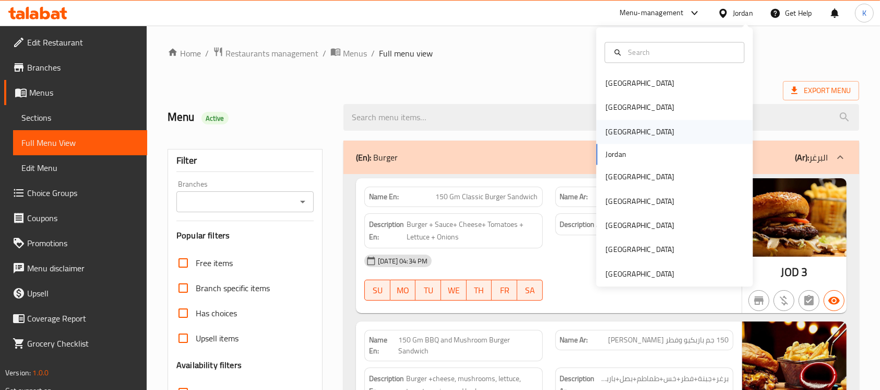
click at [617, 128] on div "[GEOGRAPHIC_DATA]" at bounding box center [674, 132] width 157 height 24
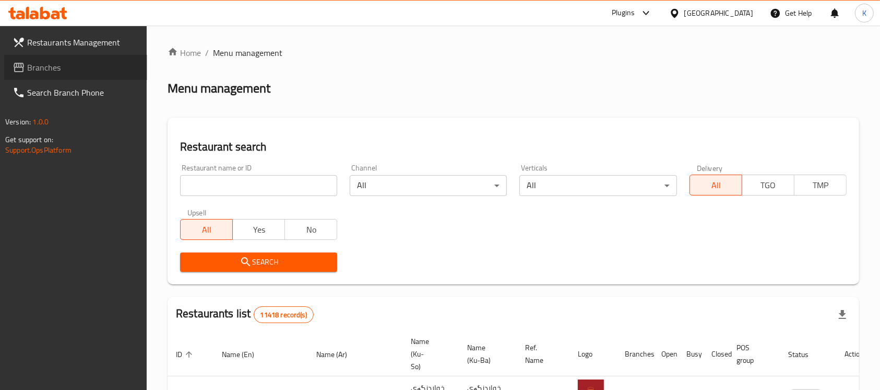
click at [54, 62] on span "Branches" at bounding box center [83, 67] width 112 height 13
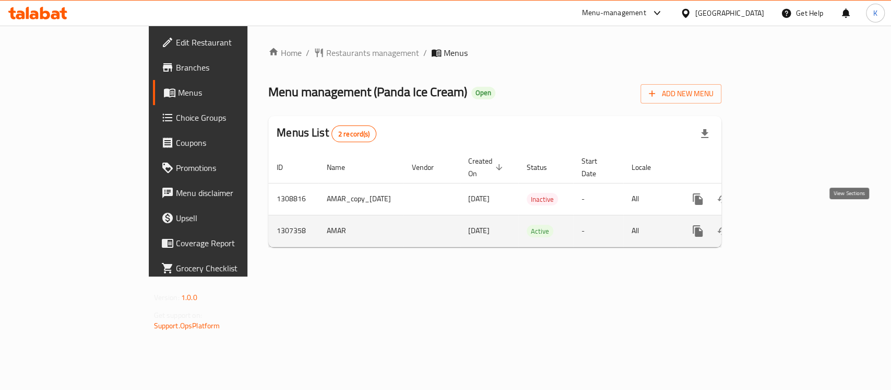
click at [780, 225] on icon "enhanced table" at bounding box center [773, 231] width 13 height 13
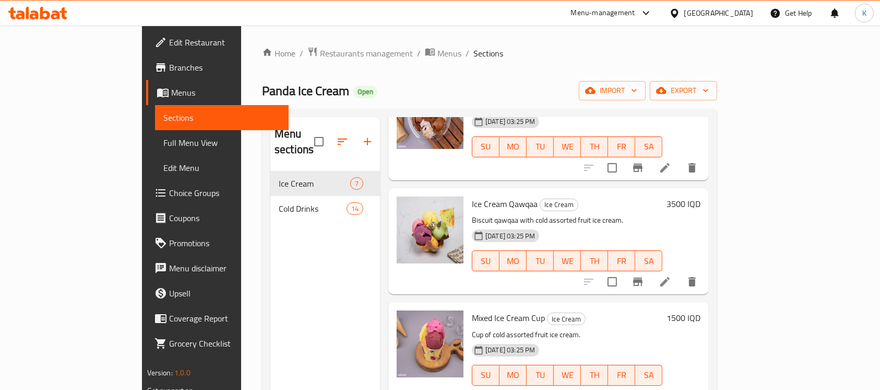
scroll to position [146, 0]
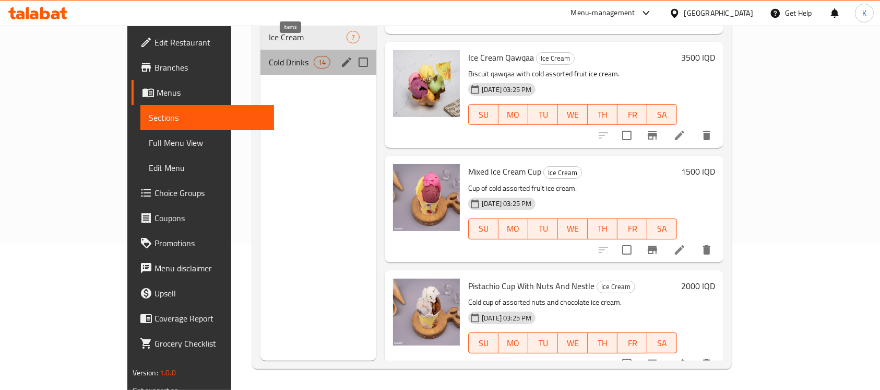
click at [314, 57] on span "14" at bounding box center [322, 62] width 16 height 10
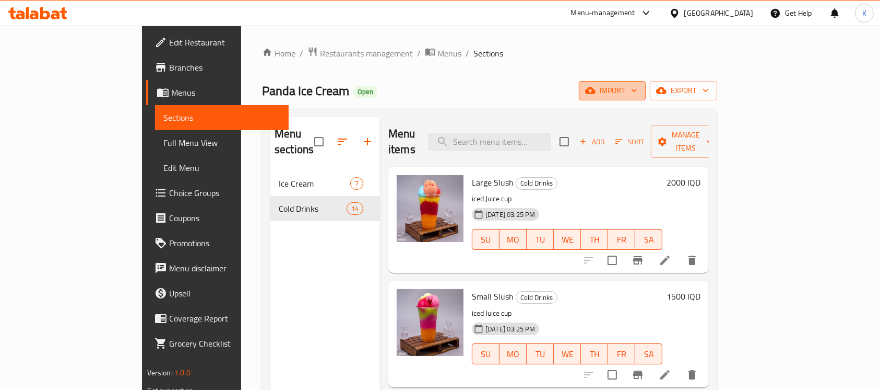
click at [638, 88] on span "import" at bounding box center [612, 90] width 50 height 13
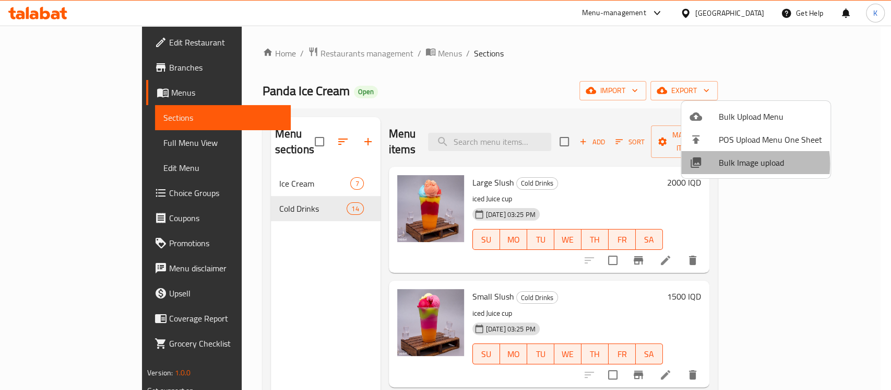
click at [720, 163] on span "Bulk Image upload" at bounding box center [770, 162] width 103 height 13
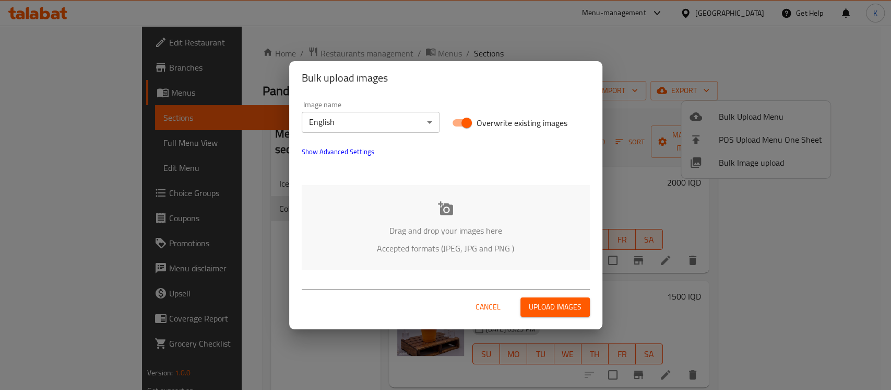
click at [446, 205] on icon at bounding box center [445, 208] width 15 height 14
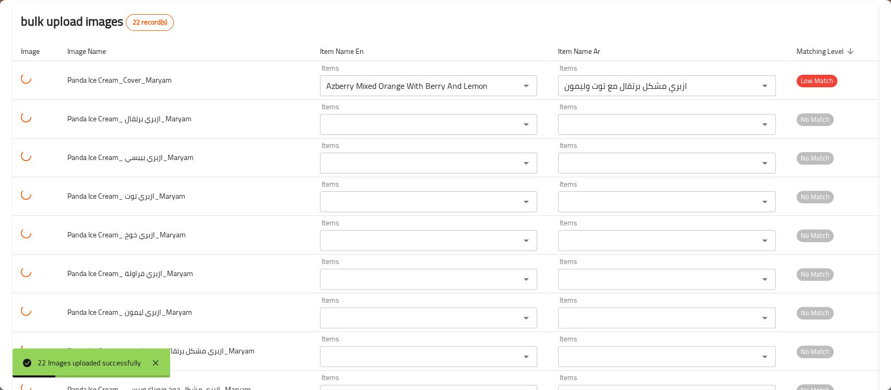
scroll to position [51, 0]
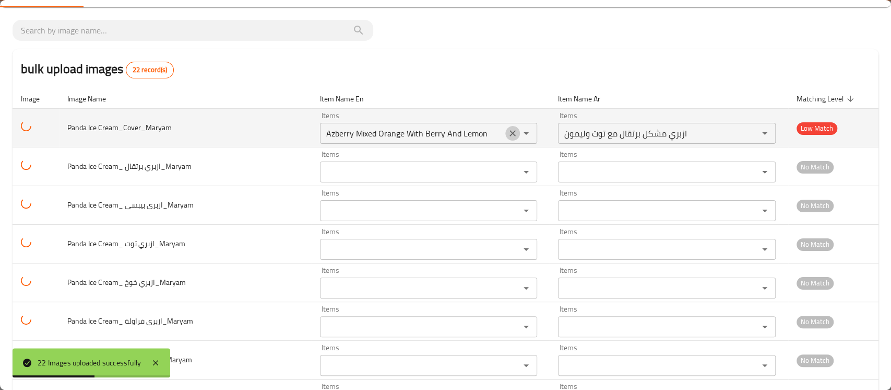
click at [510, 132] on icon "Clear" at bounding box center [513, 133] width 6 height 6
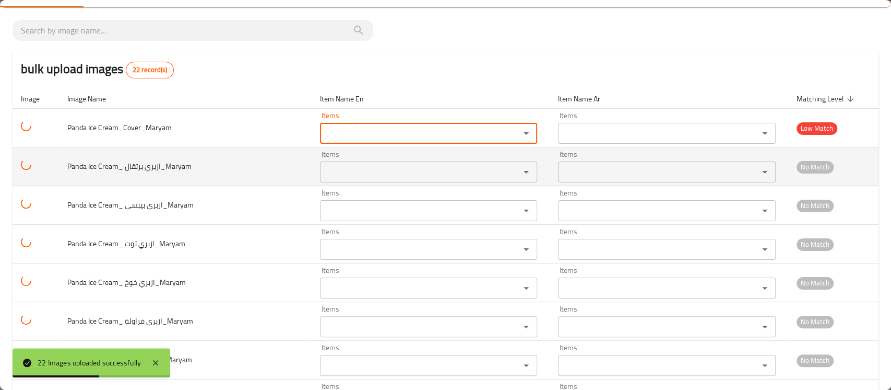
click at [456, 173] on برتقال_Maryam "Items" at bounding box center [413, 171] width 181 height 15
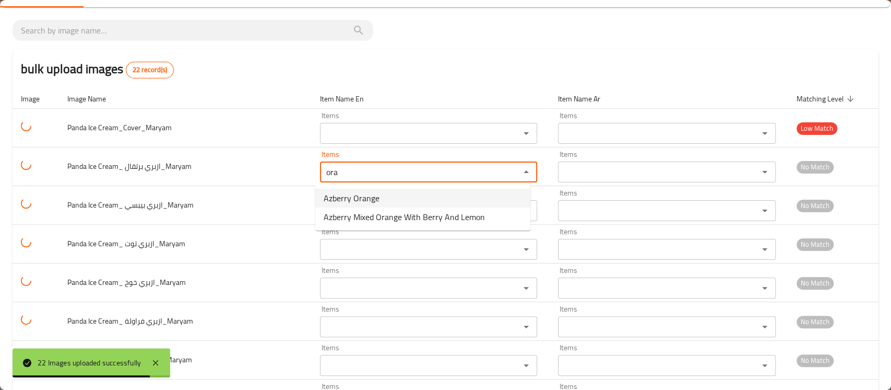
click at [410, 197] on برتقال_Maryam-option-0 "Azberry Orange" at bounding box center [422, 198] width 215 height 19
type برتقال_Maryam "Azberry Orange"
type برتقال_Maryam-ar "ازبري برتقال"
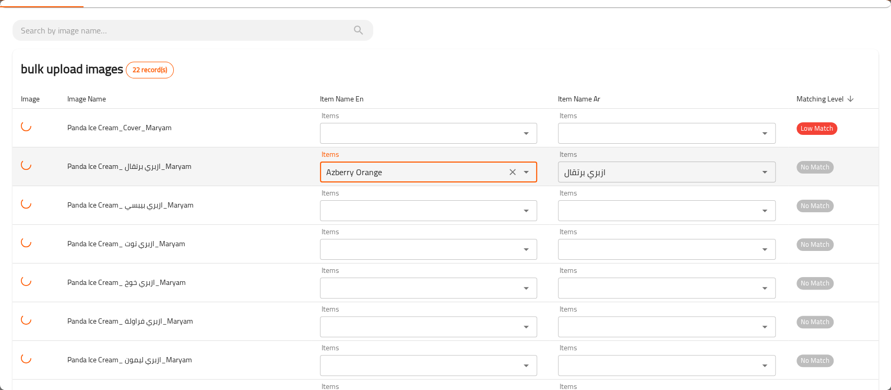
click at [333, 170] on برتقال_Maryam "Azberry Orange" at bounding box center [413, 171] width 181 height 15
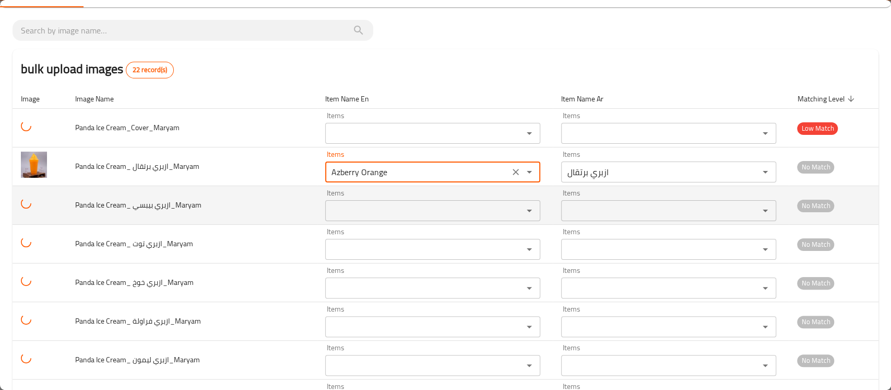
type برتقال_Maryam "Azberry Orange"
click at [337, 207] on بيبسي_Maryam "Items" at bounding box center [417, 210] width 178 height 15
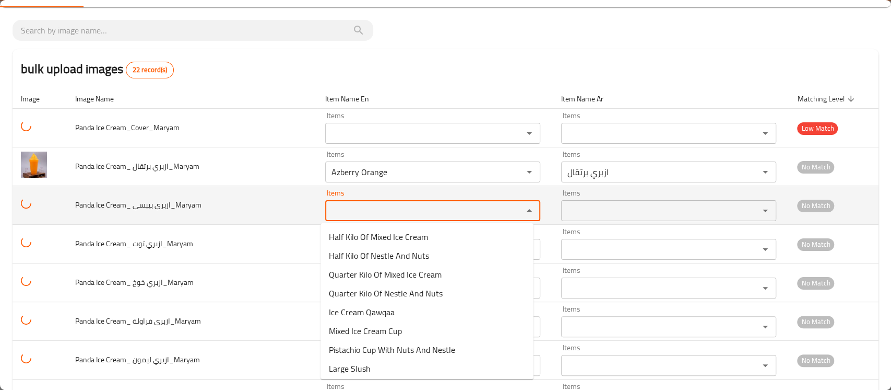
paste بيبسي_Maryam "Azberry"
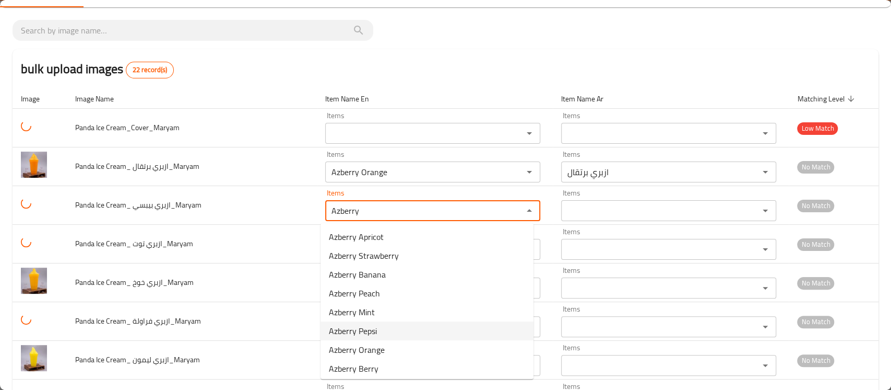
click at [370, 328] on span "Azberry Pepsi" at bounding box center [353, 330] width 48 height 13
type بيبسي_Maryam "Azberry Pepsi"
type بيبسي_Maryam-ar "[PERSON_NAME]"
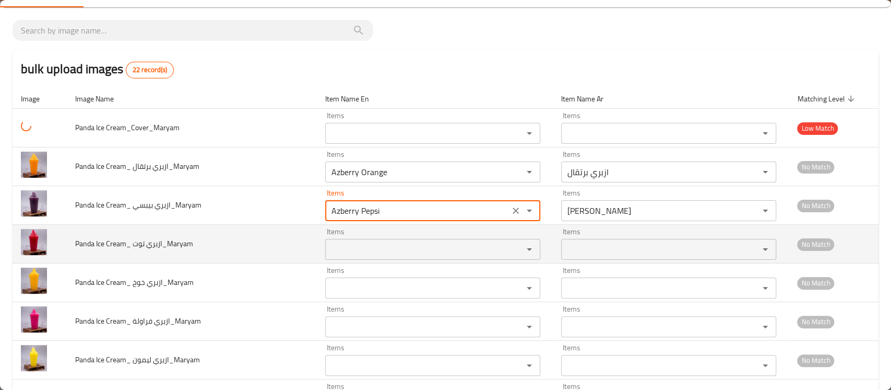
type بيبسي_Maryam "Azberry Pepsi"
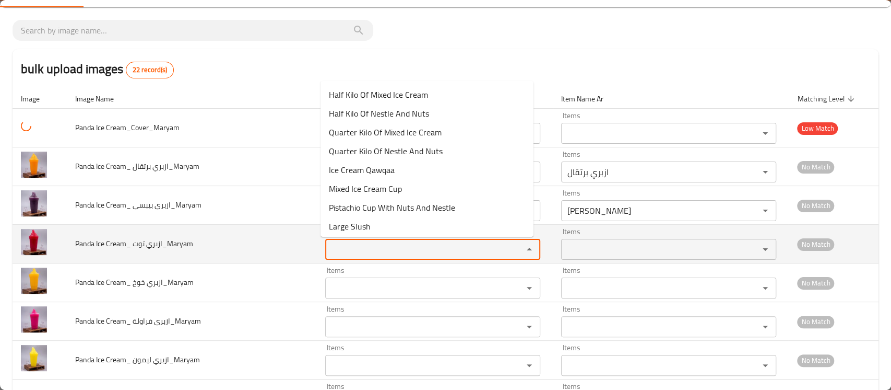
click at [355, 247] on توت_Maryam "Items" at bounding box center [417, 249] width 178 height 15
paste توت_Maryam "Azberry"
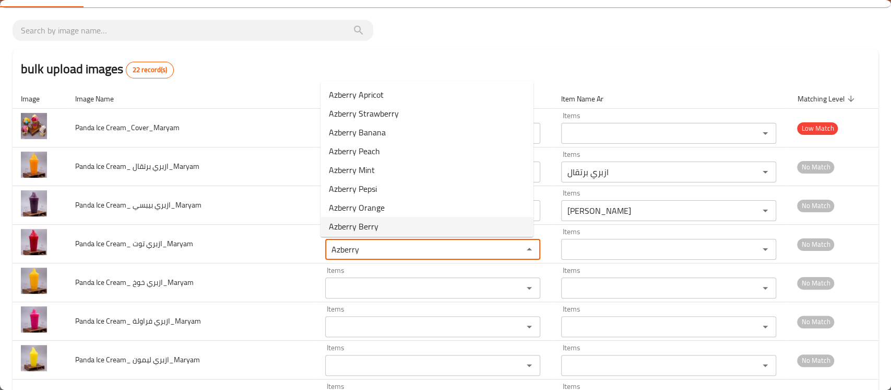
click at [363, 229] on span "Azberry Berry" at bounding box center [354, 226] width 50 height 13
type توت_Maryam "Azberry Berry"
type توت_Maryam-ar "ازبري توت"
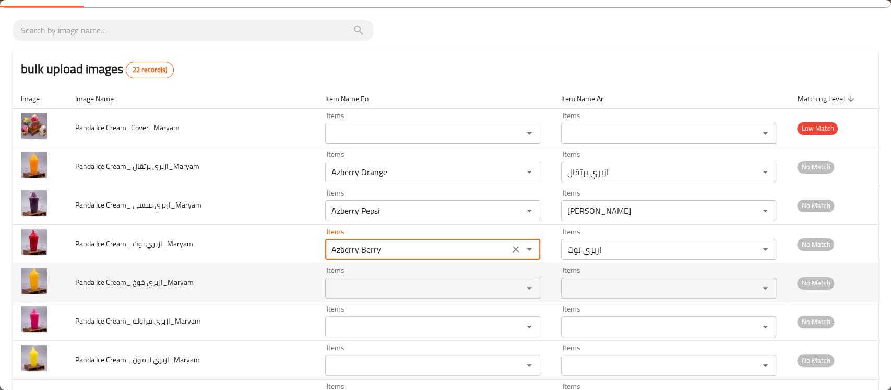
click at [350, 279] on div "Items" at bounding box center [432, 287] width 215 height 21
type توت_Maryam "Azberry Berry"
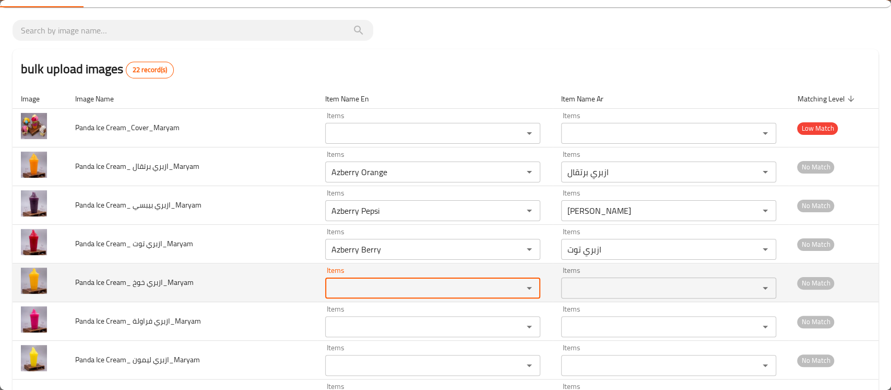
paste خوخ_Maryam "Azberry"
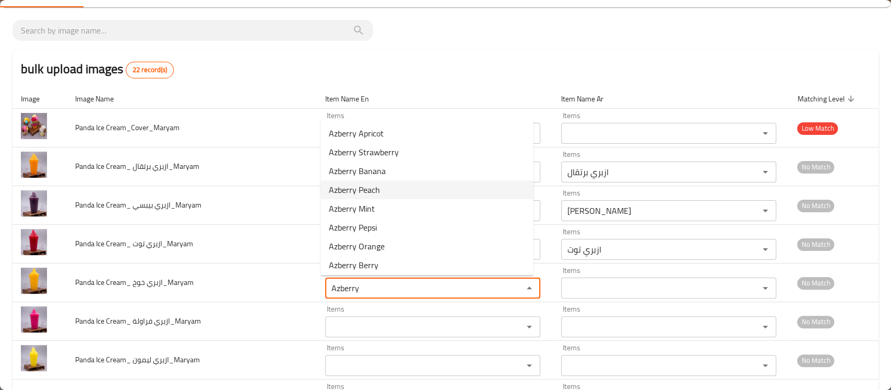
click at [373, 185] on span "Azberry Peach" at bounding box center [354, 189] width 51 height 13
type خوخ_Maryam "Azberry Peach"
type خوخ_Maryam-ar "ازبري خوخ"
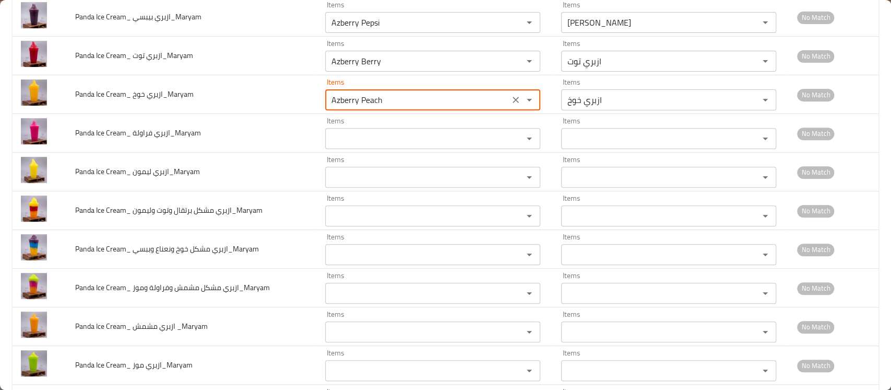
scroll to position [243, 0]
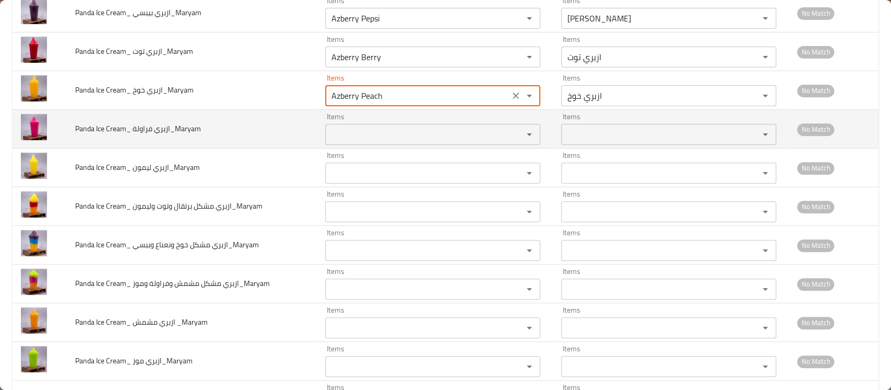
type خوخ_Maryam "Azberry Peach"
click at [368, 134] on فراولة_Maryam "Items" at bounding box center [417, 134] width 178 height 15
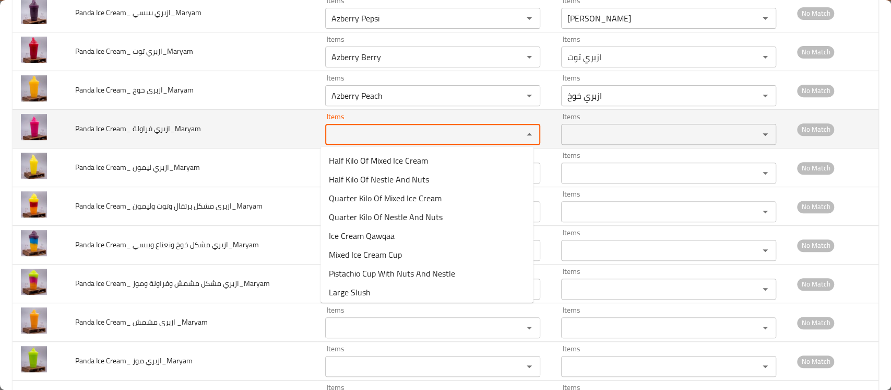
paste فراولة_Maryam "Azberry"
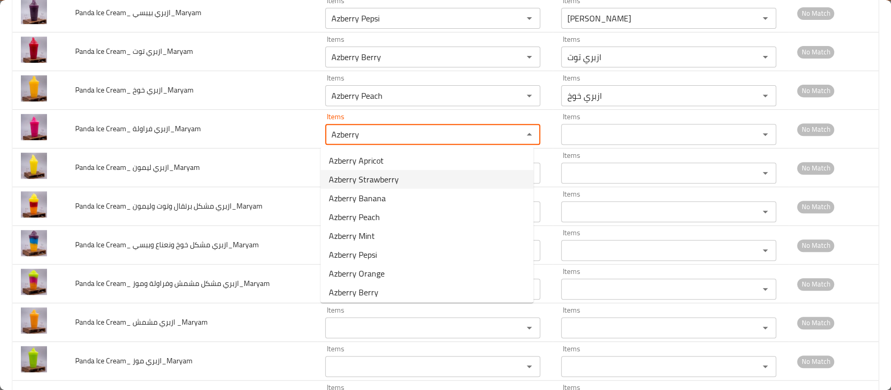
click at [365, 174] on span "Azberry Strawberry" at bounding box center [364, 179] width 70 height 13
type فراولة_Maryam "Azberry Strawberry"
type فراولة_Maryam-ar "ازبري فراولة"
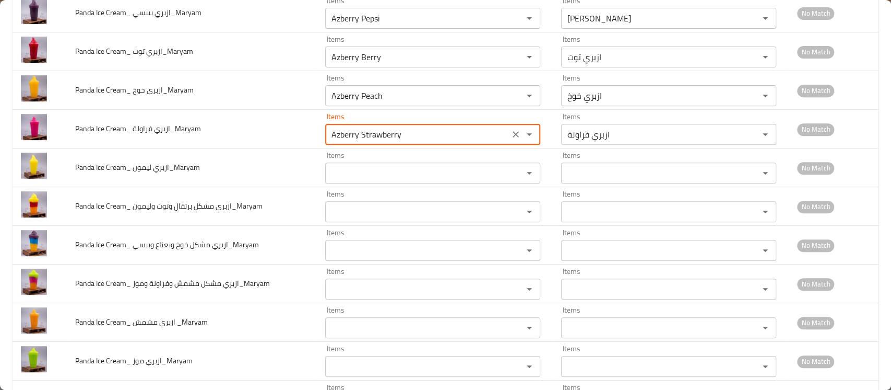
type فراولة_Maryam "Azberry Strawberry"
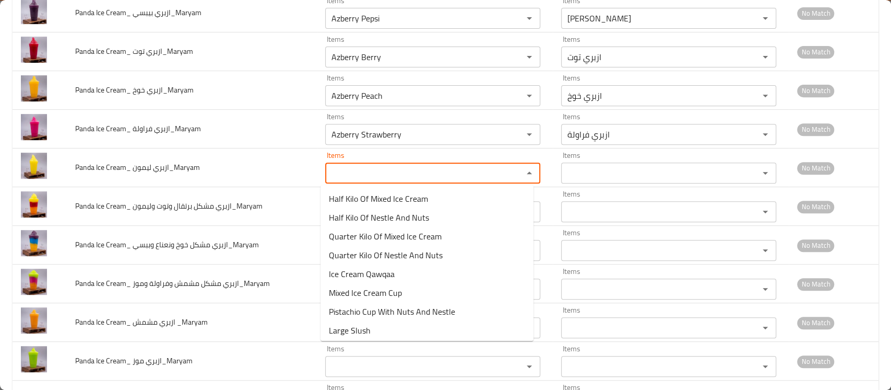
click at [365, 174] on ليمون_Maryam "Items" at bounding box center [417, 173] width 178 height 15
paste ليمون_Maryam "Azberry"
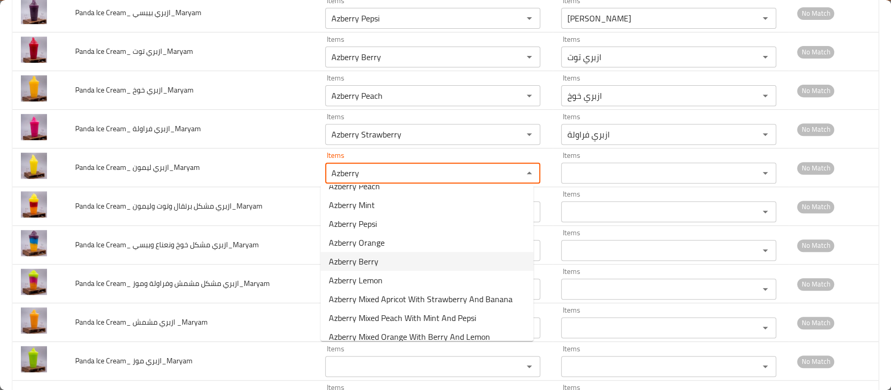
scroll to position [78, 0]
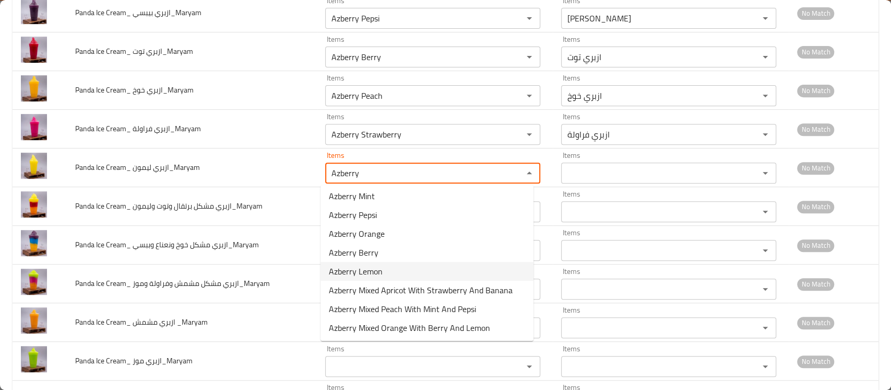
click at [363, 275] on span "Azberry Lemon" at bounding box center [356, 271] width 54 height 13
type ليمون_Maryam "Azberry Lemon"
type ليمون_Maryam-ar "ازبري ليمون"
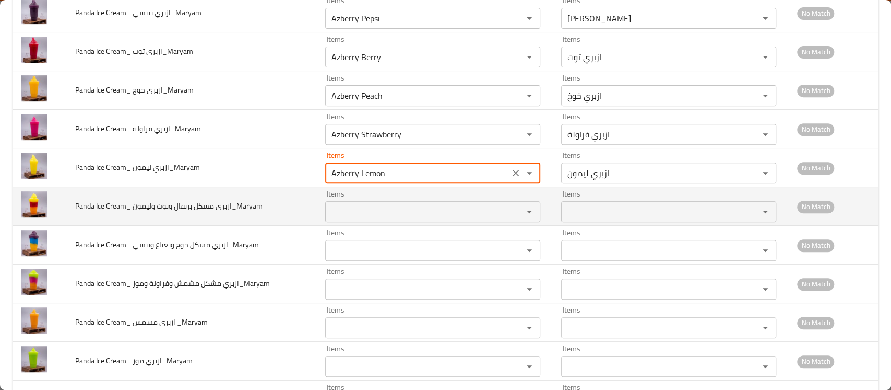
type ليمون_Maryam "Azberry Lemon"
click at [354, 204] on وليمون_Maryam "Items" at bounding box center [417, 211] width 178 height 15
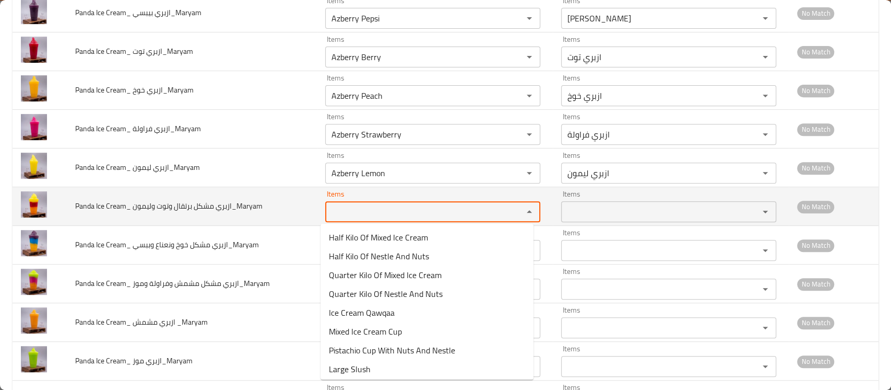
paste وليمون_Maryam "Azberry"
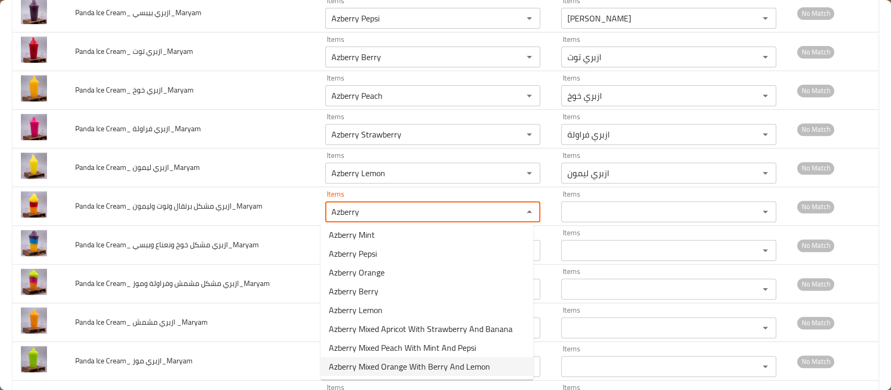
click at [371, 366] on span "Azberry Mixed Orange With Berry And Lemon" at bounding box center [409, 366] width 161 height 13
type وليمون_Maryam "Azberry Mixed Orange With Berry And Lemon"
type وليمون_Maryam-ar "ازبري مشكل برتقال مع توت وليمون"
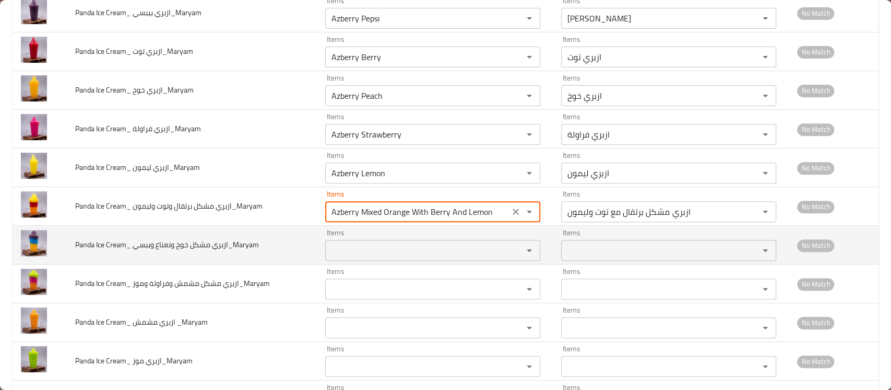
type وليمون_Maryam "Azberry Mixed Orange With Berry And Lemon"
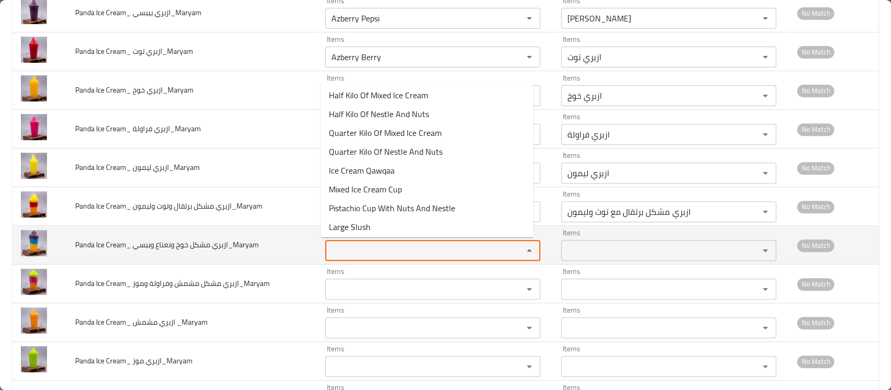
click at [361, 252] on وببسي_Maryam "Items" at bounding box center [417, 250] width 178 height 15
paste وببسي_Maryam "Azberry"
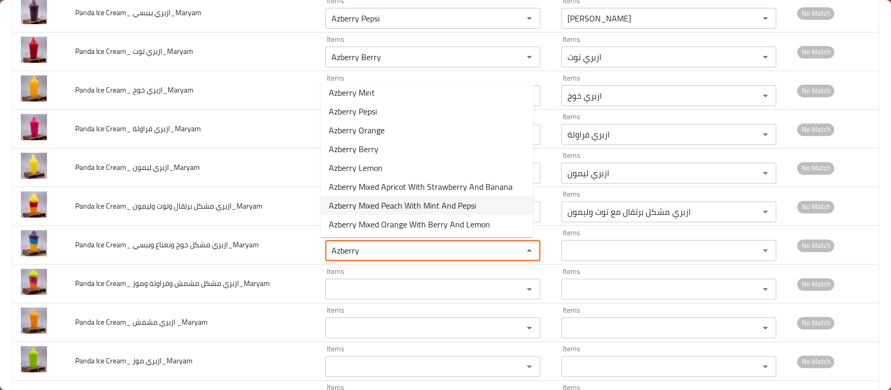
click at [380, 207] on span "Azberry Mixed Peach With Mint And Pepsi" at bounding box center [402, 205] width 147 height 13
type وببسي_Maryam "Azberry Mixed Peach With Mint And Pepsi"
type وببسي_Maryam-ar "ازبري مشكل خوخ مع نعناع وبيبسي"
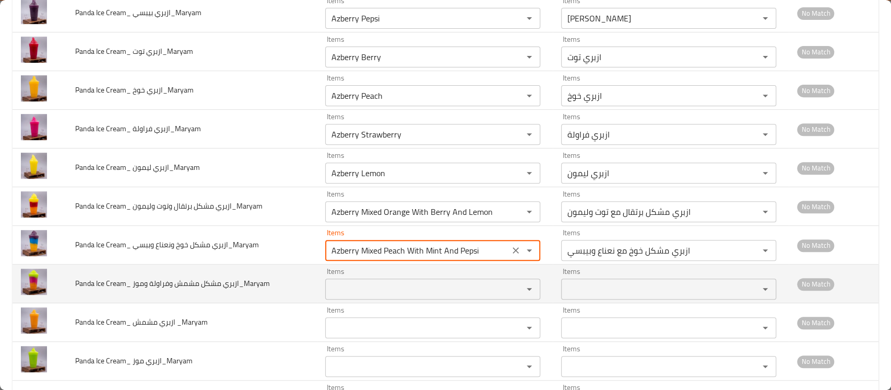
type وببسي_Maryam "Azberry Mixed Peach With Mint And Pepsi"
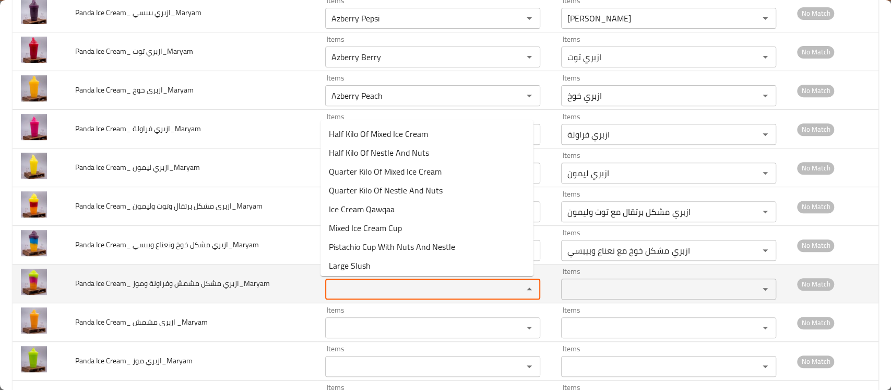
click at [364, 287] on وموز_Maryam "Items" at bounding box center [417, 288] width 178 height 15
paste وموز_Maryam "Azberry"
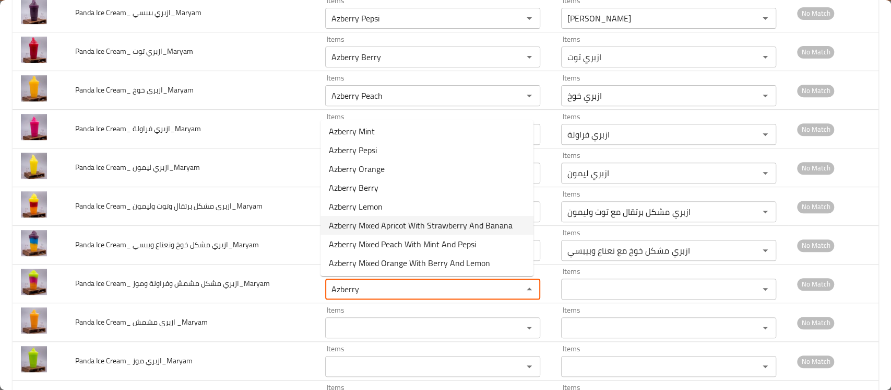
click at [381, 223] on span "Azberry Mixed Apricot With Strawberry And Banana" at bounding box center [421, 225] width 184 height 13
type وموز_Maryam "Azberry Mixed Apricot With Strawberry And Banana"
type وموز_Maryam-ar "ازبري مشكل مشمش مع فراولة وموز"
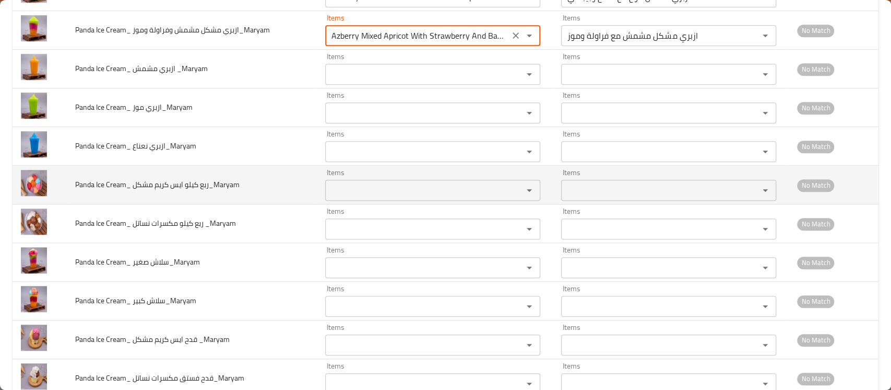
scroll to position [496, 0]
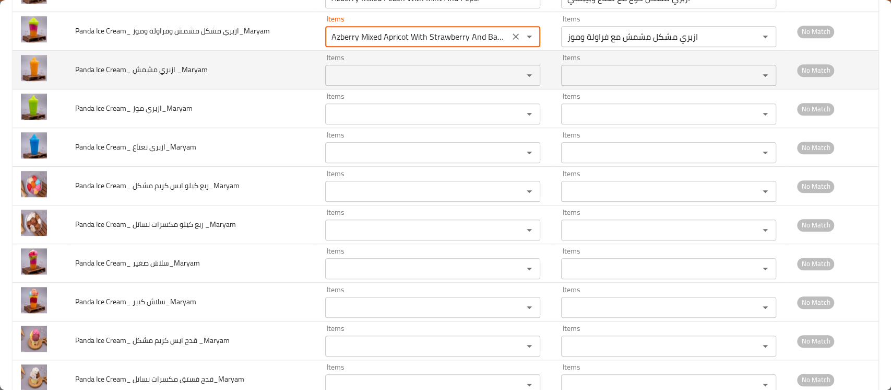
type وموز_Maryam "Azberry Mixed Apricot With Strawberry And Banana"
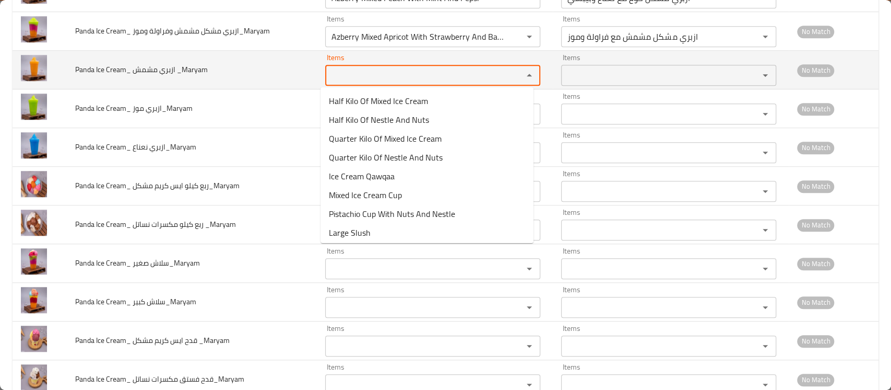
paste _Maryam "Azberry"
click at [358, 72] on _Maryam "Azberry" at bounding box center [417, 75] width 178 height 15
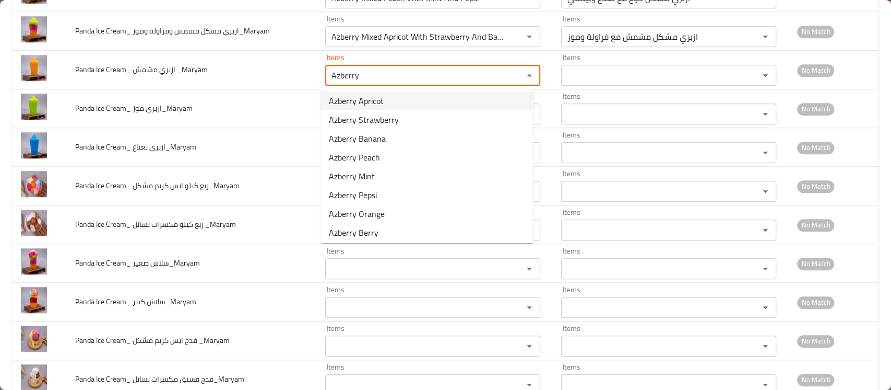
click at [362, 100] on span "Azberry Apricot" at bounding box center [356, 101] width 55 height 13
type _Maryam "Azberry Apricot"
type _Maryam-ar "ازبري مشمش"
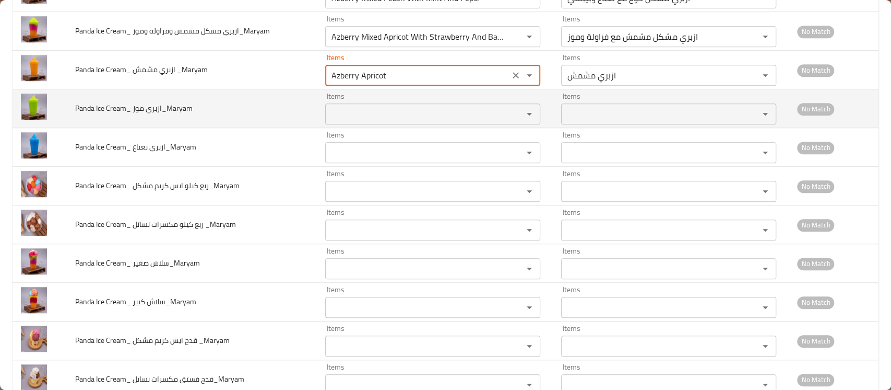
type _Maryam "Azberry Apricot"
click at [355, 111] on موز_Maryam "Items" at bounding box center [417, 114] width 178 height 15
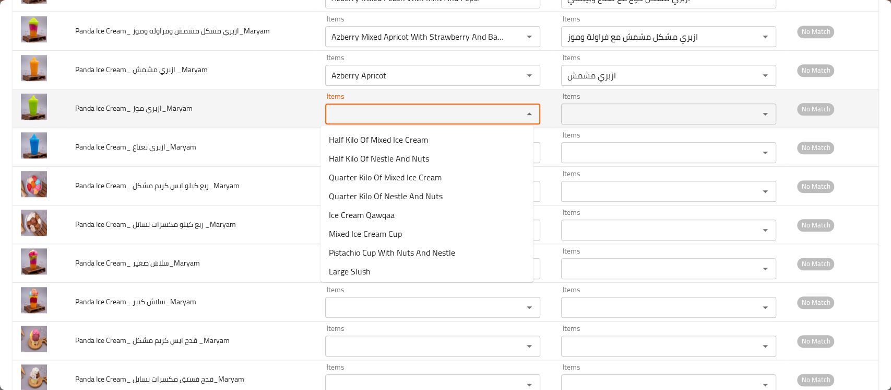
paste موز_Maryam "Azberry"
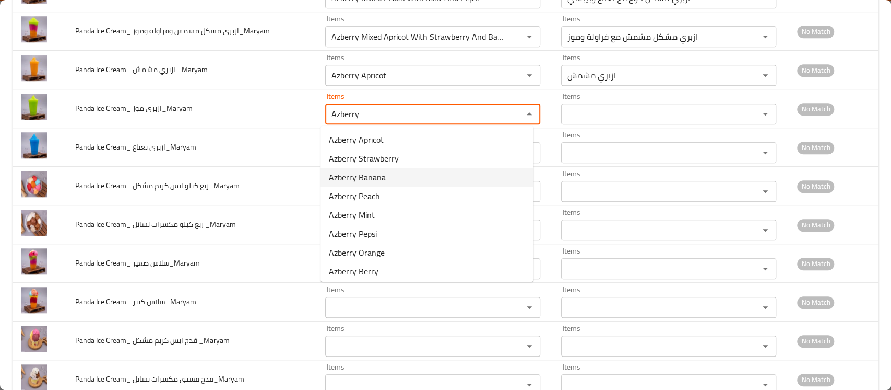
click at [360, 178] on span "Azberry Banana" at bounding box center [357, 177] width 57 height 13
type موز_Maryam "Azberry Banana"
type موز_Maryam-ar "ازبري موز"
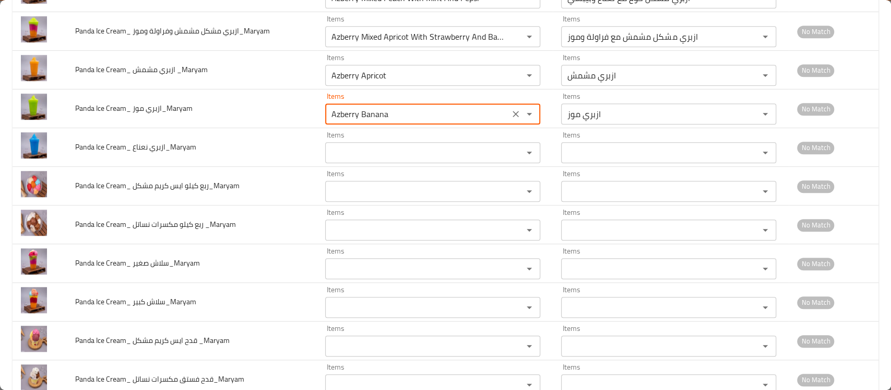
click at [360, 178] on div "Items Items" at bounding box center [432, 186] width 215 height 32
type موز_Maryam "Azberry Banana"
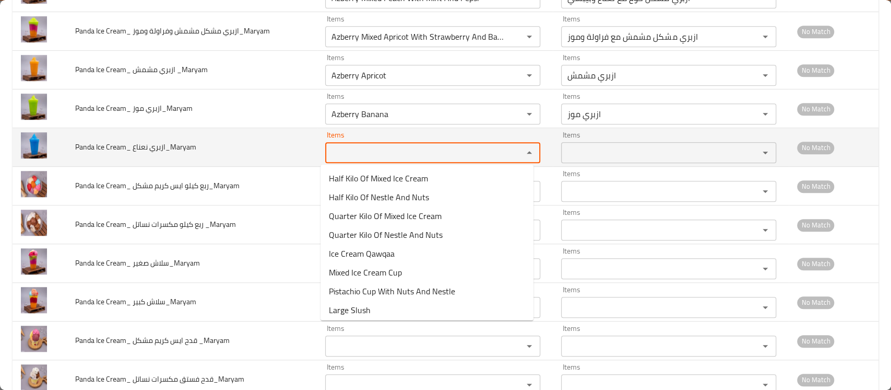
click at [347, 153] on نعناع_Maryam "Items" at bounding box center [417, 152] width 178 height 15
paste نعناع_Maryam "Azberry"
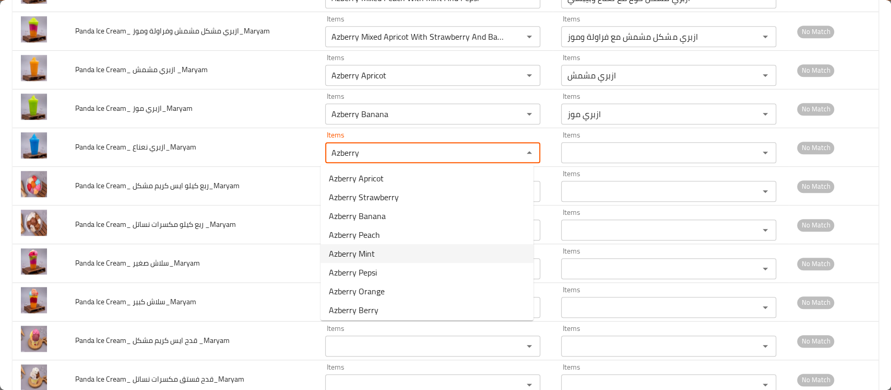
click at [355, 253] on span "Azberry Mint" at bounding box center [352, 253] width 46 height 13
type نعناع_Maryam "Azberry Mint"
type نعناع_Maryam-ar "ازبري نعناع"
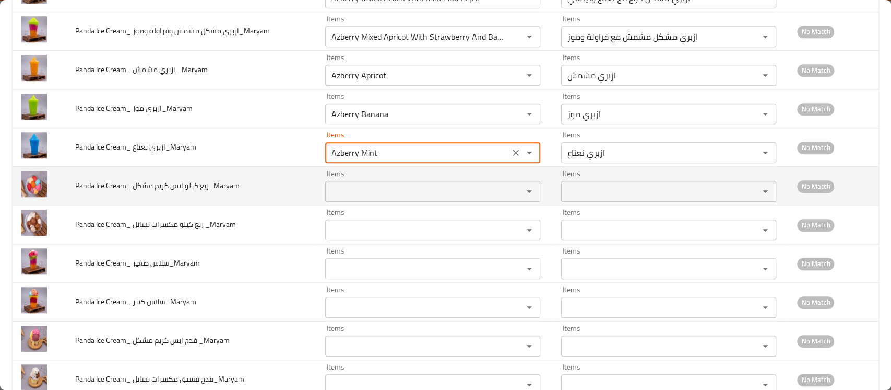
type نعناع_Maryam "Azberry Mint"
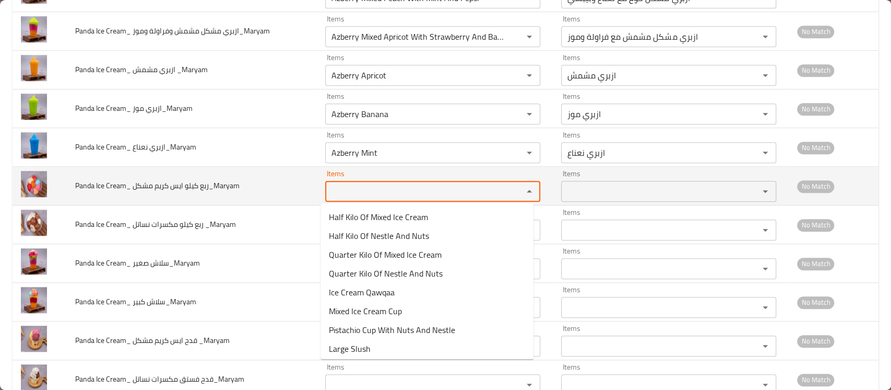
click at [354, 193] on مشكل_Maryam "Items" at bounding box center [417, 191] width 178 height 15
paste مشكل_Maryam "Azberry"
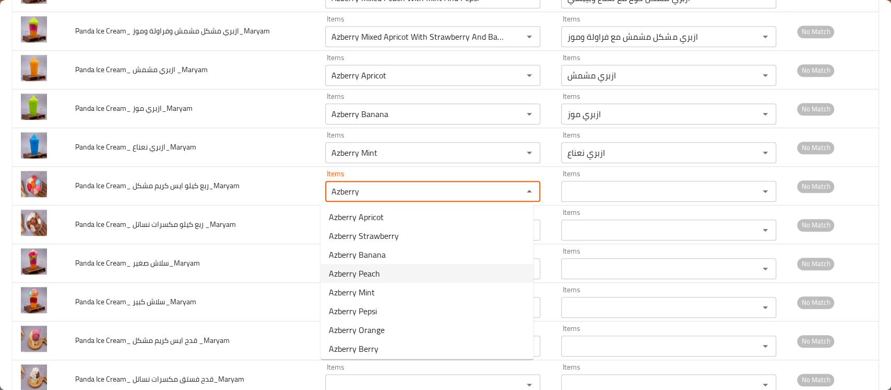
scroll to position [78, 0]
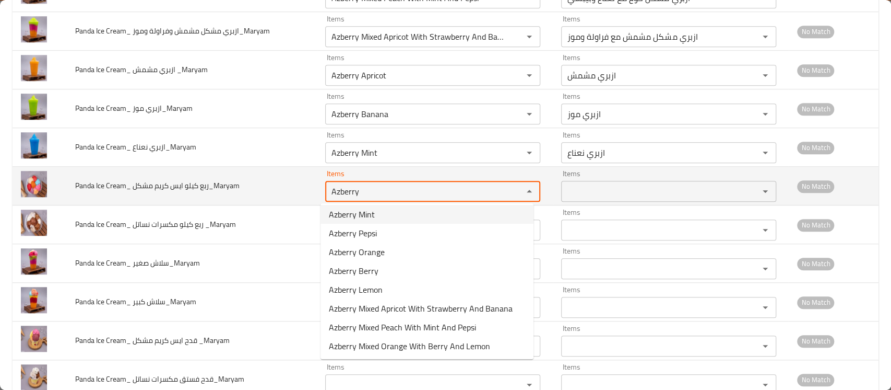
drag, startPoint x: 361, startPoint y: 189, endPoint x: 291, endPoint y: 190, distance: 70.5
click at [291, 190] on tr "Panda Ice Cream_ ربع كيلو ايس كريم مشكل_Maryam Items Azberry Items Items Items …" at bounding box center [446, 186] width 866 height 39
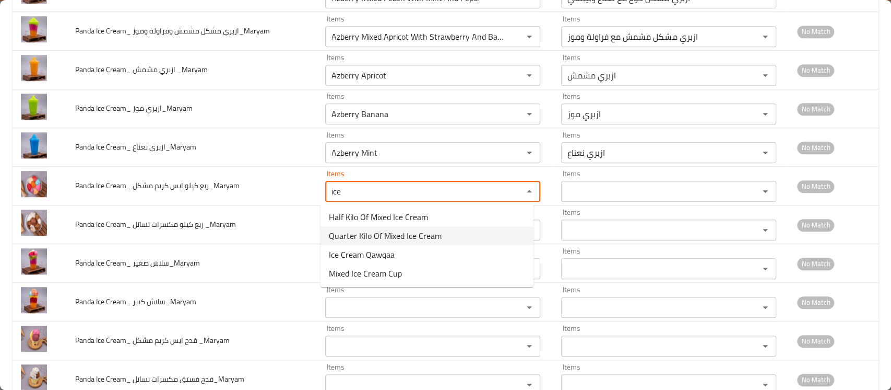
click at [355, 232] on span "Quarter Kilo Of Mixed Ice Cream" at bounding box center [385, 235] width 113 height 13
type مشكل_Maryam "Quarter Kilo Of Mixed Ice Cream"
type مشكل_Maryam-ar "ربع كيلو ايس كريم مشكل"
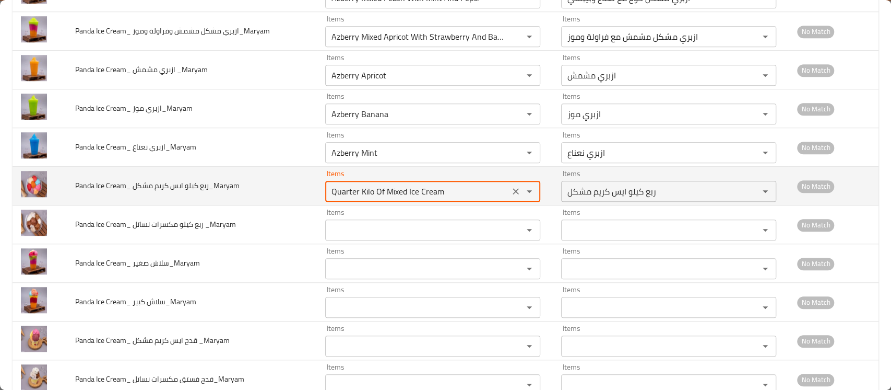
click at [363, 190] on مشكل_Maryam "Quarter Kilo Of Mixed Ice Cream" at bounding box center [417, 191] width 178 height 15
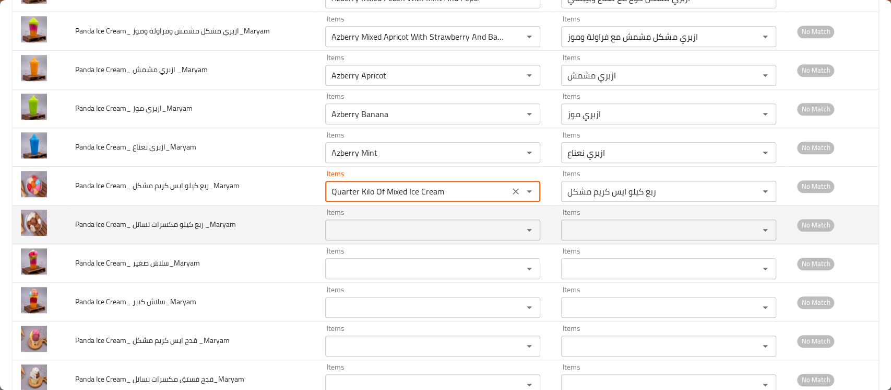
type مشكل_Maryam "Quarter Kilo Of Mixed Ice Cream"
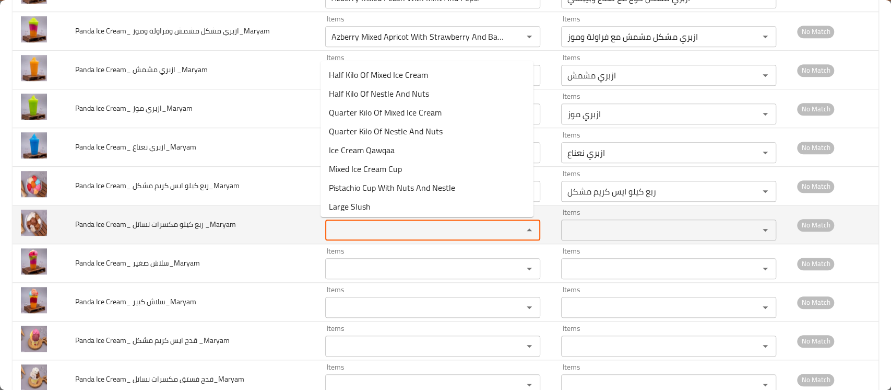
paste _Maryam "Kilo"
click at [351, 231] on _Maryam "Kilo" at bounding box center [417, 229] width 178 height 15
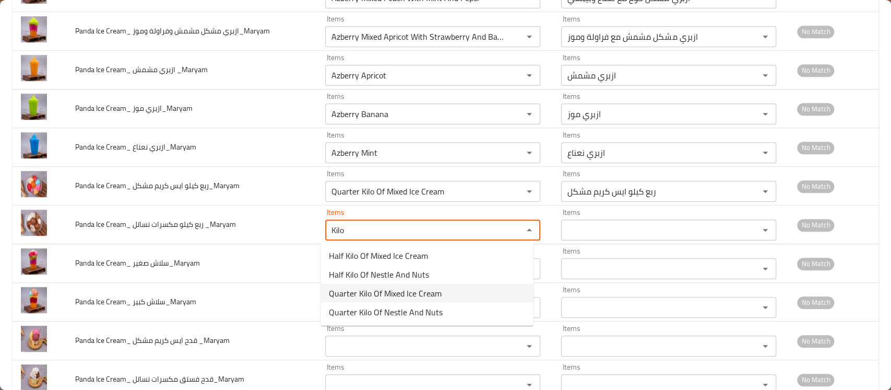
click at [384, 291] on span "Quarter Kilo Of Mixed Ice Cream" at bounding box center [385, 293] width 113 height 13
type _Maryam "Quarter Kilo Of Mixed Ice Cream"
type _Maryam-ar "ربع كيلو ايس كريم مشكل"
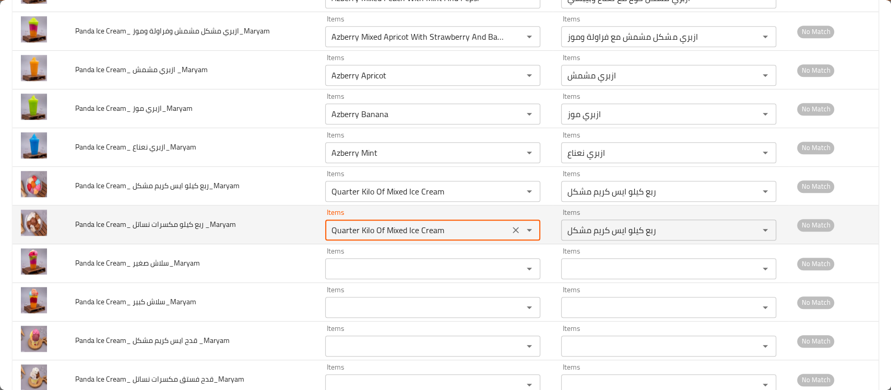
click at [382, 227] on _Maryam "Quarter Kilo Of Mixed Ice Cream" at bounding box center [417, 229] width 178 height 15
paste _Maryam "Kilo"
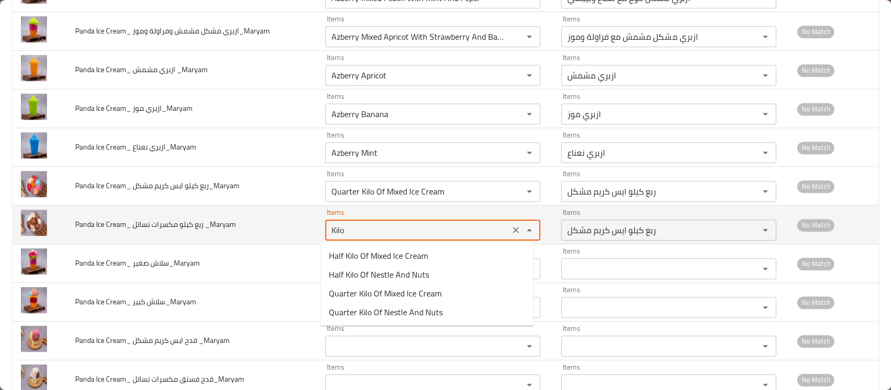
click at [382, 227] on _Maryam "Kilo" at bounding box center [417, 229] width 178 height 15
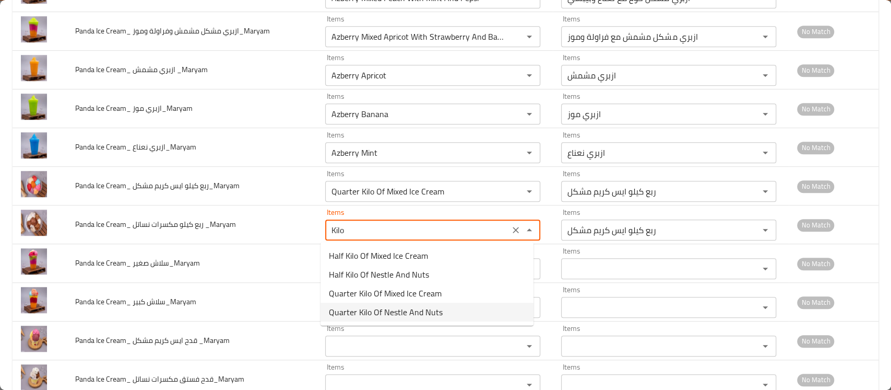
click at [381, 315] on span "Quarter Kilo Of Nestle And Nuts" at bounding box center [386, 311] width 114 height 13
type _Maryam "Quarter Kilo Of Nestle And Nuts"
type _Maryam-ar "ربع كيلو مكسرات ونساتل"
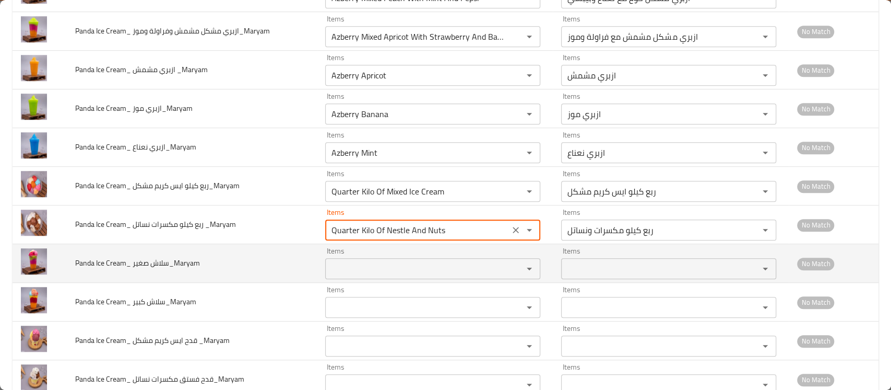
type _Maryam "Quarter Kilo Of Nestle And Nuts"
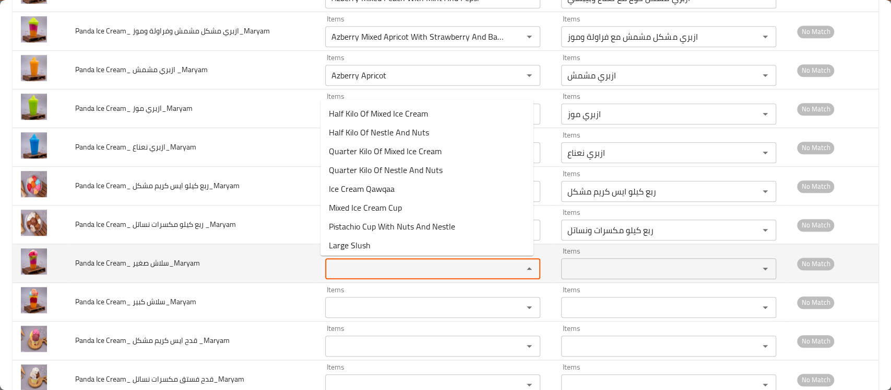
click at [362, 265] on صغير_Maryam "Items" at bounding box center [417, 268] width 178 height 15
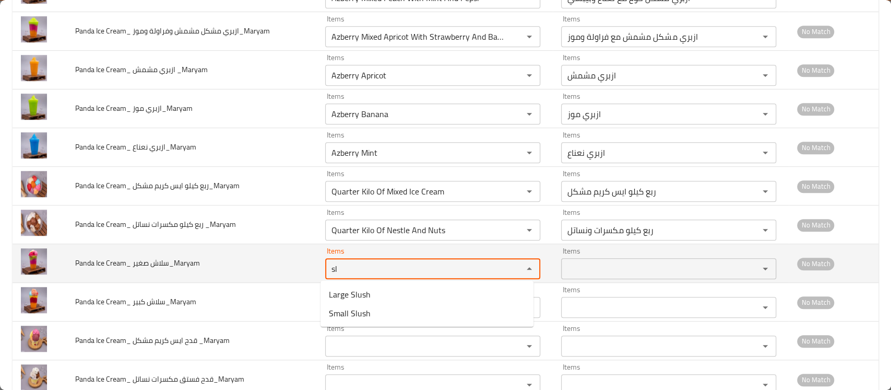
type صغير_Maryam "s"
type صغير_Maryam "ice"
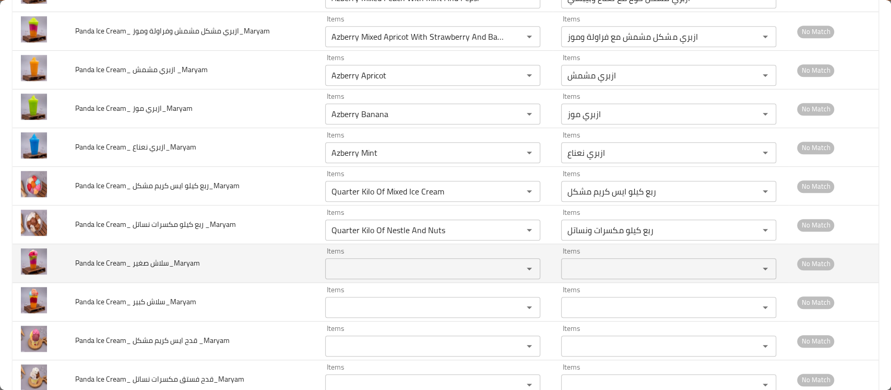
click at [266, 273] on td "Panda Ice Cream_ سلاش صغير_Maryam" at bounding box center [192, 263] width 250 height 39
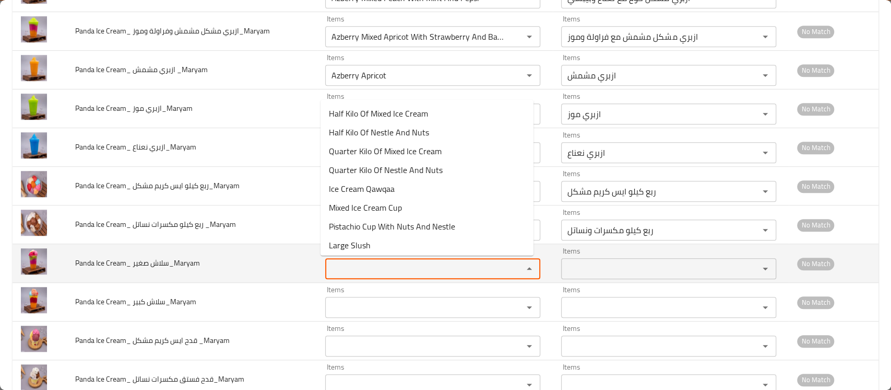
click at [356, 263] on صغير_Maryam "Items" at bounding box center [417, 268] width 178 height 15
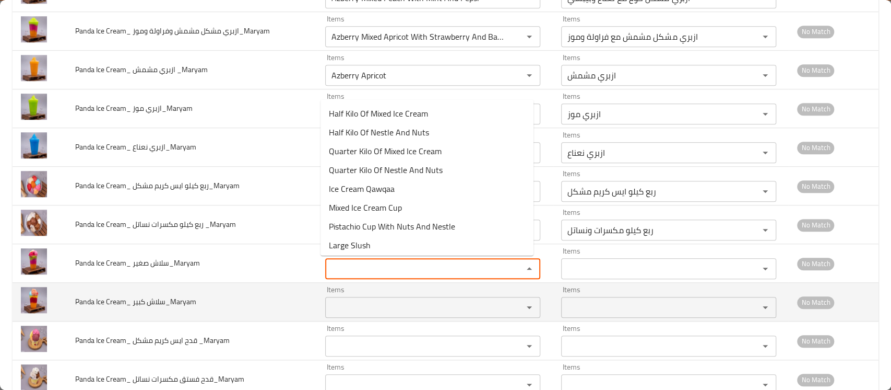
click at [344, 288] on div "Items Items" at bounding box center [432, 302] width 215 height 32
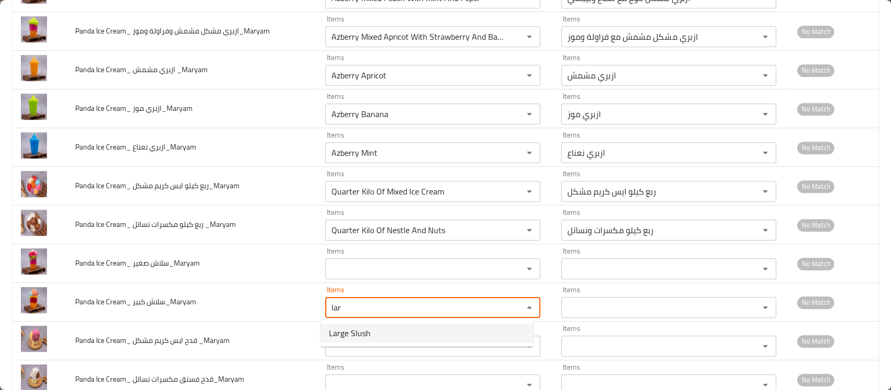
click at [356, 336] on span "Large Slush" at bounding box center [350, 332] width 42 height 13
type كبير_Maryam "Large Slush"
type كبير_Maryam-ar "سلاش كبير"
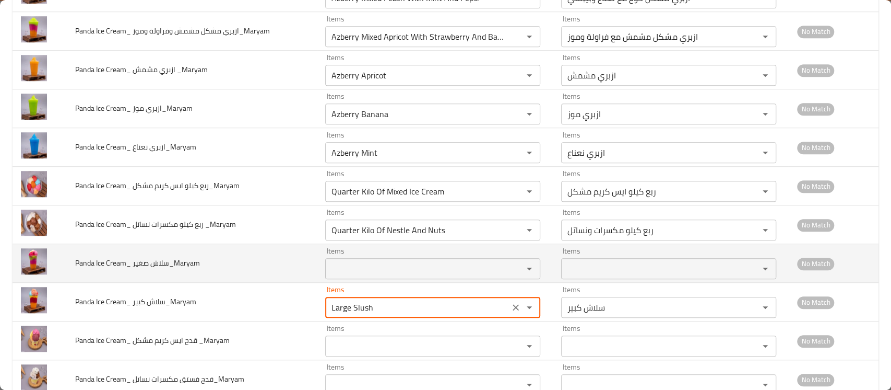
type كبير_Maryam "Large Slush"
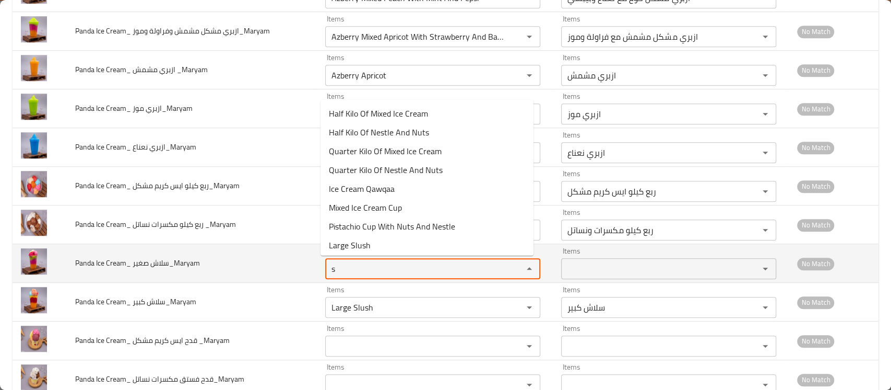
click at [344, 265] on صغير_Maryam "s" at bounding box center [417, 268] width 178 height 15
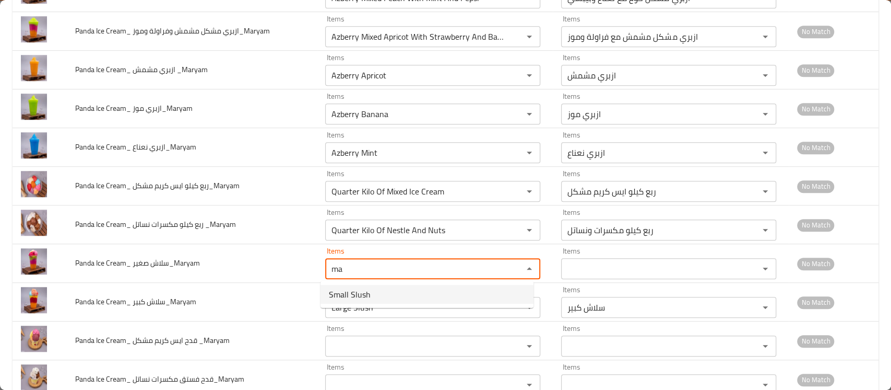
click at [347, 296] on span "Small Slush" at bounding box center [350, 294] width 42 height 13
type صغير_Maryam "Small Slush"
type صغير_Maryam-ar "سلاش صغير"
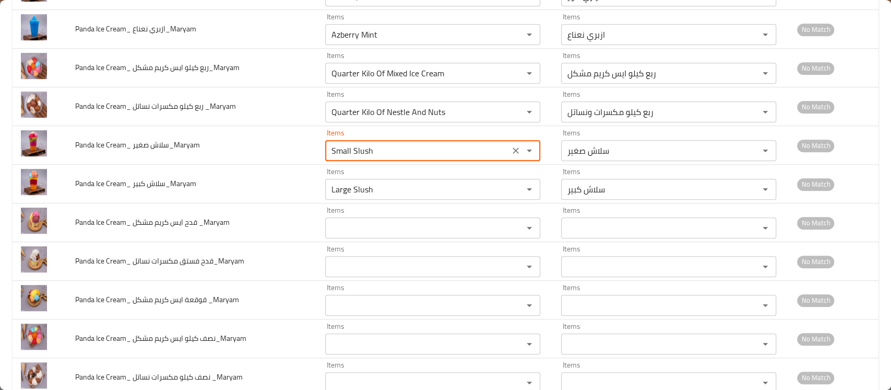
scroll to position [640, 0]
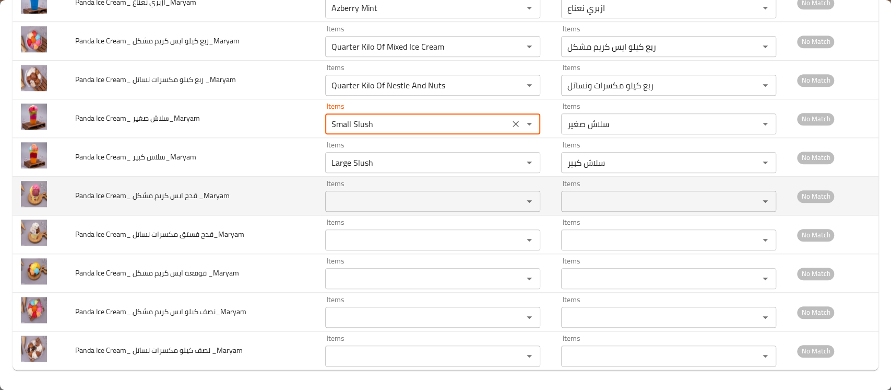
type صغير_Maryam "Small Slush"
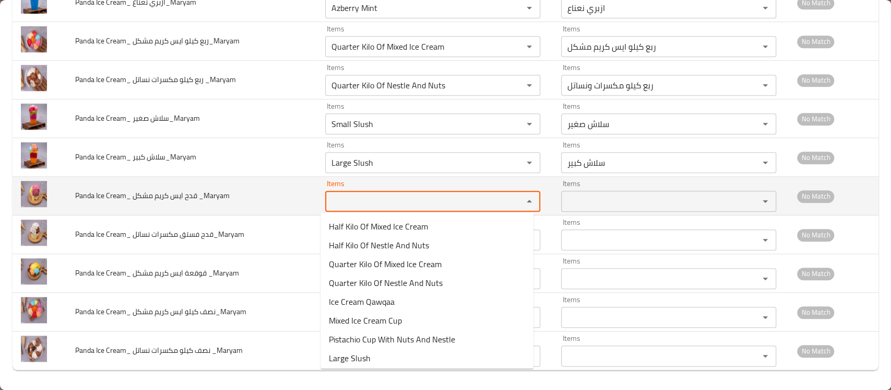
click at [334, 201] on _Maryam "Items" at bounding box center [417, 201] width 178 height 15
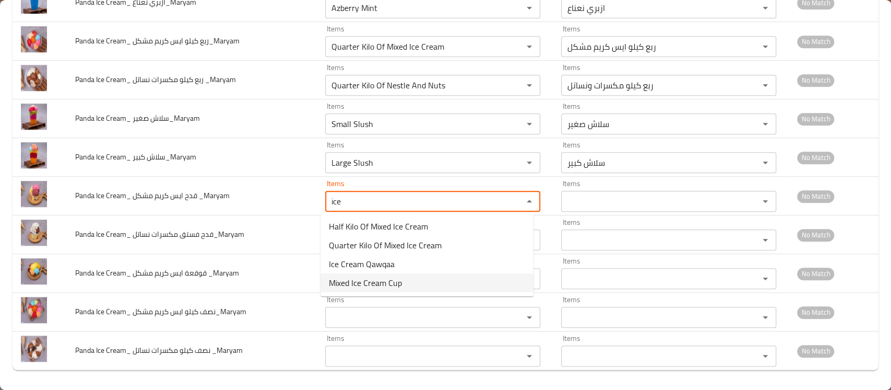
click at [388, 279] on span "Mixed Ice Cream Cup" at bounding box center [365, 282] width 73 height 13
type _Maryam "Mixed Ice Cream Cup"
type _Maryam-ar "قدح ايس كريم مشكل"
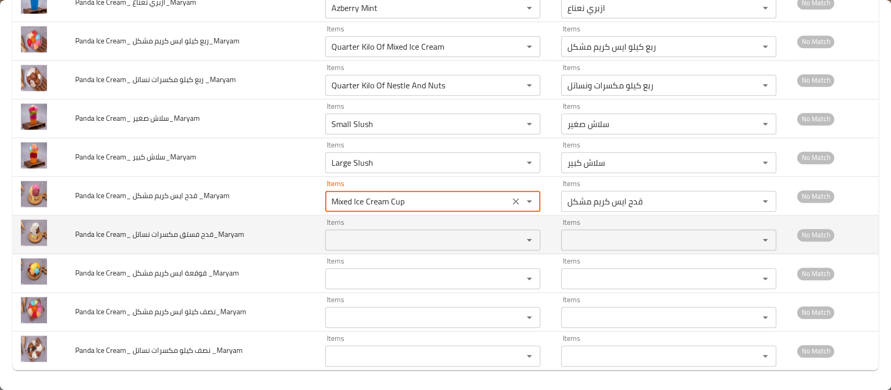
type _Maryam "Mixed Ice Cream Cup"
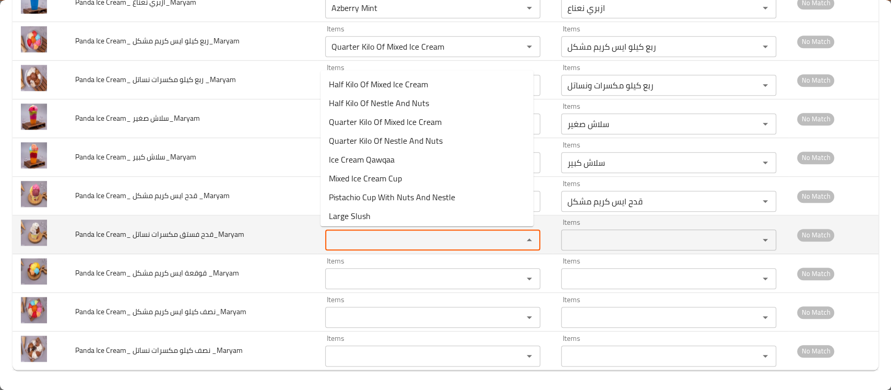
click at [369, 237] on نساتل_Maryam "Items" at bounding box center [417, 239] width 178 height 15
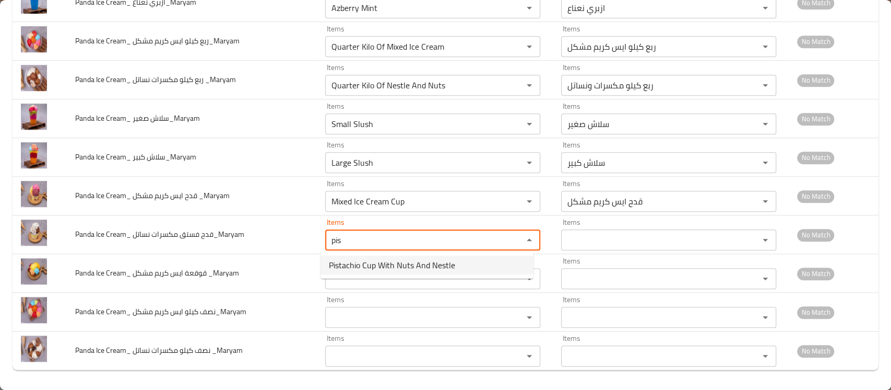
click at [372, 265] on span "Pistachio Cup With Nuts And Nestle" at bounding box center [392, 264] width 126 height 13
type نساتل_Maryam "Pistachio Cup With Nuts And Nestle"
type نساتل_Maryam-ar "قدح فستق مع مكسرات ونساتل"
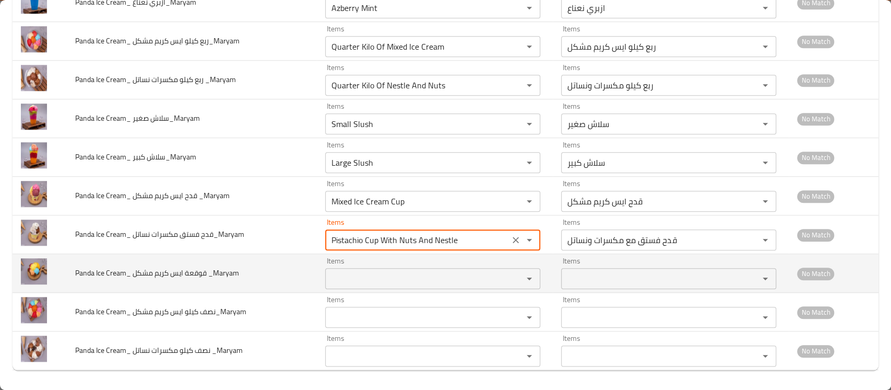
type نساتل_Maryam "Pistachio Cup With Nuts And Nestle"
click at [358, 278] on _Maryam "Items" at bounding box center [417, 278] width 178 height 15
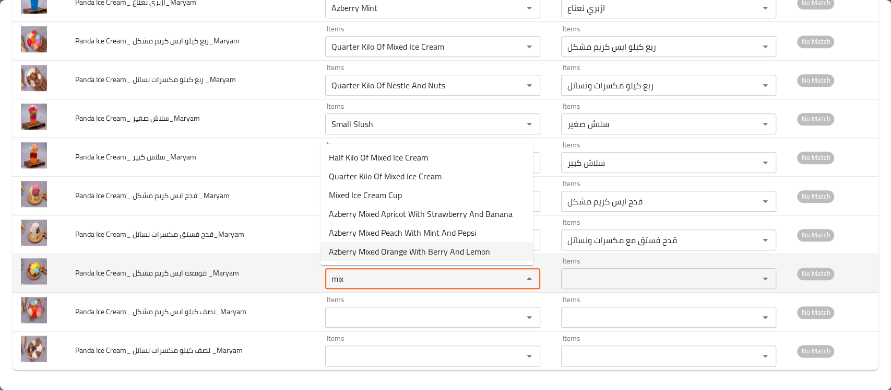
drag, startPoint x: 346, startPoint y: 272, endPoint x: 293, endPoint y: 277, distance: 52.5
click at [293, 277] on tr "Panda Ice Cream_ قوقعة ايس كريم مشكل _Maryam Items mix Items Items Items No Mat…" at bounding box center [446, 273] width 866 height 39
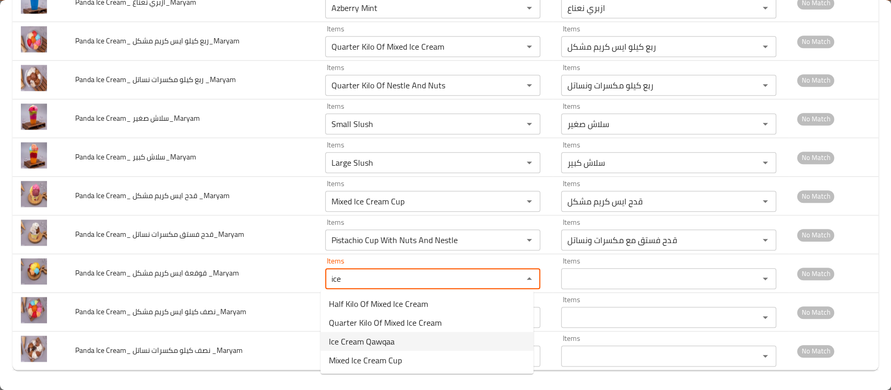
click at [355, 345] on span "Ice Cream Qawqaa" at bounding box center [362, 341] width 66 height 13
type _Maryam "Ice Cream Qawqaa"
type _Maryam-ar "قوقعة [PERSON_NAME]"
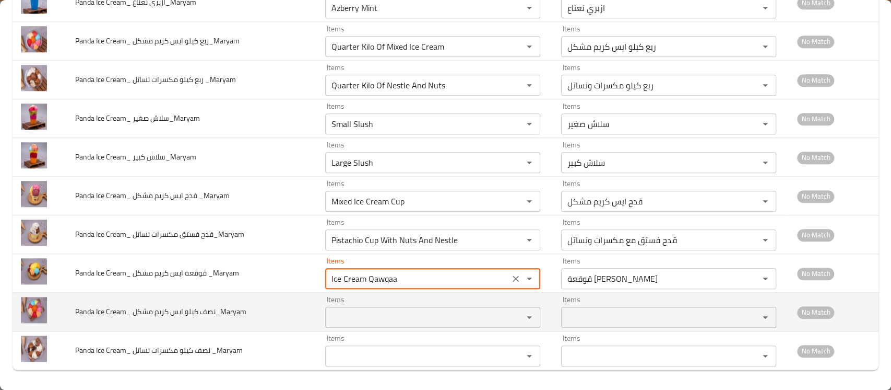
type _Maryam "Ice Cream Qawqaa"
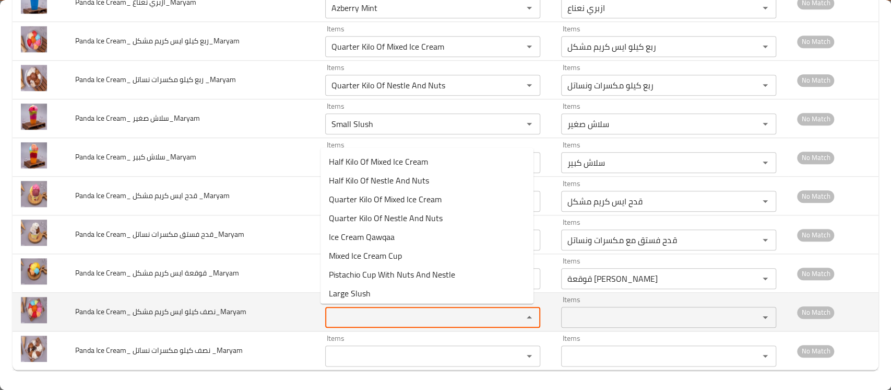
click at [346, 316] on مشكل_Maryam "Items" at bounding box center [417, 317] width 178 height 15
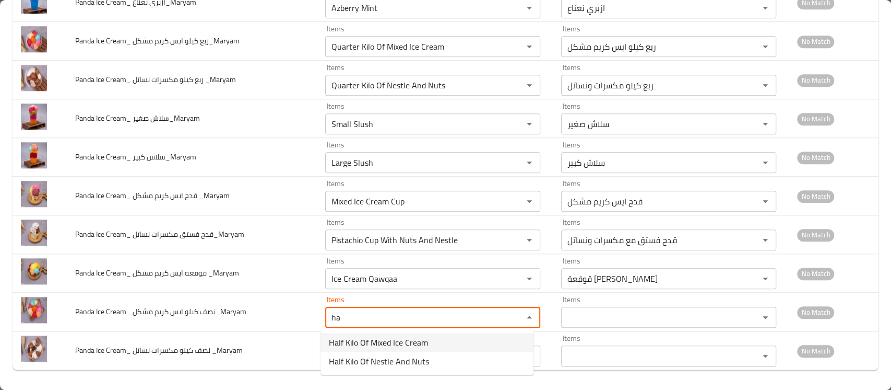
click at [355, 340] on span "Half Kilo Of Mixed Ice Cream" at bounding box center [378, 342] width 99 height 13
type مشكل_Maryam "Half Kilo Of Mixed Ice Cream"
type مشكل_Maryam-ar "نصف كيلو ايس كريم مشكل"
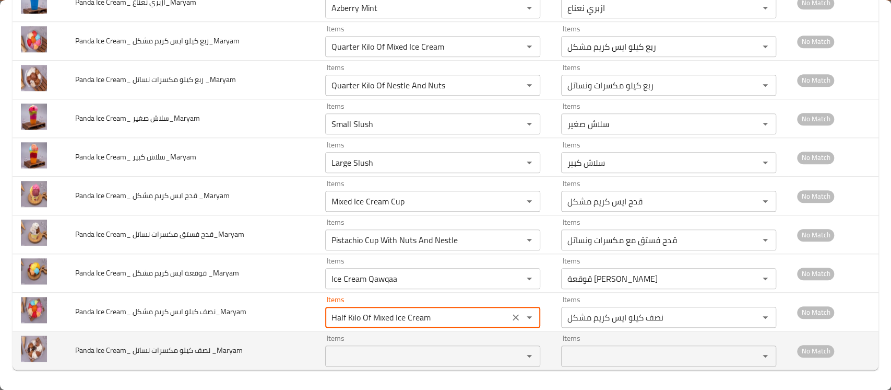
click at [347, 361] on div "Items" at bounding box center [432, 355] width 215 height 21
type مشكل_Maryam "Half Kilo Of Mixed Ice Cream"
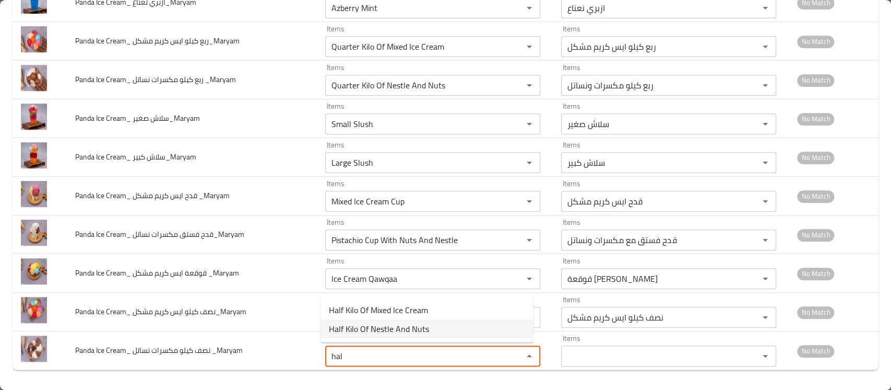
click at [363, 326] on span "Half Kilo Of Nestle And Nuts" at bounding box center [379, 328] width 100 height 13
type _Maryam "Half Kilo Of Nestle And Nuts"
type _Maryam-ar "نصف كيلو مكسرات نساتل"
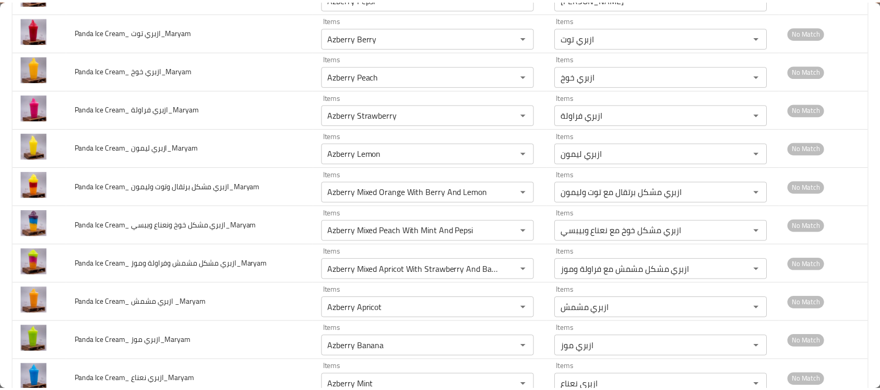
scroll to position [0, 0]
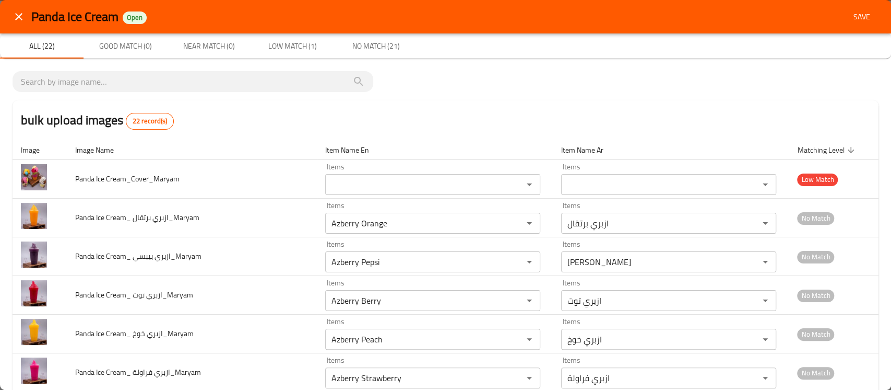
type _Maryam "Half Kilo Of Nestle And Nuts"
click at [854, 17] on span "Save" at bounding box center [862, 16] width 25 height 13
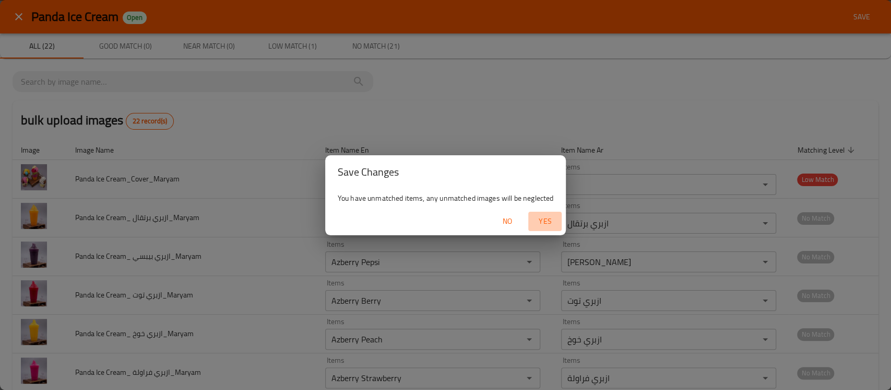
click at [538, 220] on span "Yes" at bounding box center [545, 221] width 25 height 13
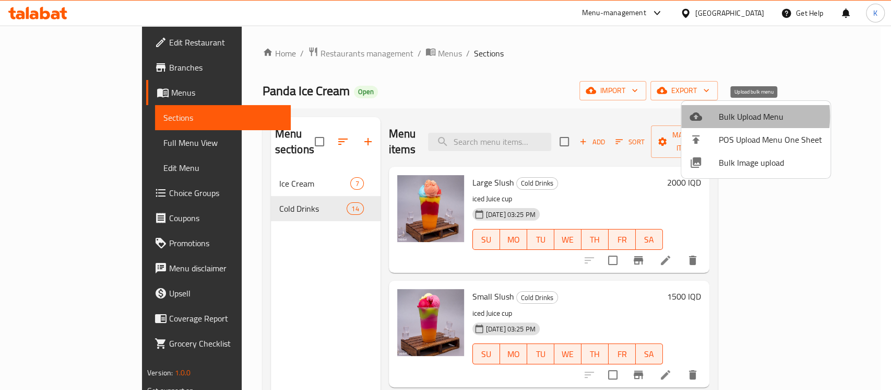
click at [728, 116] on span "Bulk Upload Menu" at bounding box center [770, 116] width 103 height 13
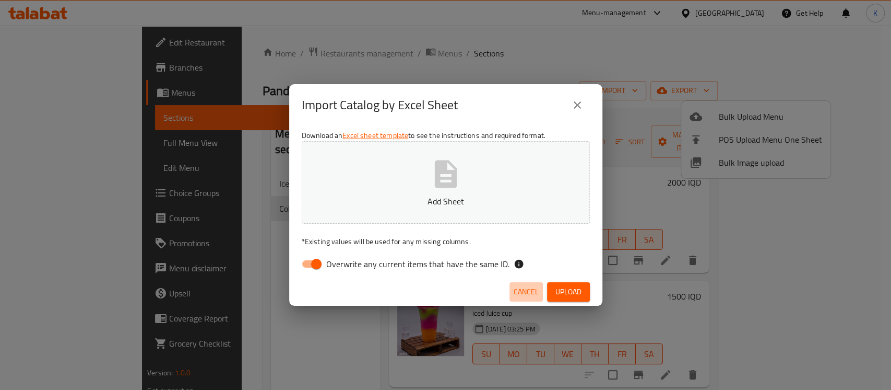
click at [514, 286] on span "Cancel" at bounding box center [526, 291] width 25 height 13
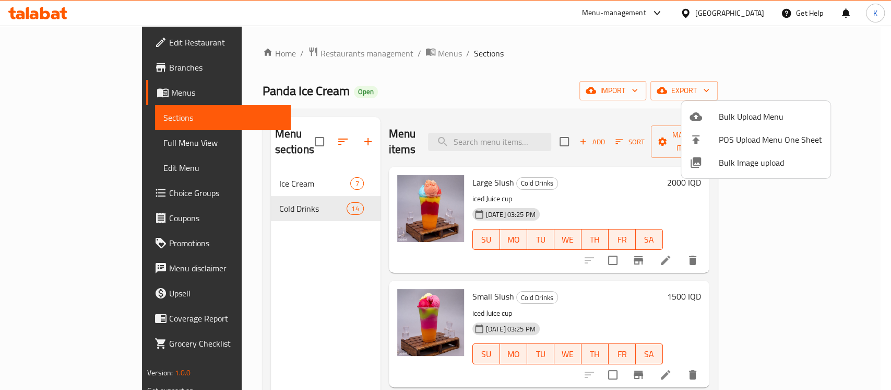
click at [831, 83] on div at bounding box center [445, 195] width 891 height 390
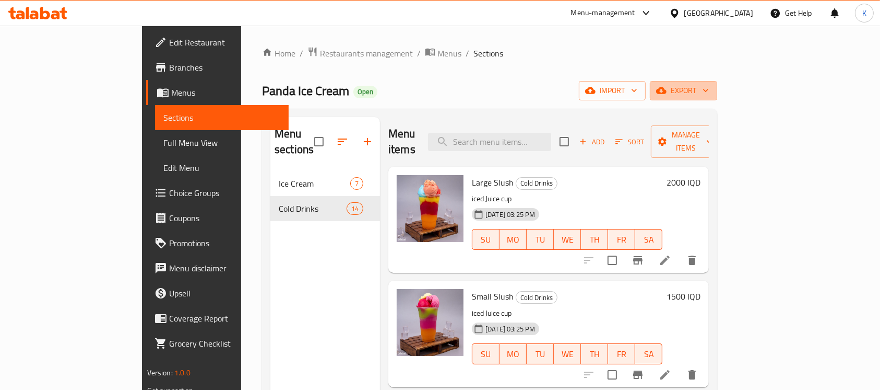
click at [709, 84] on span "export" at bounding box center [683, 90] width 51 height 13
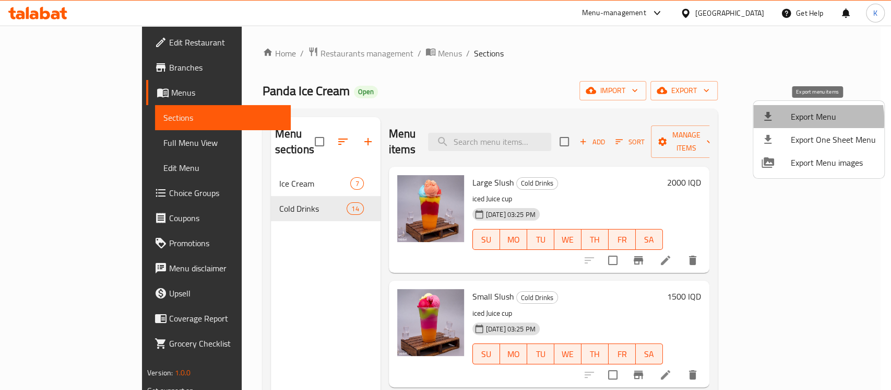
click at [796, 120] on span "Export Menu" at bounding box center [833, 116] width 85 height 13
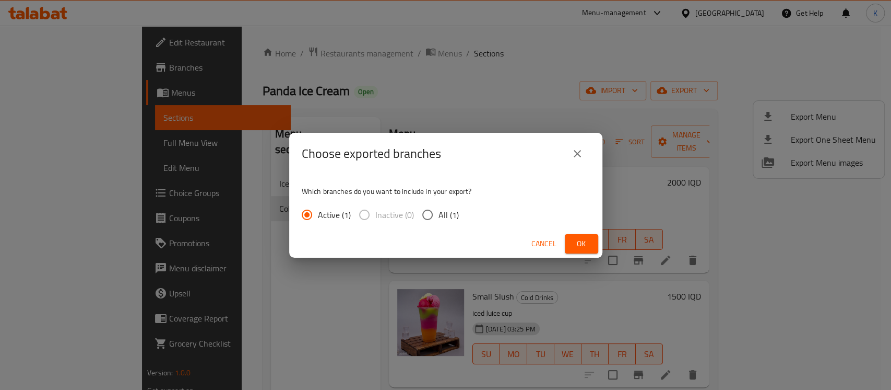
click at [446, 215] on span "All (1)" at bounding box center [449, 214] width 20 height 13
click at [439, 215] on input "All (1)" at bounding box center [428, 215] width 22 height 22
radio input "true"
click at [579, 237] on span "Ok" at bounding box center [581, 243] width 17 height 13
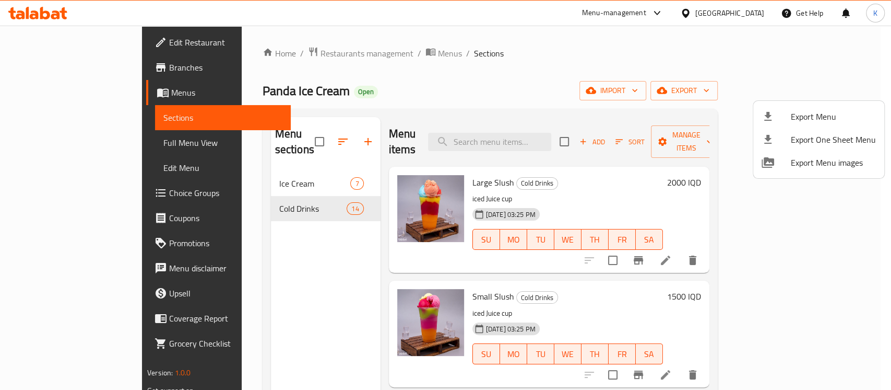
click at [497, 52] on div at bounding box center [445, 195] width 891 height 390
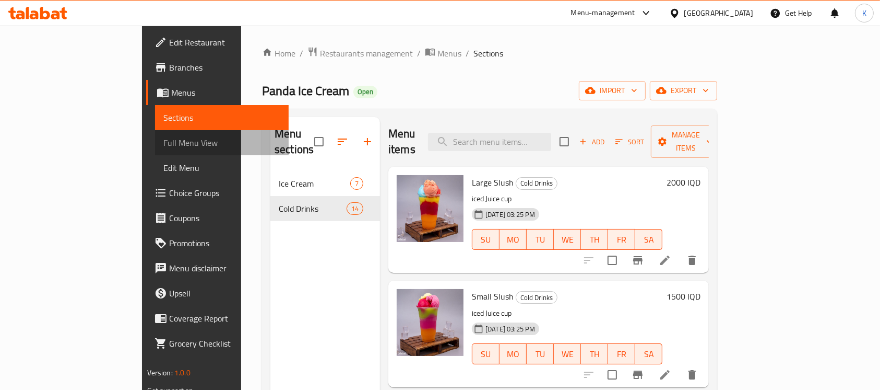
click at [163, 138] on span "Full Menu View" at bounding box center [221, 142] width 117 height 13
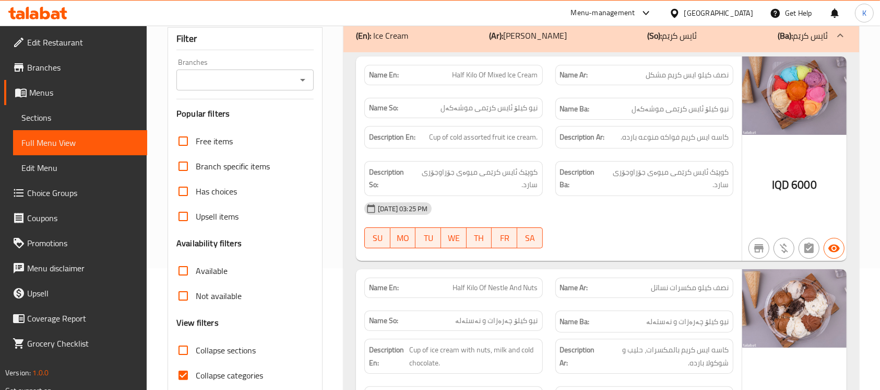
scroll to position [121, 0]
